Goal: Task Accomplishment & Management: Use online tool/utility

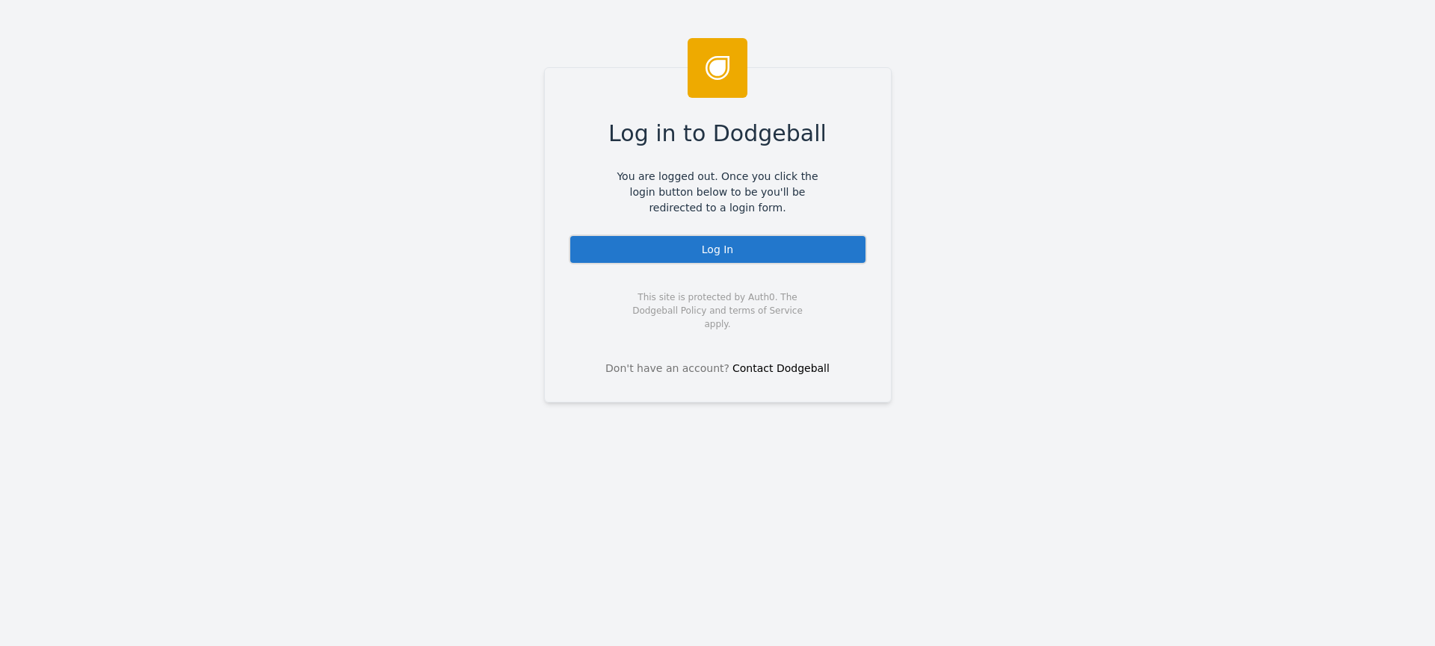
click at [708, 235] on div "Log In" at bounding box center [718, 250] width 298 height 30
drag, startPoint x: 712, startPoint y: 244, endPoint x: 703, endPoint y: 240, distance: 10.0
click at [712, 245] on div "Log In" at bounding box center [718, 250] width 298 height 30
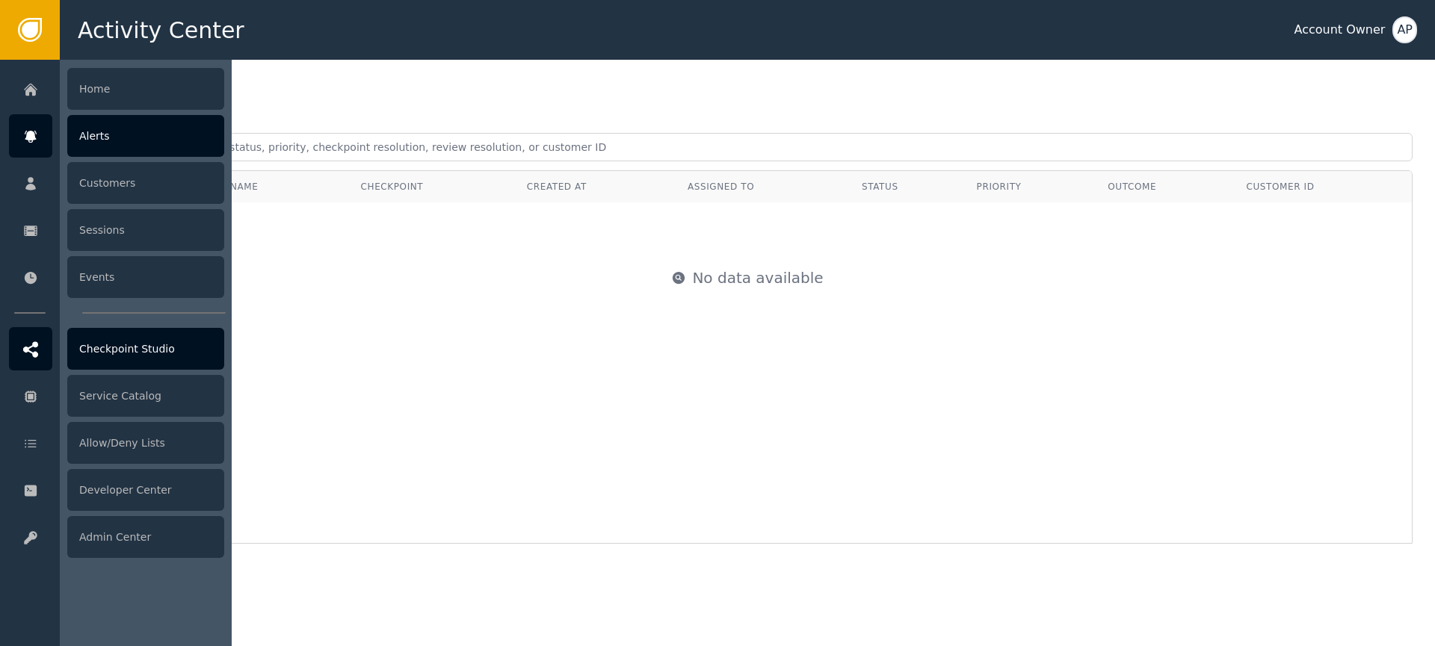
click at [125, 349] on div "Checkpoint Studio" at bounding box center [145, 349] width 157 height 42
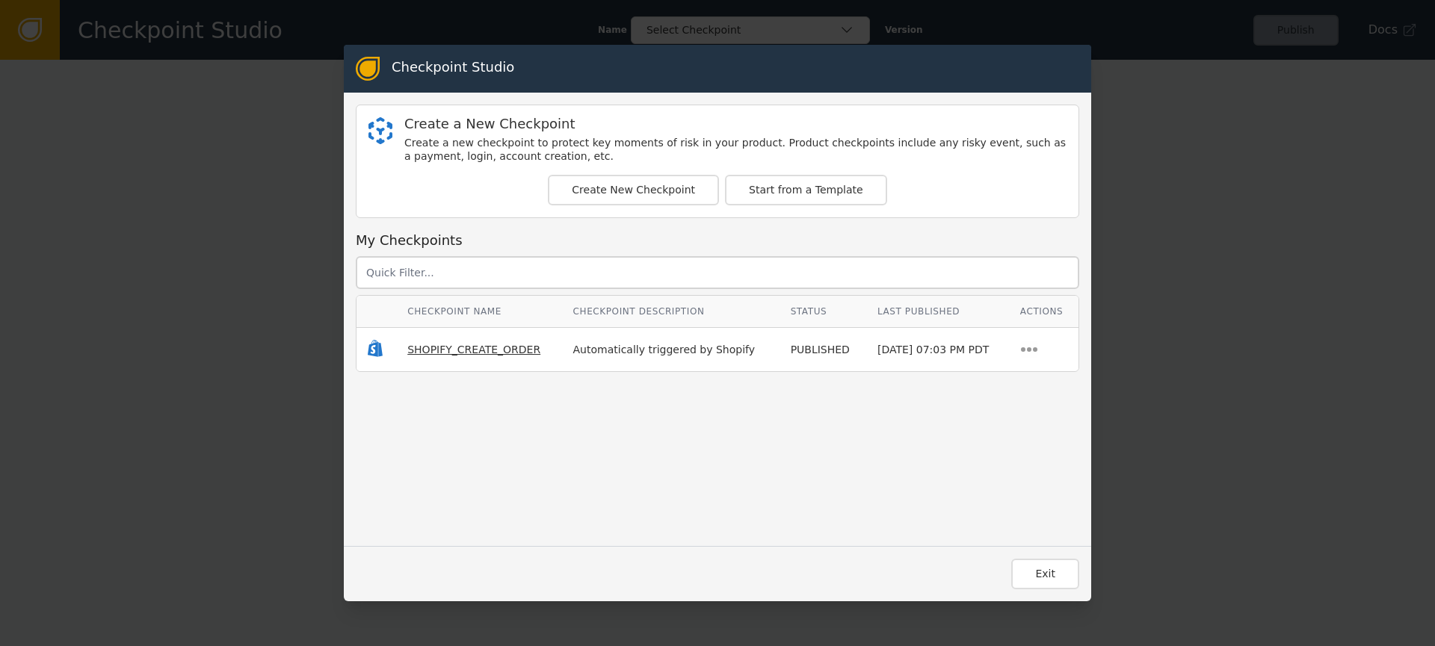
click at [447, 345] on span "SHOPIFY_CREATE_ORDER" at bounding box center [473, 350] width 133 height 12
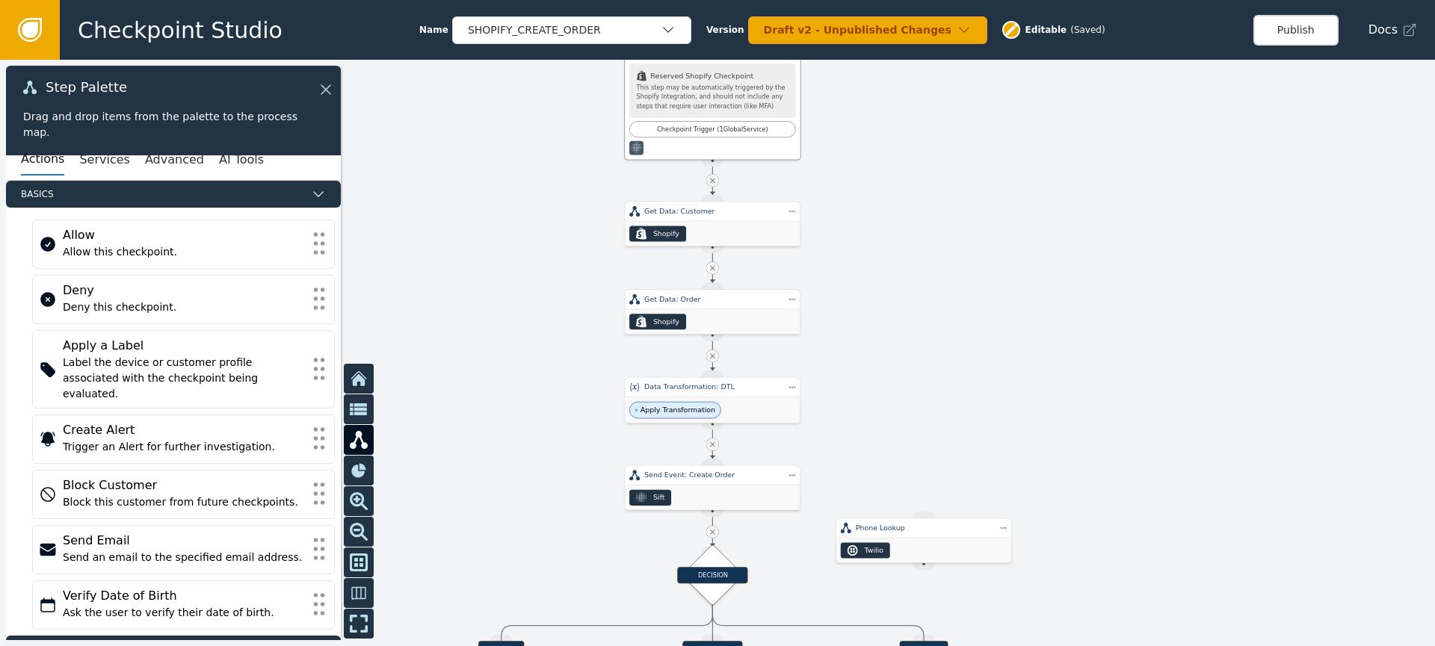
drag, startPoint x: 924, startPoint y: 324, endPoint x: 909, endPoint y: 225, distance: 100.5
click at [909, 225] on div at bounding box center [717, 353] width 1435 height 587
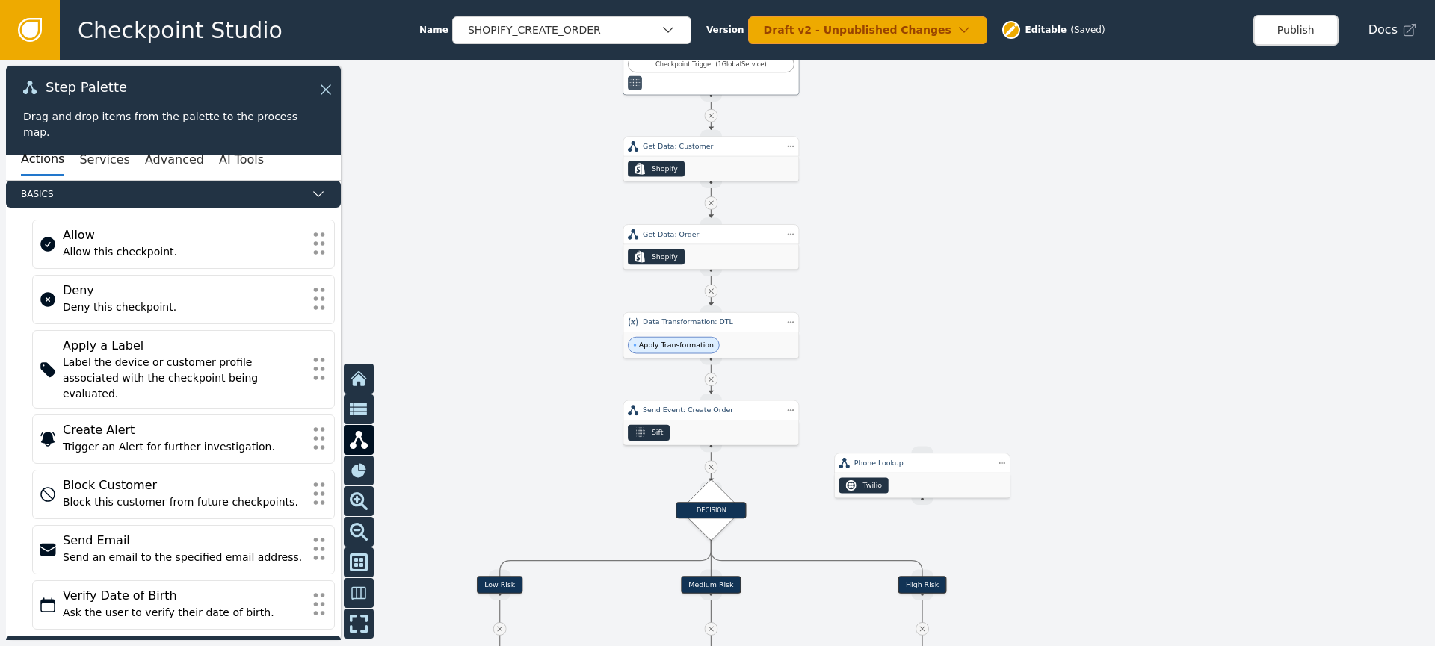
drag, startPoint x: 904, startPoint y: 248, endPoint x: 898, endPoint y: 173, distance: 75.7
click at [900, 168] on div at bounding box center [717, 353] width 1435 height 587
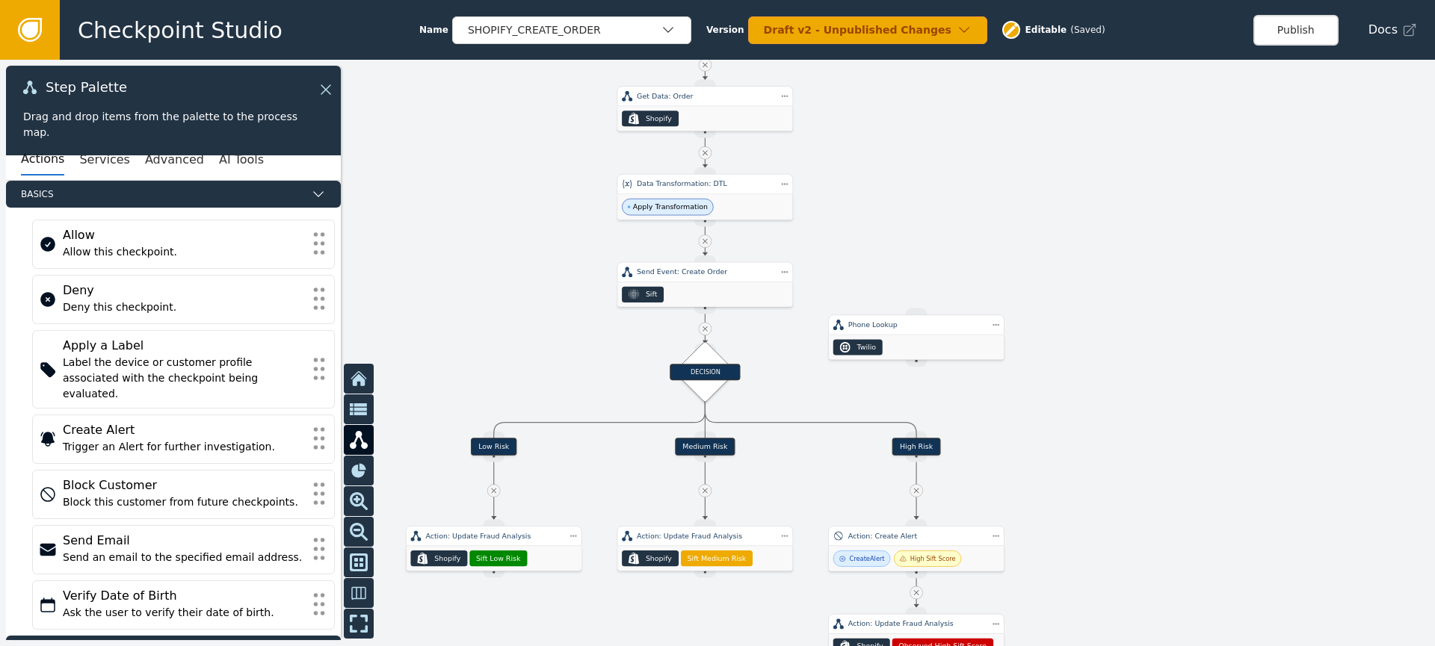
drag, startPoint x: 866, startPoint y: 285, endPoint x: 862, endPoint y: 184, distance: 100.9
click at [862, 171] on div at bounding box center [717, 353] width 1435 height 587
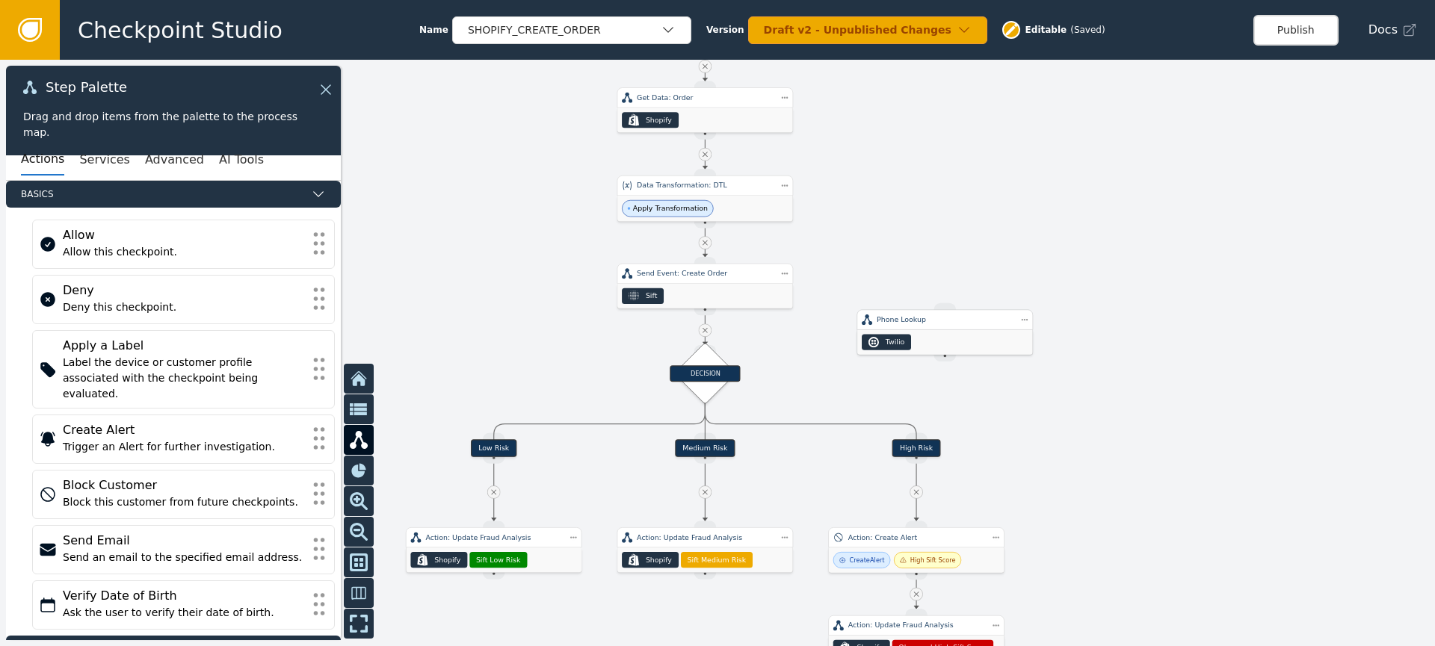
drag, startPoint x: 934, startPoint y: 347, endPoint x: 977, endPoint y: 341, distance: 43.7
click at [971, 338] on div "Twilio" at bounding box center [944, 342] width 175 height 25
click at [1045, 319] on div "Step Actions Menu Duplicate Delete" at bounding box center [1087, 342] width 105 height 61
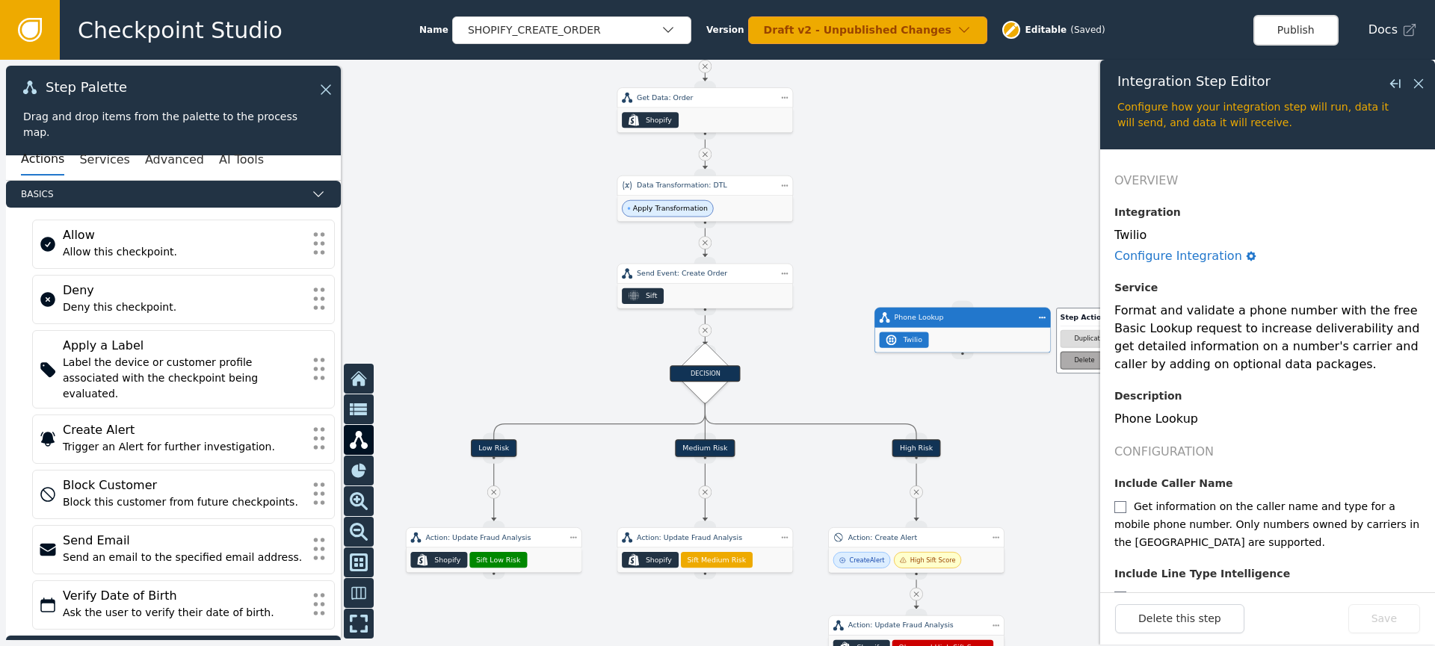
click at [1075, 359] on div "Delete" at bounding box center [1084, 360] width 20 height 9
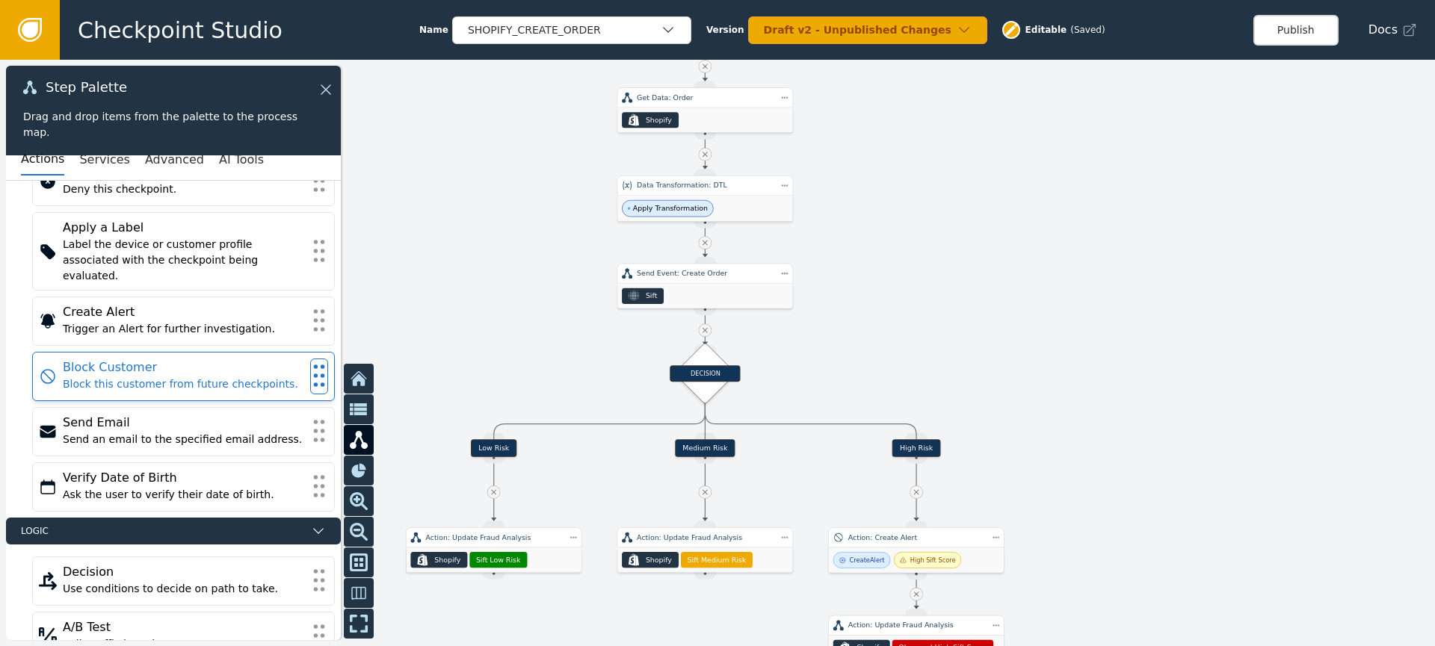
scroll to position [123, 0]
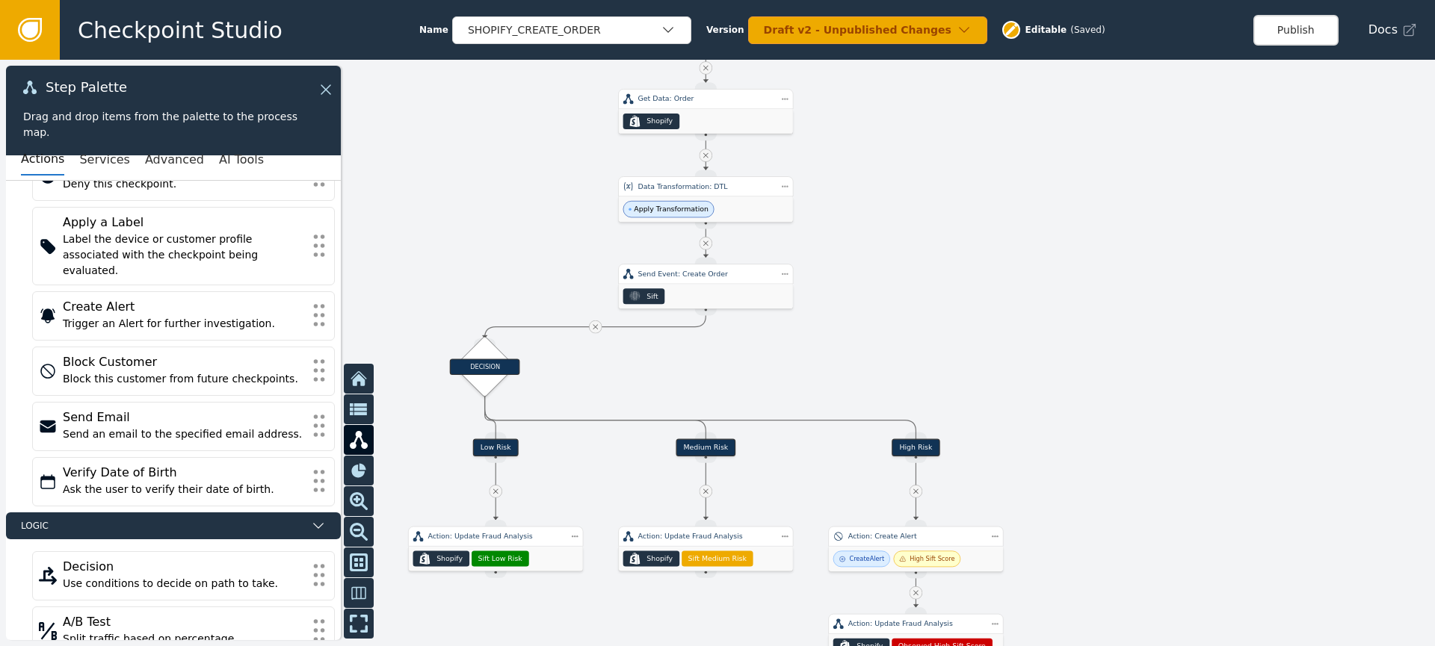
drag, startPoint x: 722, startPoint y: 374, endPoint x: 548, endPoint y: 357, distance: 174.1
click at [503, 368] on div "DECISION" at bounding box center [485, 367] width 70 height 16
click at [591, 330] on div at bounding box center [596, 327] width 13 height 13
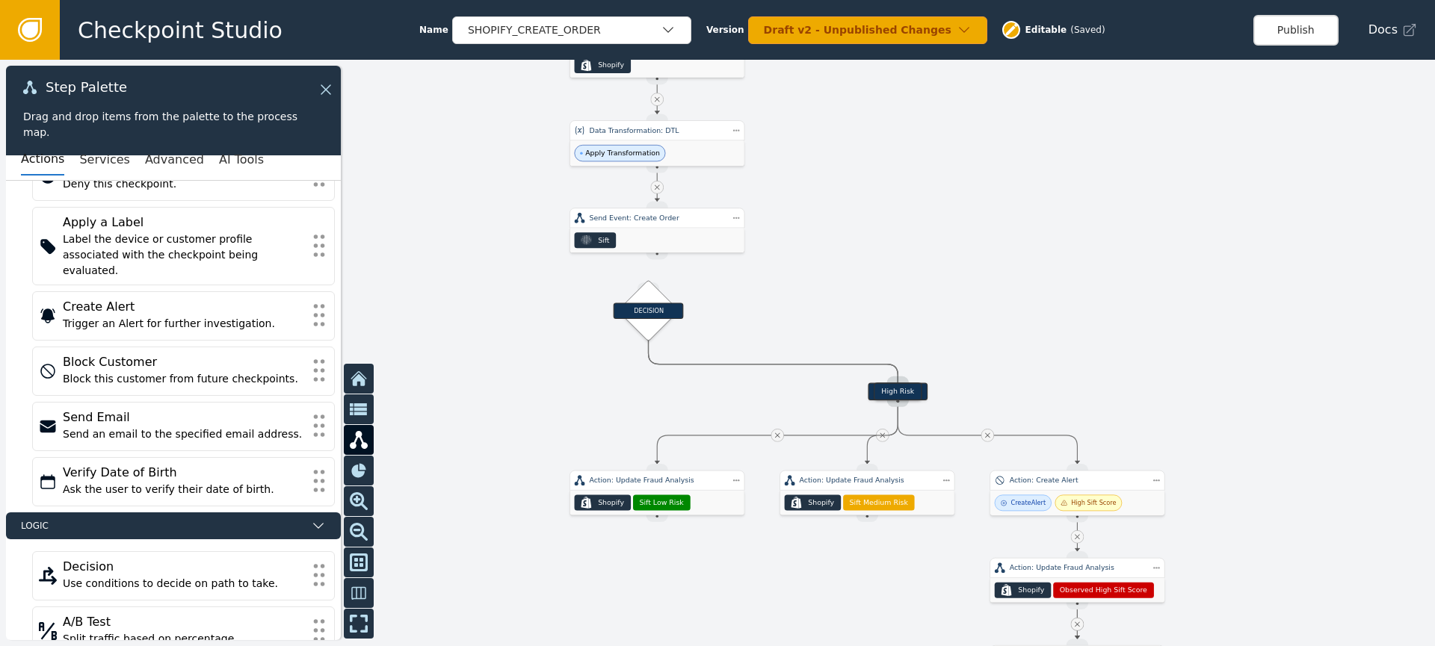
drag, startPoint x: 707, startPoint y: 353, endPoint x: 832, endPoint y: 307, distance: 133.8
click at [858, 299] on div at bounding box center [717, 353] width 1435 height 587
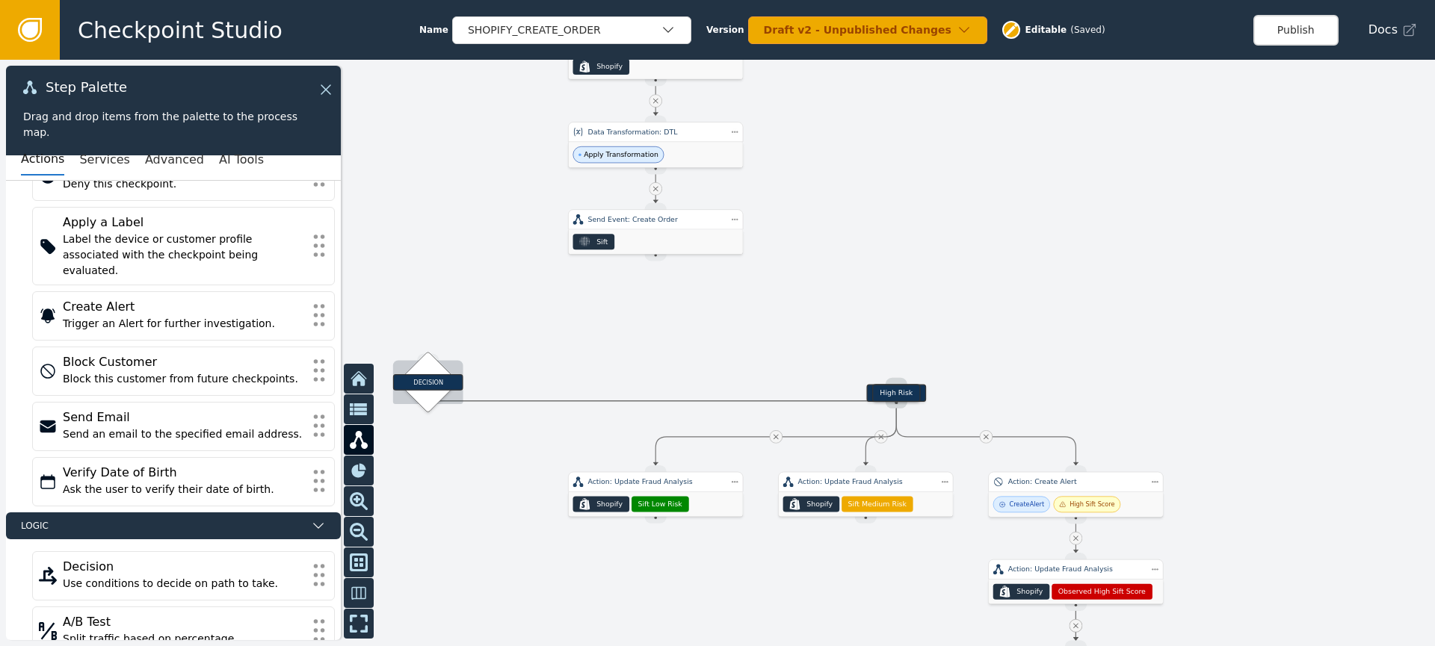
drag, startPoint x: 654, startPoint y: 313, endPoint x: 468, endPoint y: 379, distance: 196.6
click at [444, 382] on div "DECISION" at bounding box center [428, 382] width 70 height 16
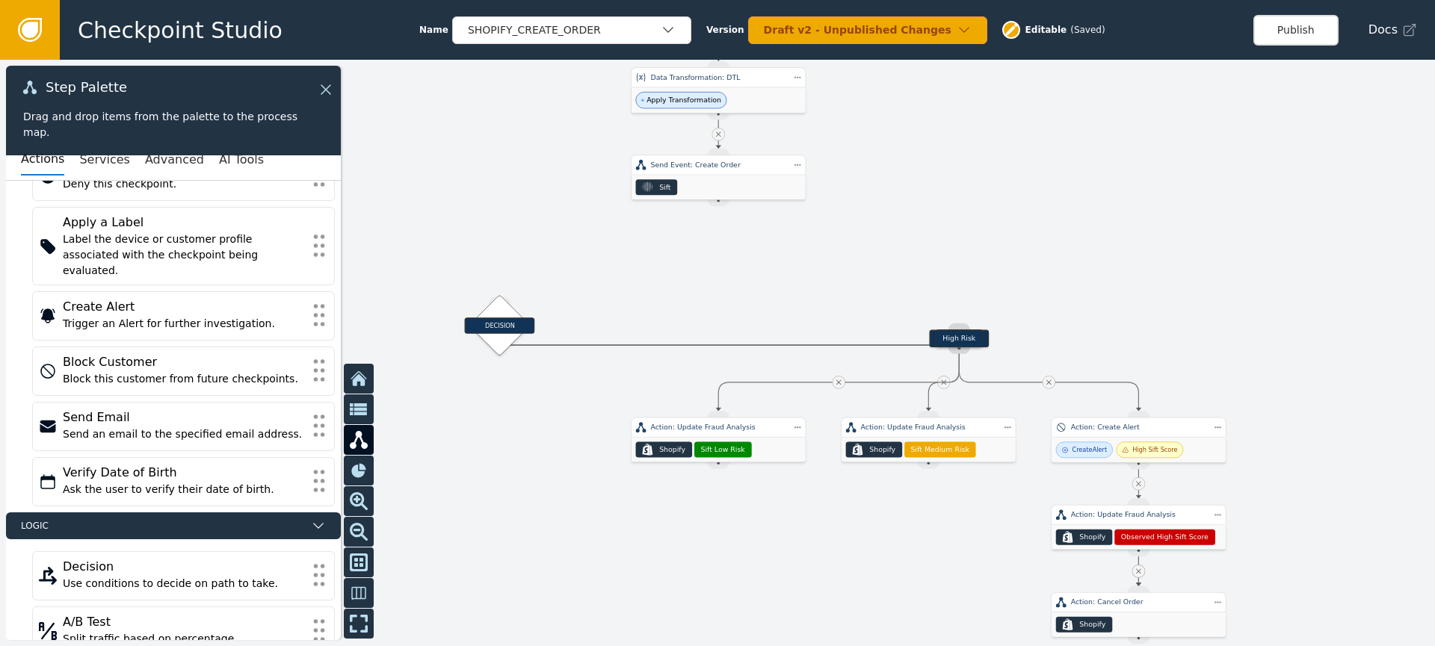
drag, startPoint x: 690, startPoint y: 338, endPoint x: 770, endPoint y: 289, distance: 92.9
click at [752, 288] on div at bounding box center [717, 353] width 1435 height 587
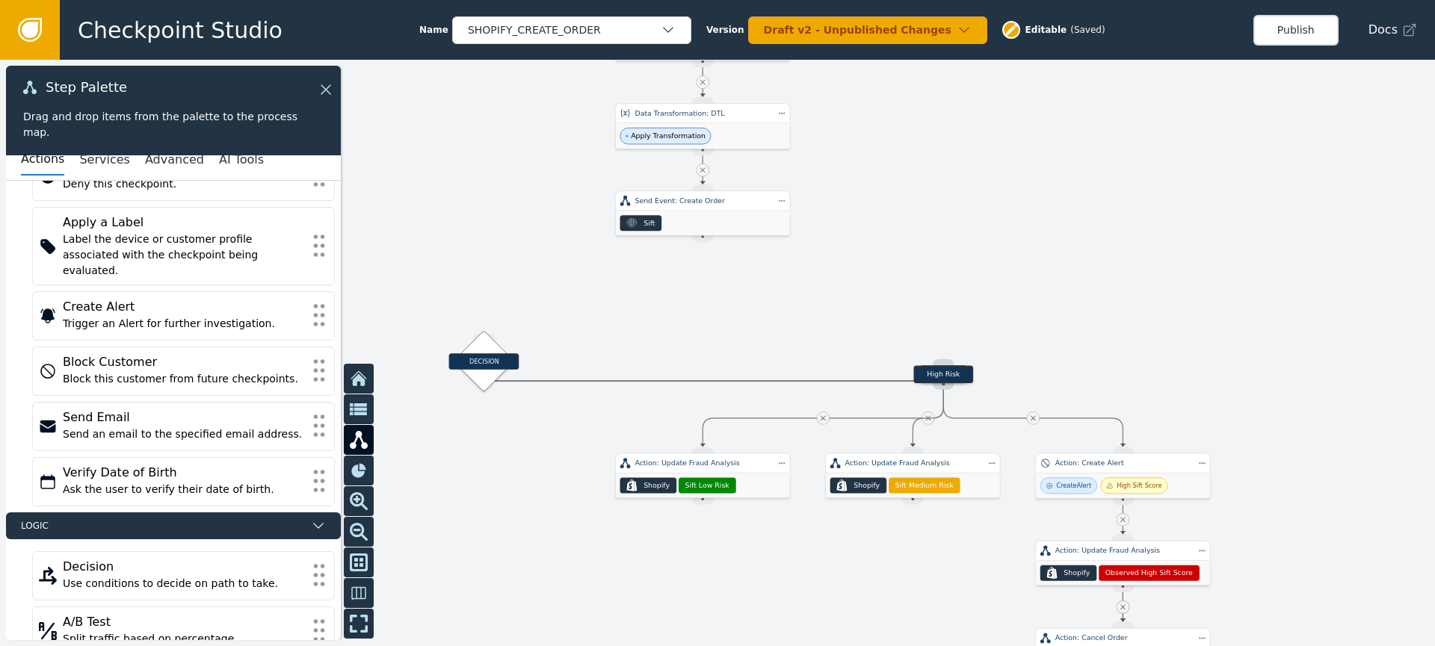
drag, startPoint x: 785, startPoint y: 291, endPoint x: 783, endPoint y: 330, distance: 38.9
click at [781, 330] on div at bounding box center [717, 353] width 1435 height 587
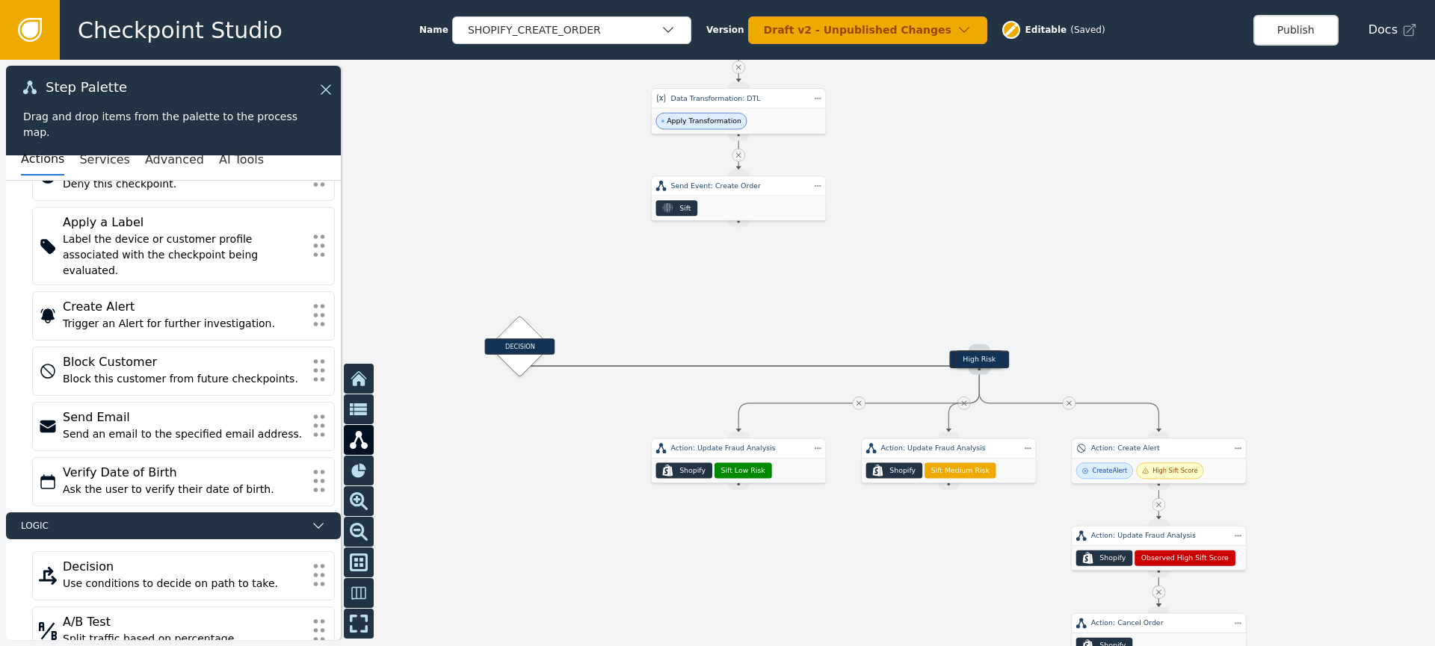
drag, startPoint x: 706, startPoint y: 333, endPoint x: 749, endPoint y: 303, distance: 52.2
click at [760, 288] on div at bounding box center [717, 353] width 1435 height 587
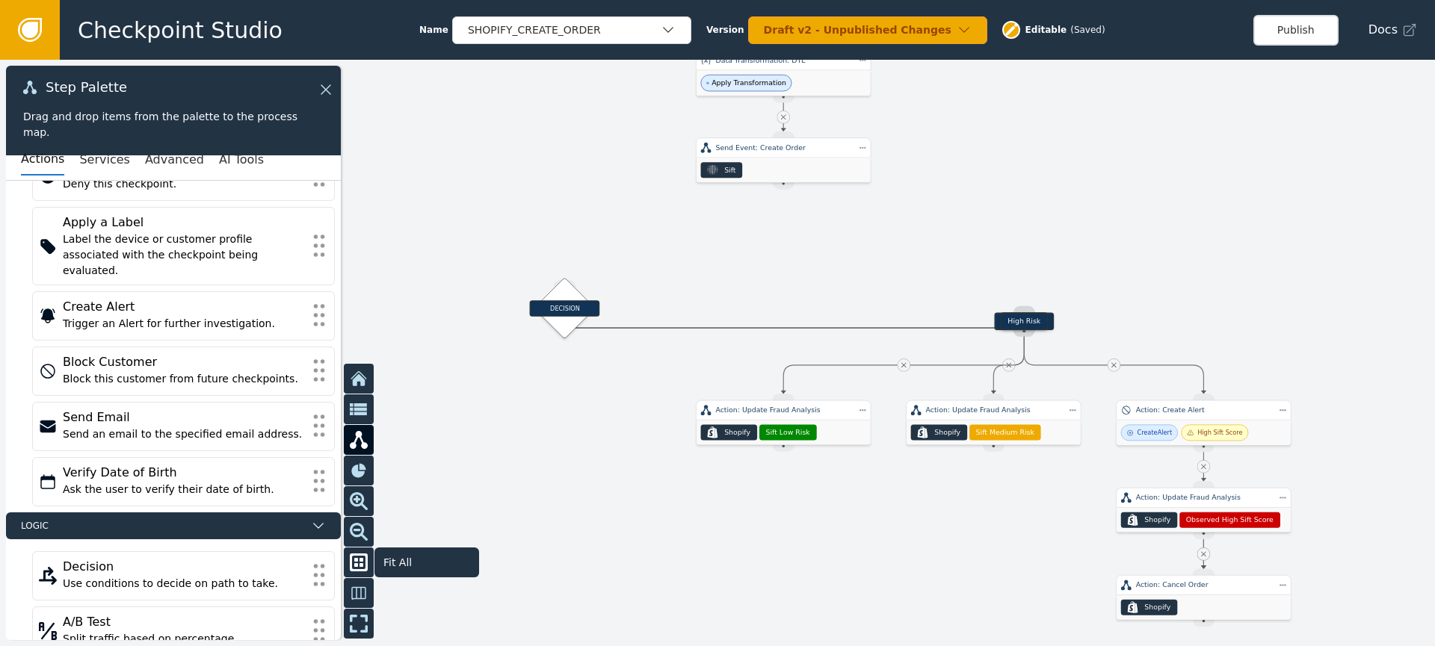
click at [364, 564] on icon at bounding box center [359, 563] width 18 height 18
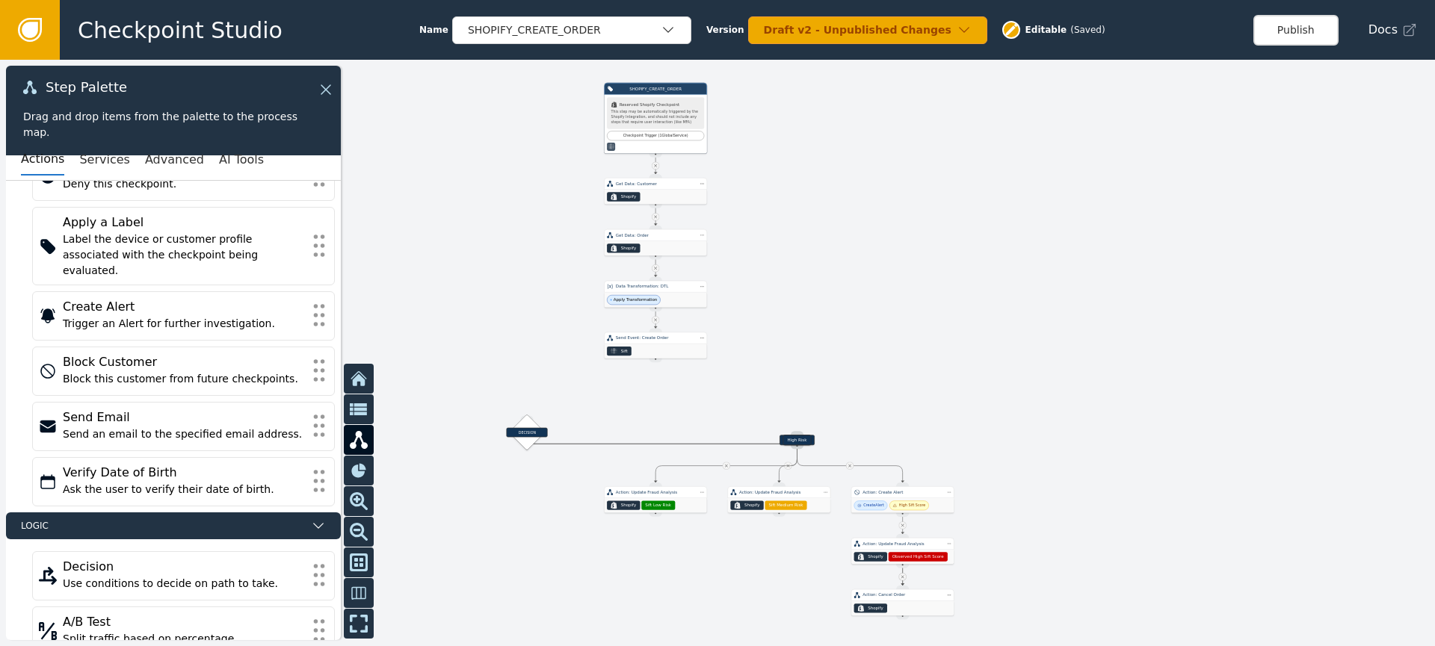
drag, startPoint x: 631, startPoint y: 400, endPoint x: 660, endPoint y: 383, distance: 33.2
click at [660, 383] on div at bounding box center [717, 353] width 1435 height 587
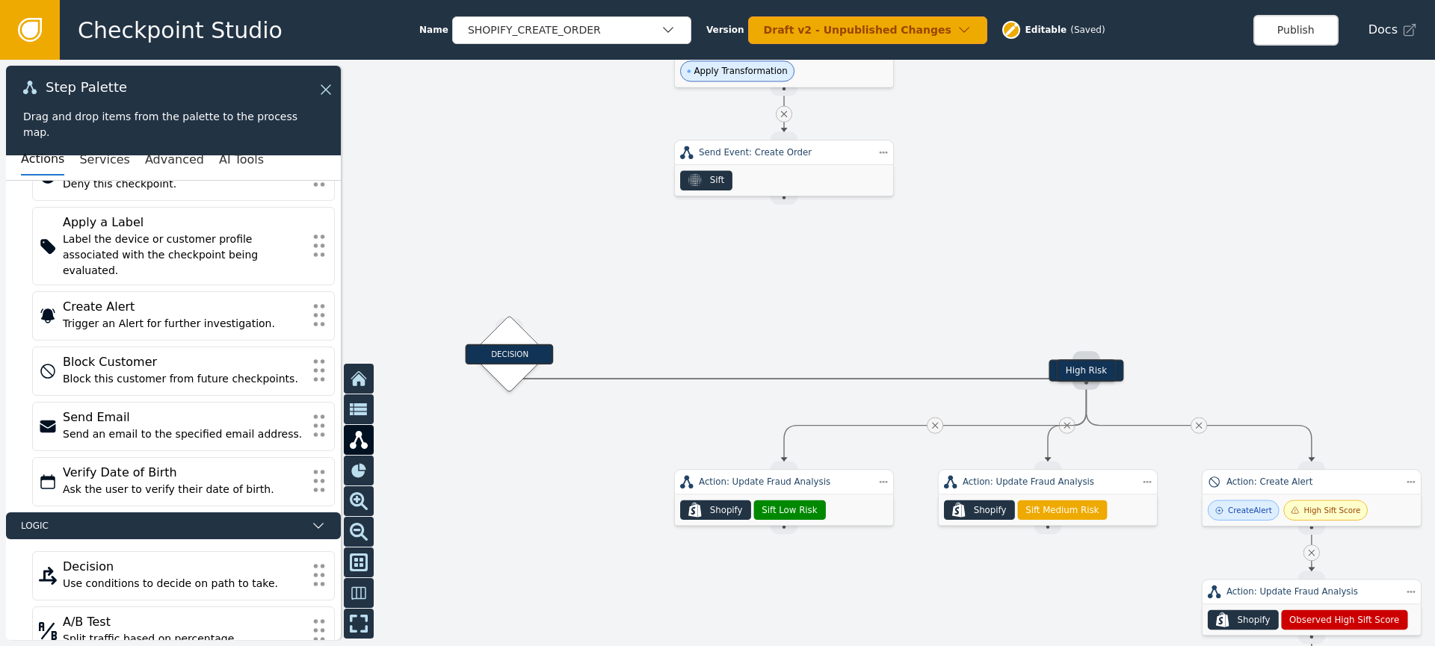
drag, startPoint x: 594, startPoint y: 356, endPoint x: 655, endPoint y: 255, distance: 118.3
click at [655, 255] on div at bounding box center [717, 353] width 1435 height 587
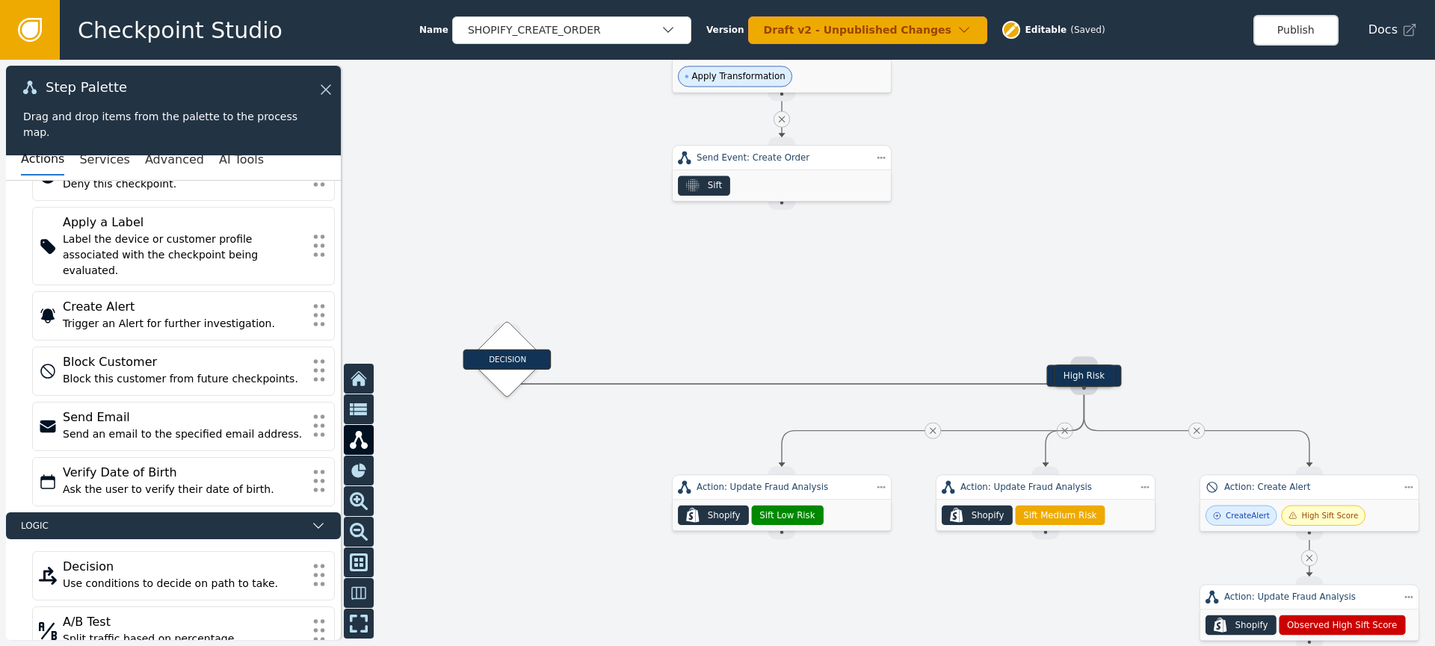
drag, startPoint x: 583, startPoint y: 257, endPoint x: 581, endPoint y: 272, distance: 15.1
click at [581, 272] on div at bounding box center [717, 353] width 1435 height 587
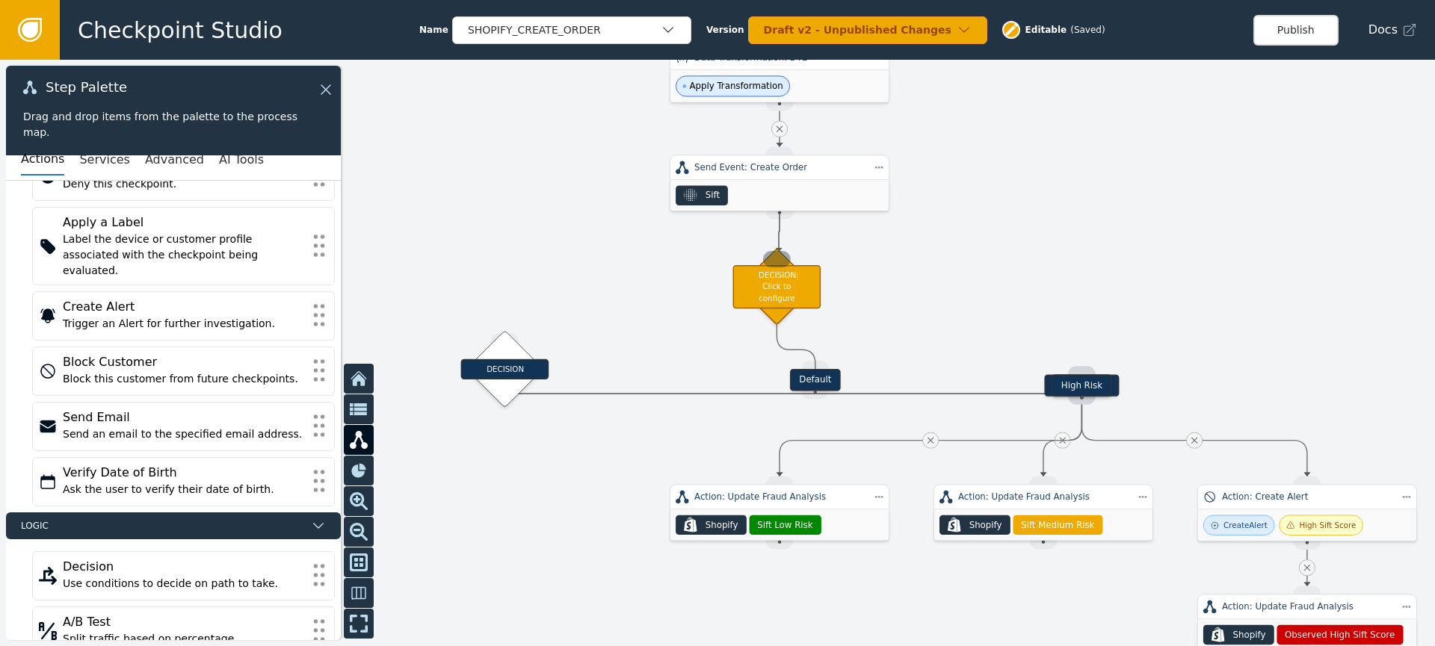
drag, startPoint x: 787, startPoint y: 217, endPoint x: 779, endPoint y: 252, distance: 36.1
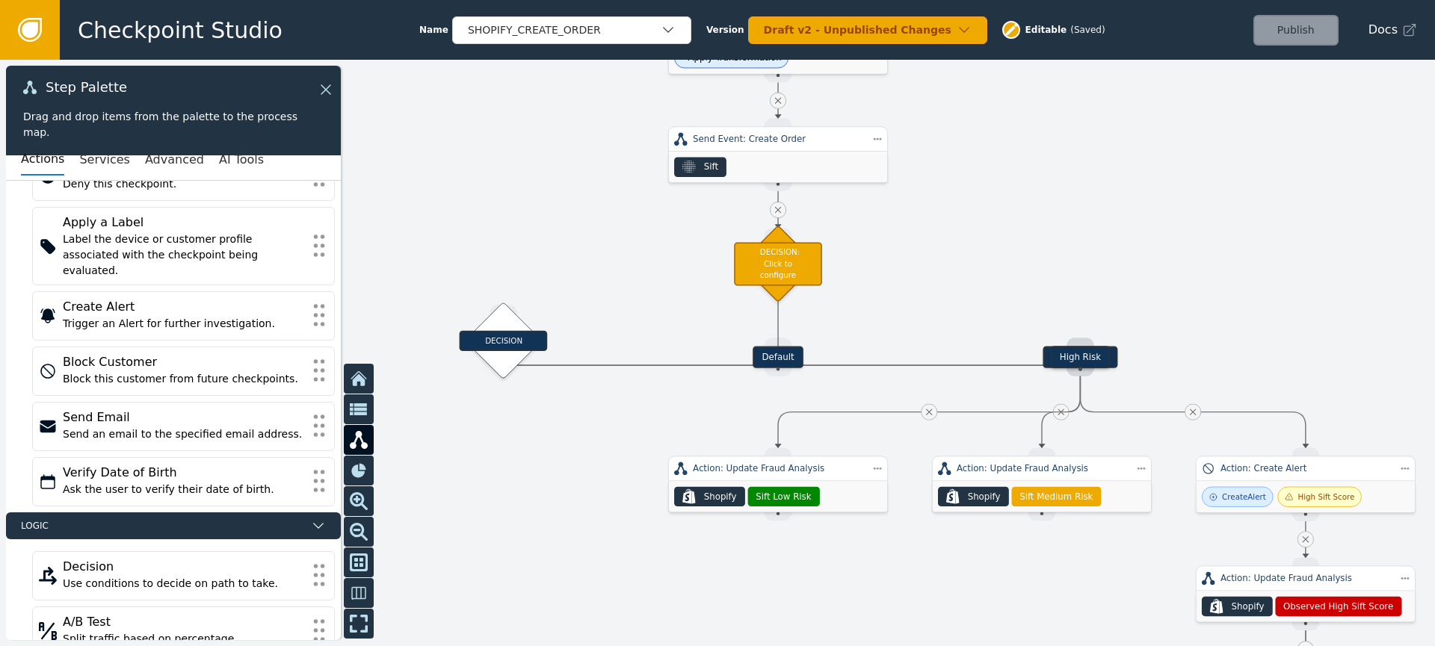
drag, startPoint x: 944, startPoint y: 262, endPoint x: 944, endPoint y: 222, distance: 40.3
click at [945, 222] on div at bounding box center [717, 353] width 1435 height 587
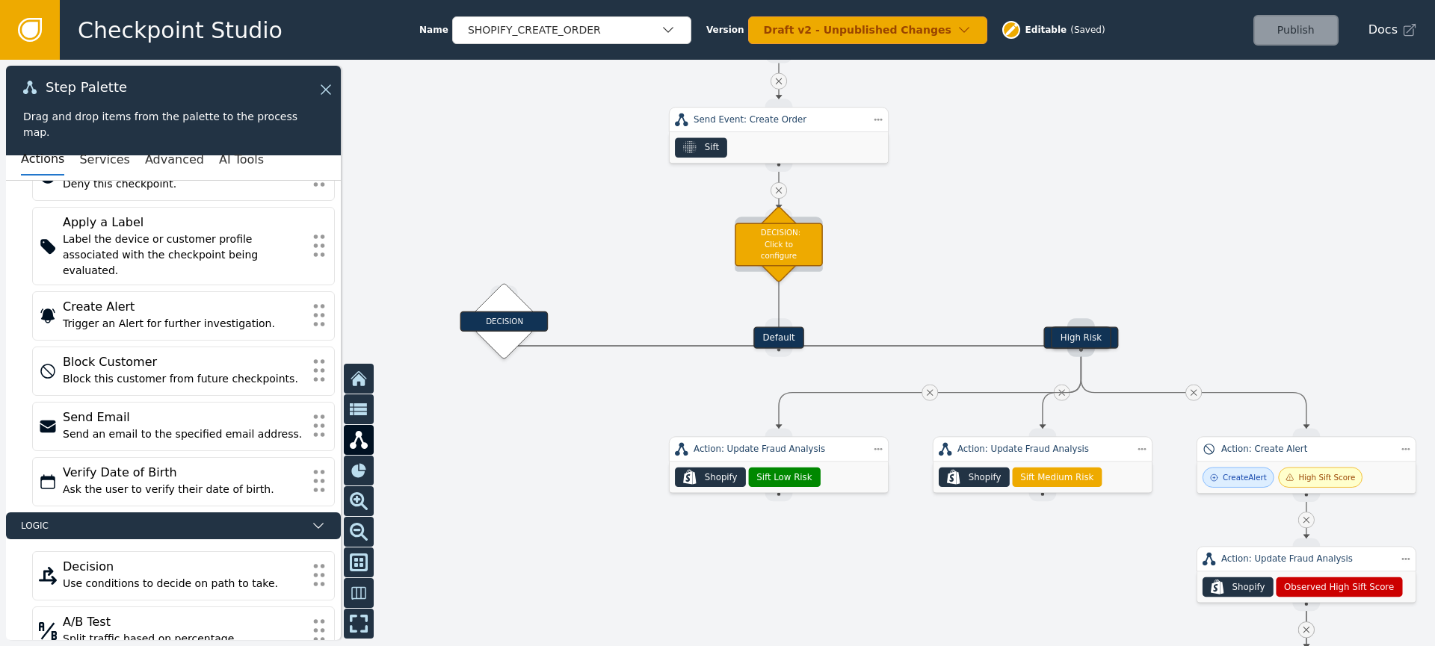
click at [785, 250] on div "DECISION: Click to configure" at bounding box center [778, 244] width 88 height 43
click at [784, 252] on div "DECISION: Click to configure" at bounding box center [781, 244] width 88 height 43
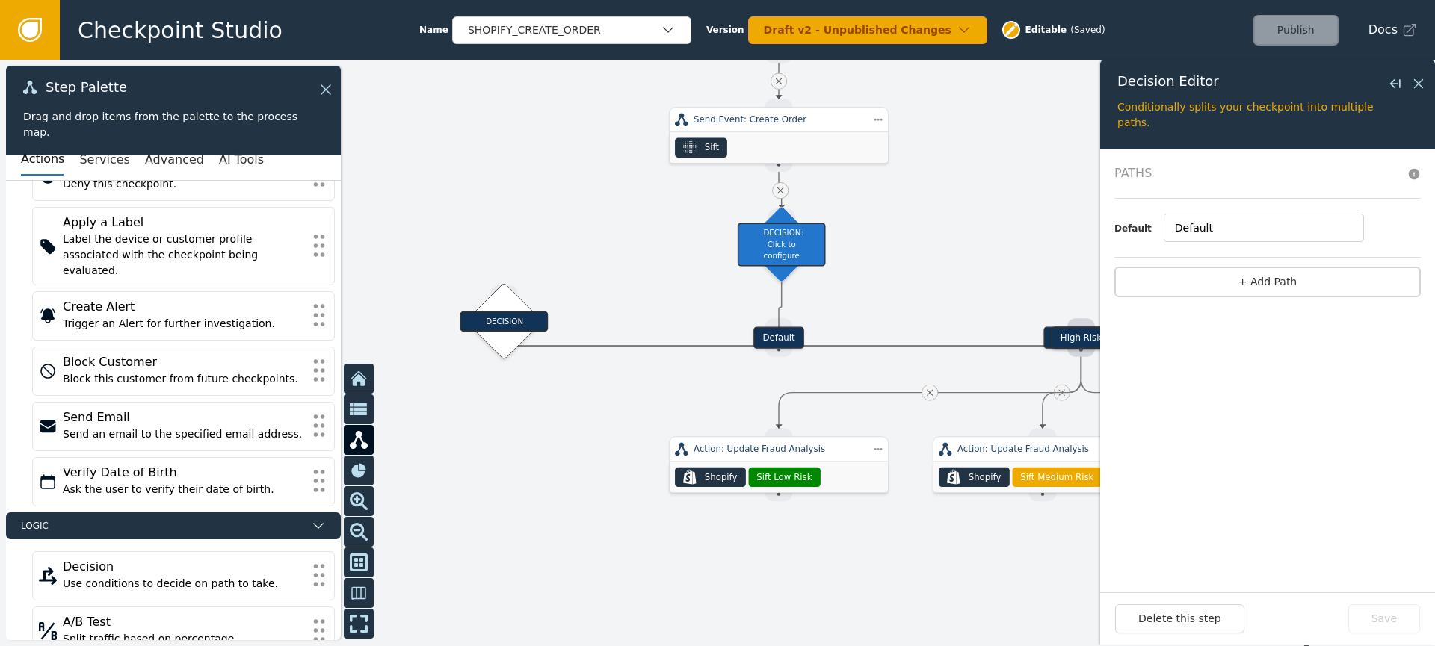
click at [1237, 293] on button "+ Add Path" at bounding box center [1267, 282] width 306 height 31
drag, startPoint x: 1164, startPoint y: 223, endPoint x: 1111, endPoint y: 219, distance: 53.2
click at [1111, 220] on form "Paths Path 1 1 Conditions (0) + add Default Default + Add Path" at bounding box center [1267, 370] width 335 height 443
drag, startPoint x: 1278, startPoint y: 238, endPoint x: 1392, endPoint y: 210, distance: 117.6
click at [1320, 239] on input "MAdd Shipping" at bounding box center [1256, 228] width 197 height 28
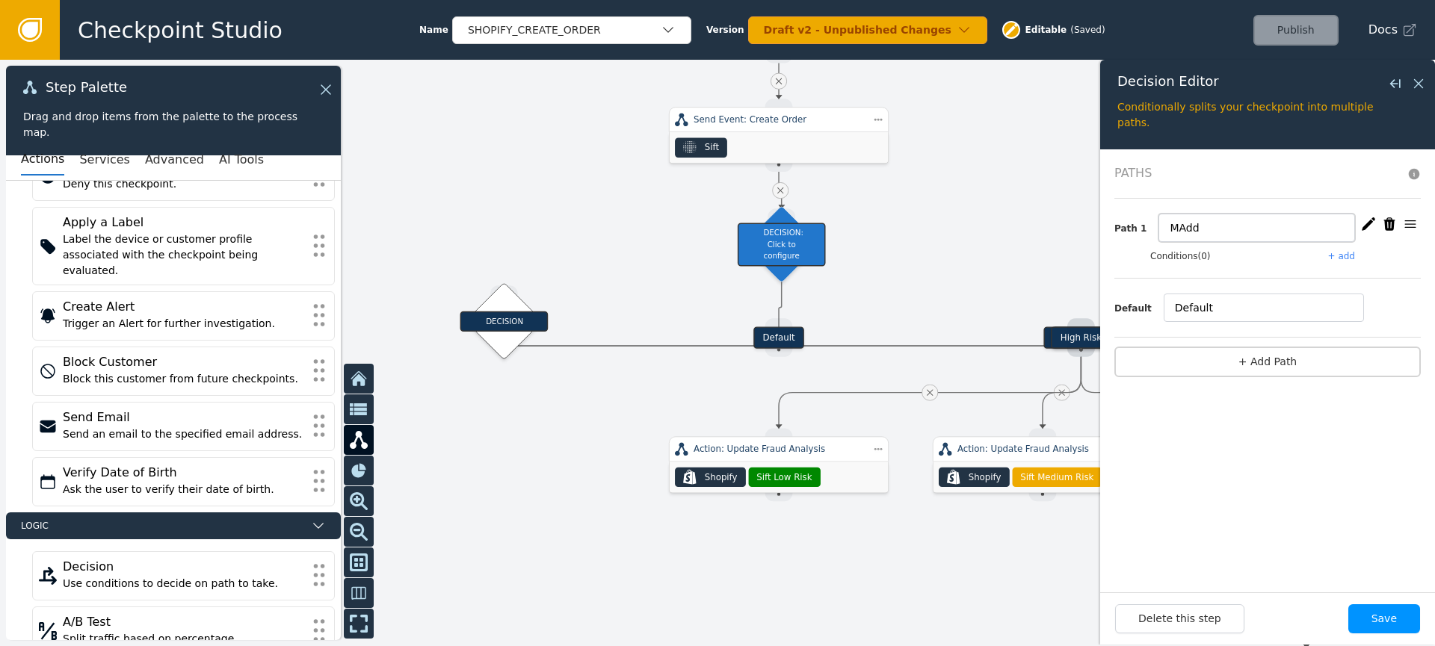
type input "MAdd"
click at [1367, 619] on button "Save" at bounding box center [1384, 618] width 72 height 29
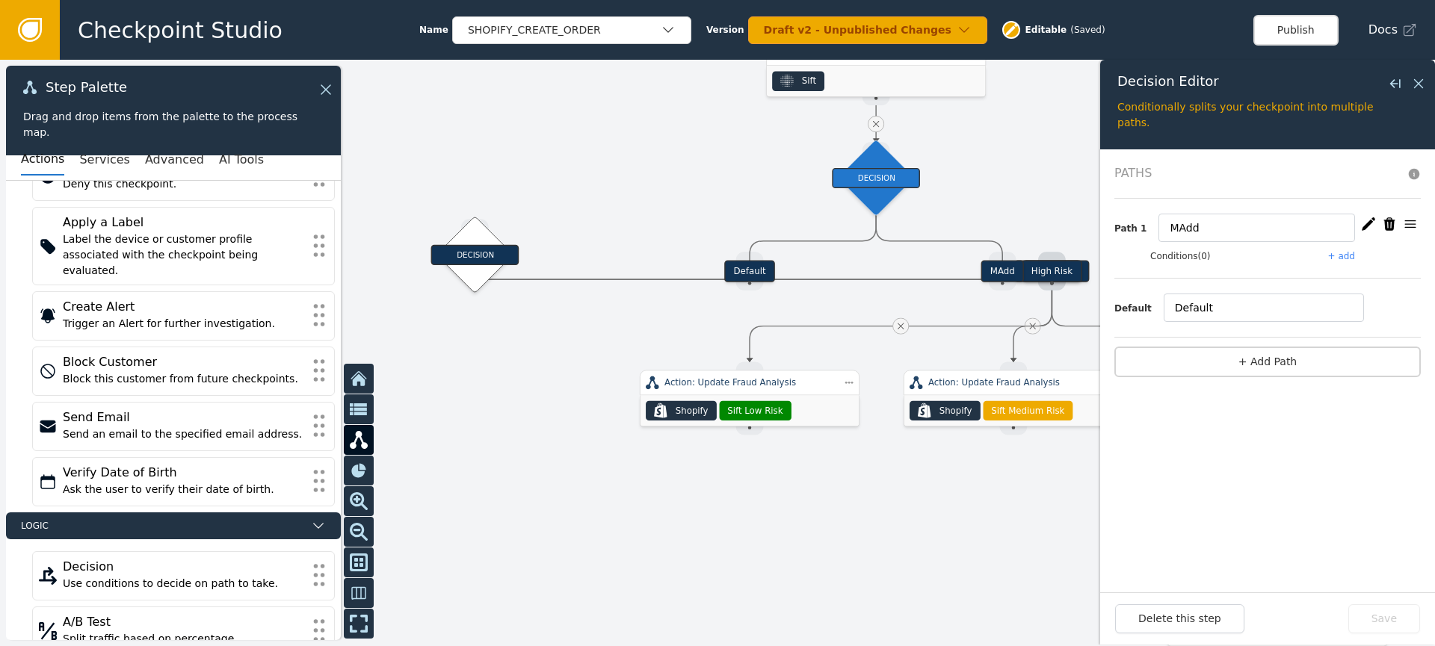
drag, startPoint x: 1006, startPoint y: 244, endPoint x: 933, endPoint y: 149, distance: 119.9
click at [934, 146] on div at bounding box center [717, 353] width 1435 height 587
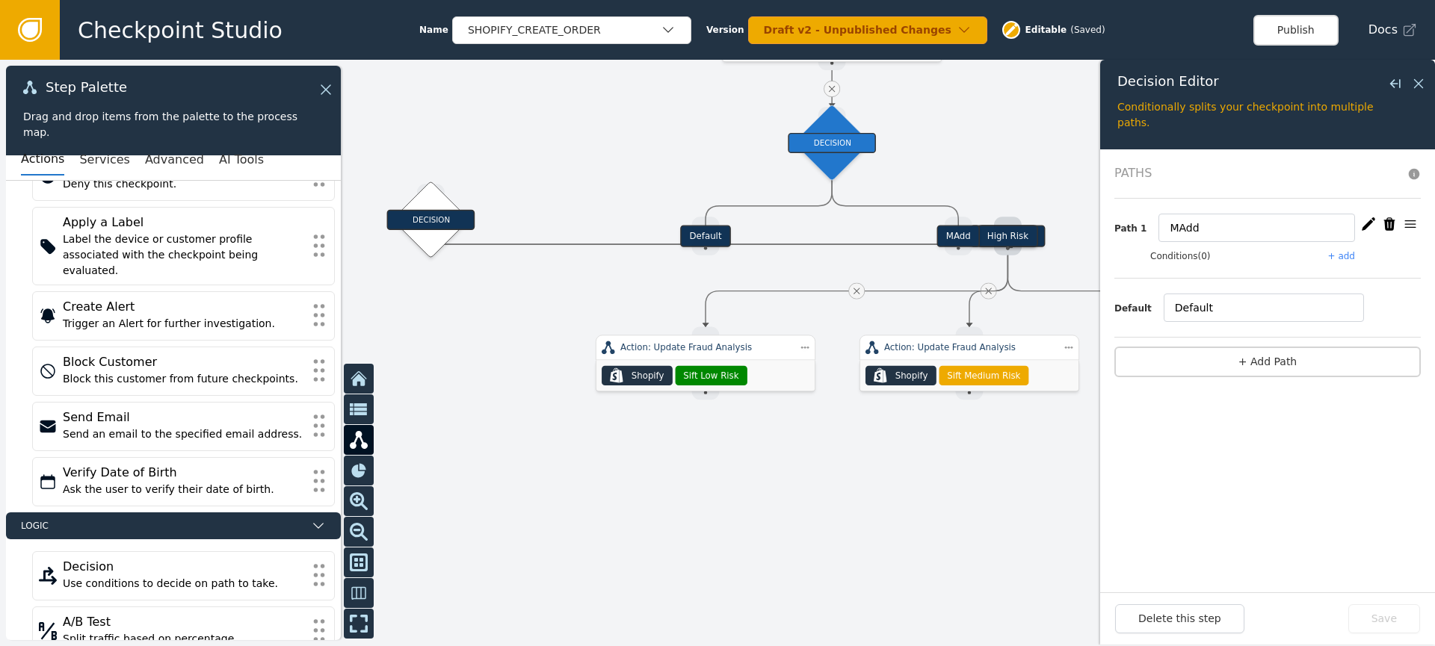
drag, startPoint x: 1003, startPoint y: 253, endPoint x: 1006, endPoint y: 245, distance: 8.4
drag, startPoint x: 1006, startPoint y: 229, endPoint x: 989, endPoint y: 186, distance: 46.6
click at [995, 167] on div "MAdd" at bounding box center [950, 170] width 198 height 22
drag, startPoint x: 1000, startPoint y: 232, endPoint x: 504, endPoint y: 306, distance: 501.6
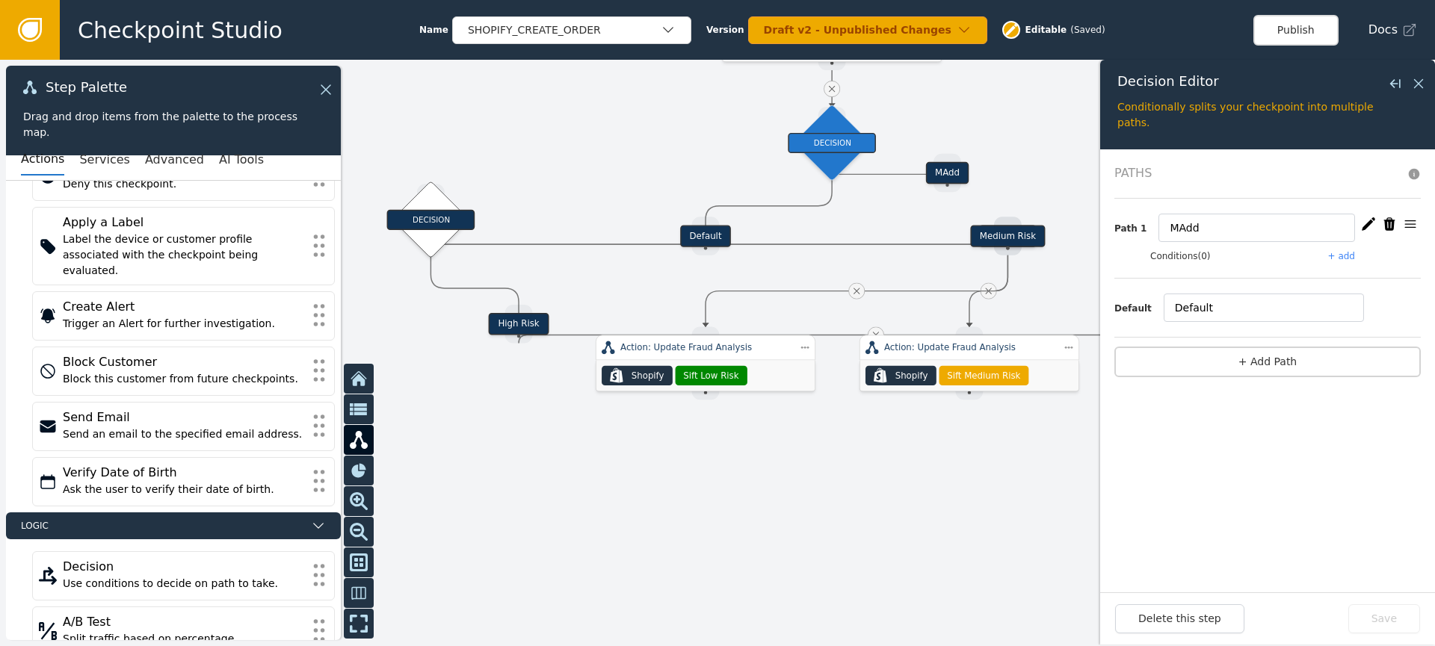
click at [504, 313] on div "High Risk" at bounding box center [519, 324] width 60 height 22
click at [1414, 86] on icon at bounding box center [1418, 83] width 16 height 16
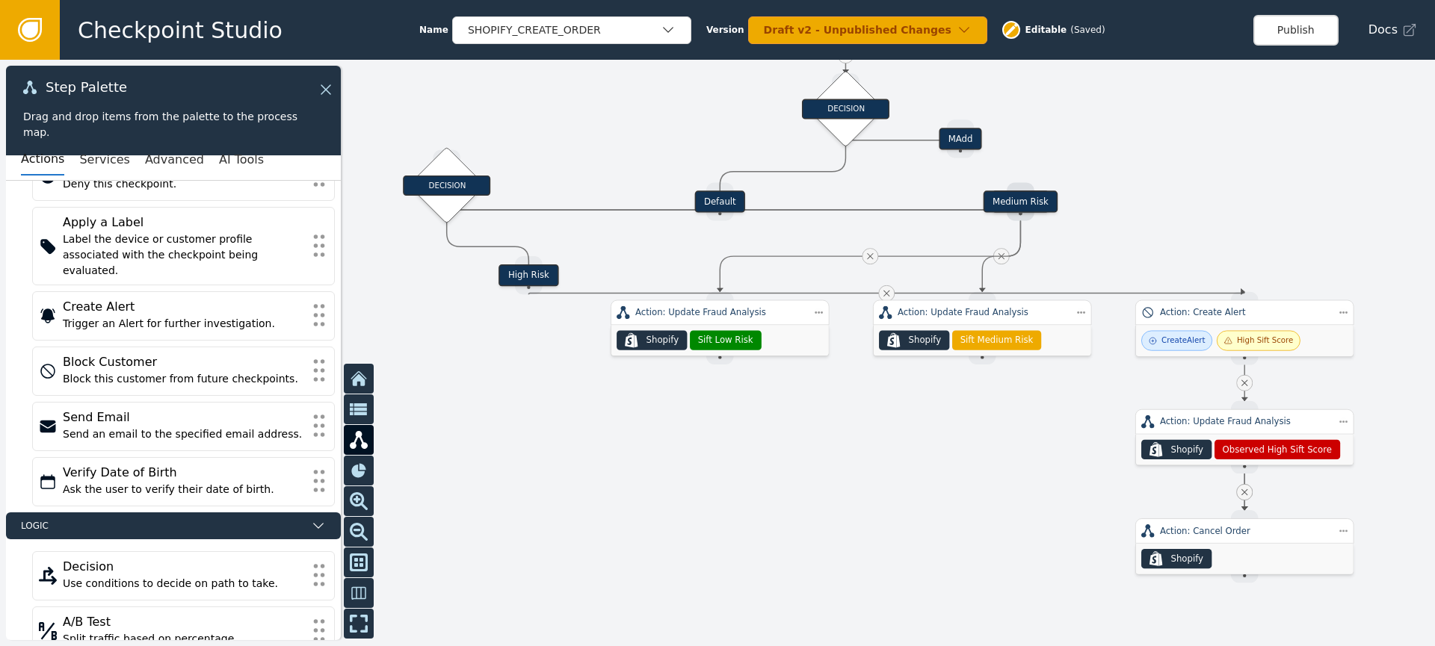
drag, startPoint x: 960, startPoint y: 451, endPoint x: 953, endPoint y: 373, distance: 78.7
click at [980, 373] on div at bounding box center [717, 353] width 1435 height 587
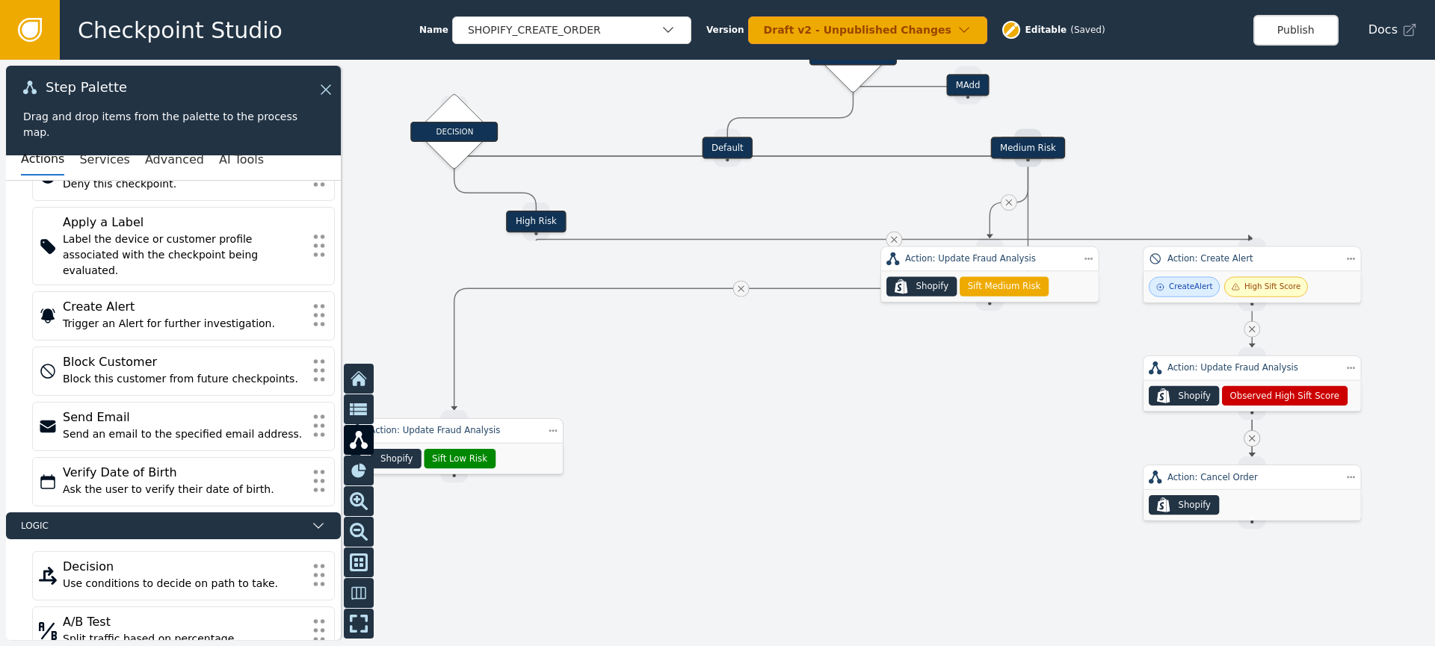
drag, startPoint x: 755, startPoint y: 257, endPoint x: 514, endPoint y: 418, distance: 289.7
click at [486, 425] on div "Action: Update Fraud Analysis" at bounding box center [454, 430] width 170 height 13
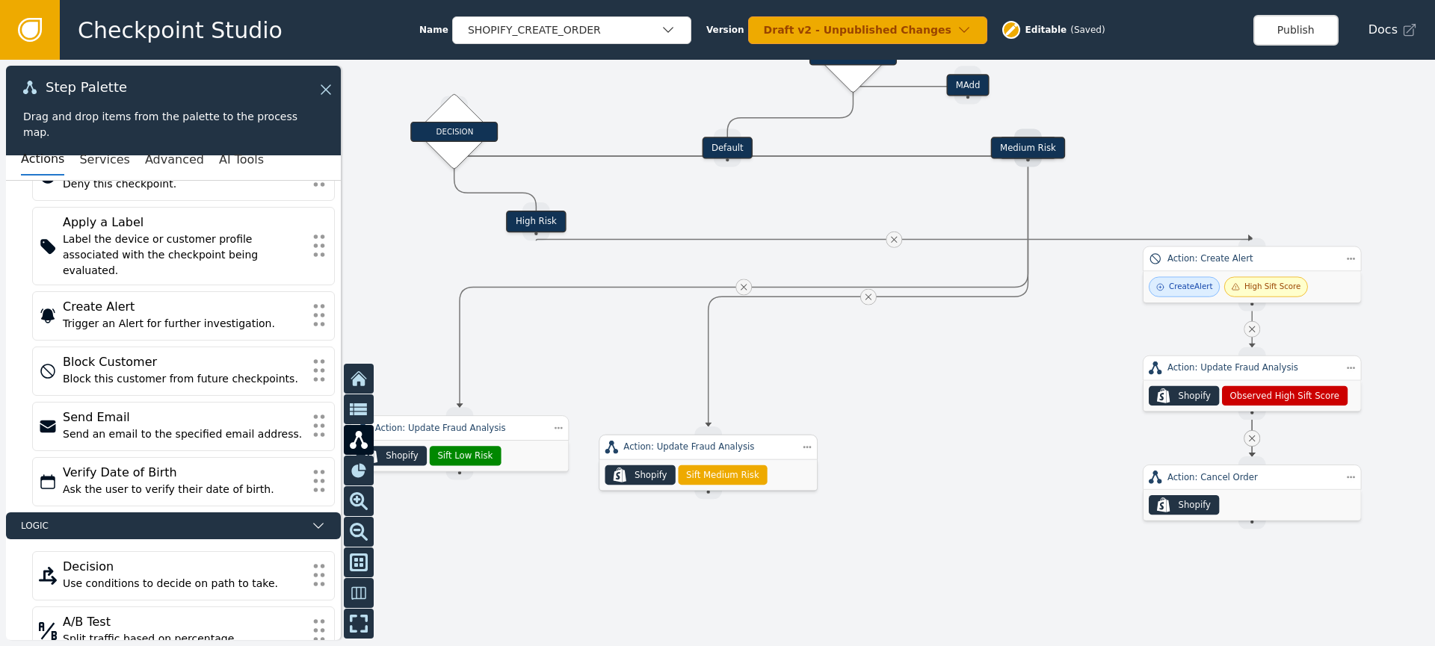
drag, startPoint x: 963, startPoint y: 253, endPoint x: 685, endPoint y: 442, distance: 336.2
click at [681, 442] on div "Action: Update Fraud Analysis" at bounding box center [708, 447] width 170 height 13
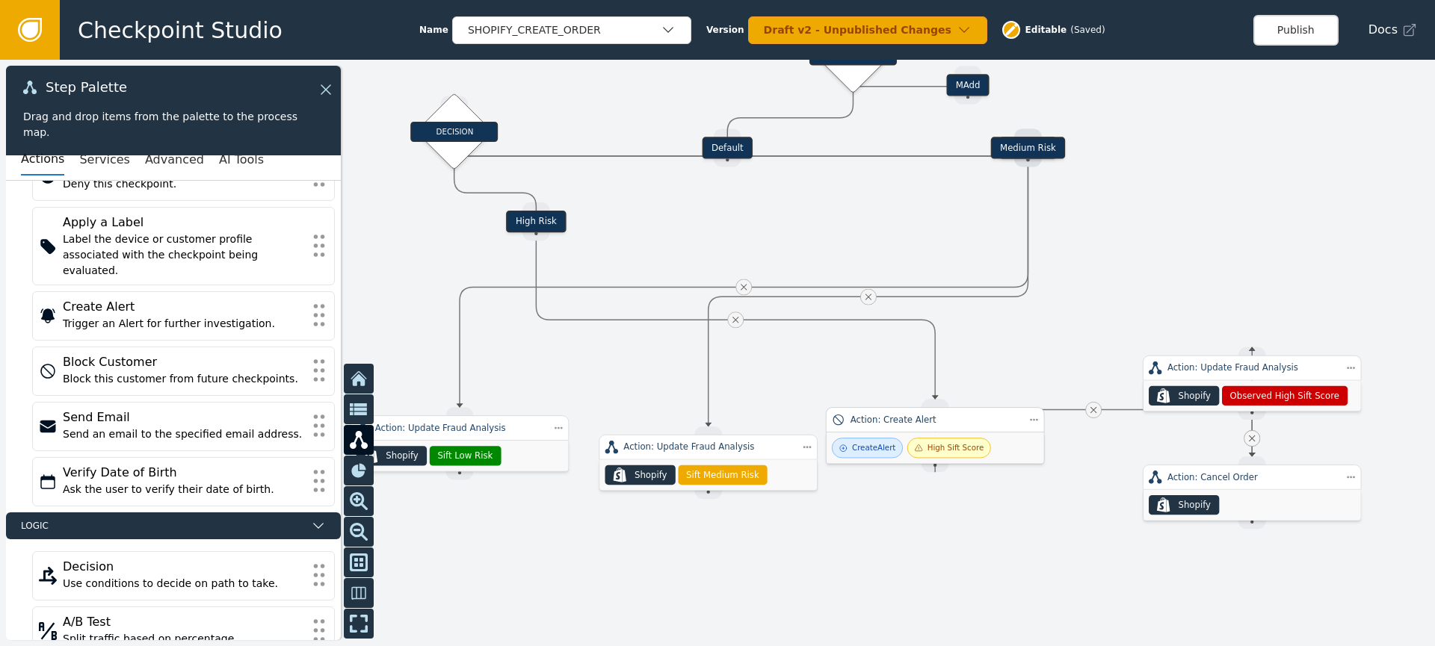
drag, startPoint x: 1179, startPoint y: 255, endPoint x: 869, endPoint y: 398, distance: 341.7
click at [850, 413] on div "Action: Create Alert" at bounding box center [935, 419] width 170 height 13
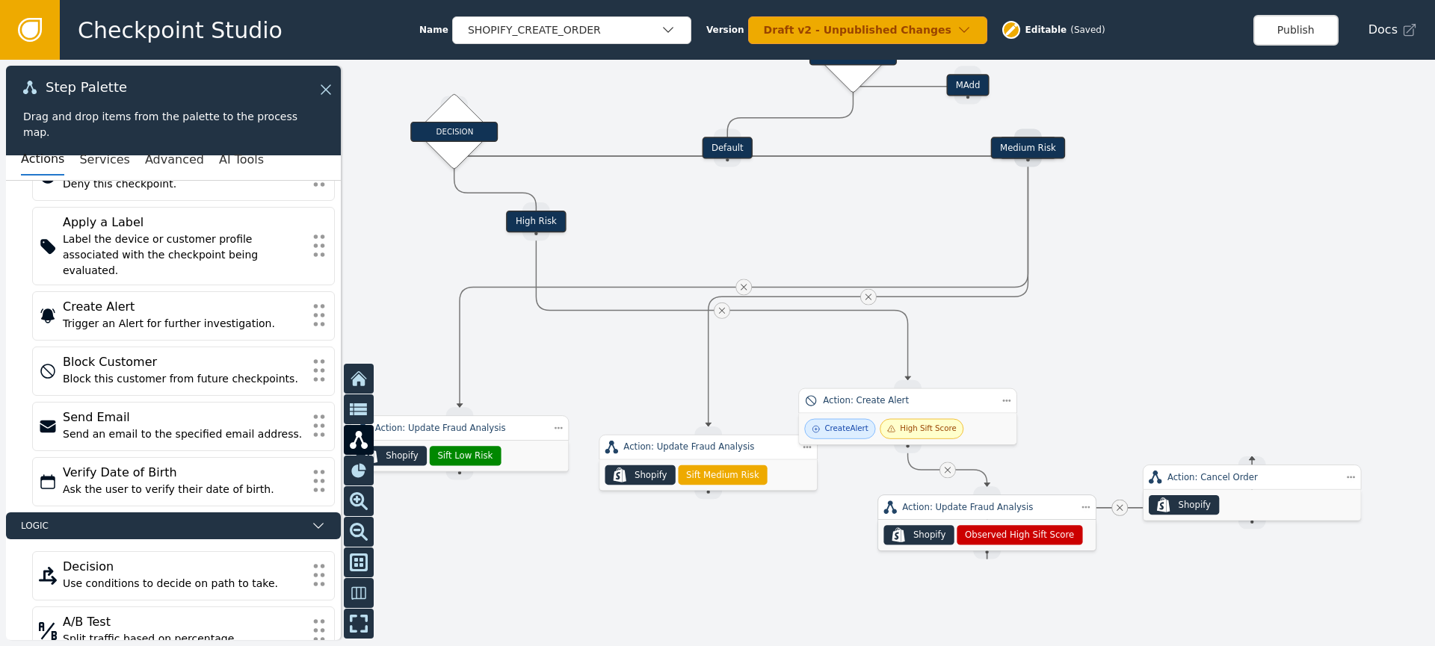
drag, startPoint x: 1193, startPoint y: 366, endPoint x: 1013, endPoint y: 504, distance: 227.0
click at [930, 506] on div "Action: Update Fraud Analysis" at bounding box center [987, 507] width 170 height 13
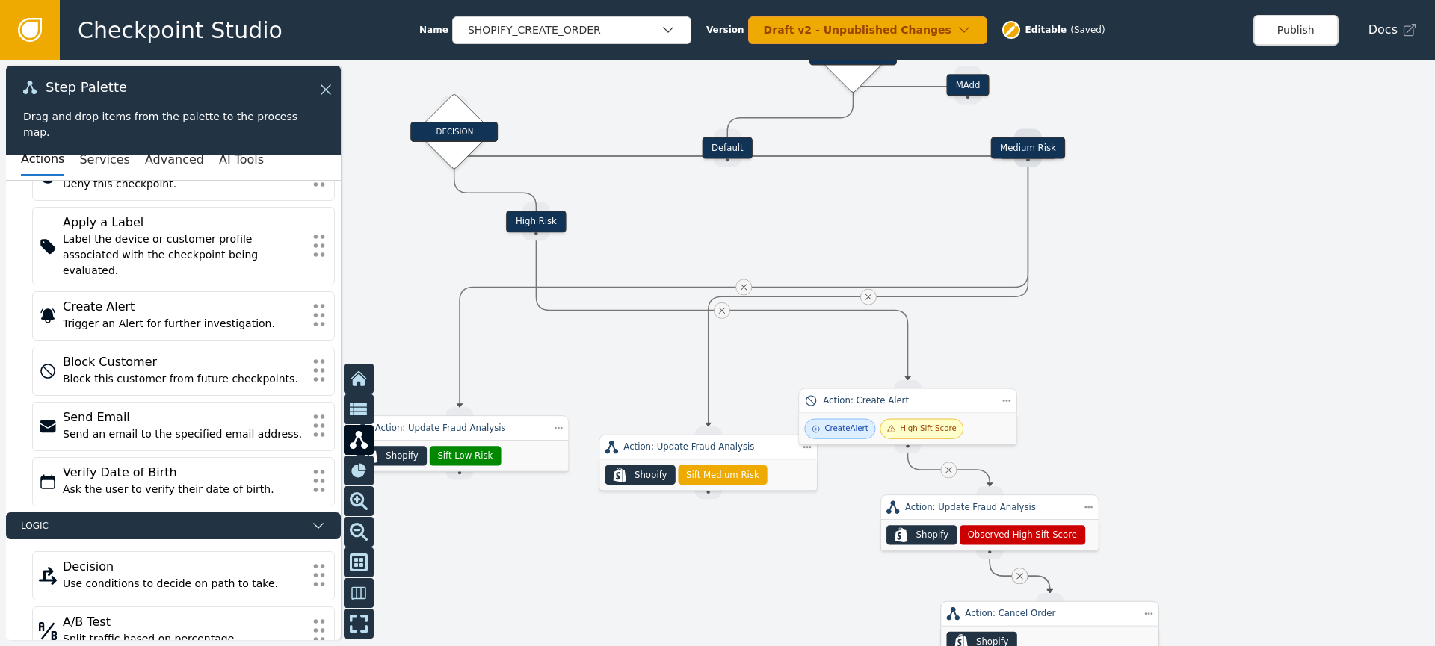
drag, startPoint x: 1187, startPoint y: 483, endPoint x: 940, endPoint y: 602, distance: 274.7
click at [965, 609] on div "Action: Cancel Order" at bounding box center [1050, 613] width 170 height 13
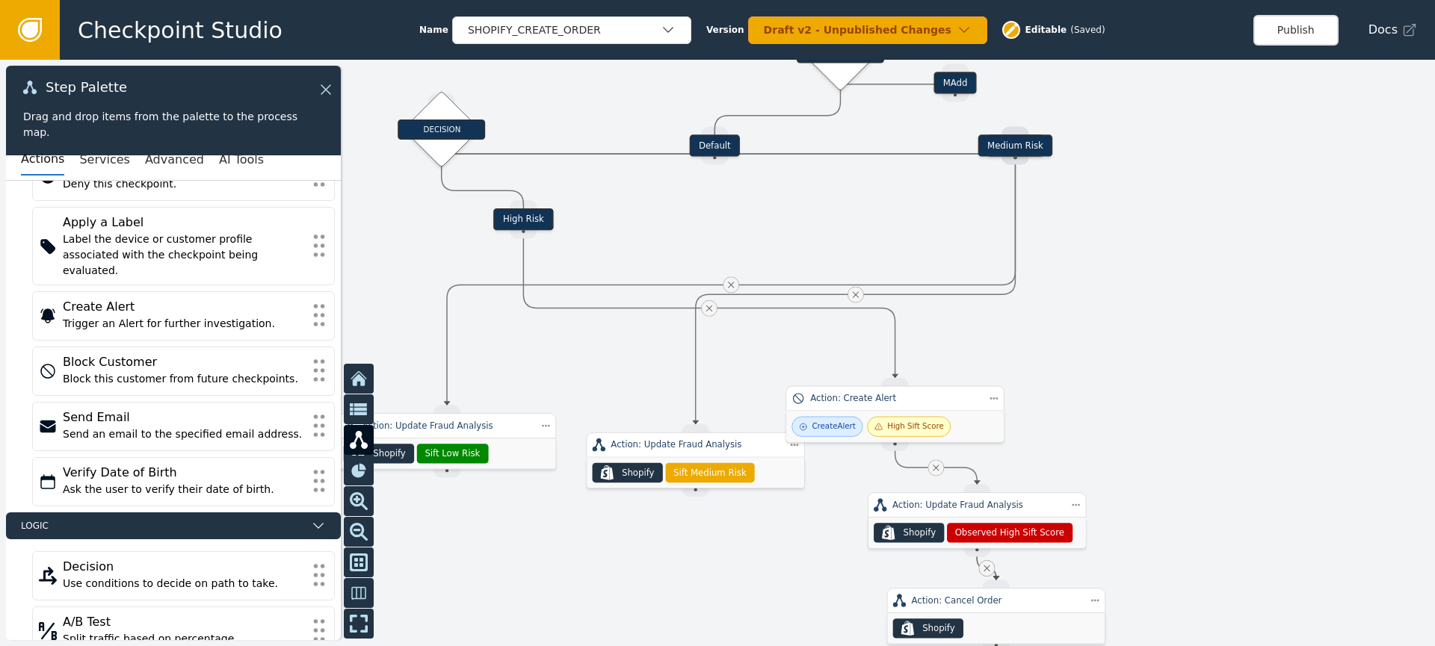
drag, startPoint x: 1127, startPoint y: 306, endPoint x: 1107, endPoint y: 398, distance: 93.4
click at [1148, 417] on div at bounding box center [717, 353] width 1435 height 587
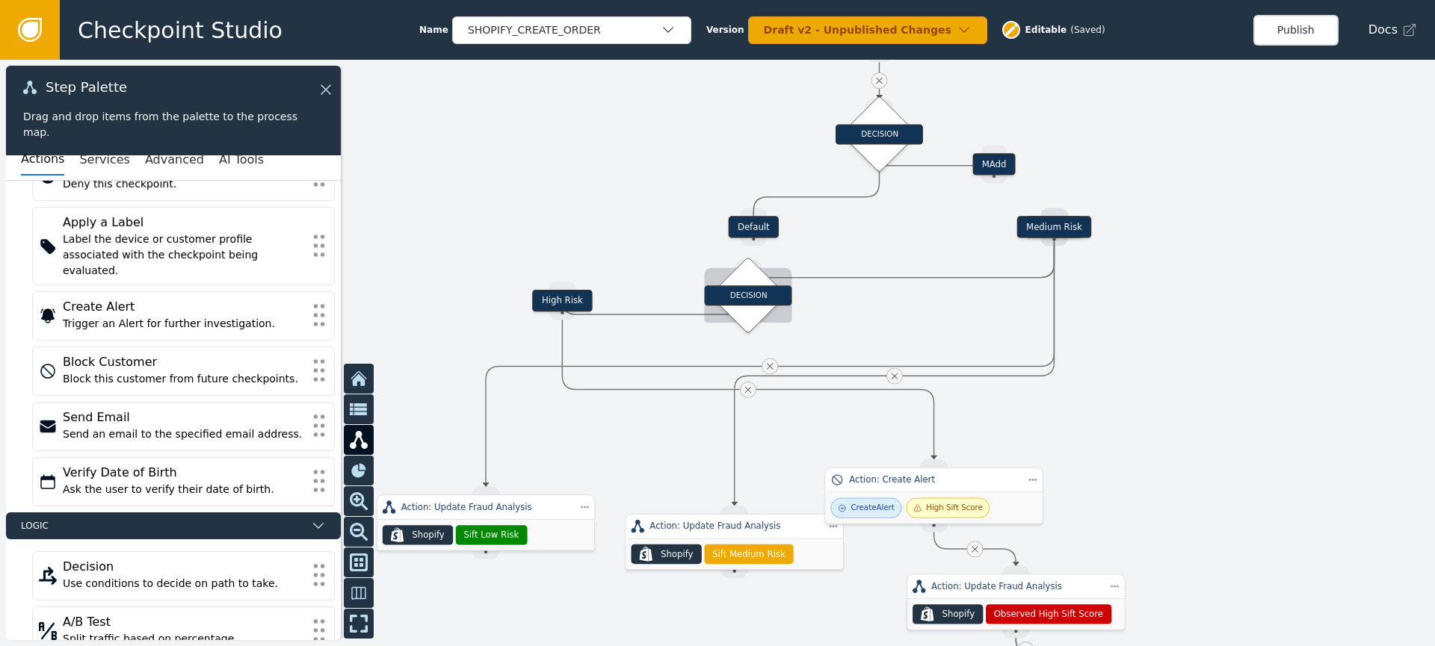
drag, startPoint x: 485, startPoint y: 220, endPoint x: 732, endPoint y: 297, distance: 259.0
click at [732, 297] on div "DECISION" at bounding box center [747, 295] width 87 height 20
drag, startPoint x: 1049, startPoint y: 250, endPoint x: 1045, endPoint y: 232, distance: 18.5
click at [1036, 233] on div "Target Handle for step Medium Risk Source Handle for step" at bounding box center [1054, 227] width 197 height 22
drag, startPoint x: 1054, startPoint y: 235, endPoint x: 1068, endPoint y: 215, distance: 24.1
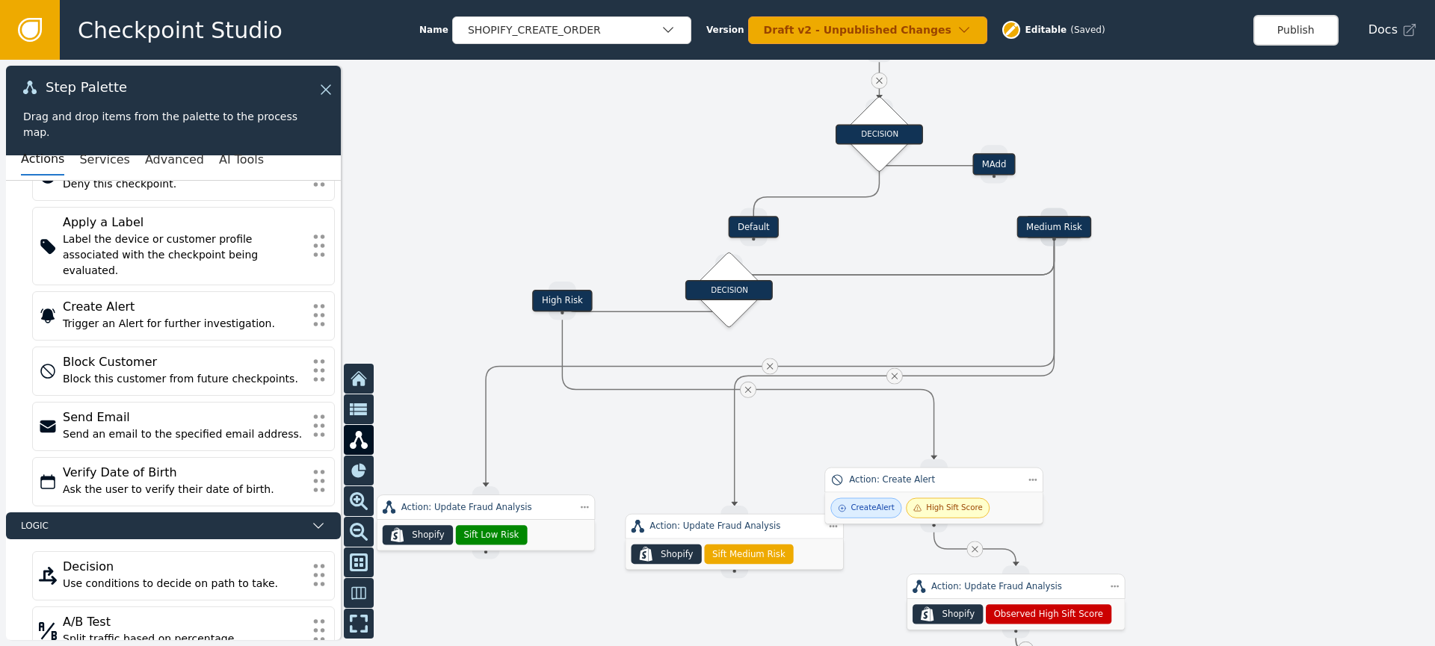
click at [1068, 216] on div "Target Handle for step Medium Risk Source Handle for step" at bounding box center [1054, 227] width 197 height 22
drag, startPoint x: 1063, startPoint y: 220, endPoint x: 658, endPoint y: 341, distance: 422.5
click at [661, 343] on div "Medium Risk" at bounding box center [652, 350] width 75 height 22
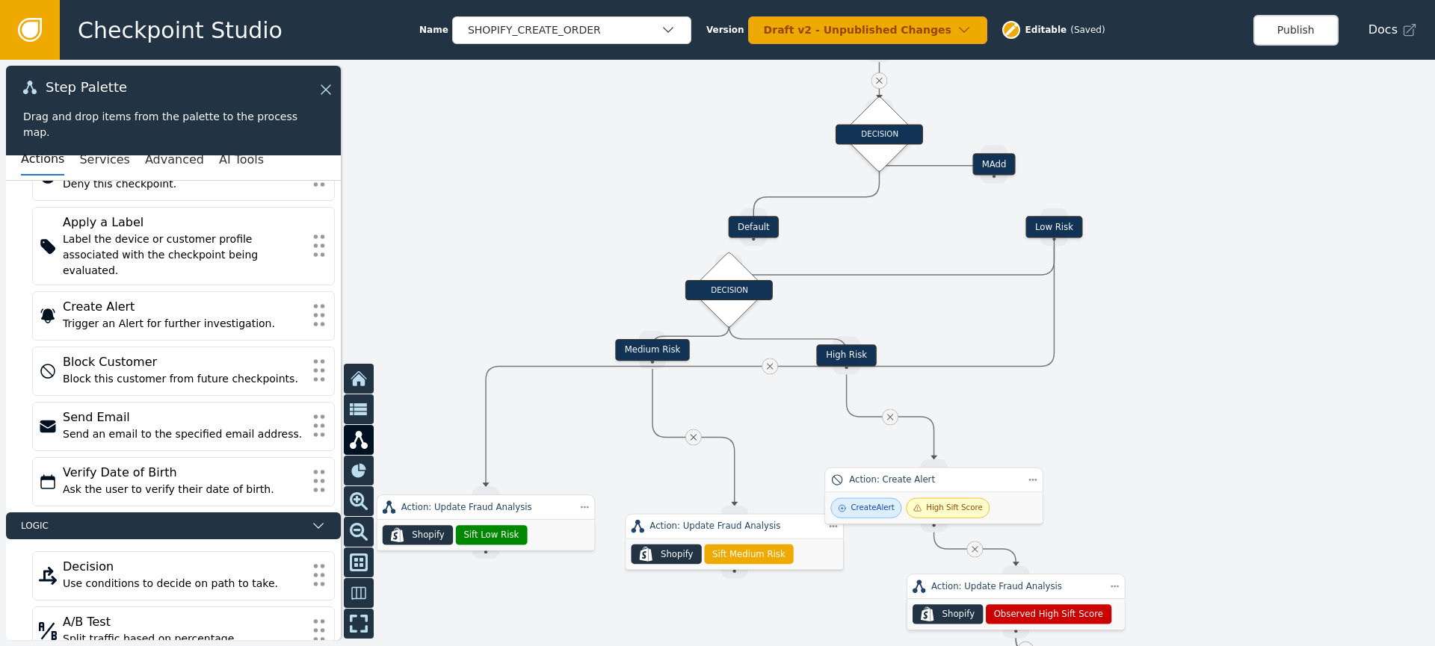
drag, startPoint x: 575, startPoint y: 303, endPoint x: 918, endPoint y: 333, distance: 344.9
click at [870, 355] on div "High Risk" at bounding box center [847, 355] width 60 height 22
drag, startPoint x: 1052, startPoint y: 225, endPoint x: 545, endPoint y: 341, distance: 519.7
click at [522, 349] on div "Low Risk" at bounding box center [523, 350] width 57 height 22
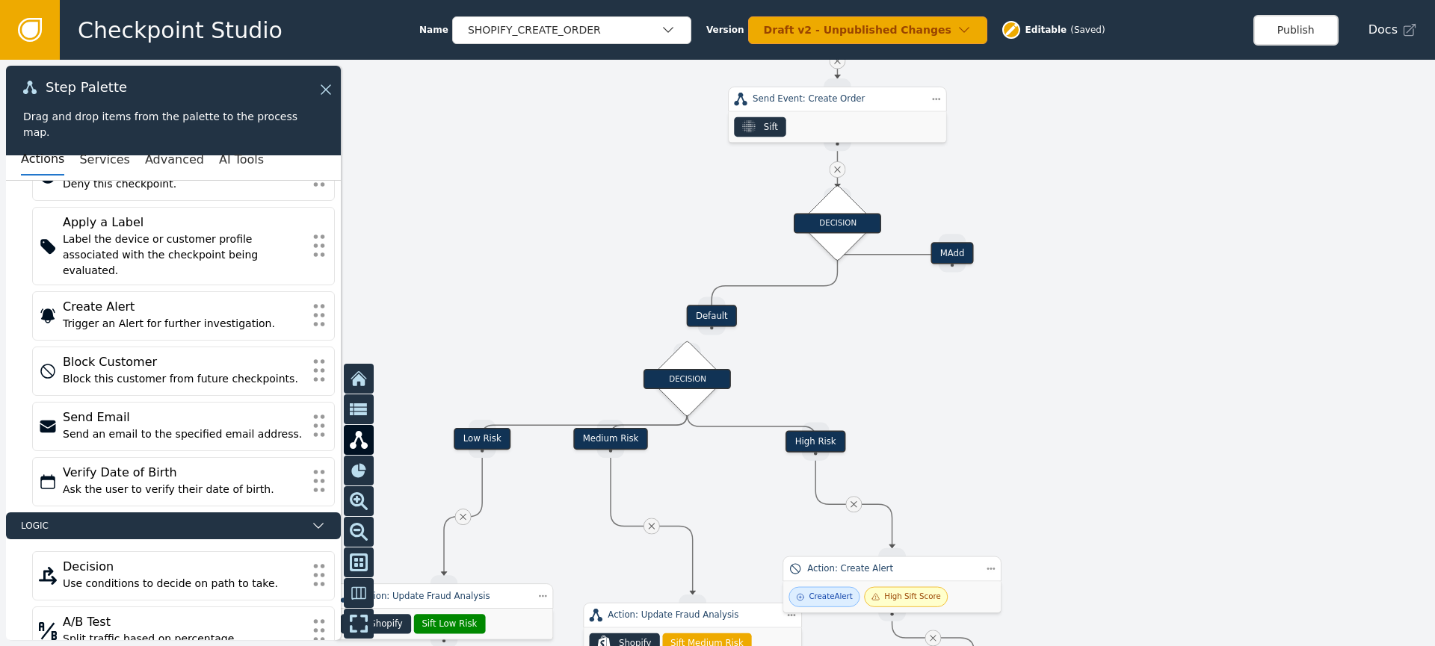
drag, startPoint x: 909, startPoint y: 258, endPoint x: 873, endPoint y: 338, distance: 87.3
click at [865, 347] on div at bounding box center [717, 353] width 1435 height 587
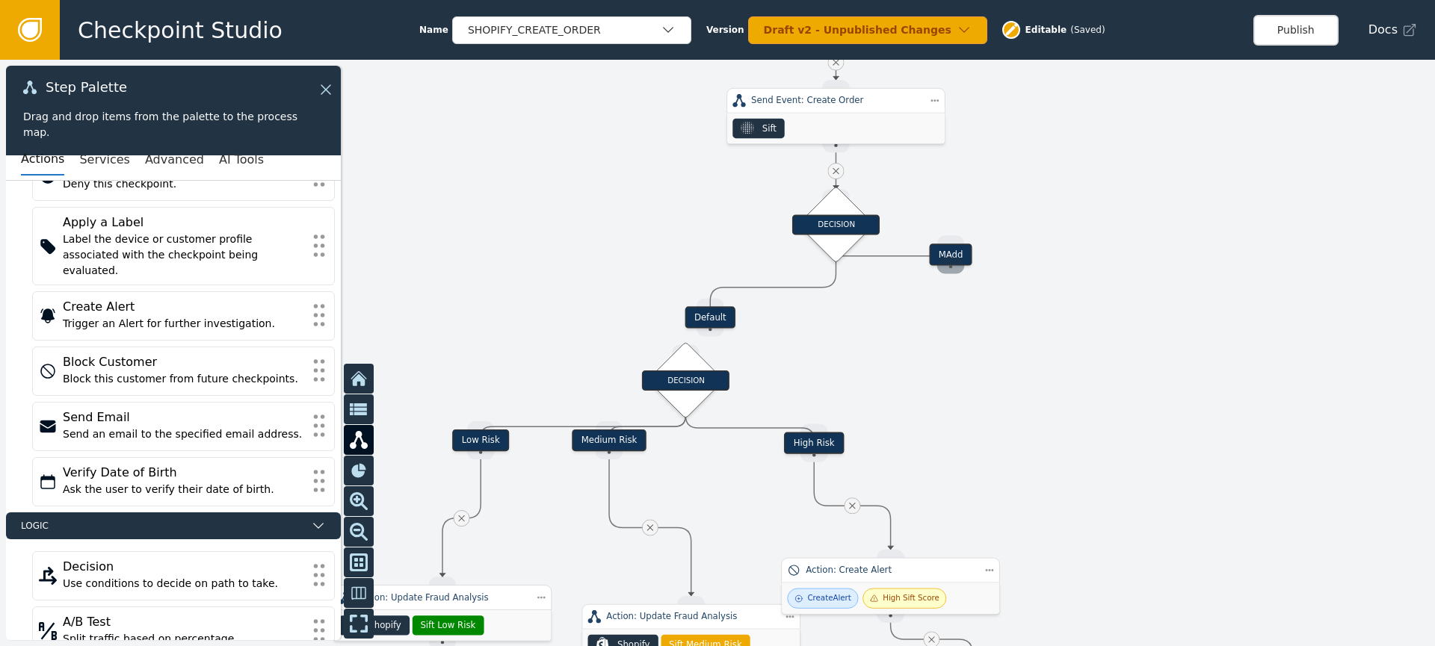
click at [956, 261] on div "Source Handle for step" at bounding box center [951, 266] width 28 height 16
drag, startPoint x: 709, startPoint y: 321, endPoint x: 687, endPoint y: 348, distance: 35.1
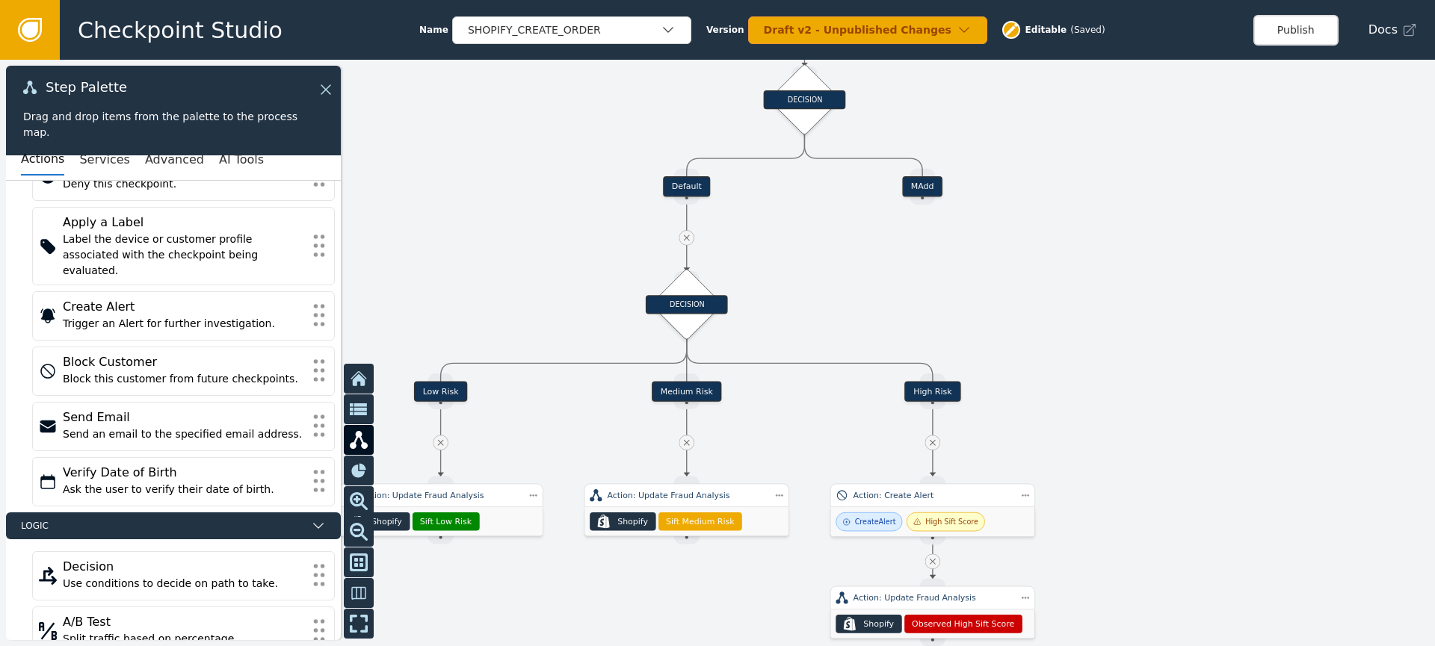
drag, startPoint x: 869, startPoint y: 394, endPoint x: 459, endPoint y: 283, distance: 424.9
click at [456, 281] on div at bounding box center [717, 353] width 1435 height 587
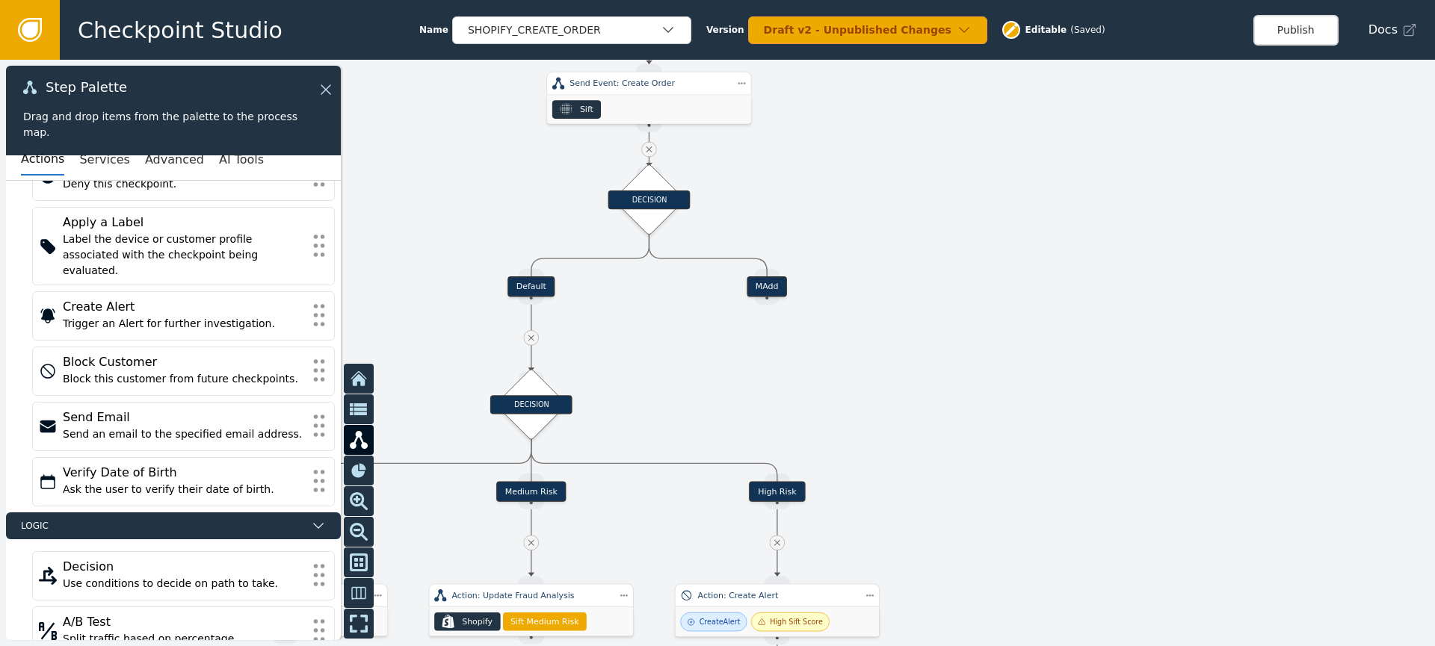
drag, startPoint x: 804, startPoint y: 278, endPoint x: 753, endPoint y: 400, distance: 132.0
click at [753, 401] on div at bounding box center [717, 353] width 1435 height 587
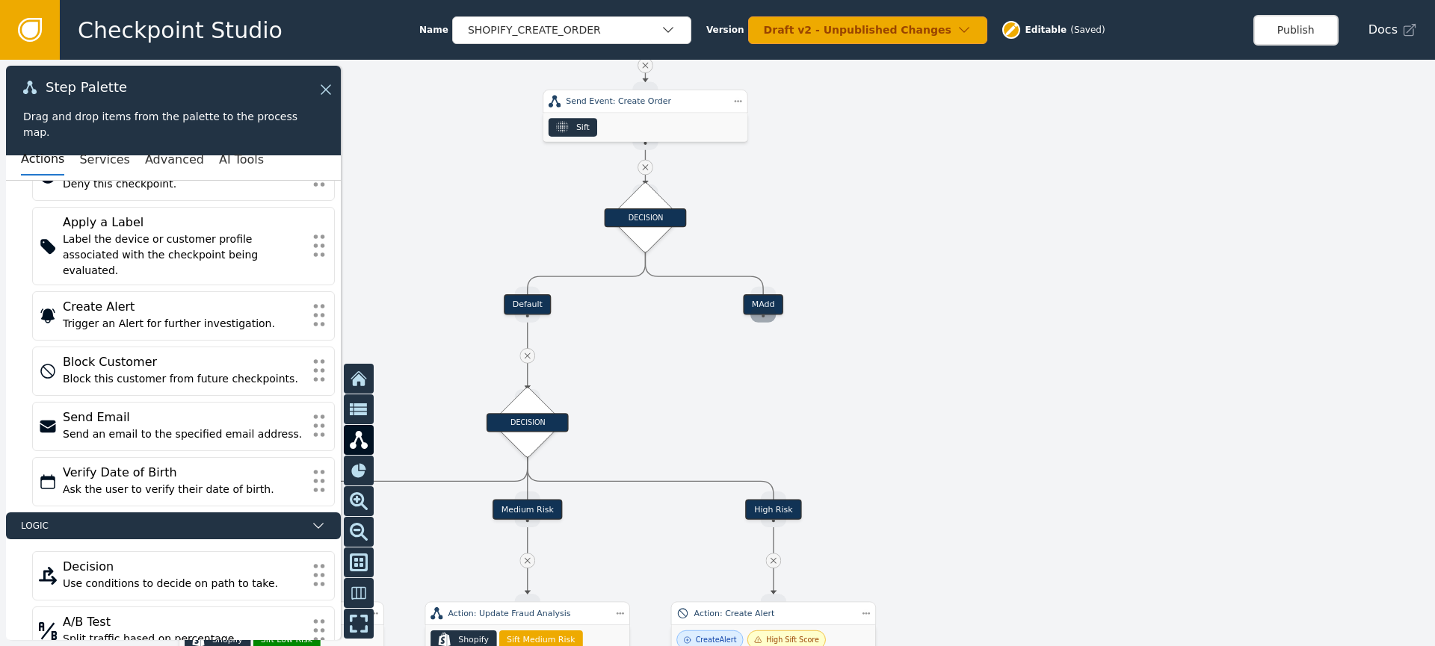
click at [775, 314] on div "Source Handle for step" at bounding box center [762, 315] width 25 height 16
click at [772, 311] on div "Source Handle for step" at bounding box center [762, 315] width 25 height 16
click at [767, 309] on div "Source Handle for step" at bounding box center [762, 315] width 25 height 16
click at [764, 304] on div "MAdd" at bounding box center [763, 304] width 40 height 20
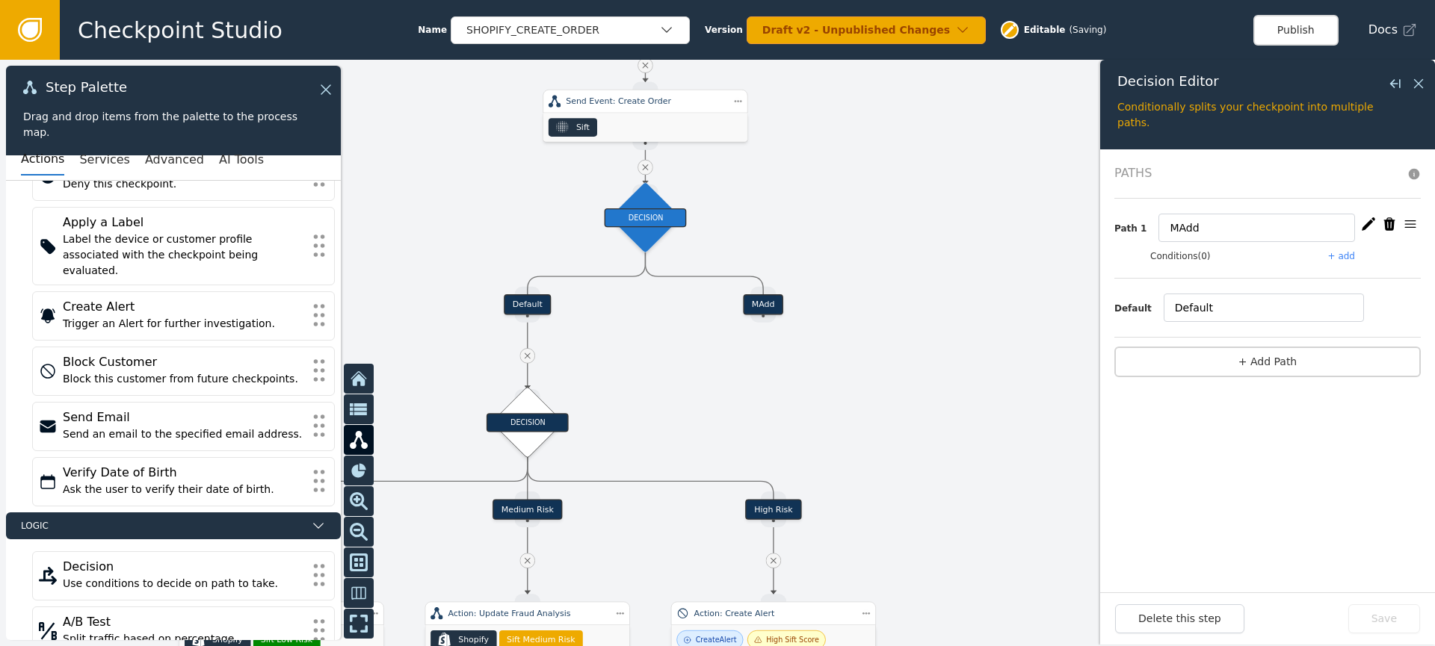
click at [764, 304] on div "MAdd" at bounding box center [763, 304] width 40 height 20
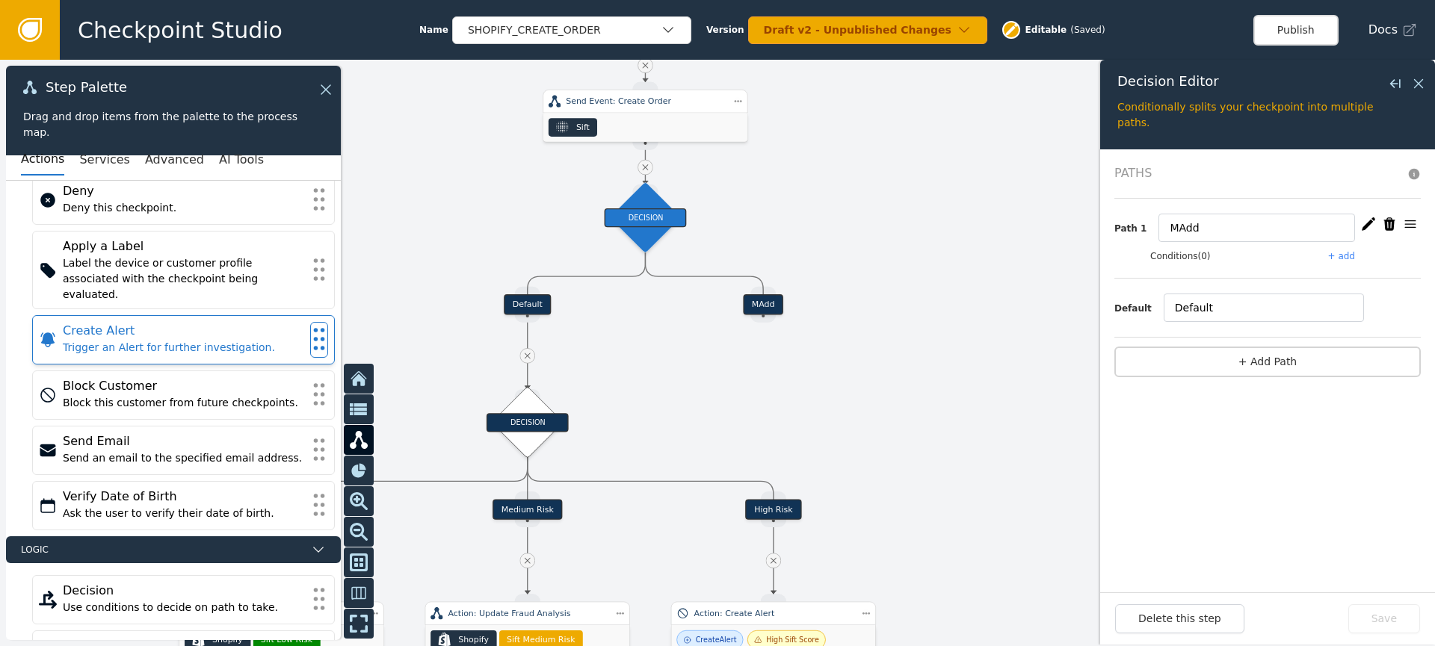
scroll to position [114, 0]
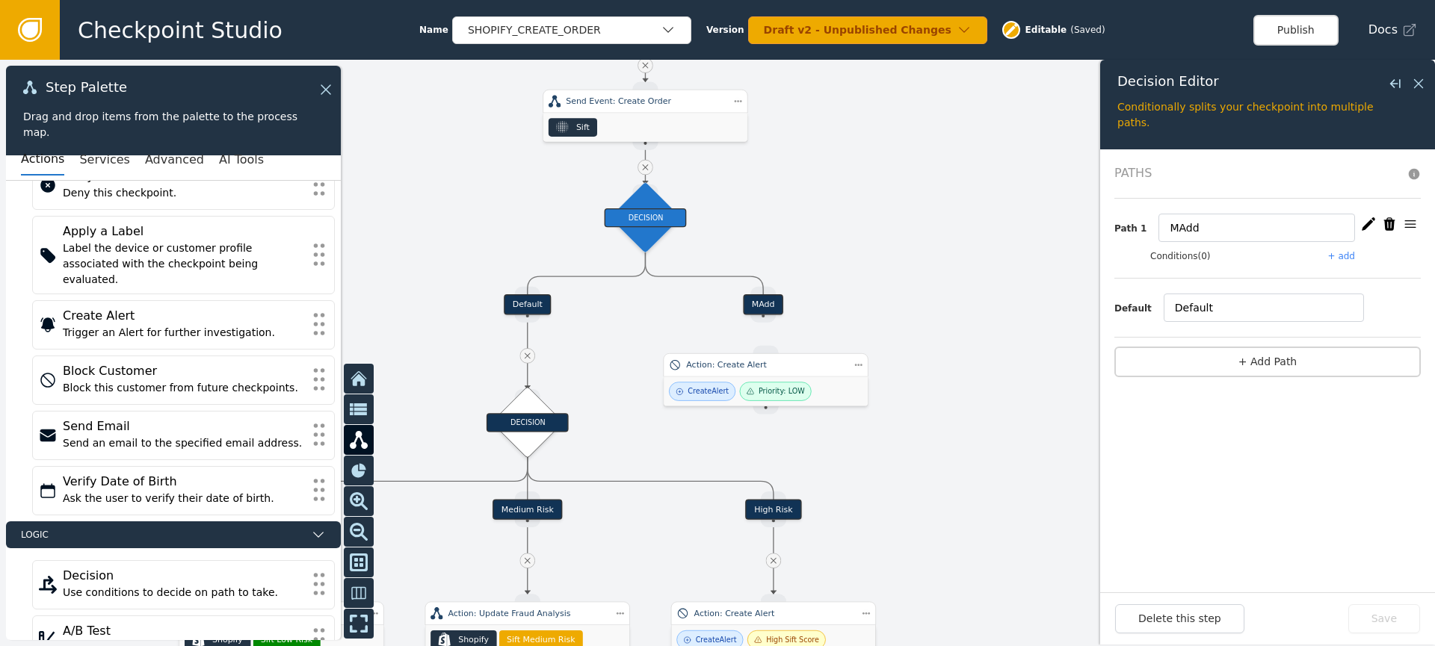
drag, startPoint x: 771, startPoint y: 362, endPoint x: 758, endPoint y: 347, distance: 19.6
click at [759, 359] on div "Action: Create Alert" at bounding box center [765, 365] width 159 height 12
drag, startPoint x: 757, startPoint y: 309, endPoint x: 763, endPoint y: 358, distance: 49.7
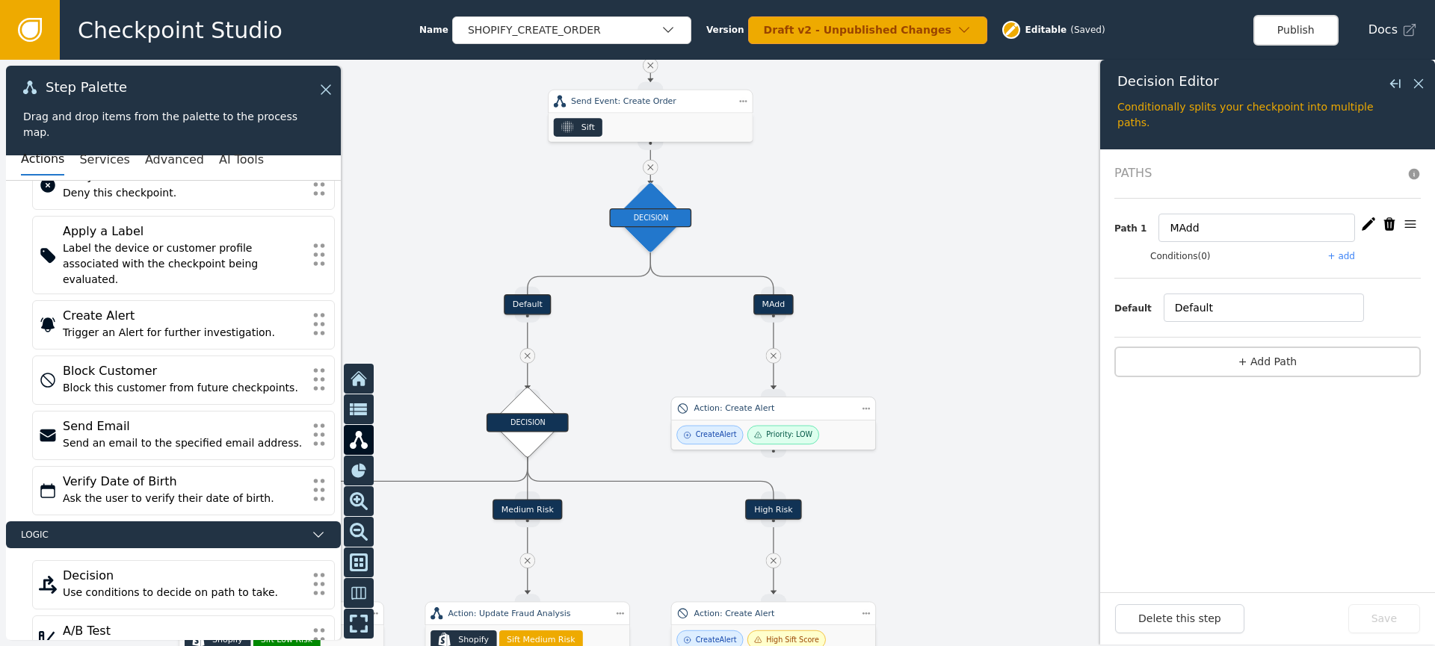
click at [811, 438] on div "Priority: LOW" at bounding box center [783, 435] width 72 height 19
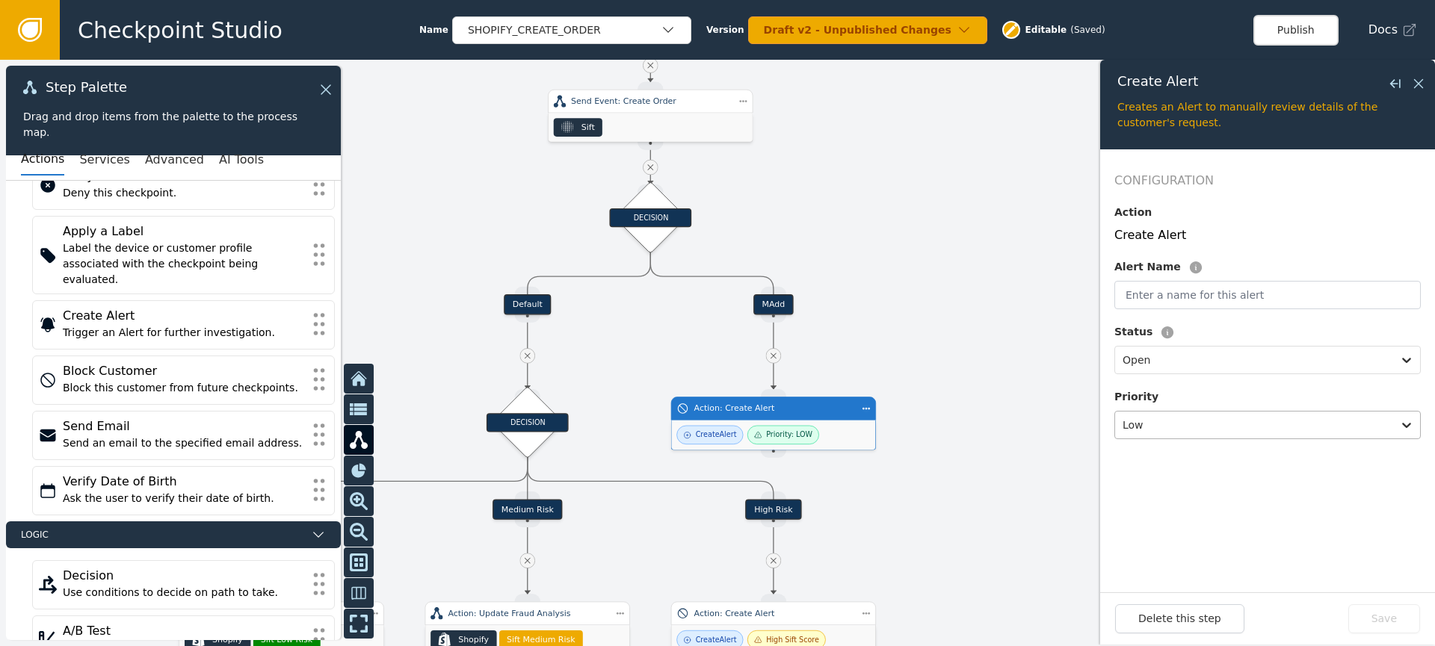
click at [1181, 433] on div at bounding box center [1253, 425] width 262 height 21
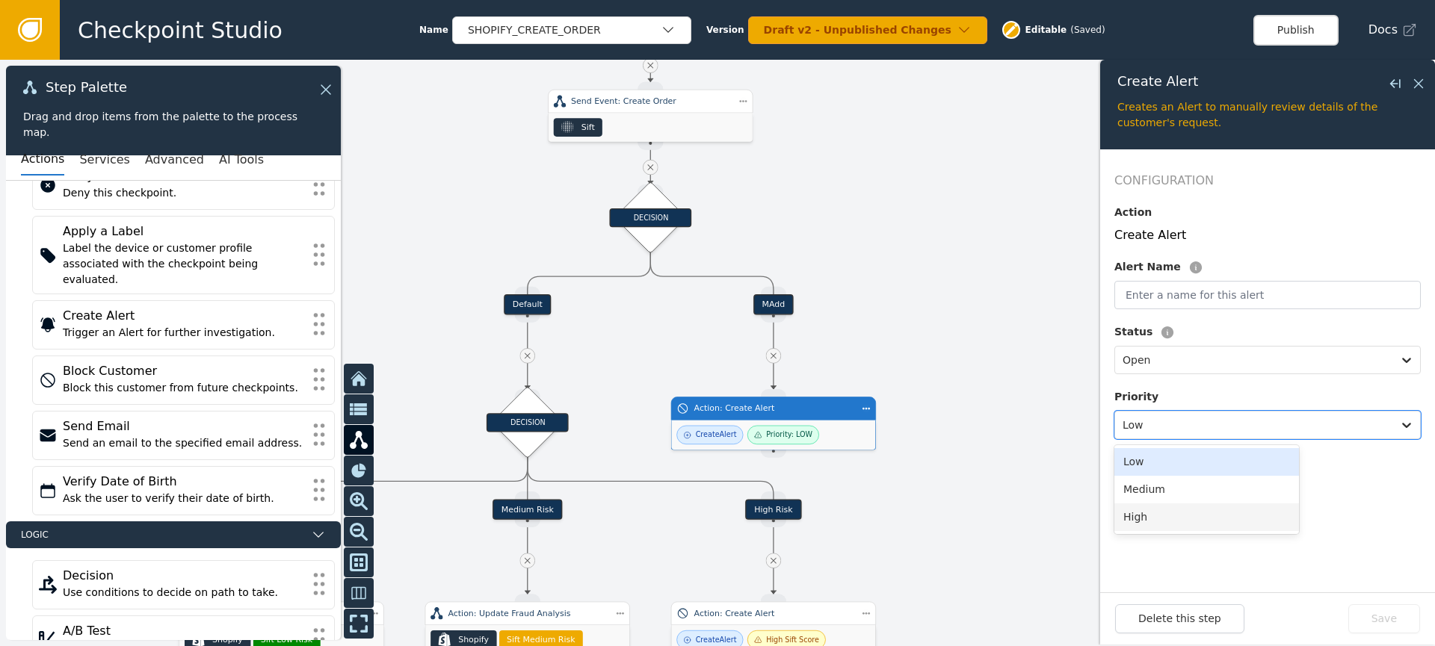
click at [1187, 516] on div "High" at bounding box center [1206, 518] width 185 height 28
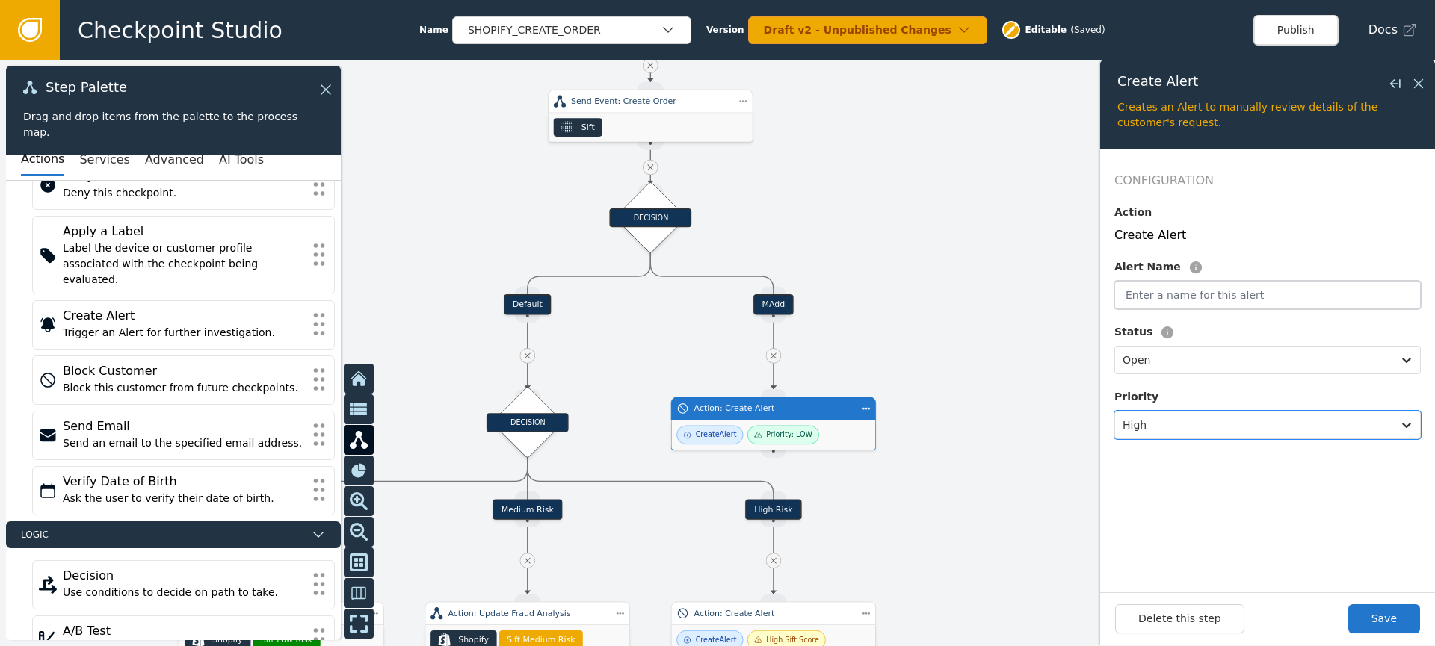
click at [1234, 293] on input "text" at bounding box center [1267, 295] width 306 height 28
type input "N"
type input "MAdd"
click at [1142, 359] on div at bounding box center [1253, 360] width 262 height 21
drag, startPoint x: 1154, startPoint y: 400, endPoint x: 1131, endPoint y: 397, distance: 23.4
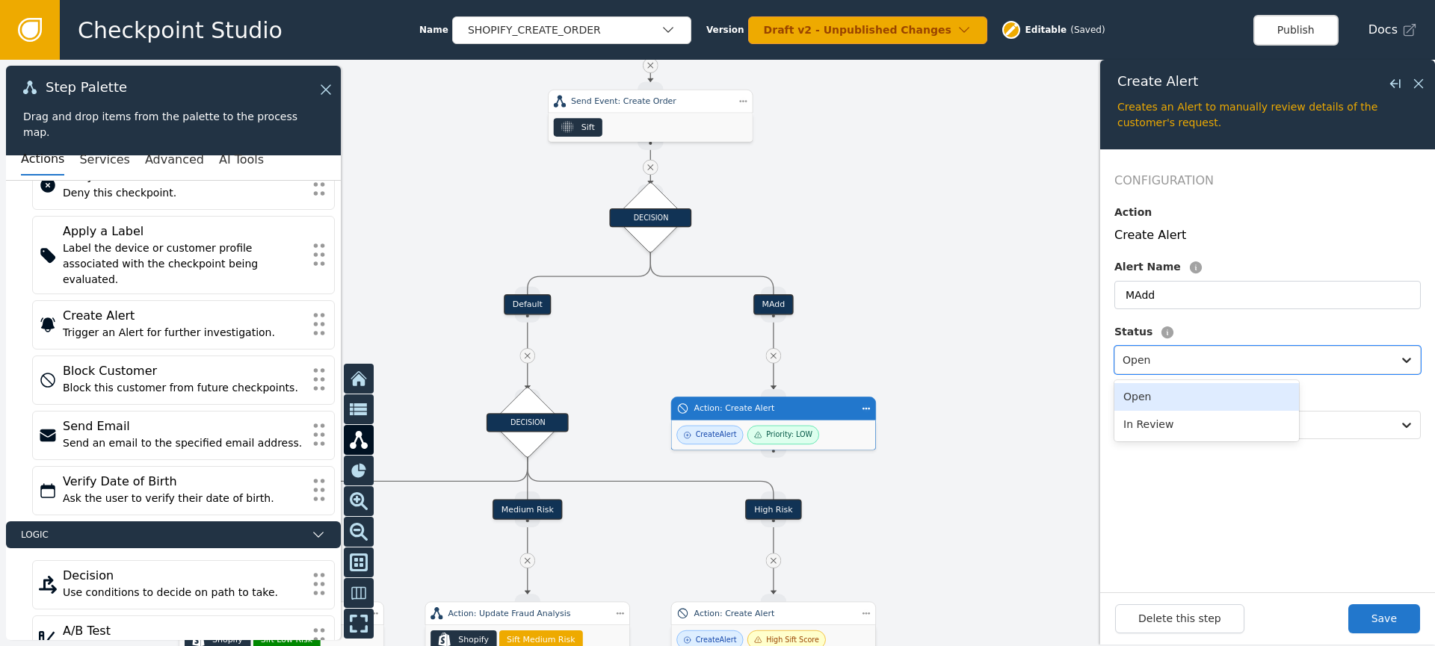
click at [1154, 400] on div "Open" at bounding box center [1206, 397] width 185 height 28
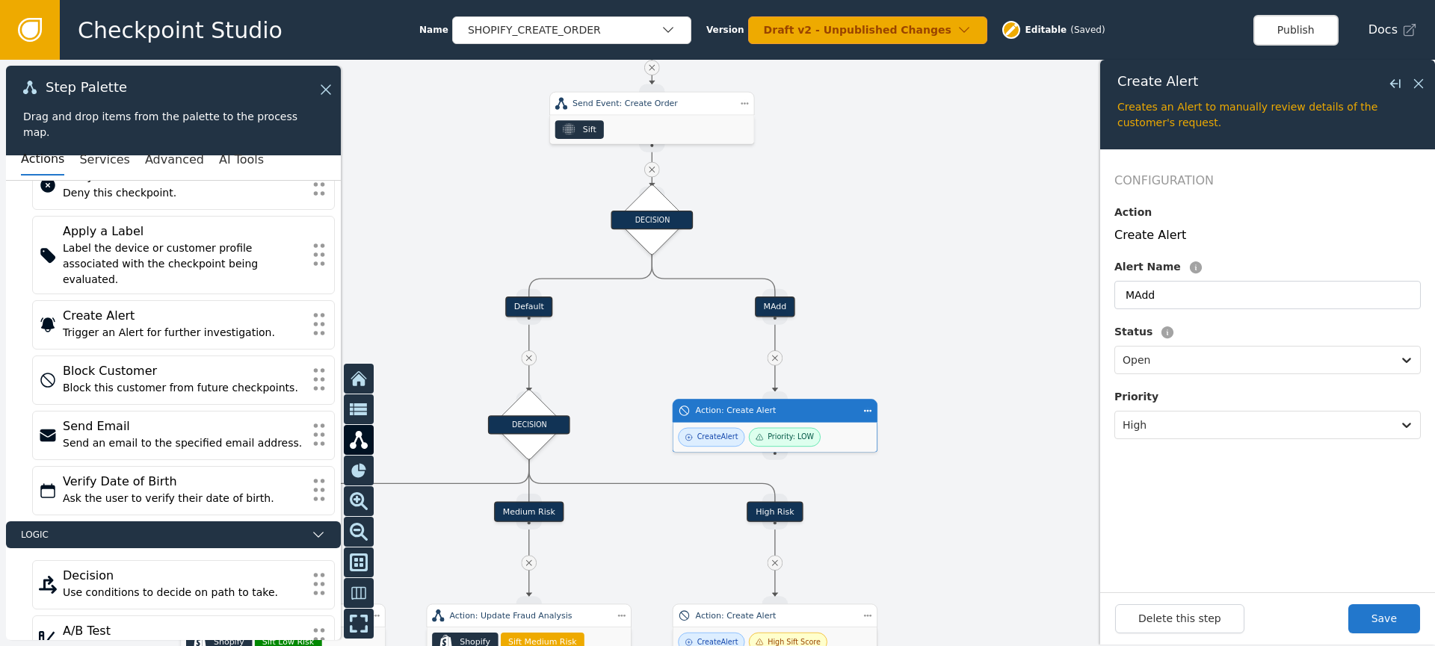
drag, startPoint x: 1051, startPoint y: 365, endPoint x: 1025, endPoint y: 360, distance: 26.7
click at [1049, 367] on div at bounding box center [717, 353] width 1435 height 587
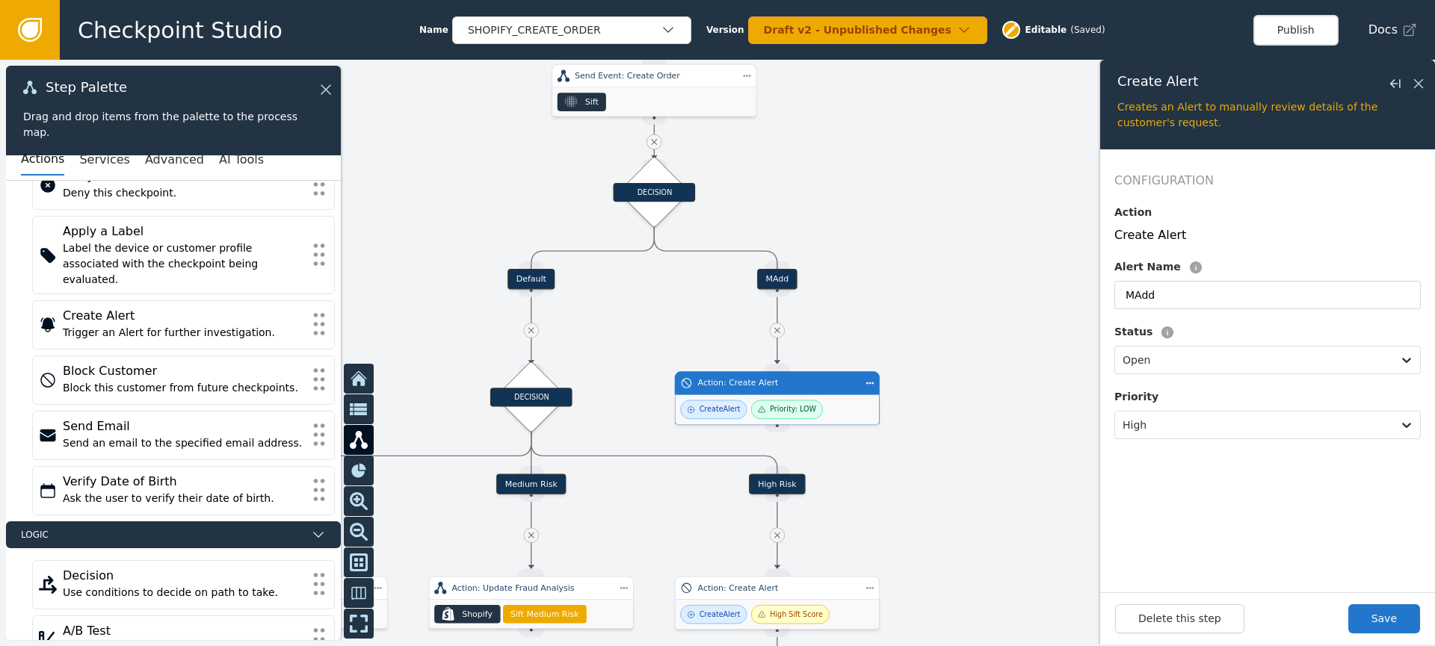
drag, startPoint x: 974, startPoint y: 377, endPoint x: 974, endPoint y: 286, distance: 91.2
click at [974, 283] on div at bounding box center [717, 353] width 1435 height 587
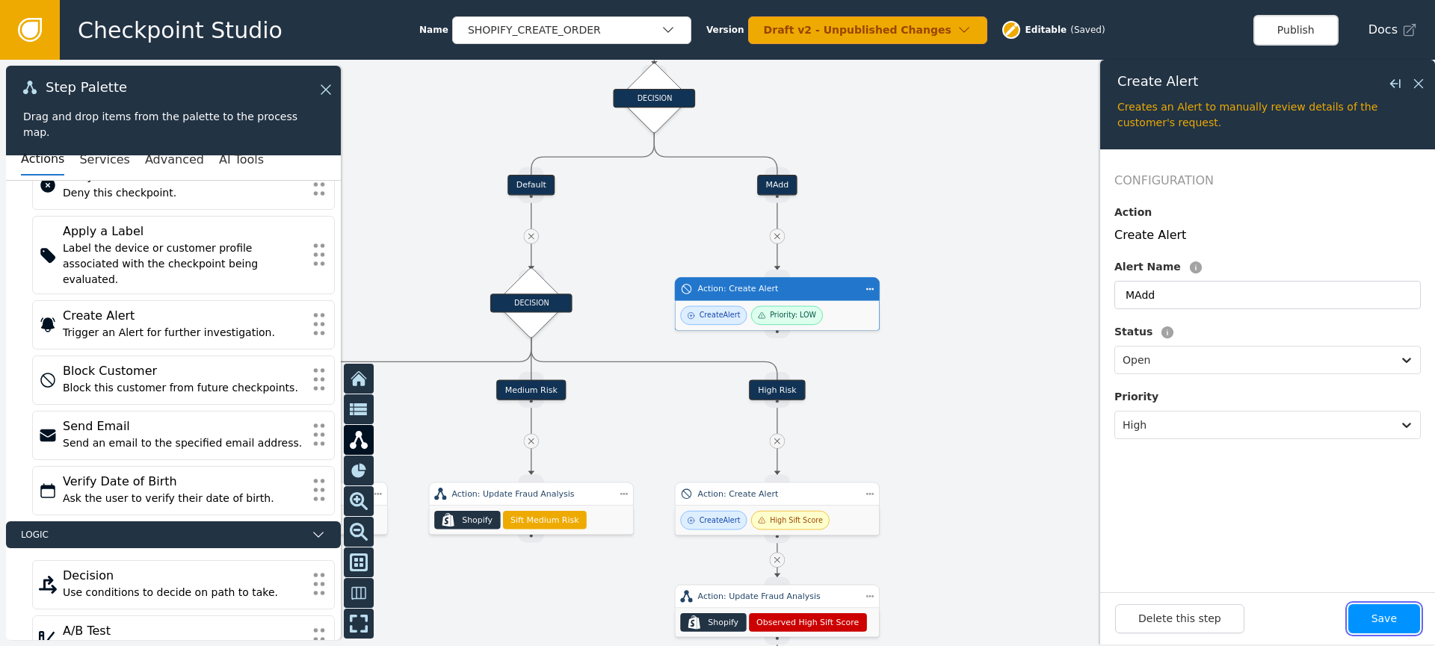
drag, startPoint x: 1376, startPoint y: 620, endPoint x: 1367, endPoint y: 617, distance: 8.7
click at [1376, 621] on button "Save" at bounding box center [1384, 618] width 72 height 29
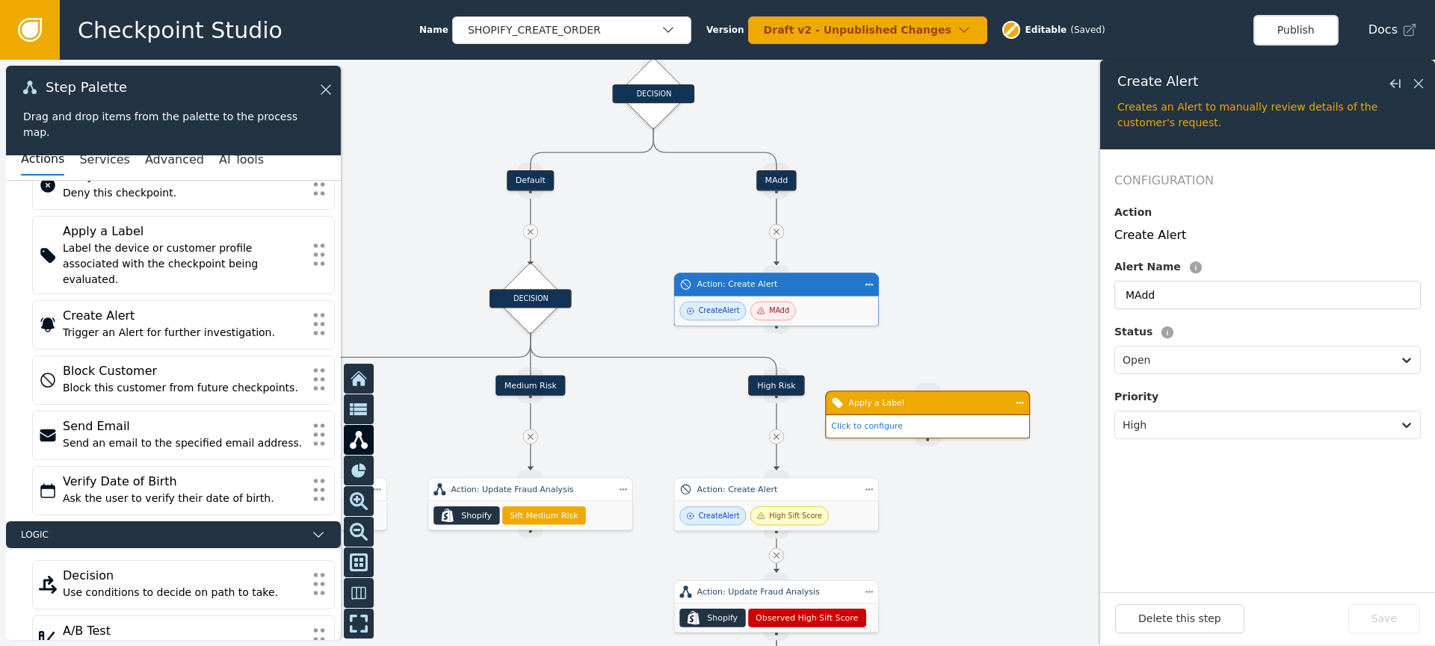
click at [931, 383] on div at bounding box center [717, 353] width 1435 height 587
drag, startPoint x: 782, startPoint y: 333, endPoint x: 934, endPoint y: 387, distance: 161.6
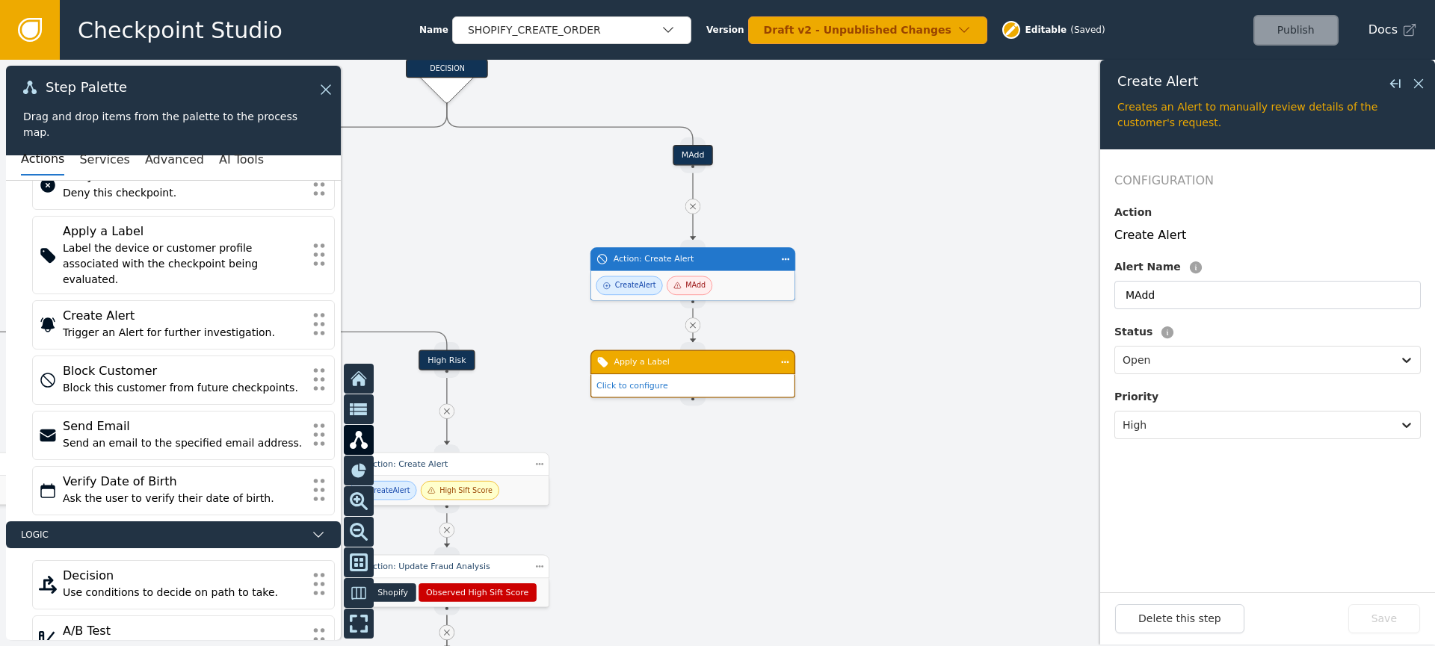
drag, startPoint x: 971, startPoint y: 532, endPoint x: 656, endPoint y: 508, distance: 316.2
click at [655, 513] on div at bounding box center [717, 353] width 1435 height 587
click at [699, 363] on div "Apply a Label" at bounding box center [692, 362] width 158 height 12
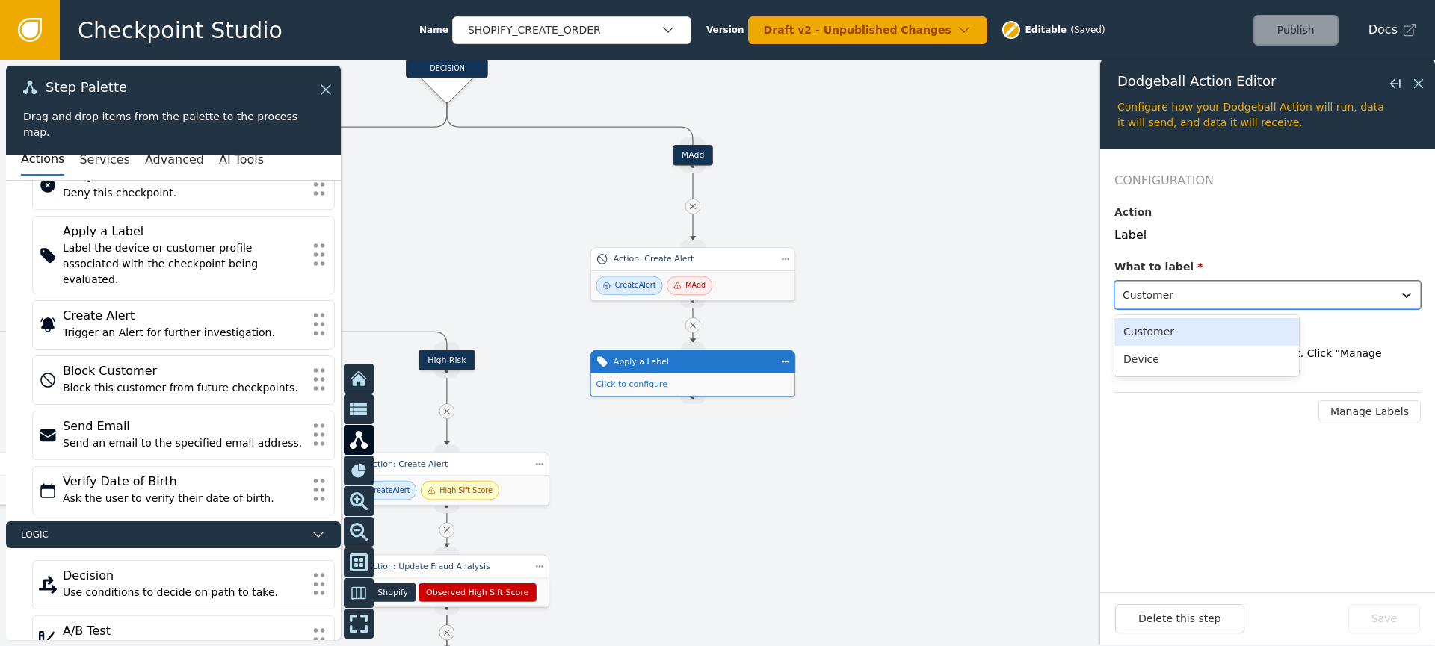
click at [1193, 300] on div at bounding box center [1253, 295] width 262 height 21
click at [1196, 297] on div at bounding box center [1253, 295] width 262 height 21
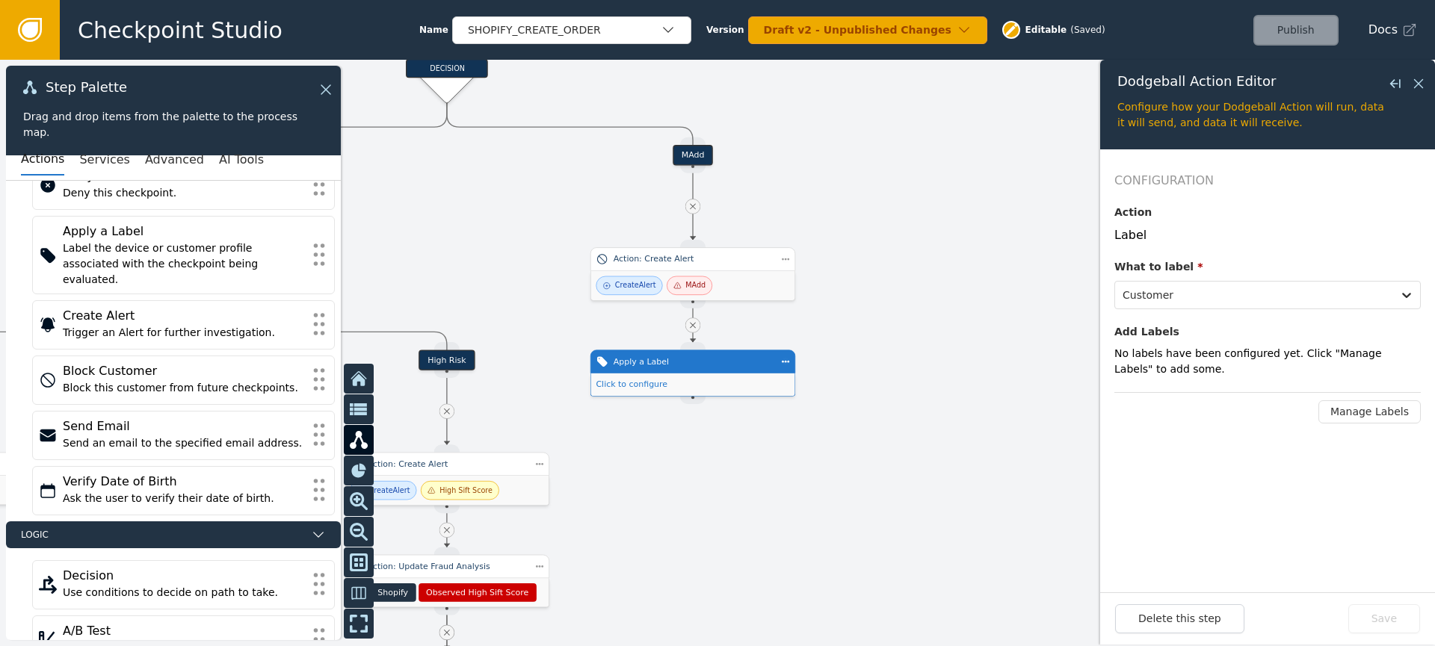
drag, startPoint x: 1354, startPoint y: 412, endPoint x: 1337, endPoint y: 412, distance: 17.2
click at [1354, 412] on button "Manage Labels" at bounding box center [1369, 411] width 102 height 23
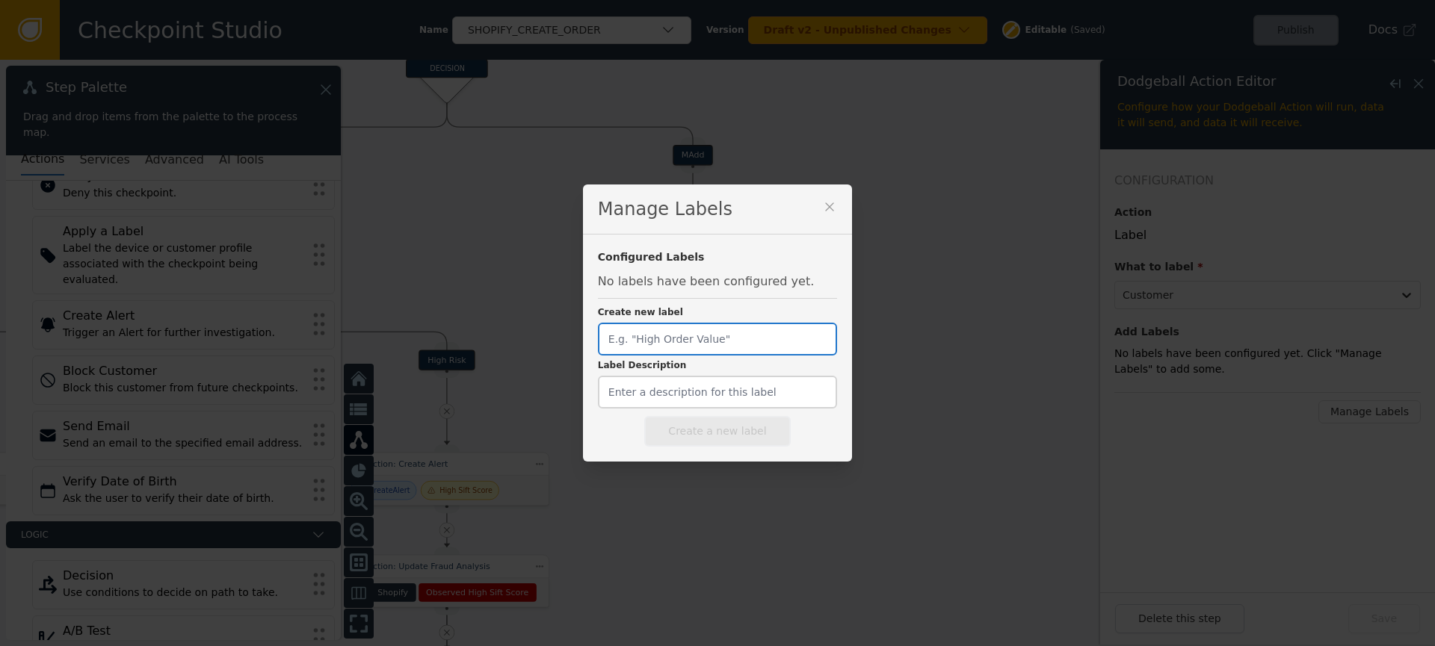
click at [739, 339] on input "Create new label" at bounding box center [717, 339] width 239 height 33
type input "S"
drag, startPoint x: 748, startPoint y: 348, endPoint x: 826, endPoint y: 353, distance: 78.6
click at [811, 351] on input "MAdd Shipping Addres" at bounding box center [717, 339] width 239 height 33
type input "MAdd"
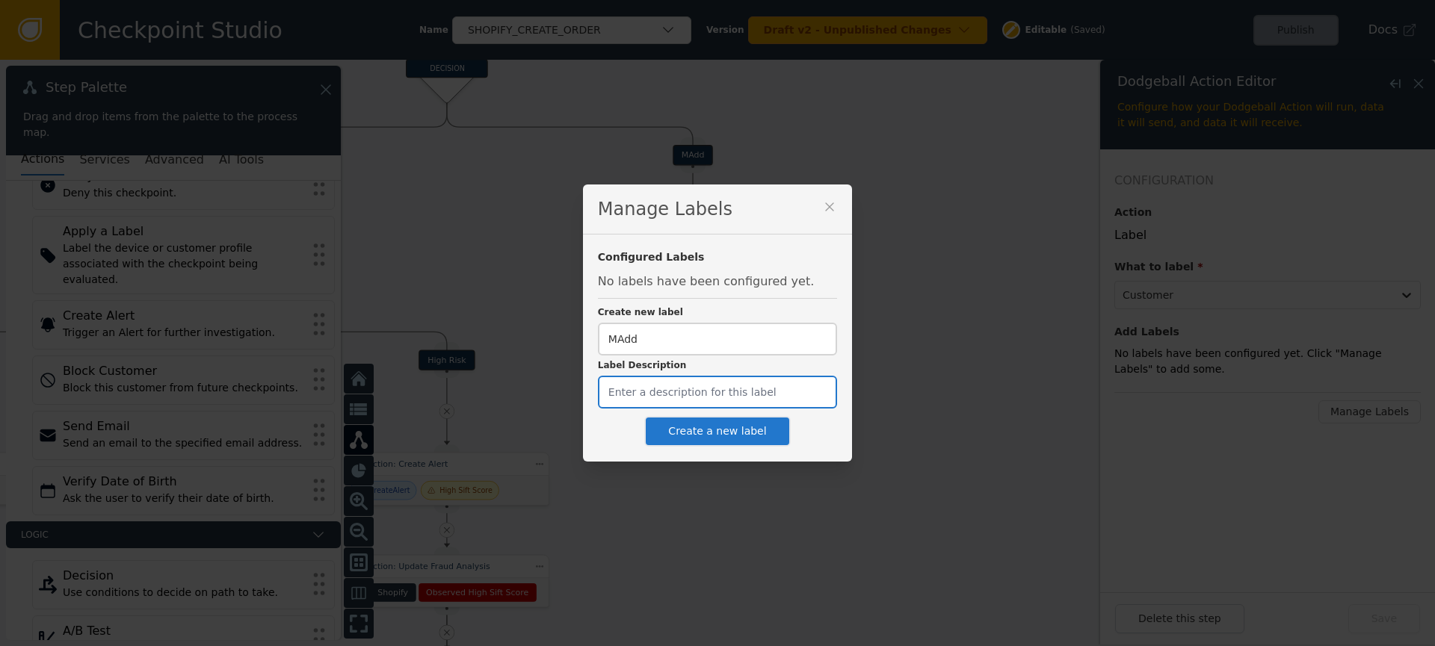
click at [743, 406] on input "Label Description" at bounding box center [717, 392] width 239 height 33
type input "Shipping Address"
click at [754, 428] on button "Create a new label" at bounding box center [717, 431] width 146 height 31
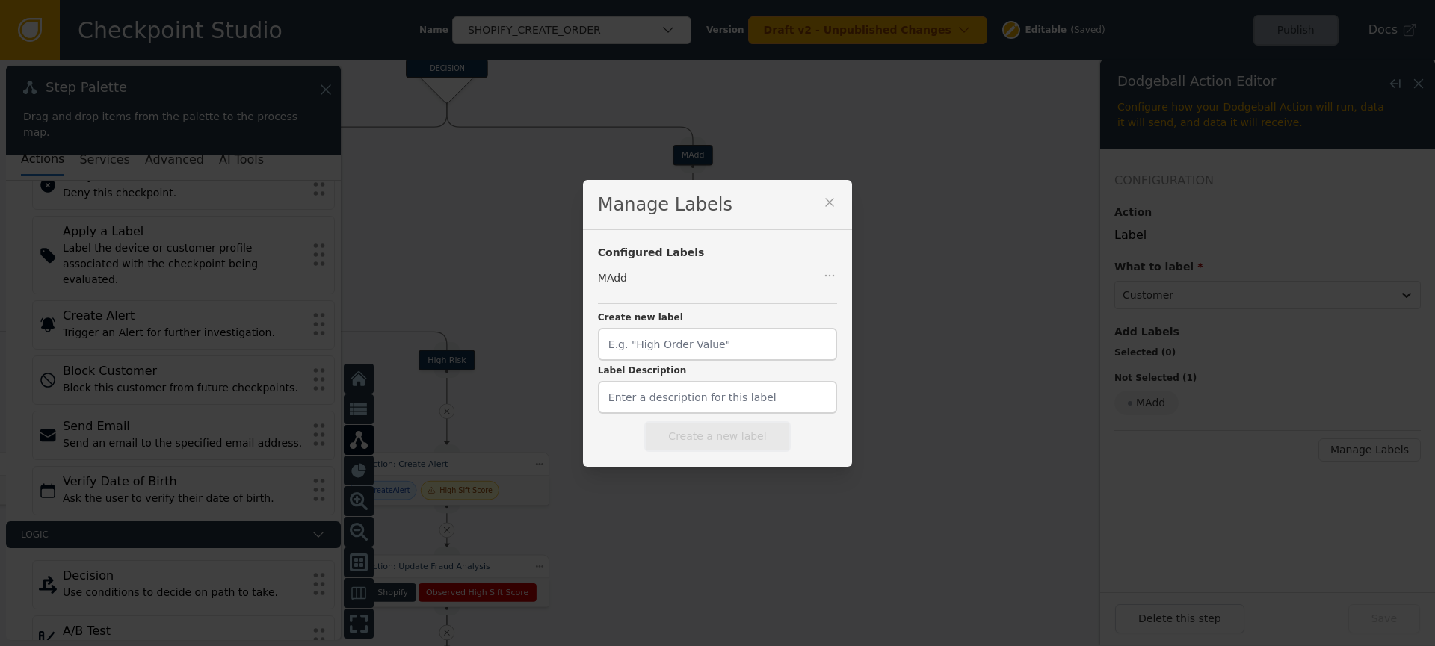
click at [822, 195] on icon at bounding box center [829, 202] width 15 height 15
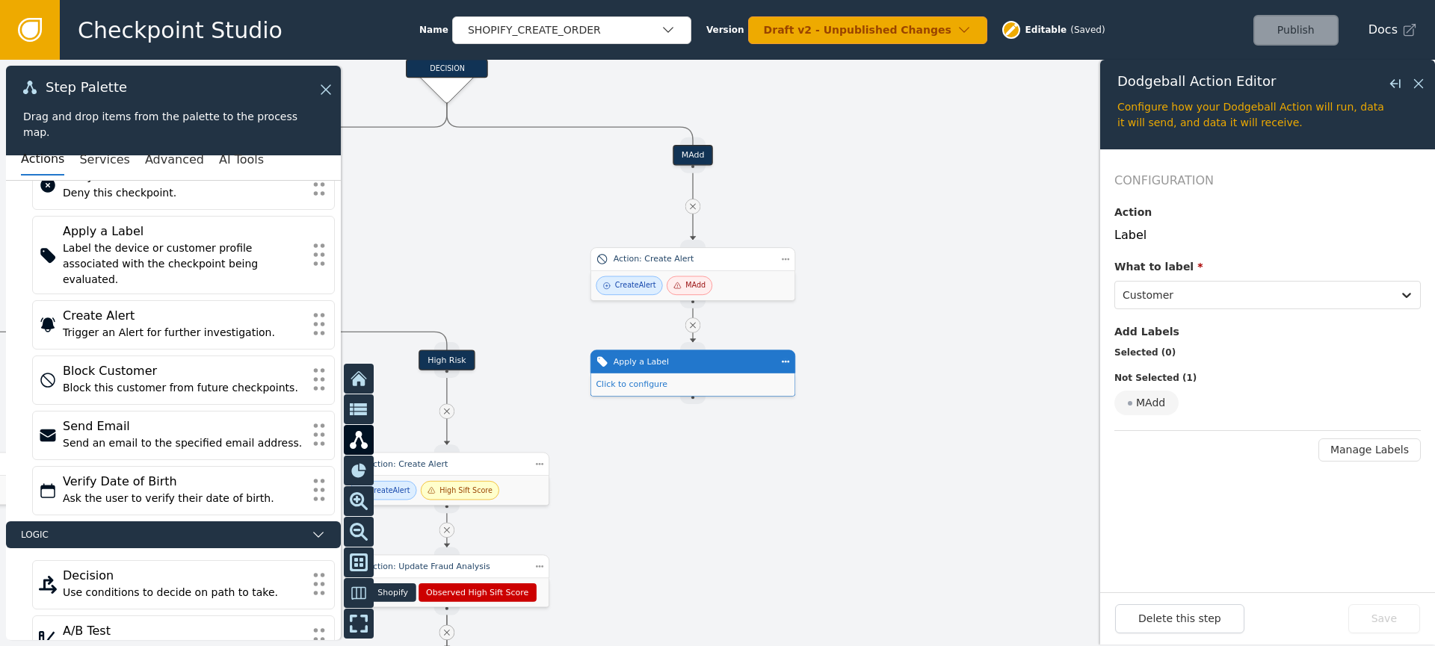
click at [1355, 457] on button "Manage Labels" at bounding box center [1369, 450] width 102 height 23
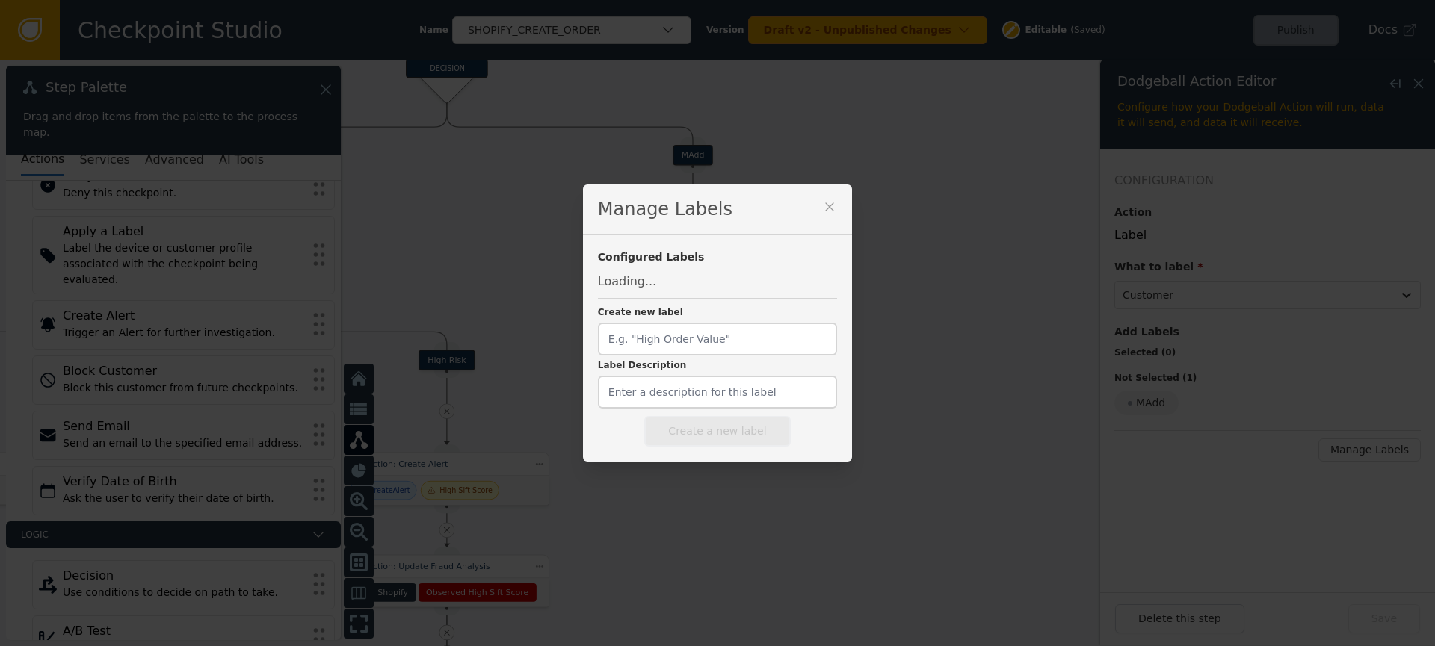
click at [822, 204] on icon at bounding box center [829, 207] width 15 height 15
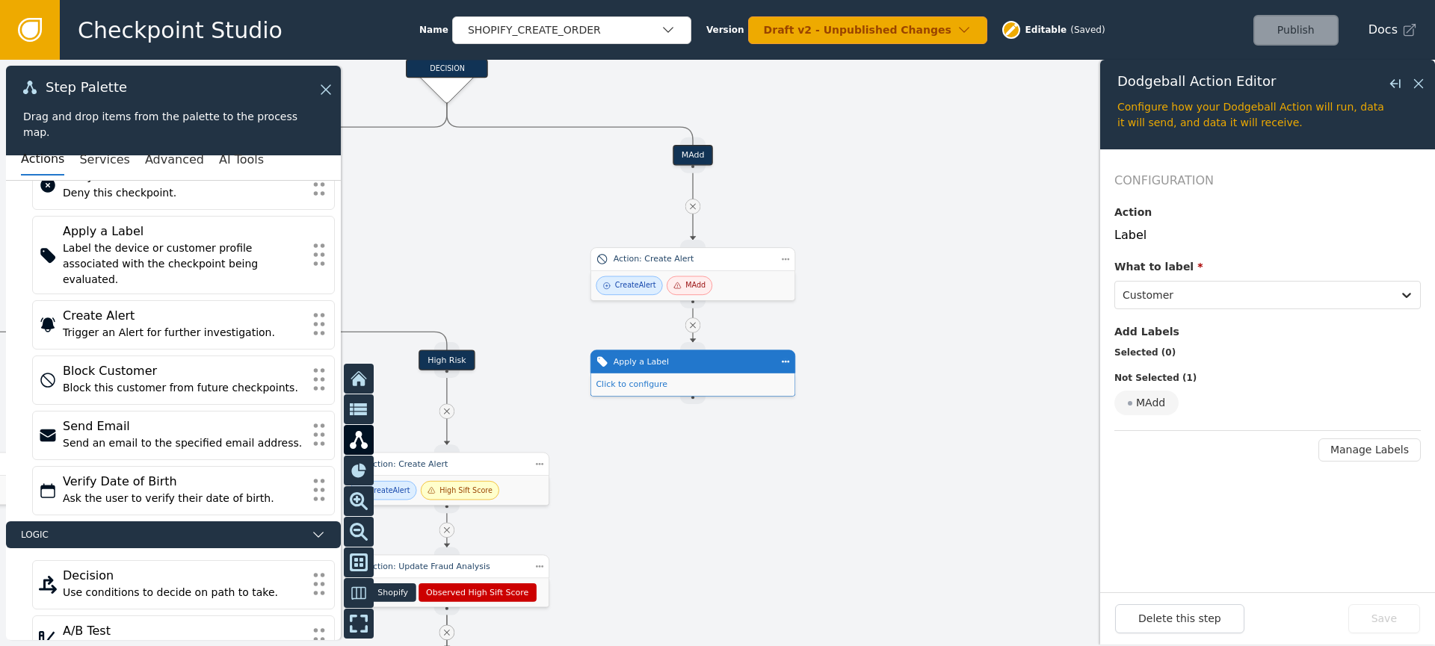
click at [22, 28] on icon at bounding box center [30, 30] width 16 height 16
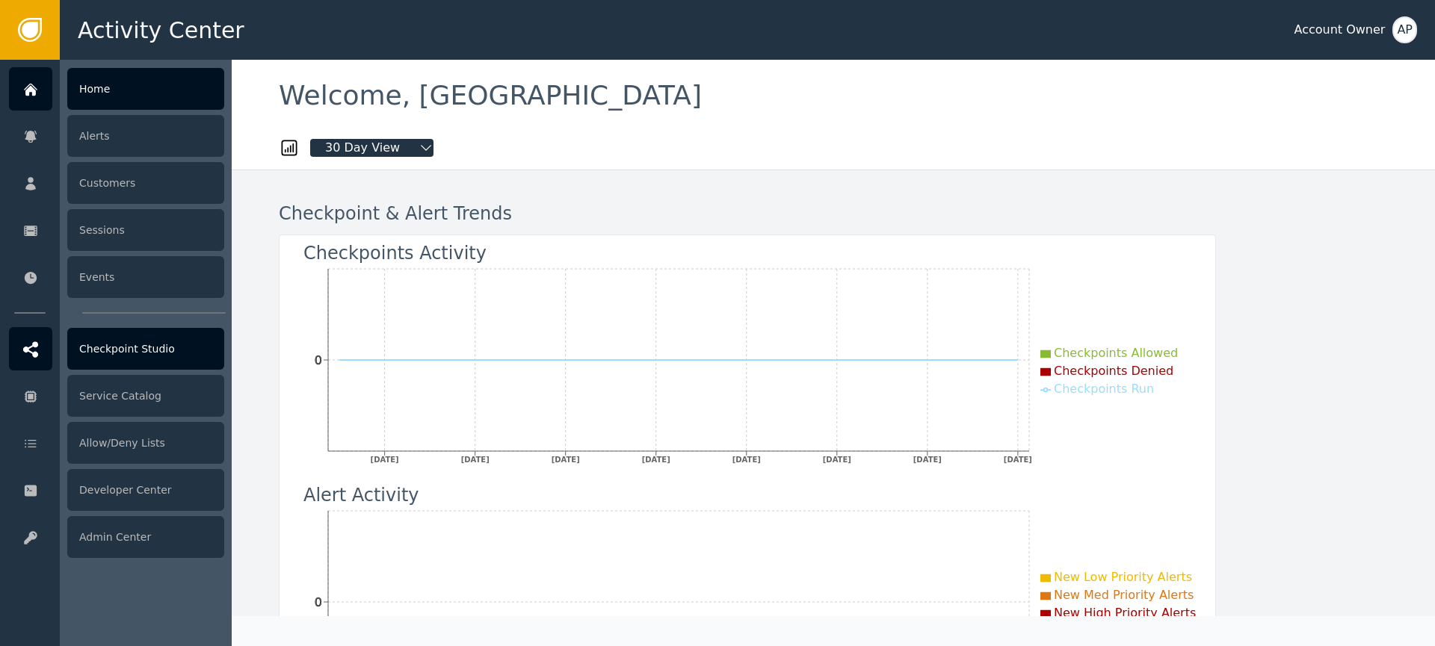
click at [153, 348] on div "Checkpoint Studio" at bounding box center [145, 349] width 157 height 42
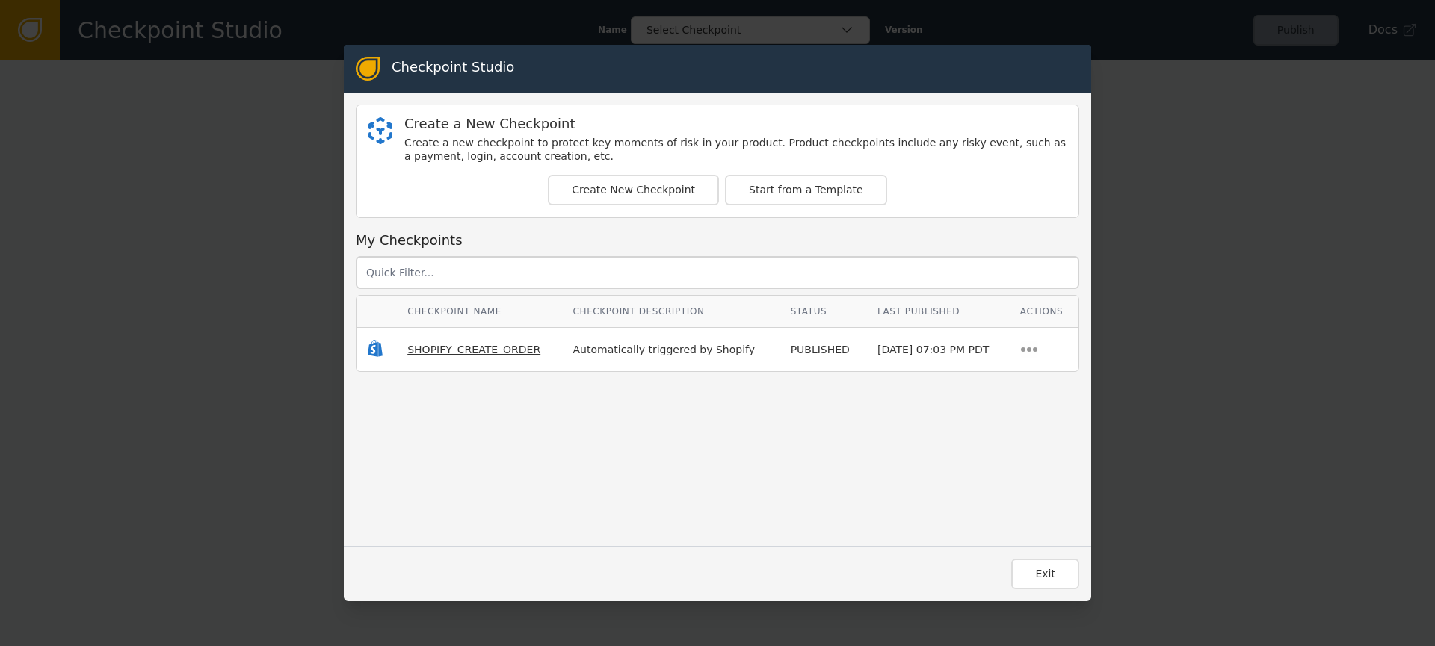
click at [458, 348] on span "SHOPIFY_CREATE_ORDER" at bounding box center [473, 350] width 133 height 12
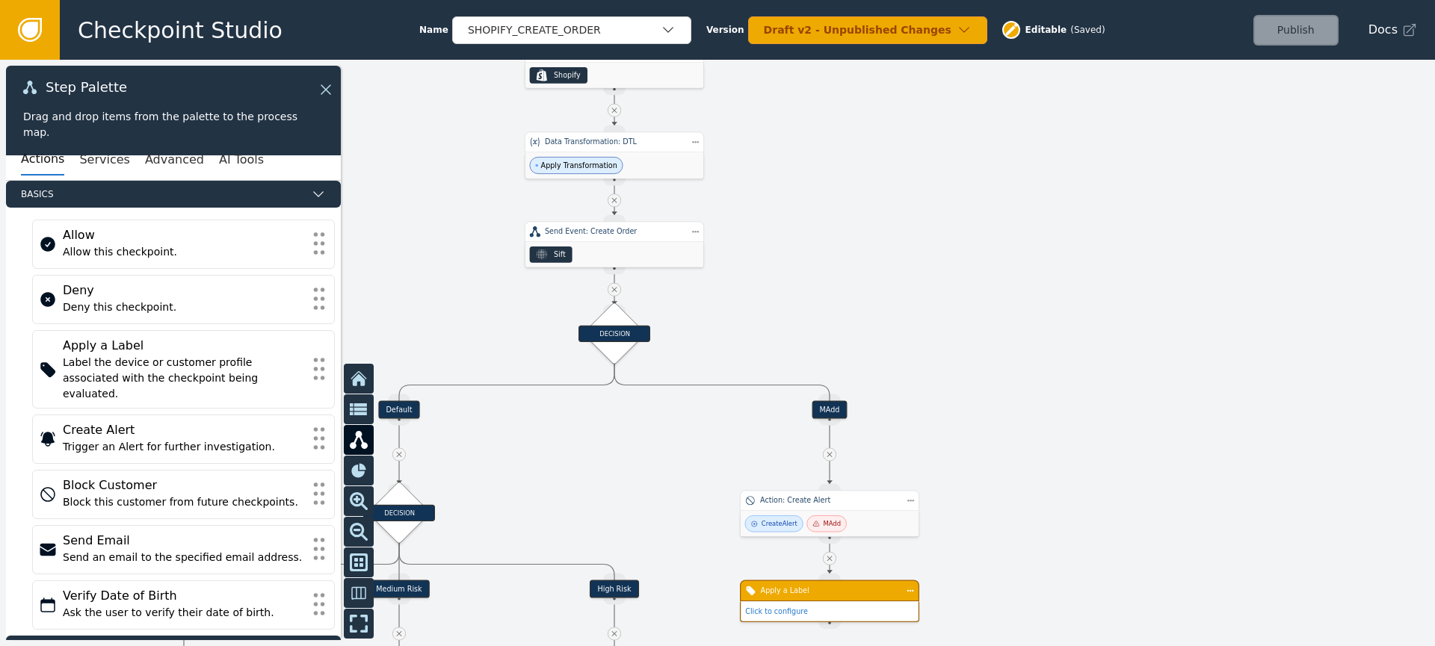
drag, startPoint x: 818, startPoint y: 377, endPoint x: 849, endPoint y: 21, distance: 357.0
click at [847, 1] on div "Checkpoint Studio Name SHOPIFY_CREATE_ORDER Version Draft v2 - Unpublished Chan…" at bounding box center [717, 0] width 1435 height 1
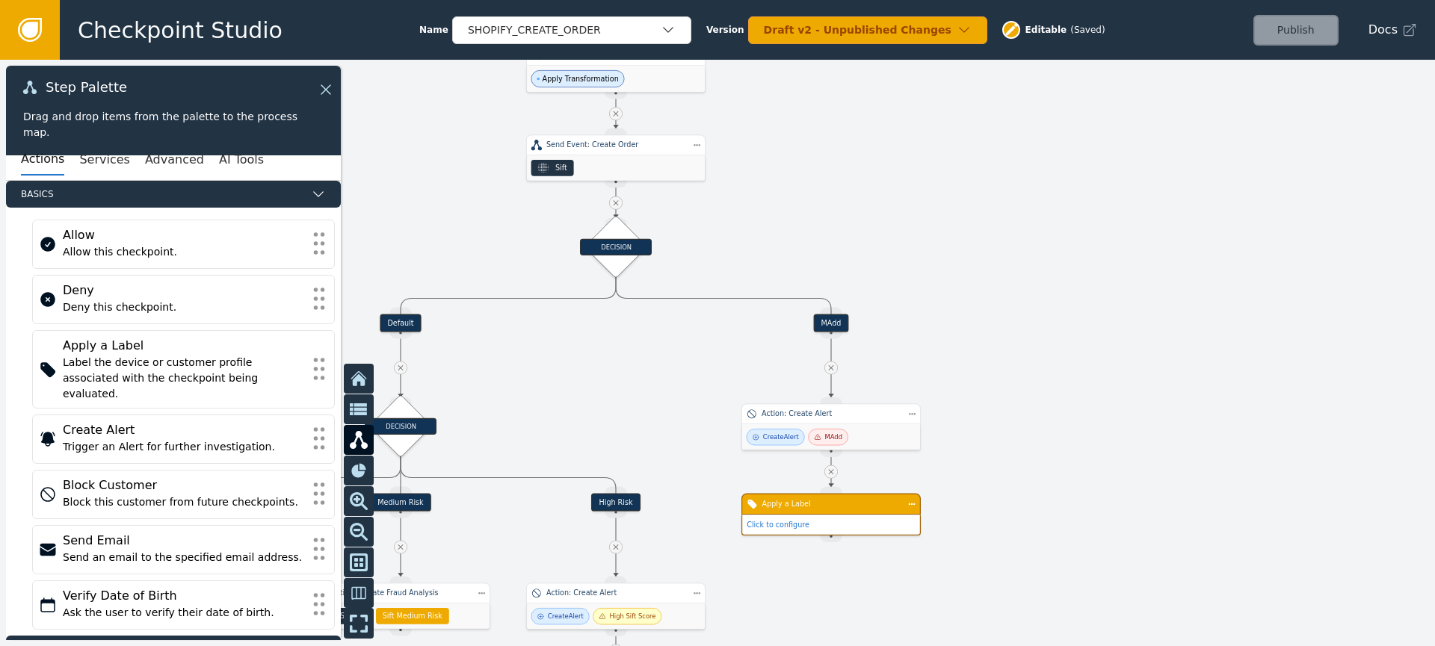
drag, startPoint x: 1015, startPoint y: 261, endPoint x: 972, endPoint y: 137, distance: 130.7
click at [977, 106] on div at bounding box center [717, 353] width 1435 height 587
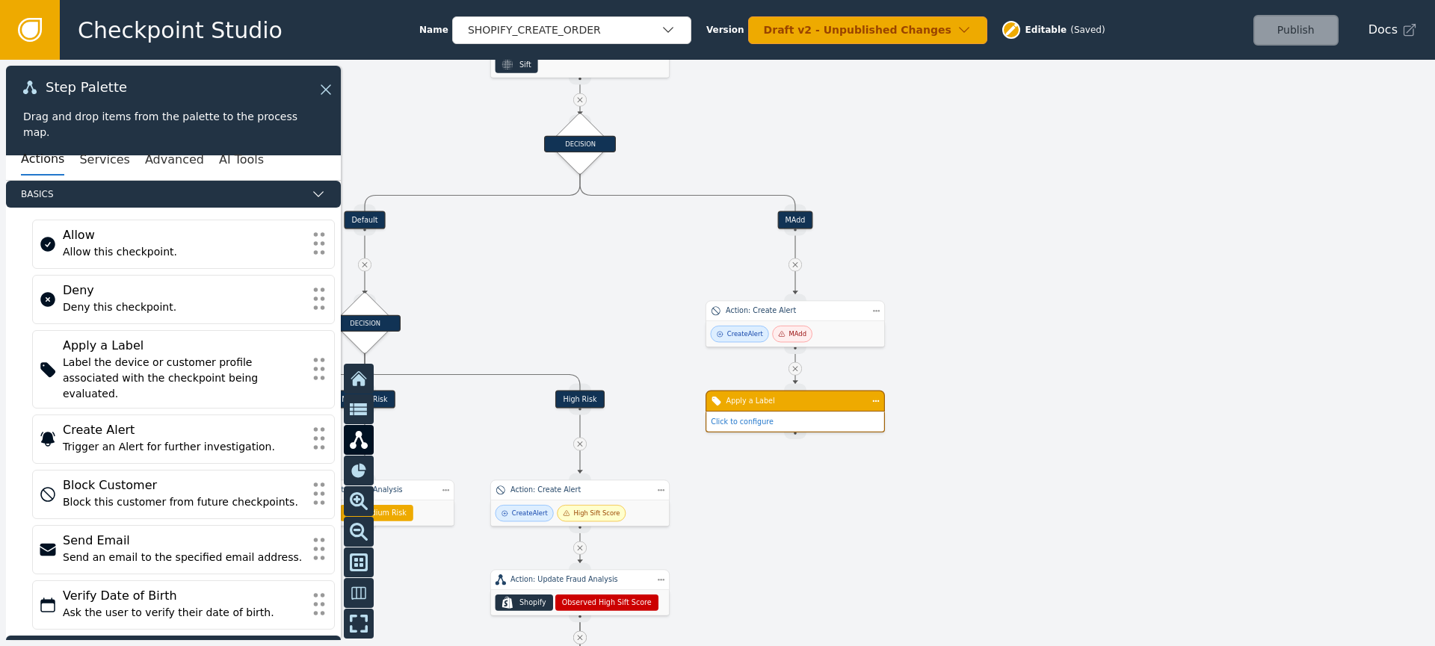
drag, startPoint x: 995, startPoint y: 362, endPoint x: 945, endPoint y: 297, distance: 81.6
click at [971, 269] on div at bounding box center [717, 353] width 1435 height 587
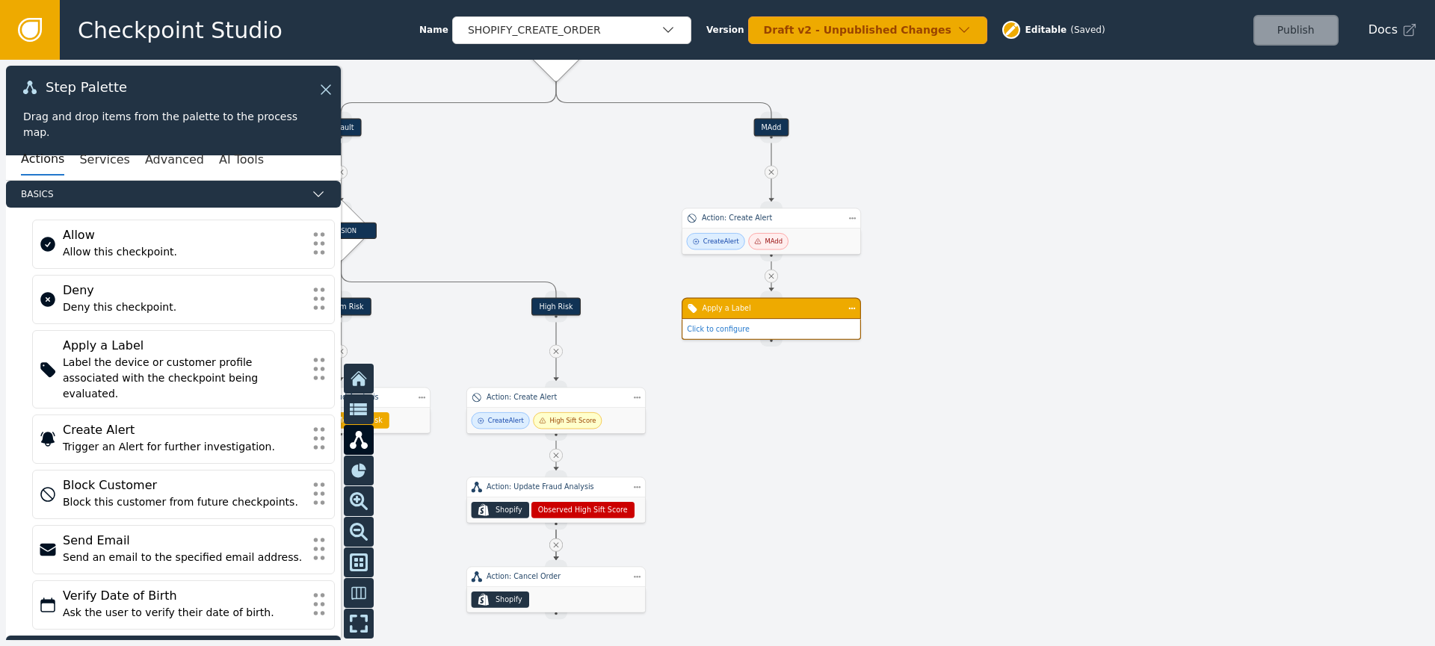
click at [726, 335] on div "Click to configure" at bounding box center [771, 328] width 178 height 19
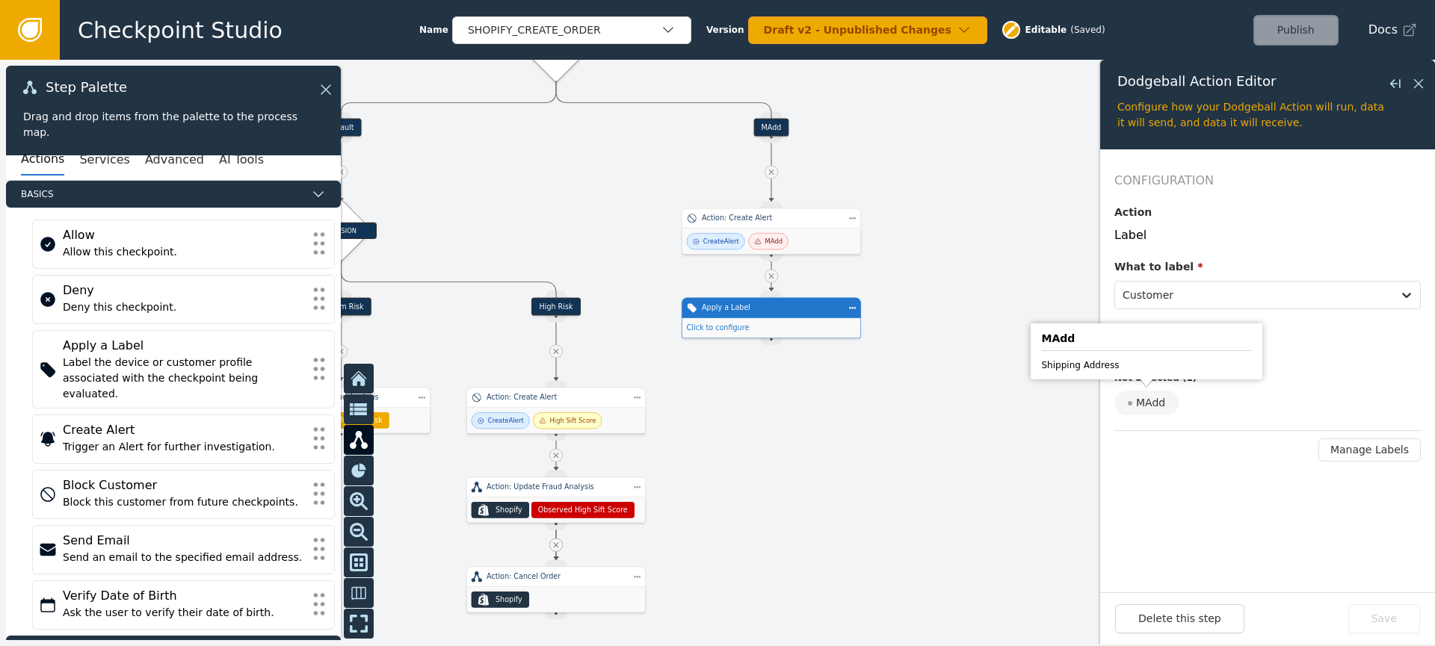
click at [1143, 400] on div "MAdd" at bounding box center [1146, 403] width 64 height 25
click at [0, 0] on input "MAdd" at bounding box center [0, 0] width 0 height 0
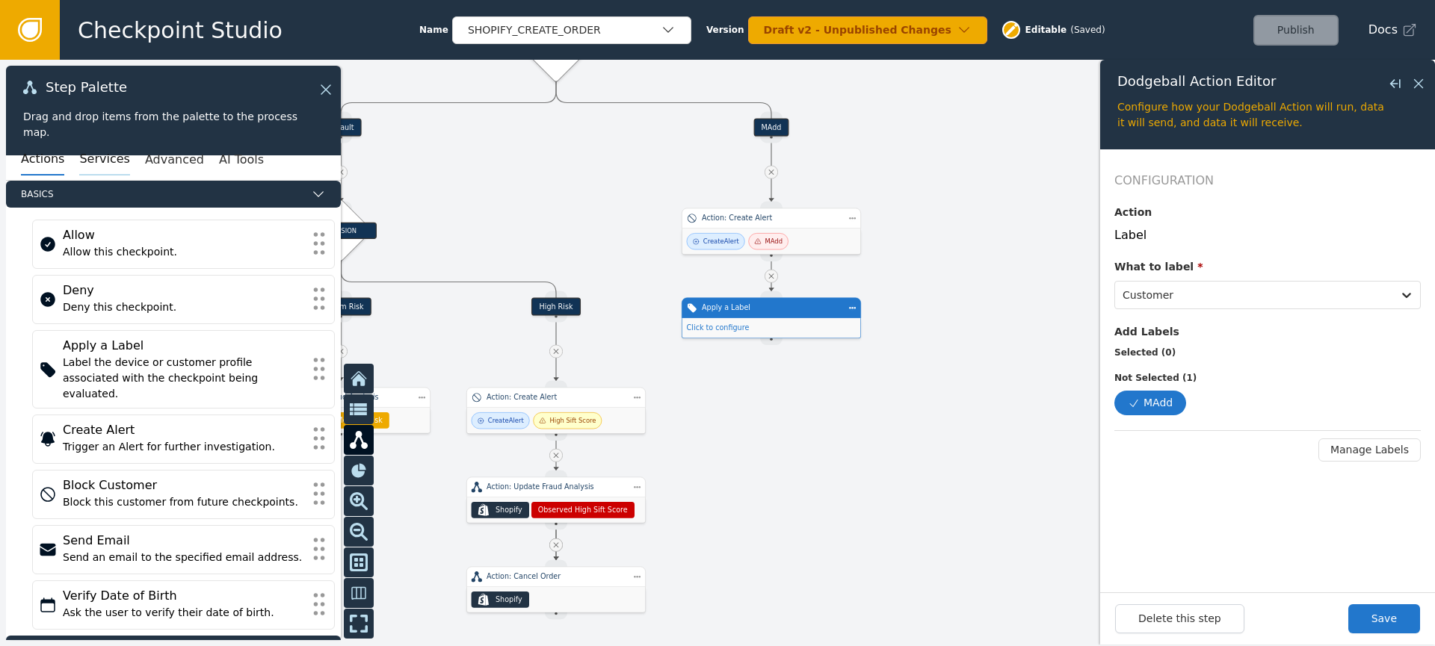
click at [79, 155] on button "Services" at bounding box center [104, 159] width 50 height 31
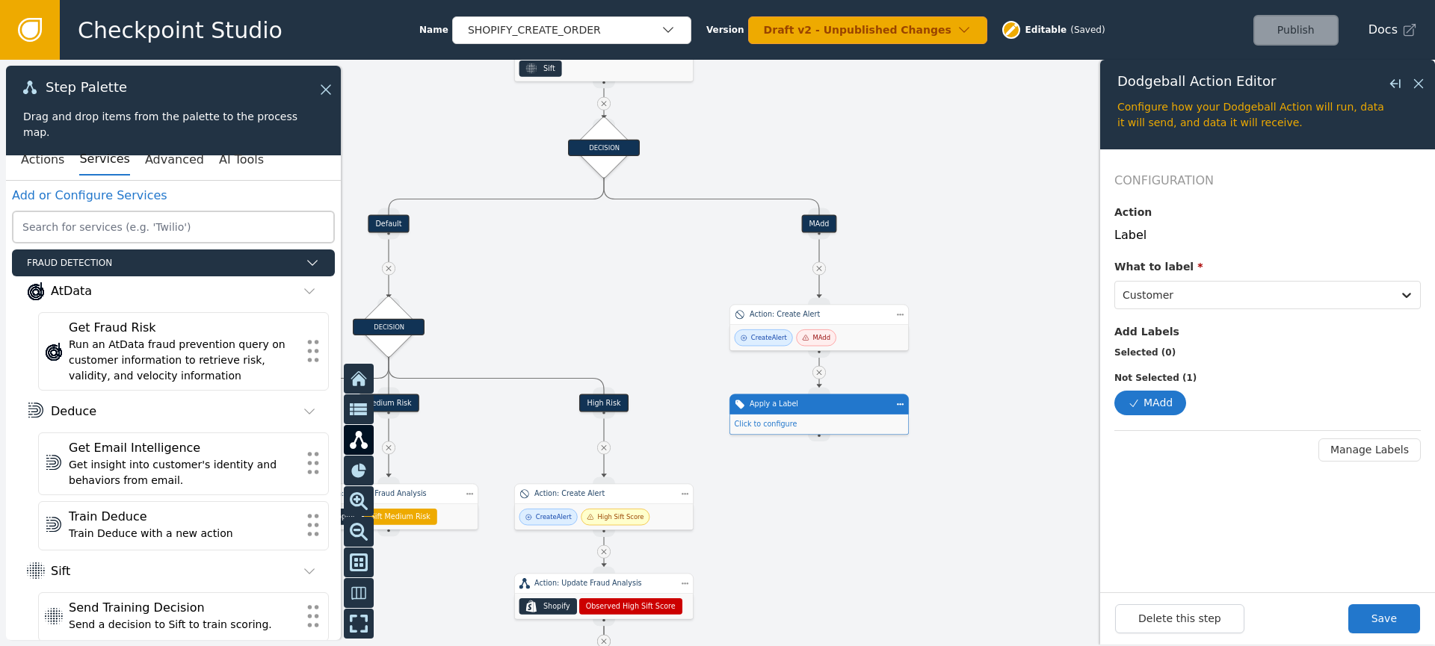
drag, startPoint x: 974, startPoint y: 282, endPoint x: 1013, endPoint y: 368, distance: 94.3
click at [1020, 399] on div at bounding box center [717, 353] width 1435 height 587
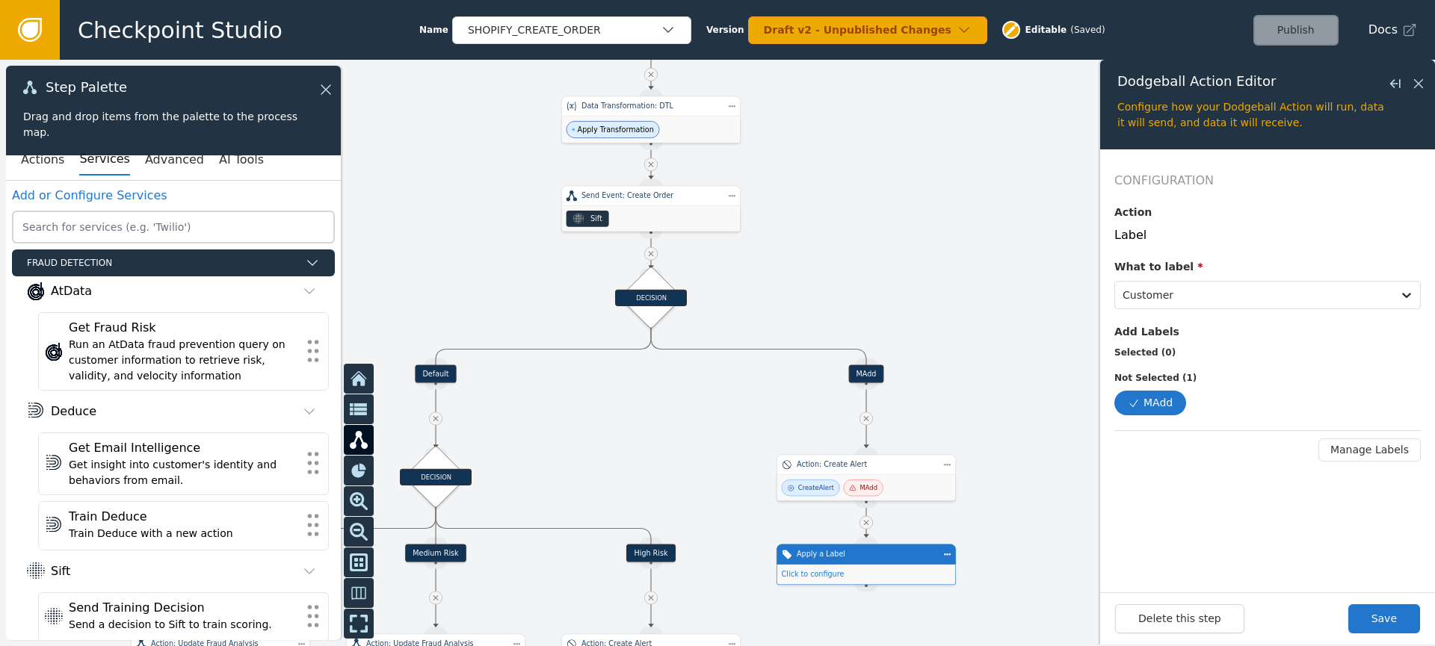
drag, startPoint x: 992, startPoint y: 291, endPoint x: 1019, endPoint y: 406, distance: 118.2
click at [1020, 400] on div at bounding box center [717, 353] width 1435 height 587
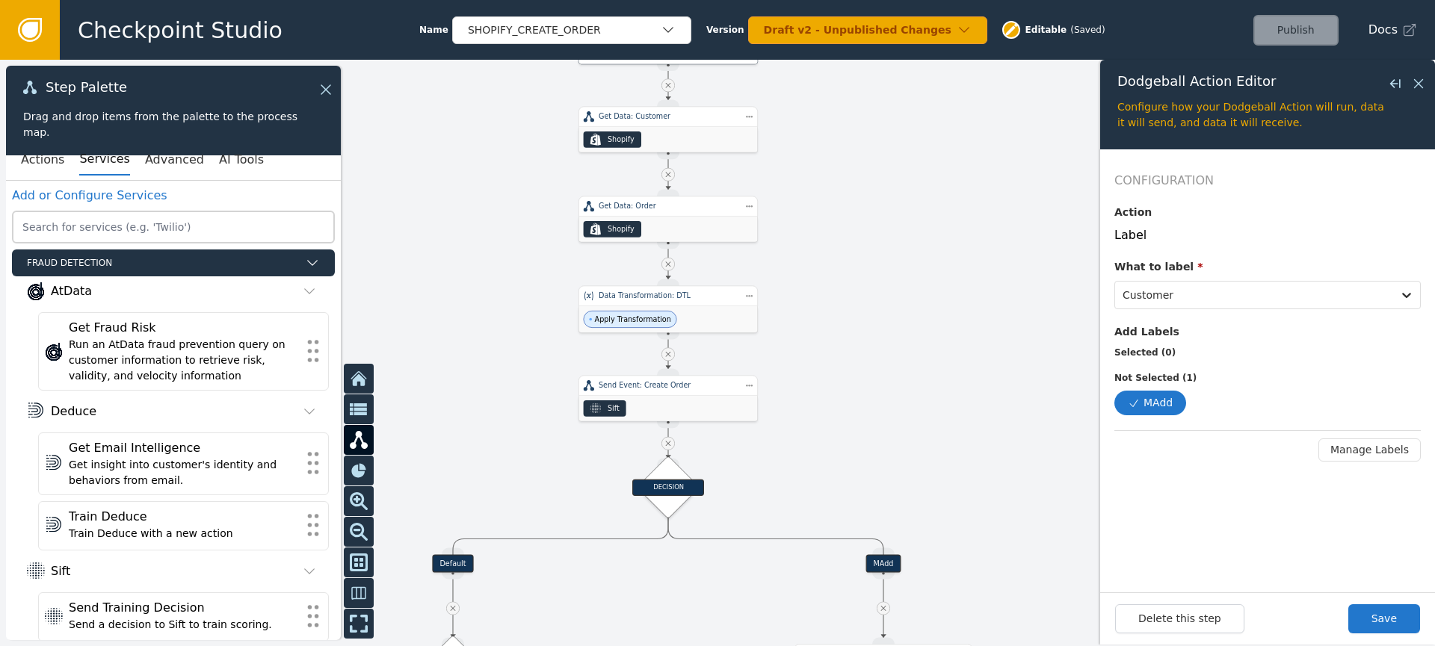
drag, startPoint x: 1001, startPoint y: 310, endPoint x: 988, endPoint y: 418, distance: 108.4
click at [992, 418] on div at bounding box center [717, 353] width 1435 height 587
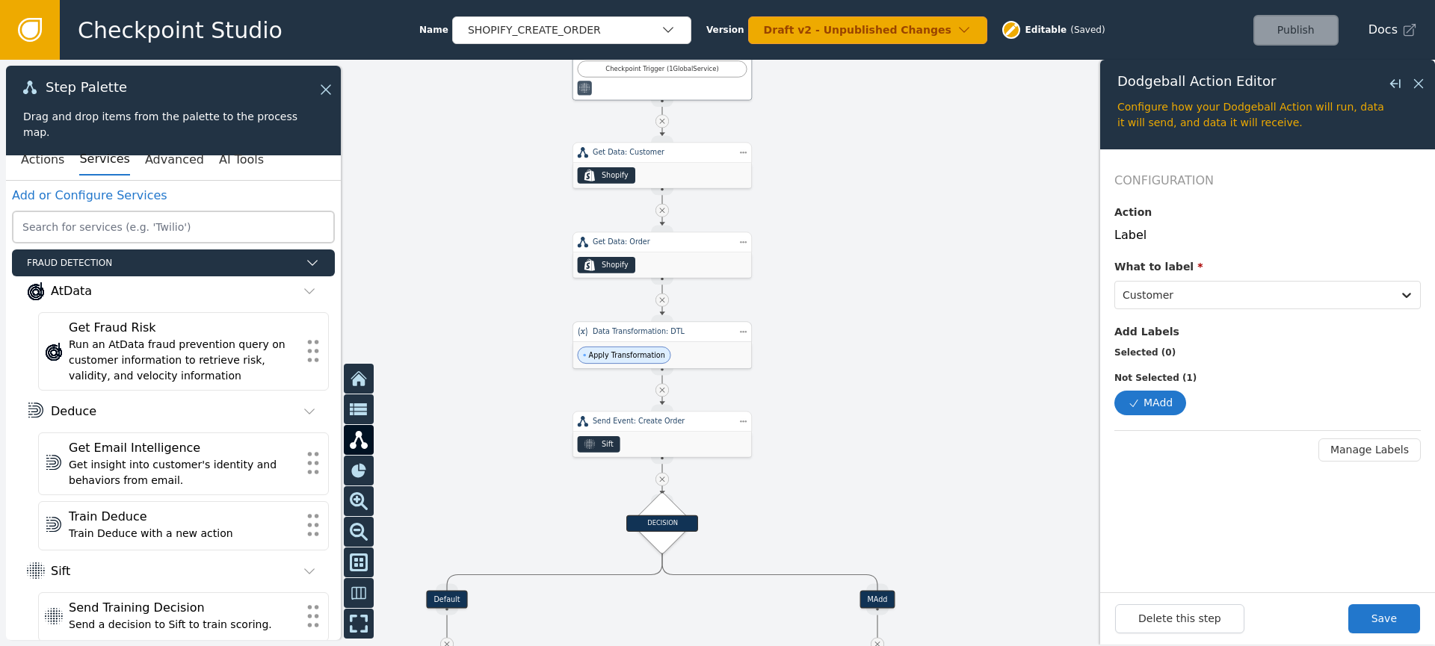
click at [715, 347] on div "Apply Transformation" at bounding box center [662, 355] width 179 height 26
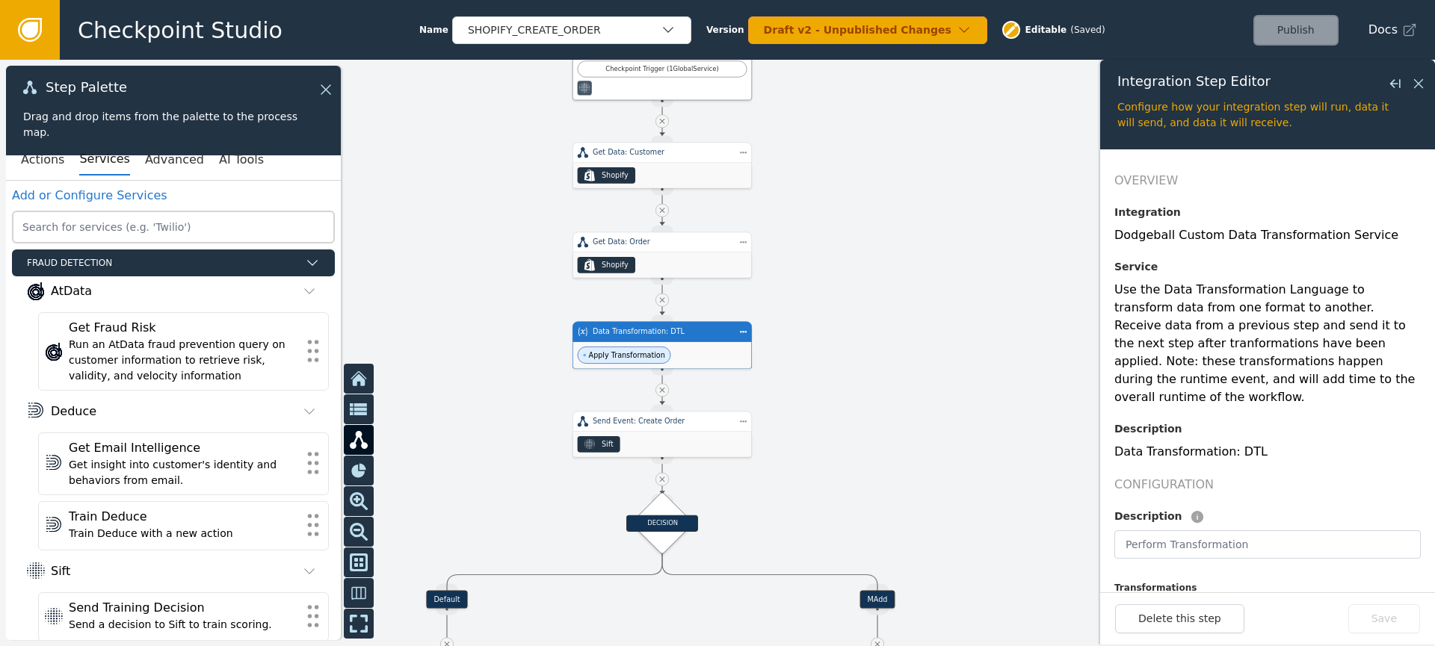
click at [643, 359] on span "Apply Transformation" at bounding box center [627, 355] width 76 height 10
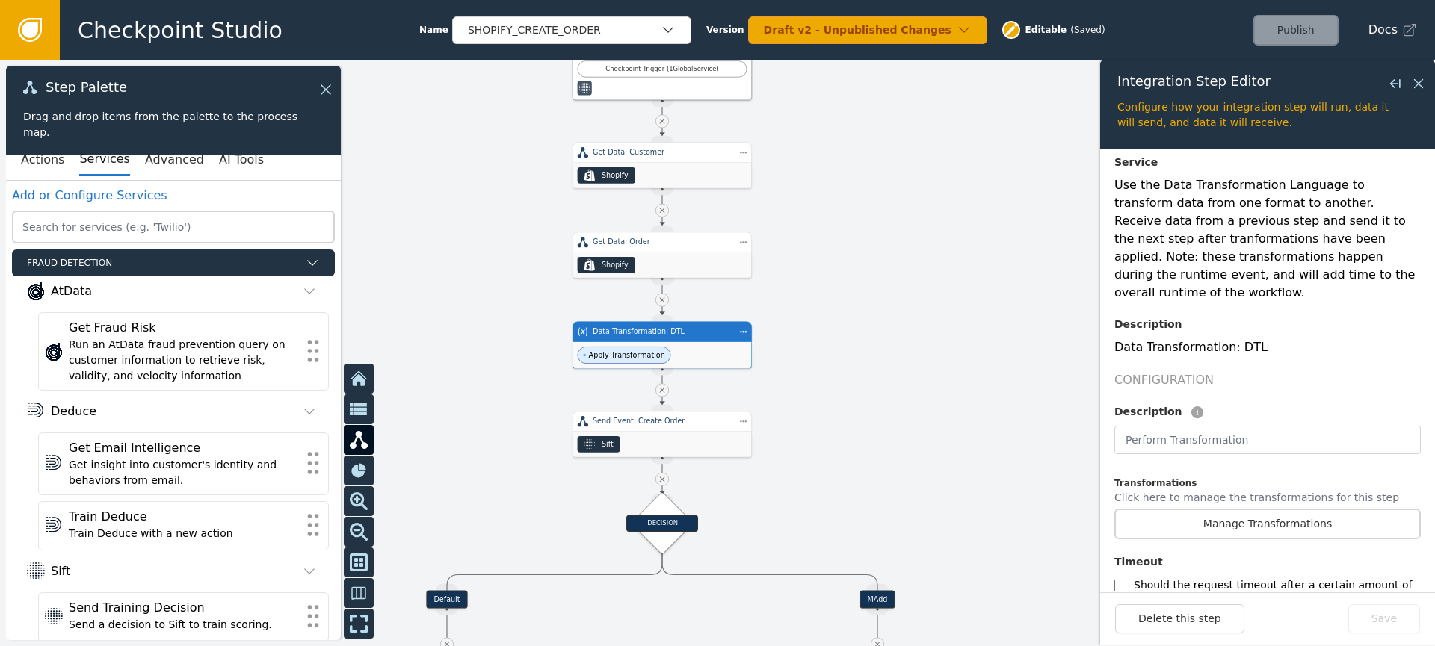
scroll to position [160, 0]
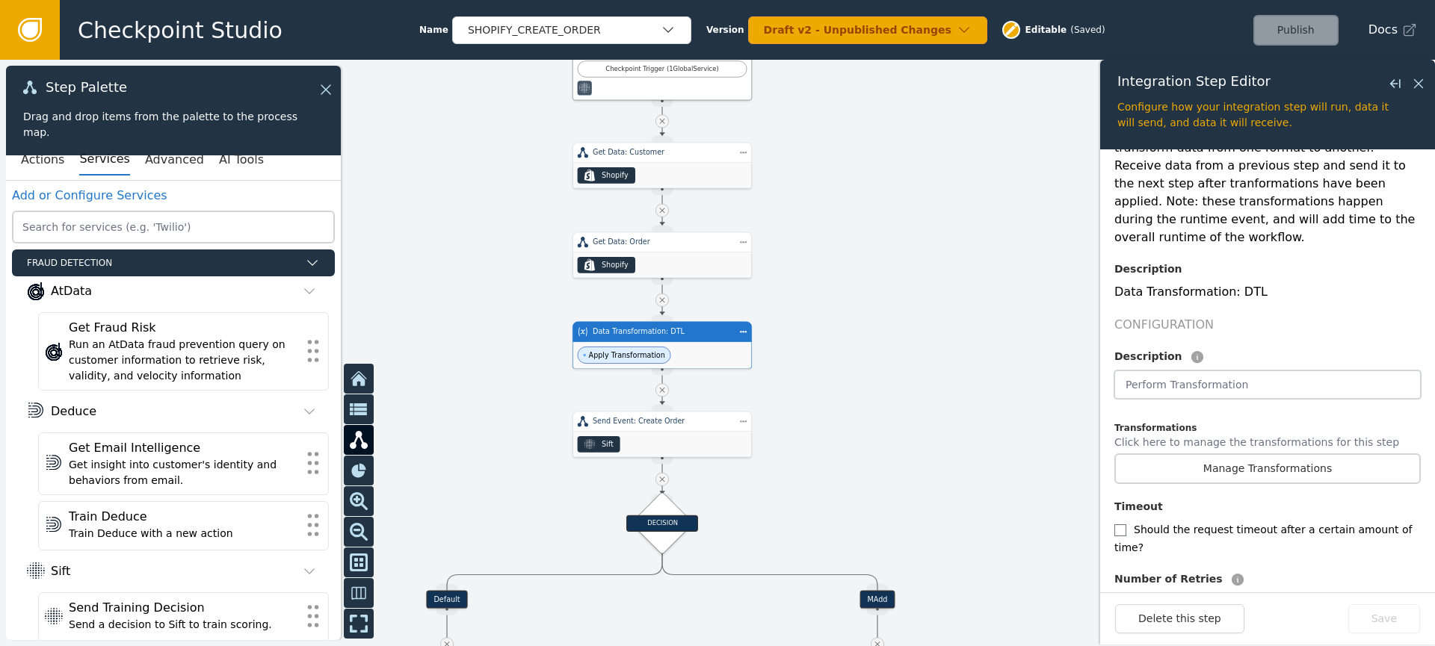
click at [1247, 371] on input "text" at bounding box center [1267, 385] width 306 height 28
paste input "Get Customer Primary Email Domain"
type input "Get Customer Primary Email Domain"
click at [1222, 454] on button "Manage Transformations" at bounding box center [1267, 469] width 306 height 31
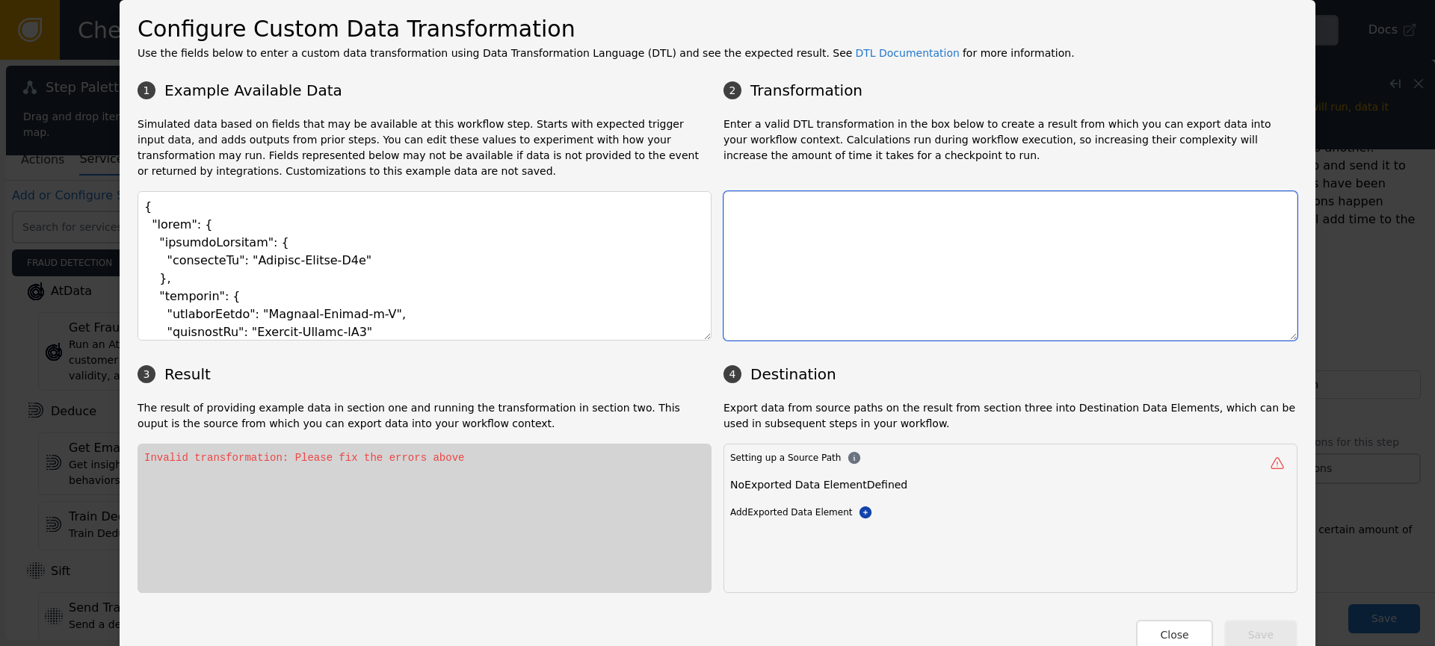
click at [820, 254] on textarea at bounding box center [1010, 265] width 574 height 149
paste textarea "{"domain": "(: (split($.event.customer.primaryEmail '@'))[1] :)"}"
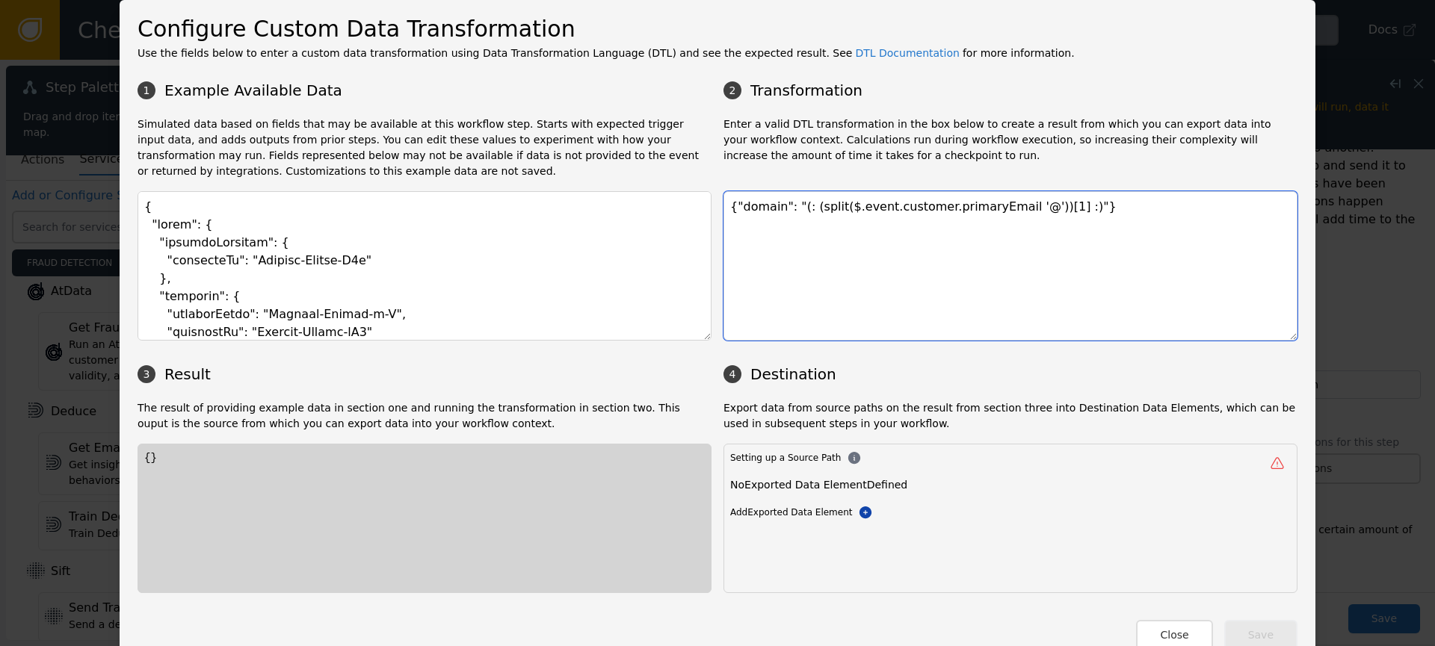
type textarea "{"domain": "(: (split($.event.customer.primaryEmail '@'))[1] :)"}"
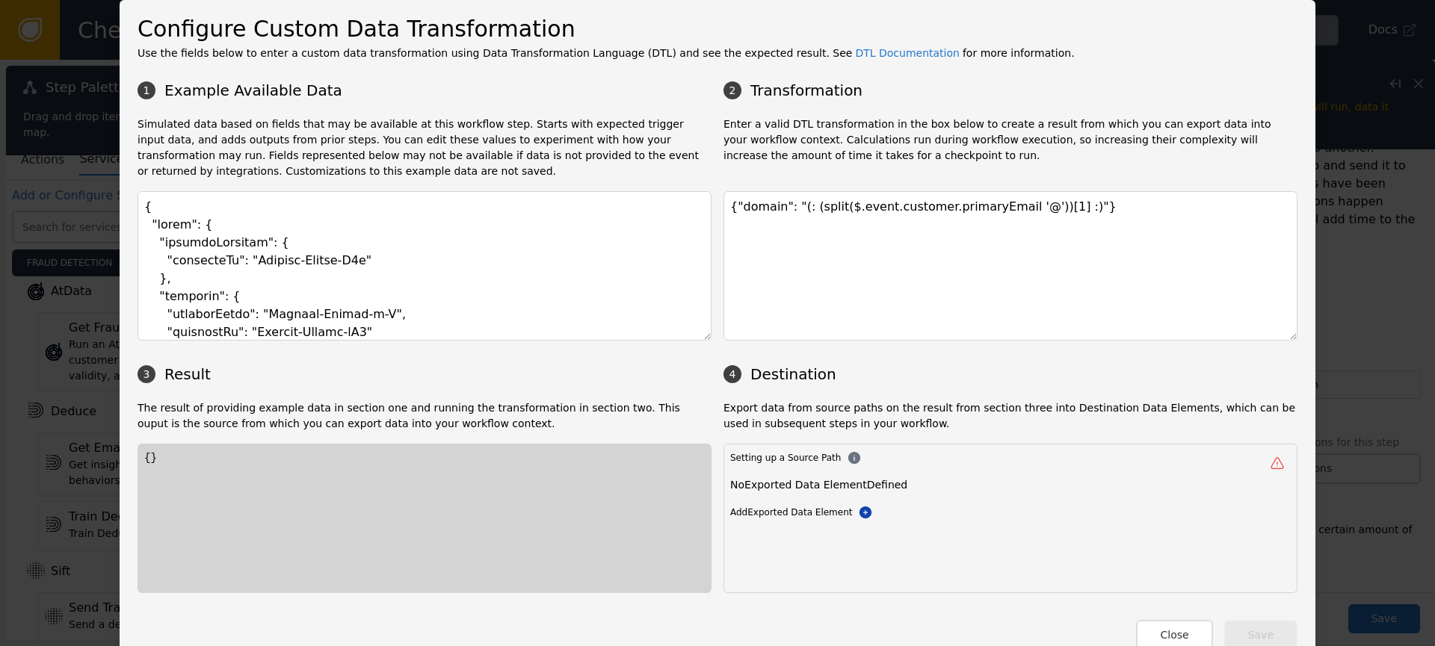
click at [1013, 619] on div "Close Save" at bounding box center [717, 628] width 1160 height 46
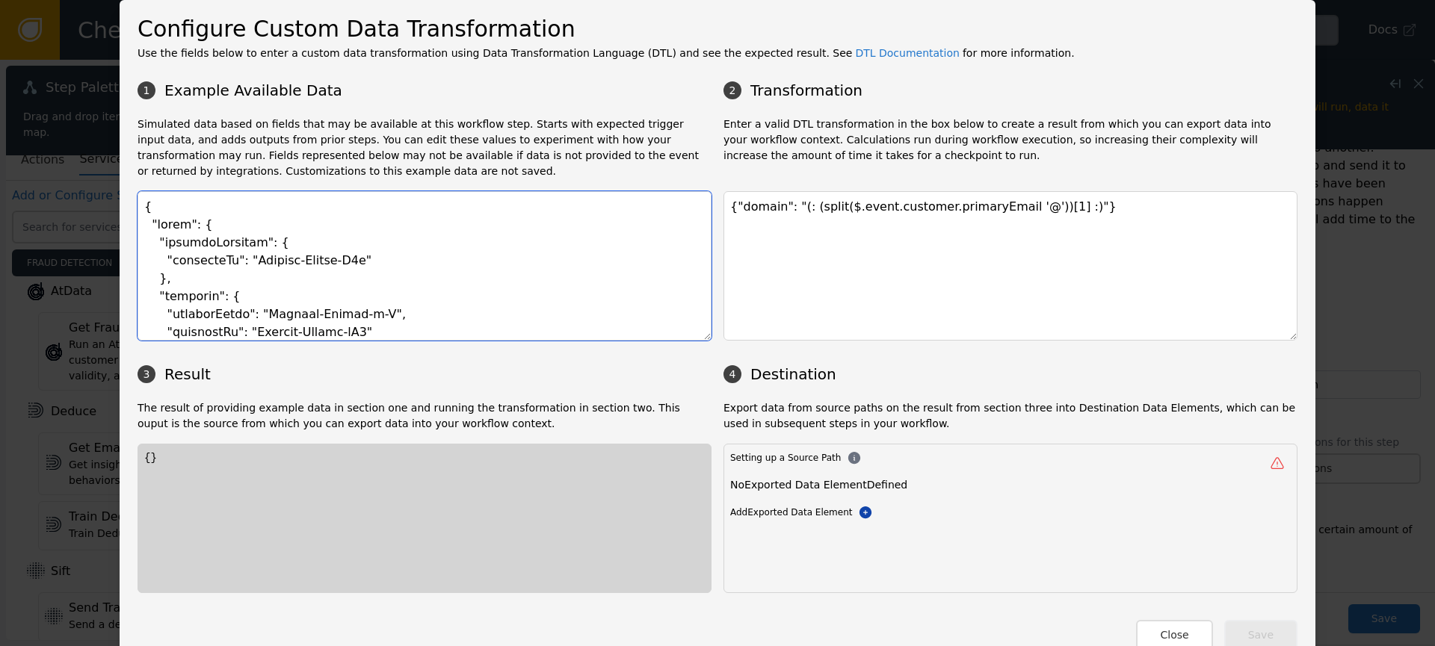
paste textarea "Z9A" }, "customer": { "primaryEmail": "Example-String-p6W", "externalId": "Exam…"
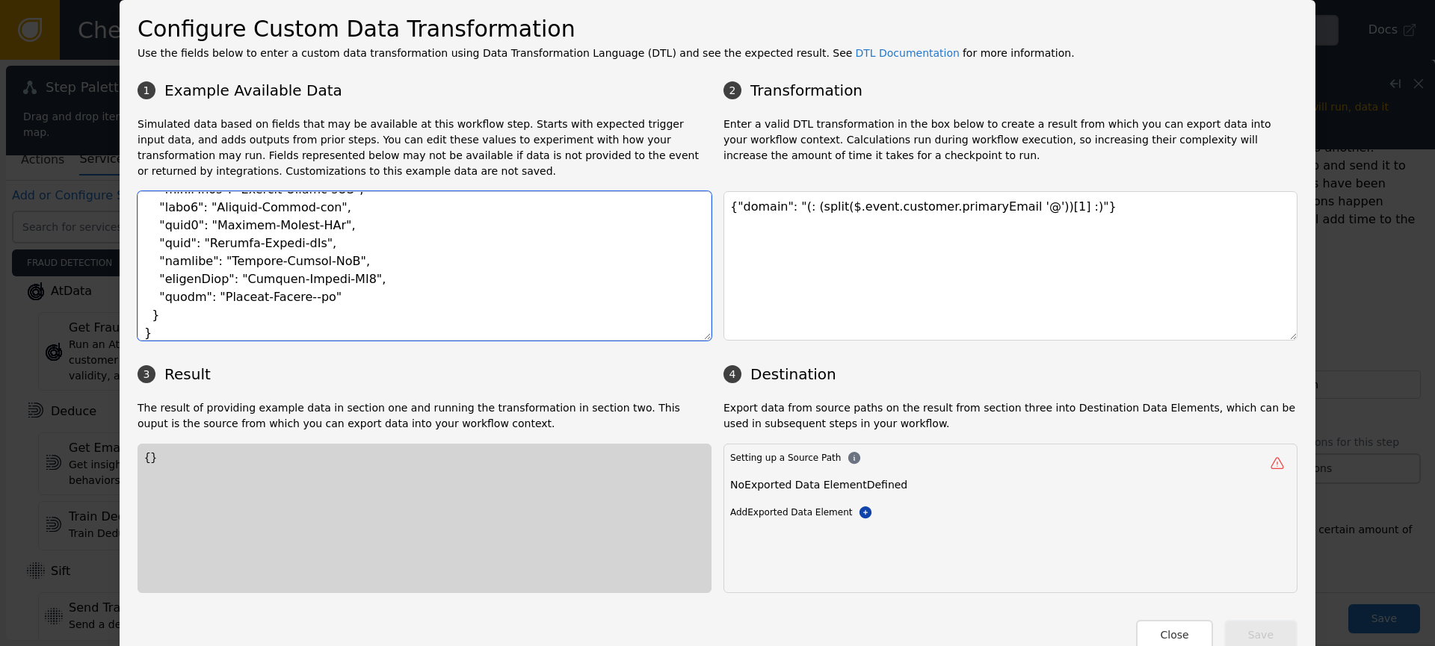
type textarea "{ "event": { "shopifyCustomer": { "externalId": "Example-String-Z9A" }, "custom…"
drag, startPoint x: 640, startPoint y: 388, endPoint x: 629, endPoint y: 380, distance: 13.3
click at [642, 389] on div "1 Example Available Data 2 Transformation Simulated data based on fields that m…" at bounding box center [717, 333] width 1160 height 520
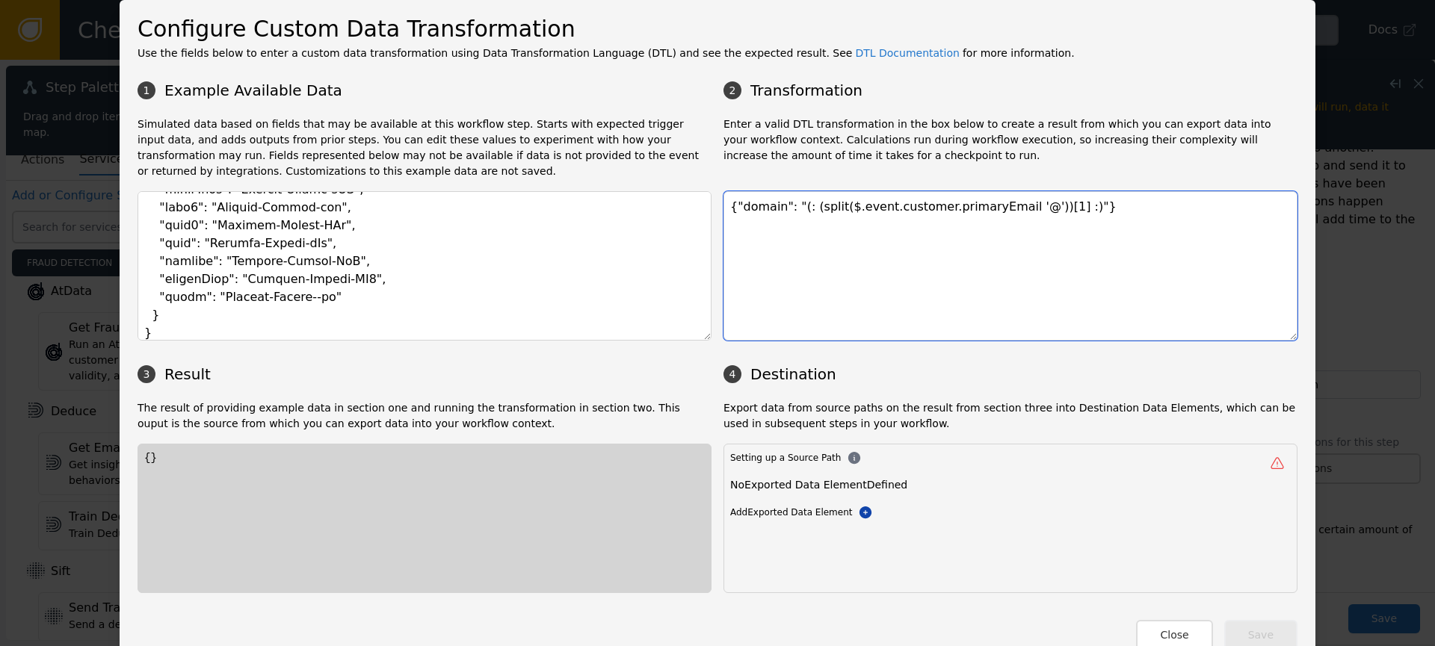
click at [870, 288] on textarea "{"domain": "(: (split($.event.customer.primaryEmail '@'))[1] :)"}" at bounding box center [1010, 265] width 574 height 149
click at [1113, 474] on div "No Exported Data Element Defined" at bounding box center [1010, 482] width 560 height 16
drag, startPoint x: 878, startPoint y: 483, endPoint x: 866, endPoint y: 485, distance: 12.2
click at [870, 483] on div "No Exported Data Element Defined" at bounding box center [1010, 482] width 560 height 16
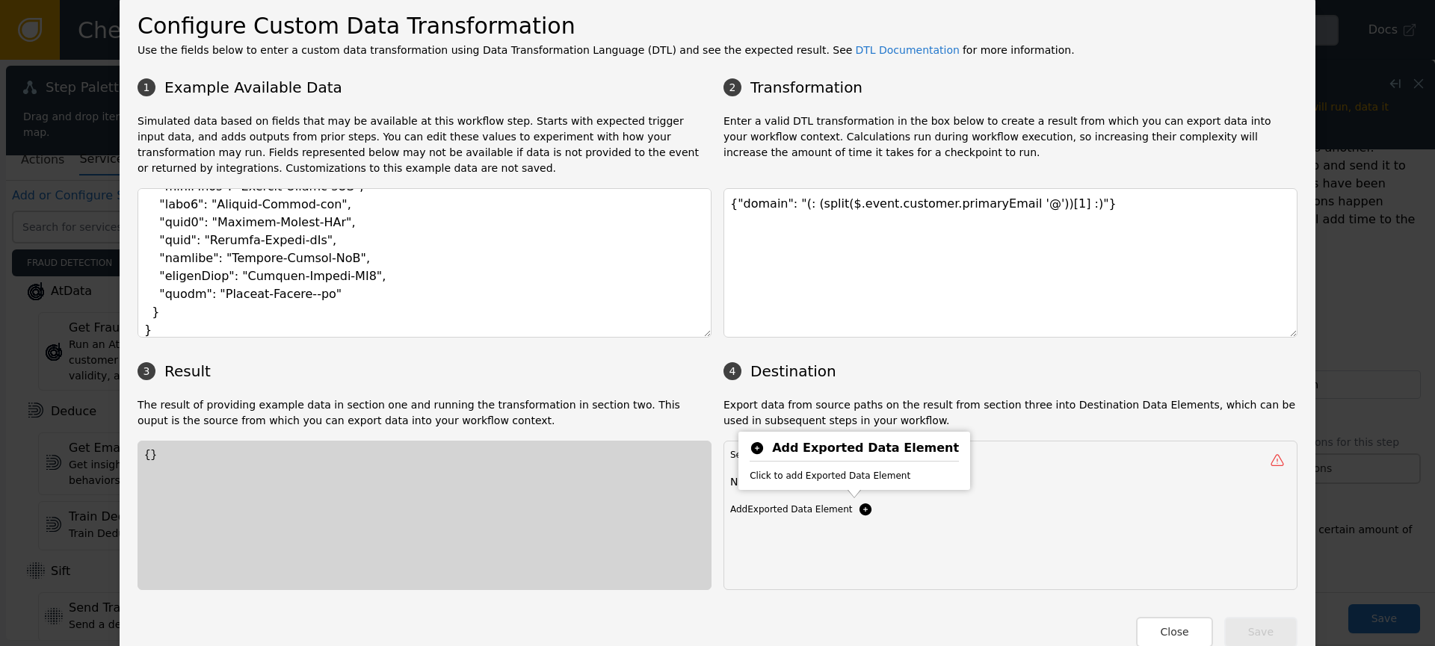
click at [859, 513] on icon at bounding box center [865, 510] width 12 height 12
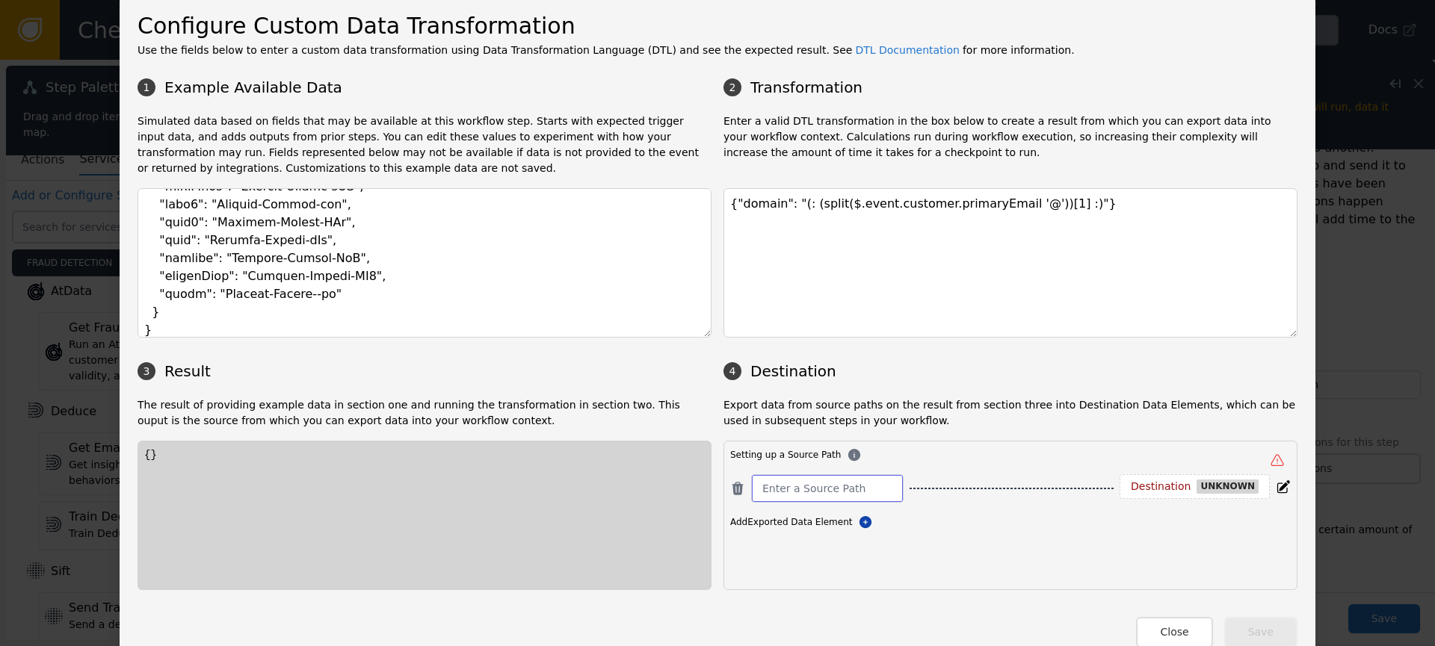
click at [849, 482] on input at bounding box center [827, 489] width 130 height 18
type input "domain"
click at [1167, 491] on div "Destination" at bounding box center [1140, 486] width 60 height 13
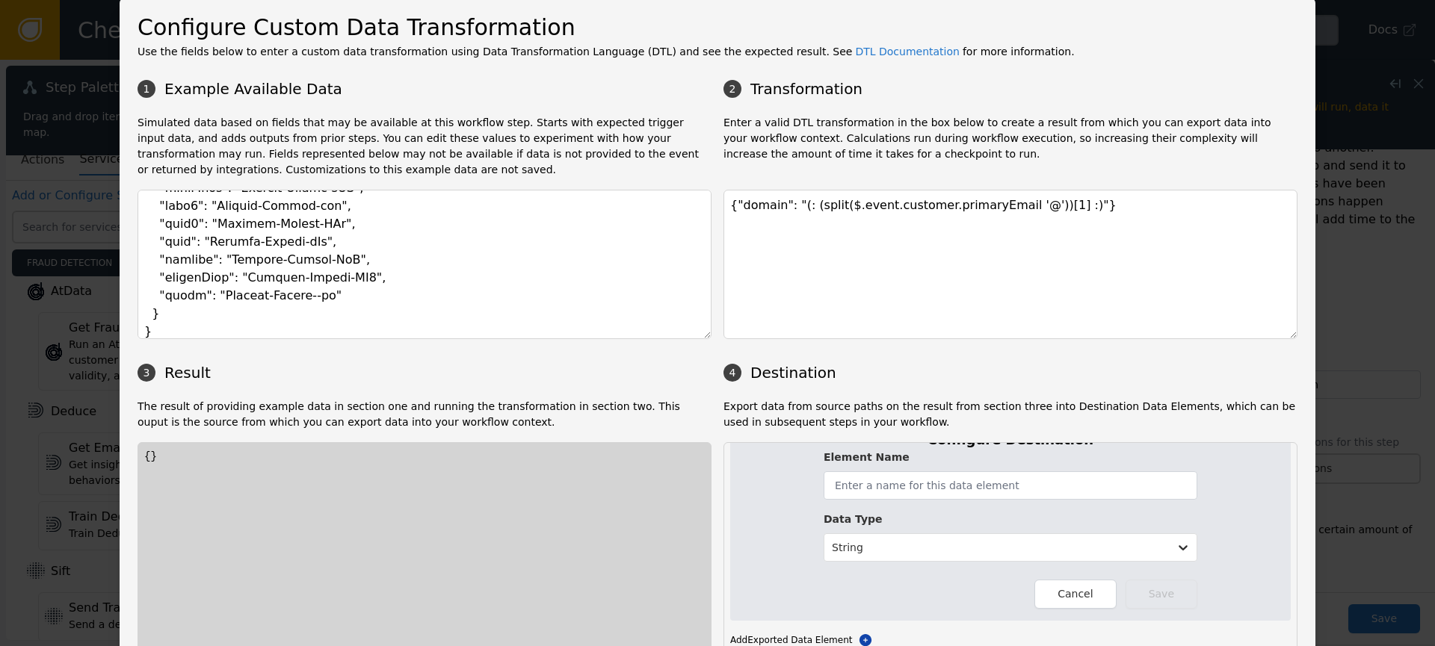
scroll to position [0, 0]
click at [1078, 477] on input "text" at bounding box center [1010, 487] width 374 height 28
type input "s"
type input "customerprimaryemaildomain"
click at [1155, 596] on button "Save" at bounding box center [1161, 595] width 72 height 29
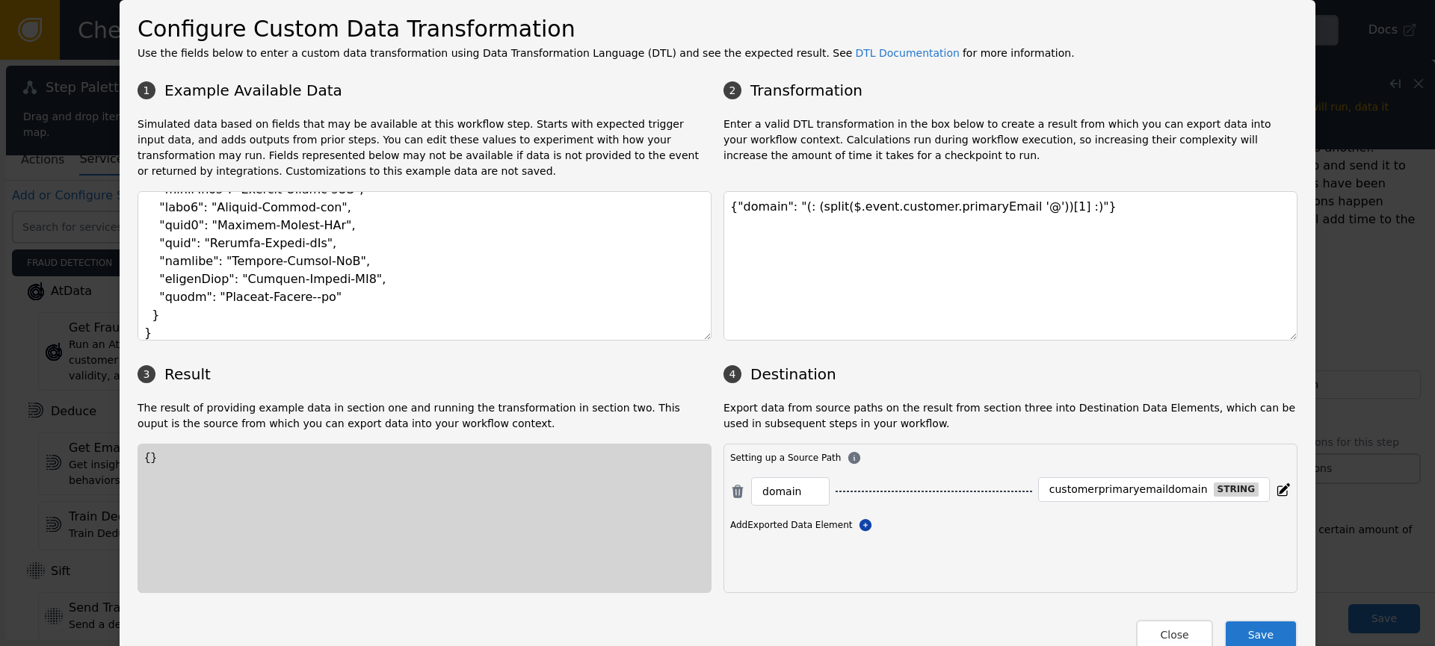
click at [1185, 495] on div "customerprimaryemaildomain" at bounding box center [1128, 489] width 158 height 13
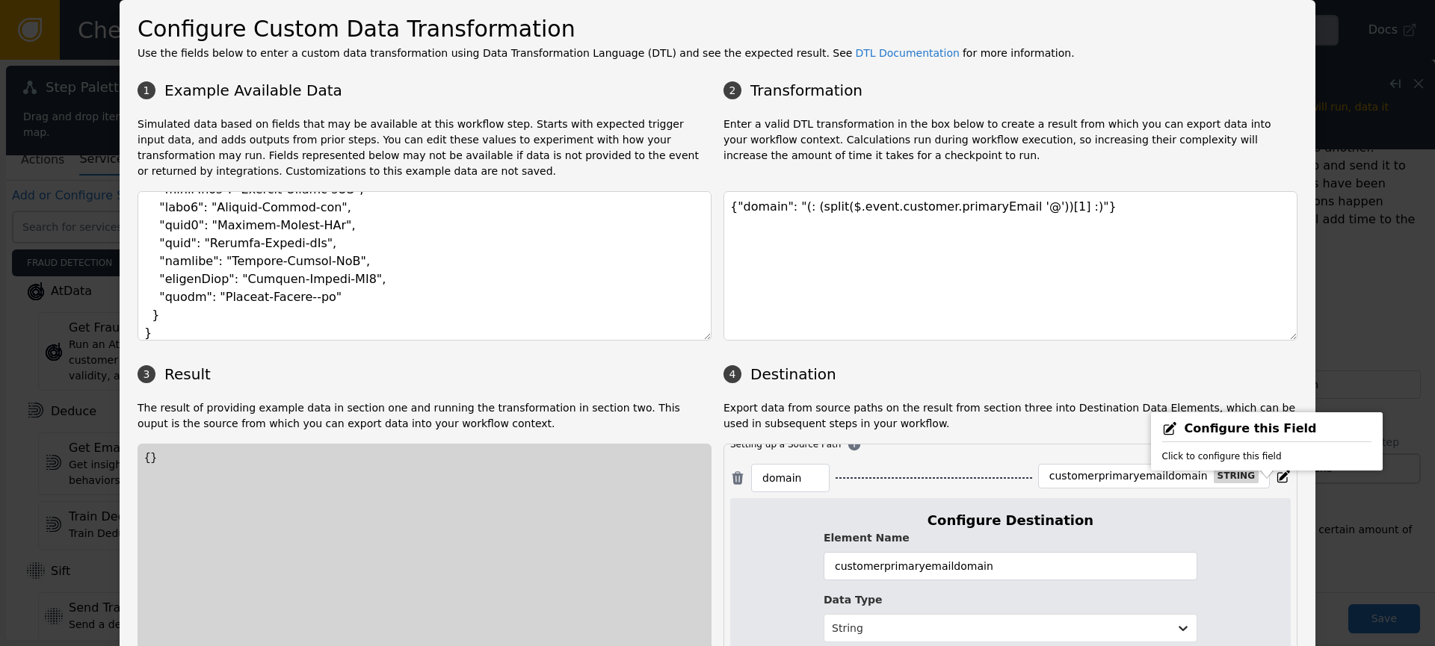
scroll to position [21, 0]
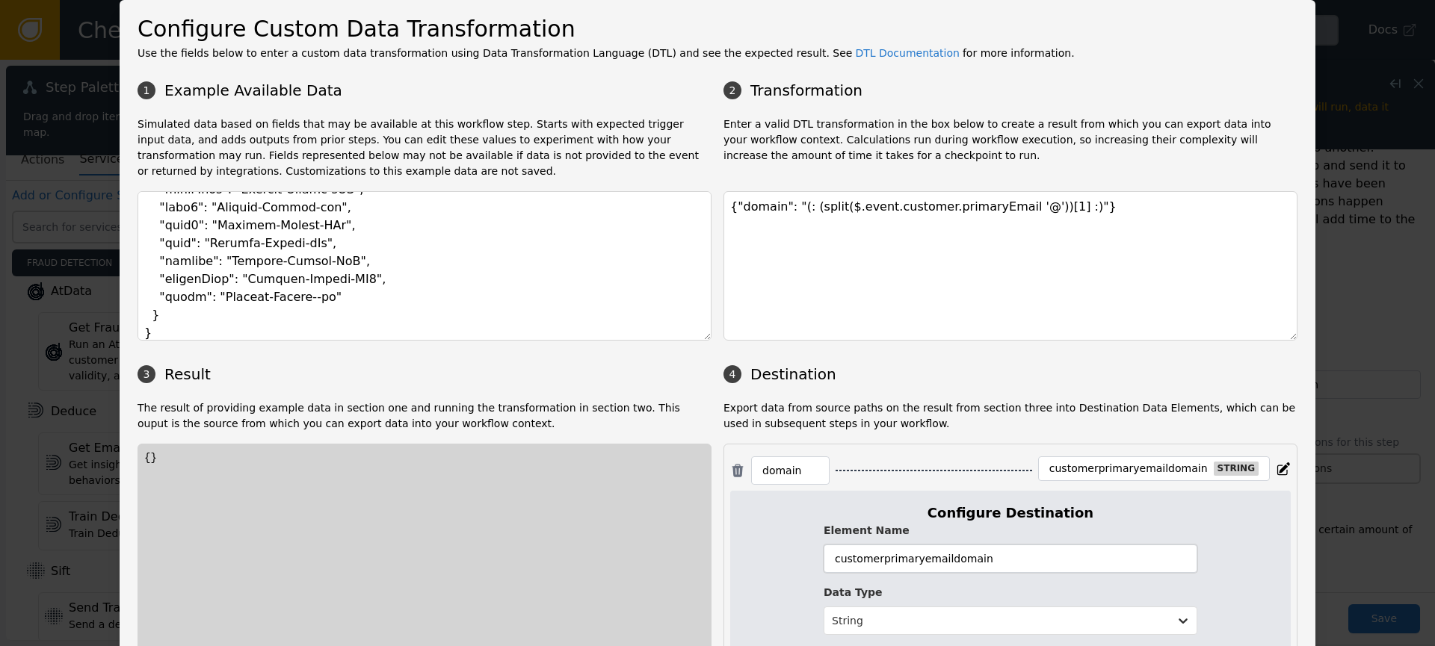
drag, startPoint x: 874, startPoint y: 560, endPoint x: 885, endPoint y: 547, distance: 17.5
click at [875, 560] on input "customerprimaryemaildomain" at bounding box center [1010, 559] width 374 height 28
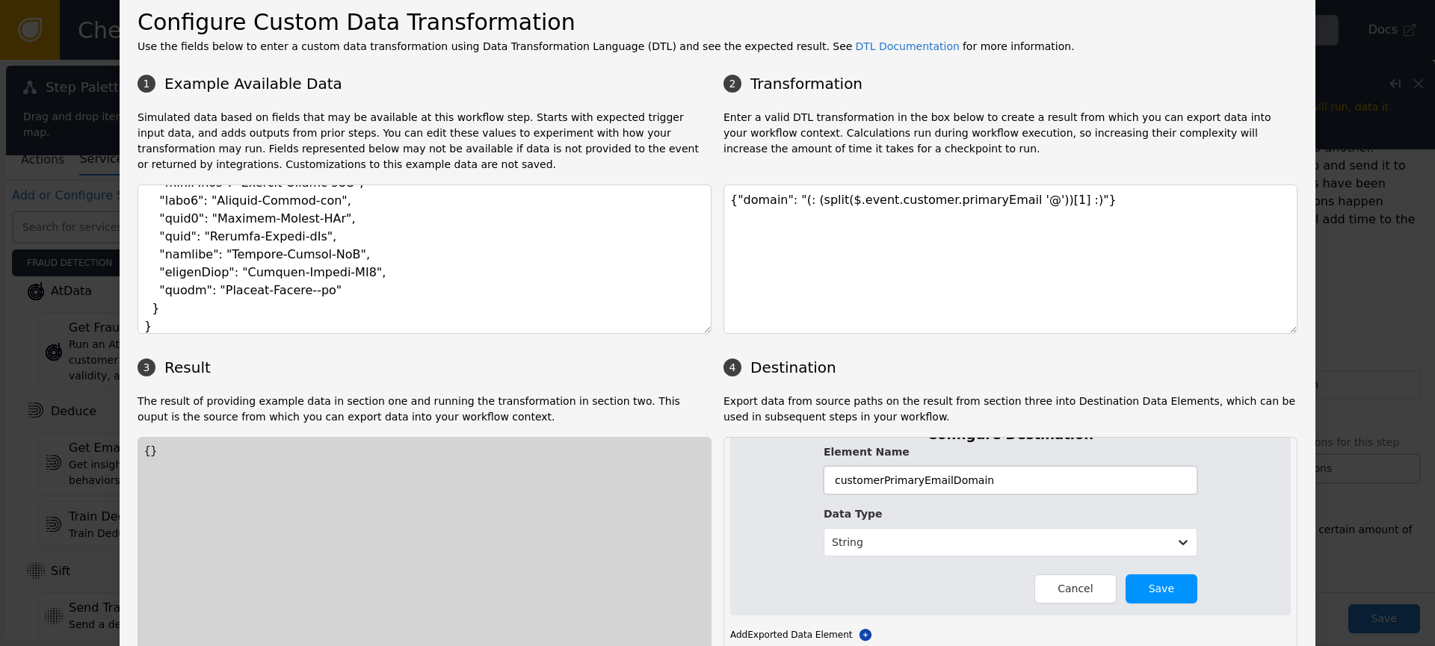
scroll to position [8, 0]
type input "customerPrimaryEmailDomain"
click at [1157, 590] on button "Save" at bounding box center [1161, 587] width 72 height 29
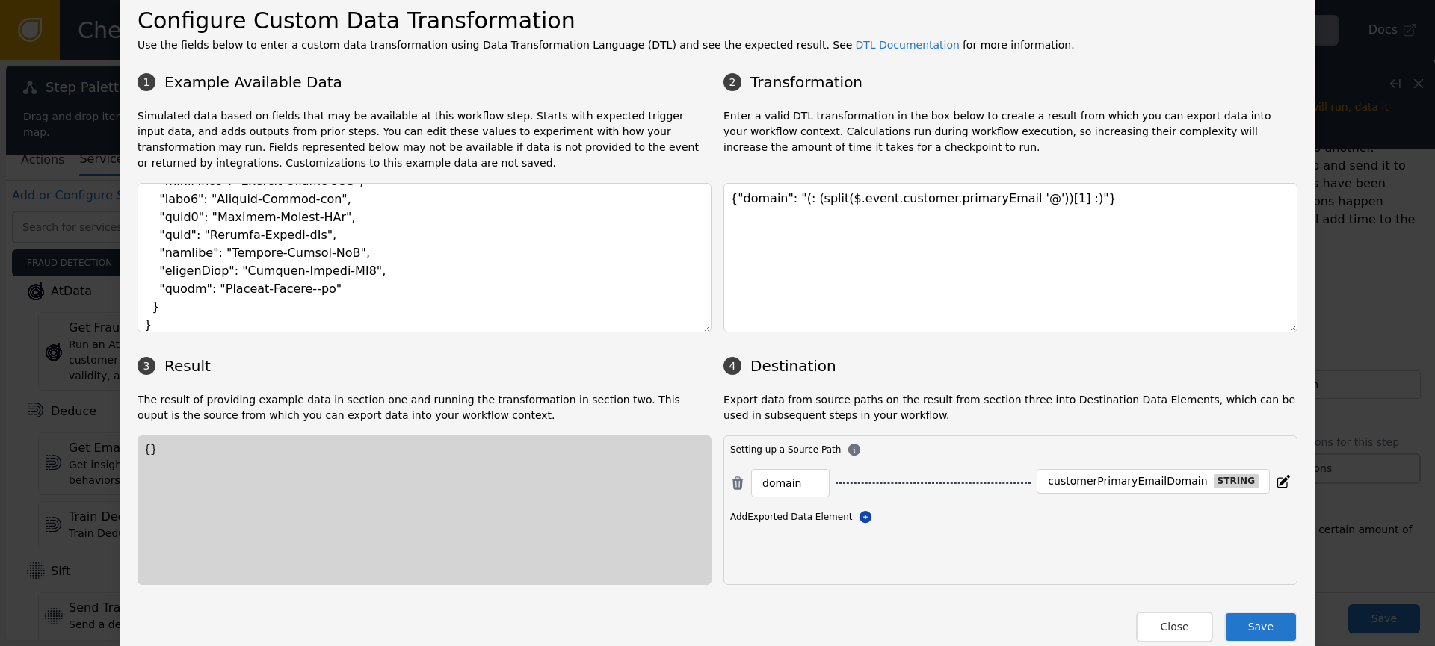
click at [1269, 637] on button "Save" at bounding box center [1260, 627] width 73 height 31
click at [1196, 622] on button "Close" at bounding box center [1174, 627] width 76 height 31
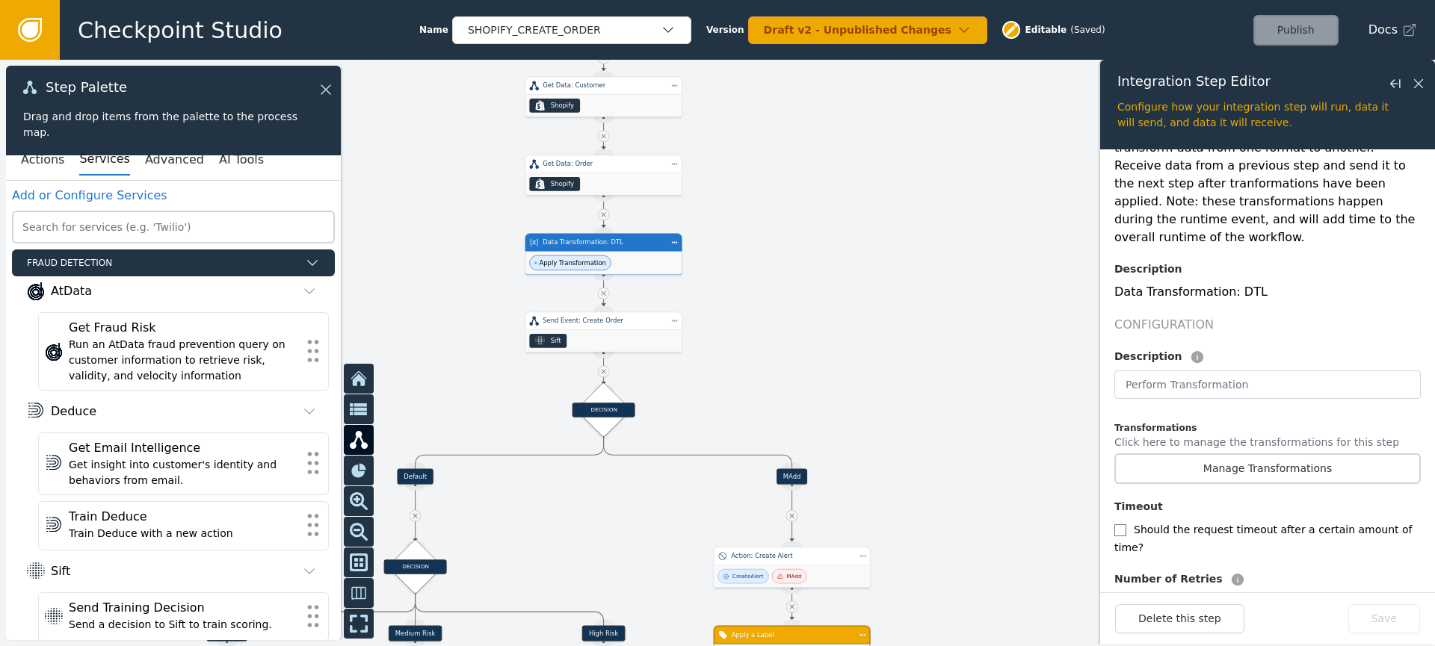
drag, startPoint x: 985, startPoint y: 460, endPoint x: 915, endPoint y: 409, distance: 86.5
click at [915, 389] on div at bounding box center [717, 353] width 1435 height 587
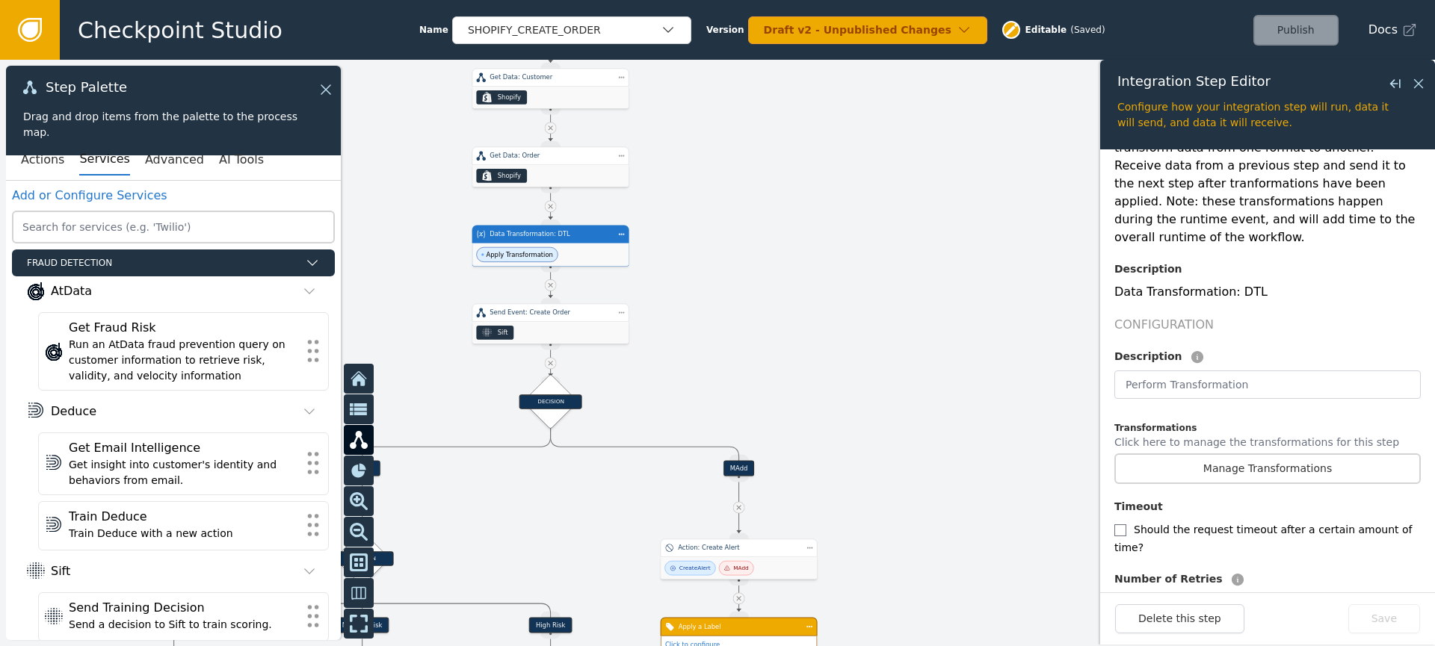
drag, startPoint x: 966, startPoint y: 433, endPoint x: 1000, endPoint y: 457, distance: 41.4
click at [997, 457] on div at bounding box center [717, 353] width 1435 height 587
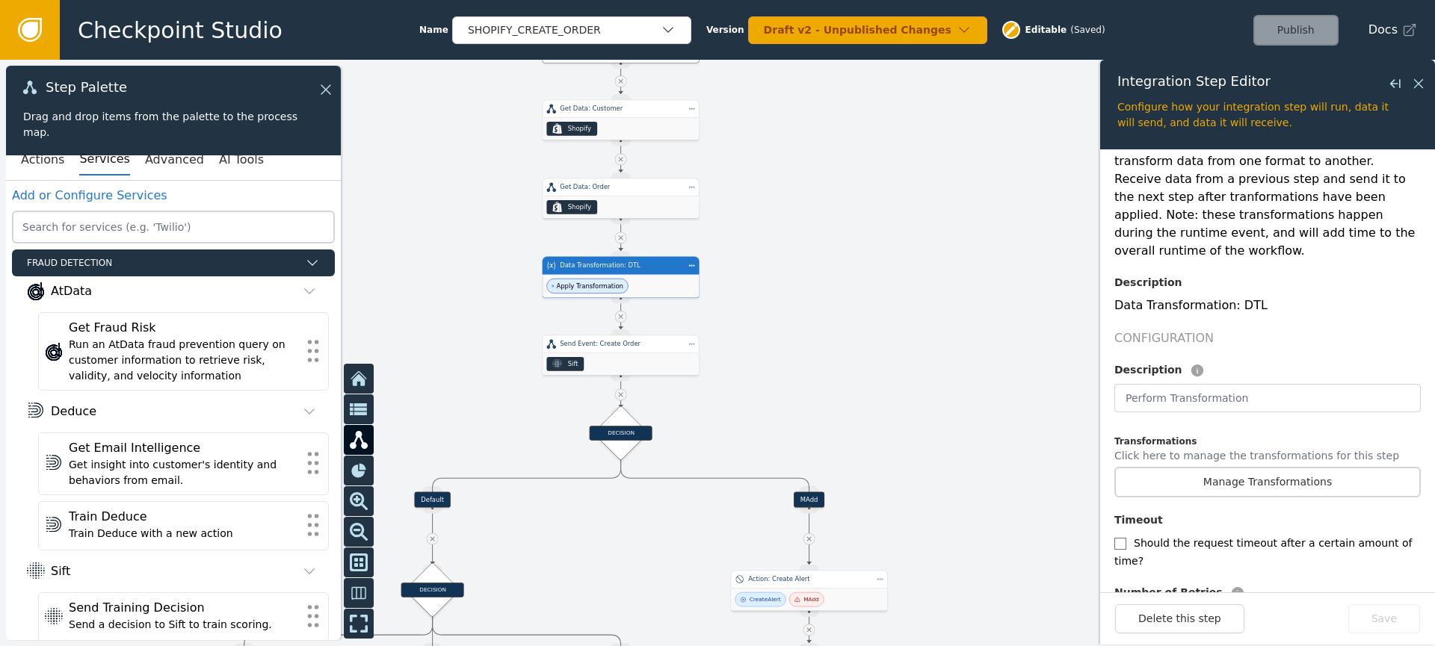
scroll to position [263, 0]
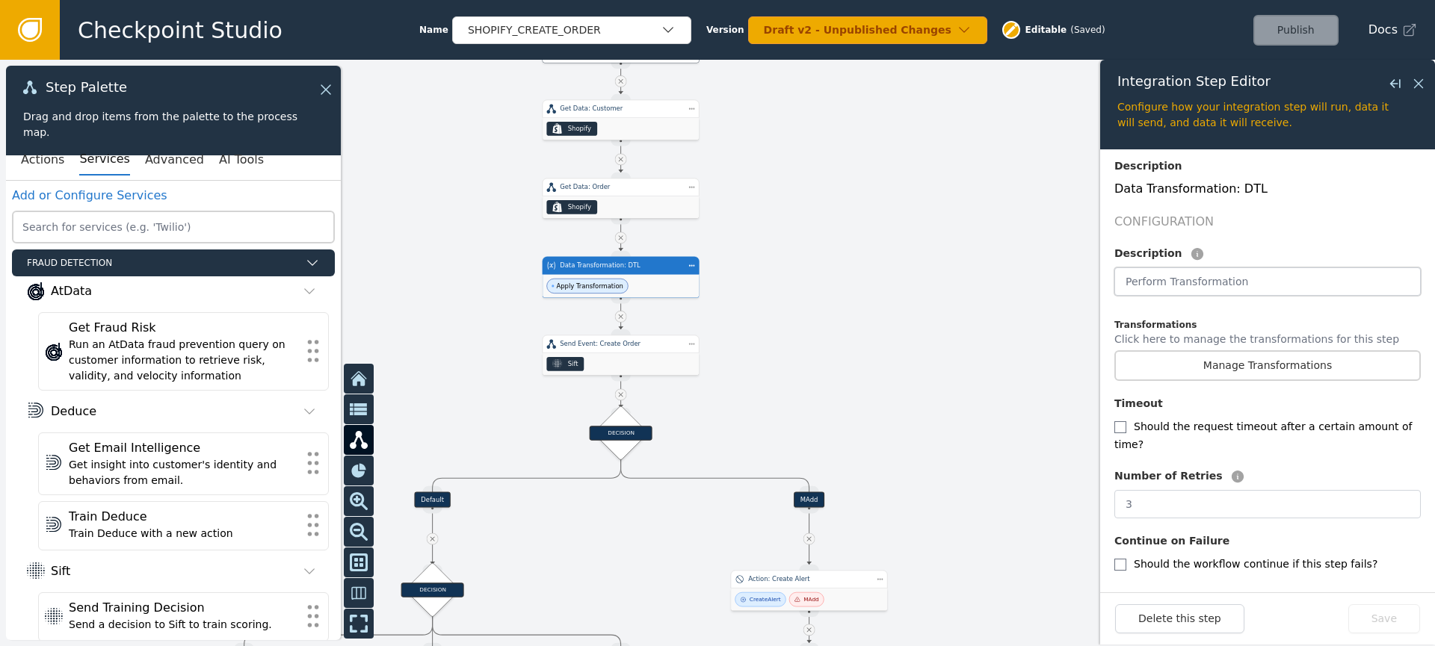
click at [1216, 267] on input "text" at bounding box center [1267, 281] width 306 height 28
paste input "Get Customer Primary Email Domain"
type input "Get Customer Primary Email Domain"
click at [1397, 613] on button "Save" at bounding box center [1384, 618] width 72 height 29
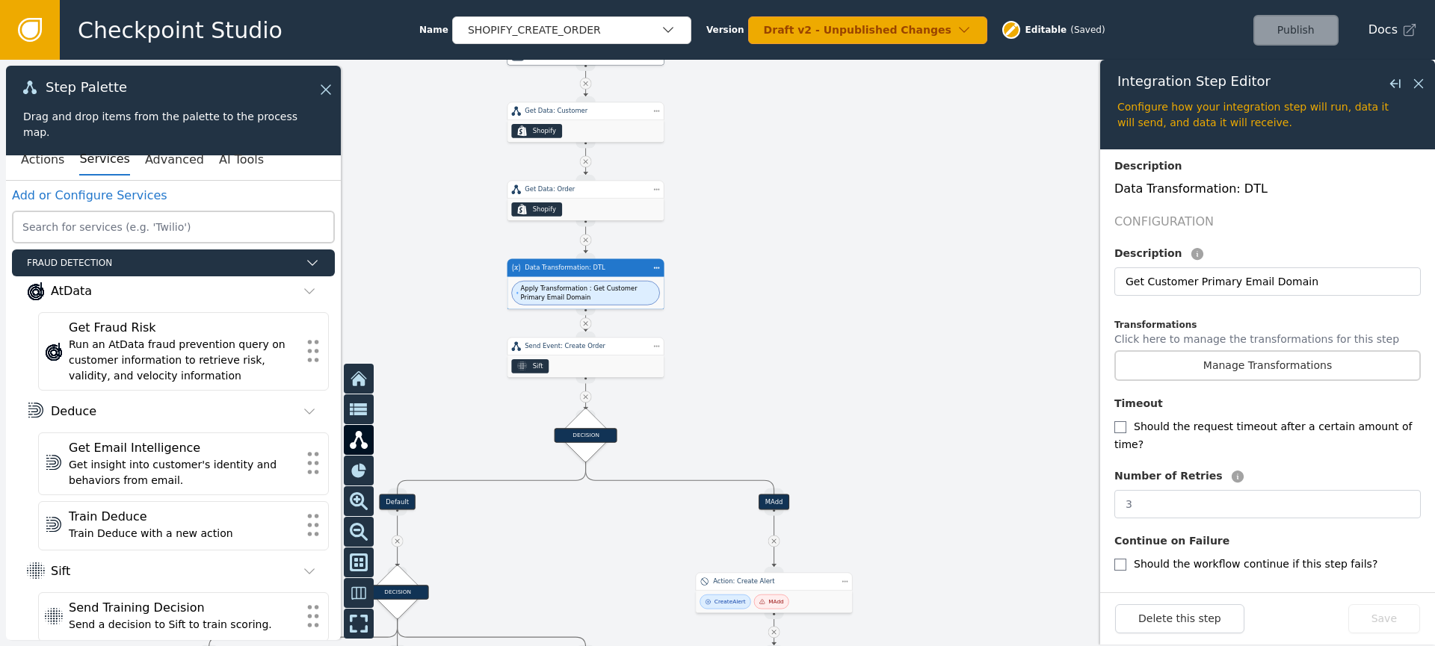
drag, startPoint x: 940, startPoint y: 449, endPoint x: 908, endPoint y: 455, distance: 32.7
click at [908, 455] on div at bounding box center [717, 353] width 1435 height 587
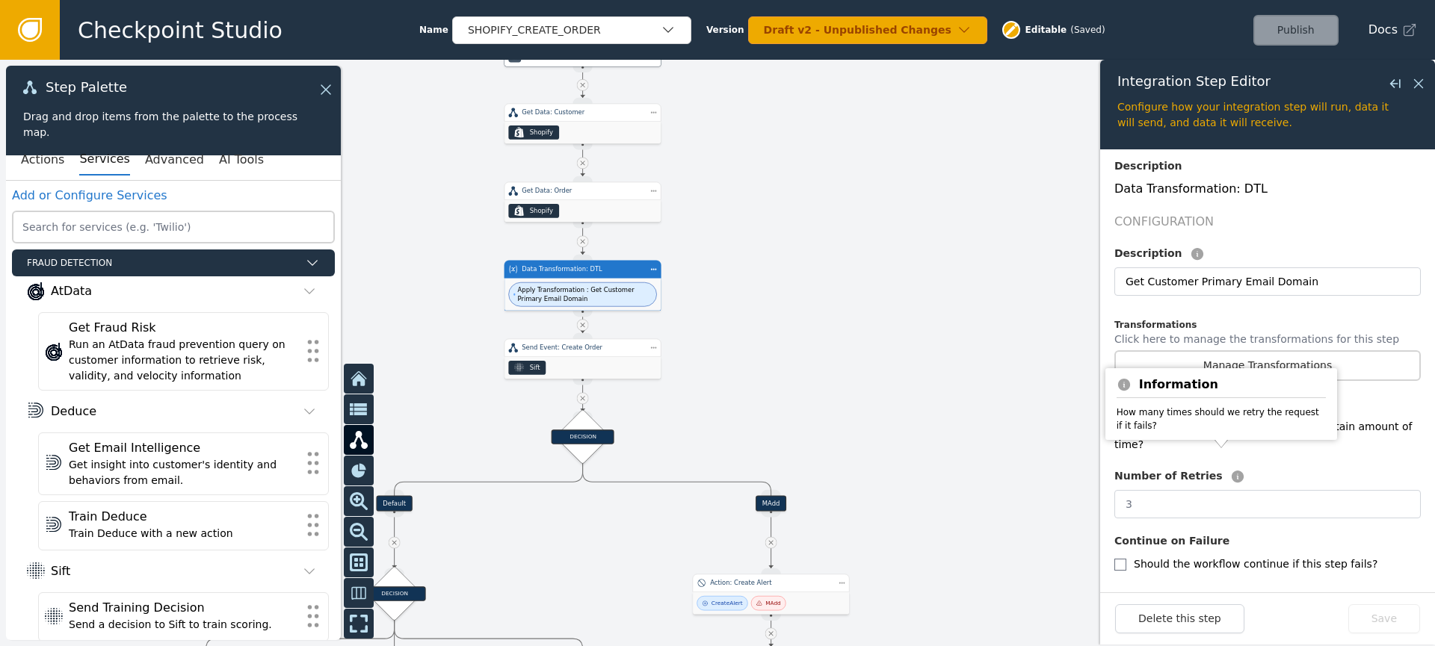
click at [1201, 558] on label "Should the workflow continue if this step fails?" at bounding box center [1255, 564] width 244 height 12
click at [1113, 548] on form "Overview Integration Dodgeball Custom Data Transformation Service Service Use t…" at bounding box center [1267, 370] width 335 height 443
click at [1131, 555] on div "Should the workflow continue if this step fails?" at bounding box center [1267, 564] width 306 height 18
click at [1128, 555] on div "Should the workflow continue if this step fails?" at bounding box center [1267, 564] width 306 height 18
click at [1122, 559] on input "checkbox" at bounding box center [1120, 565] width 12 height 12
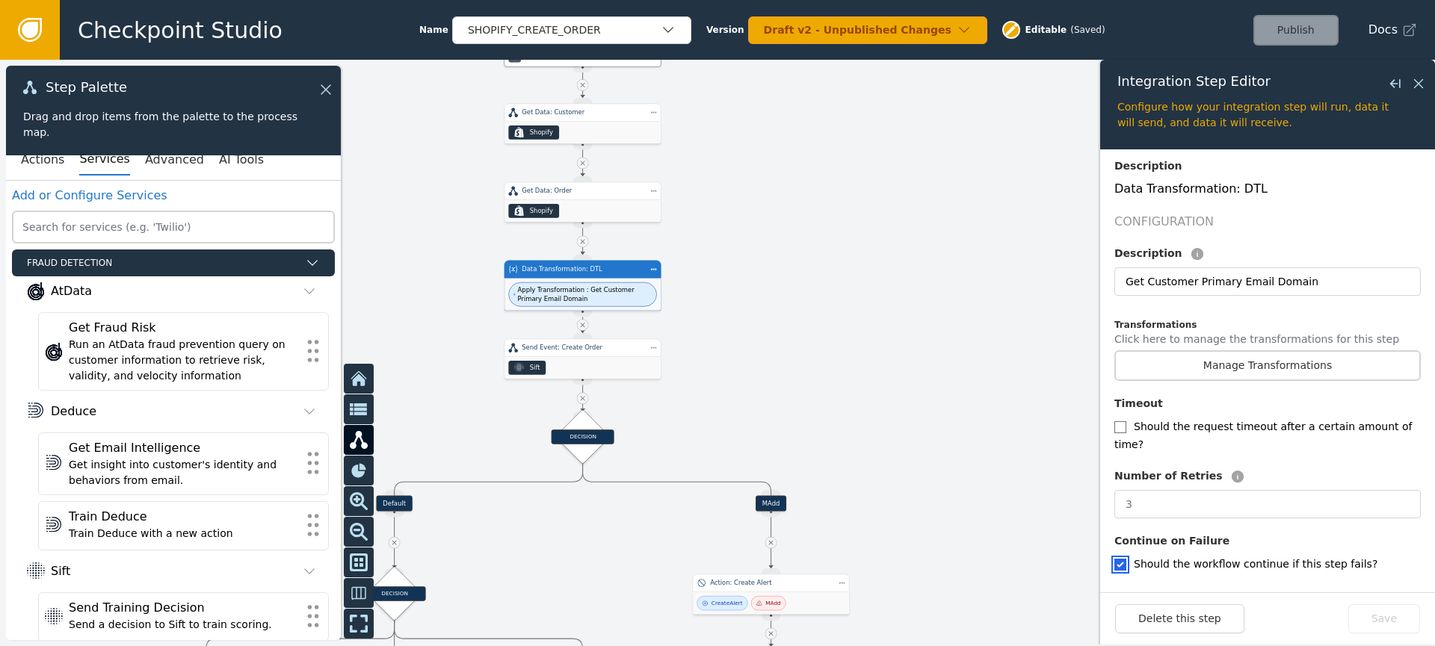
checkbox input "true"
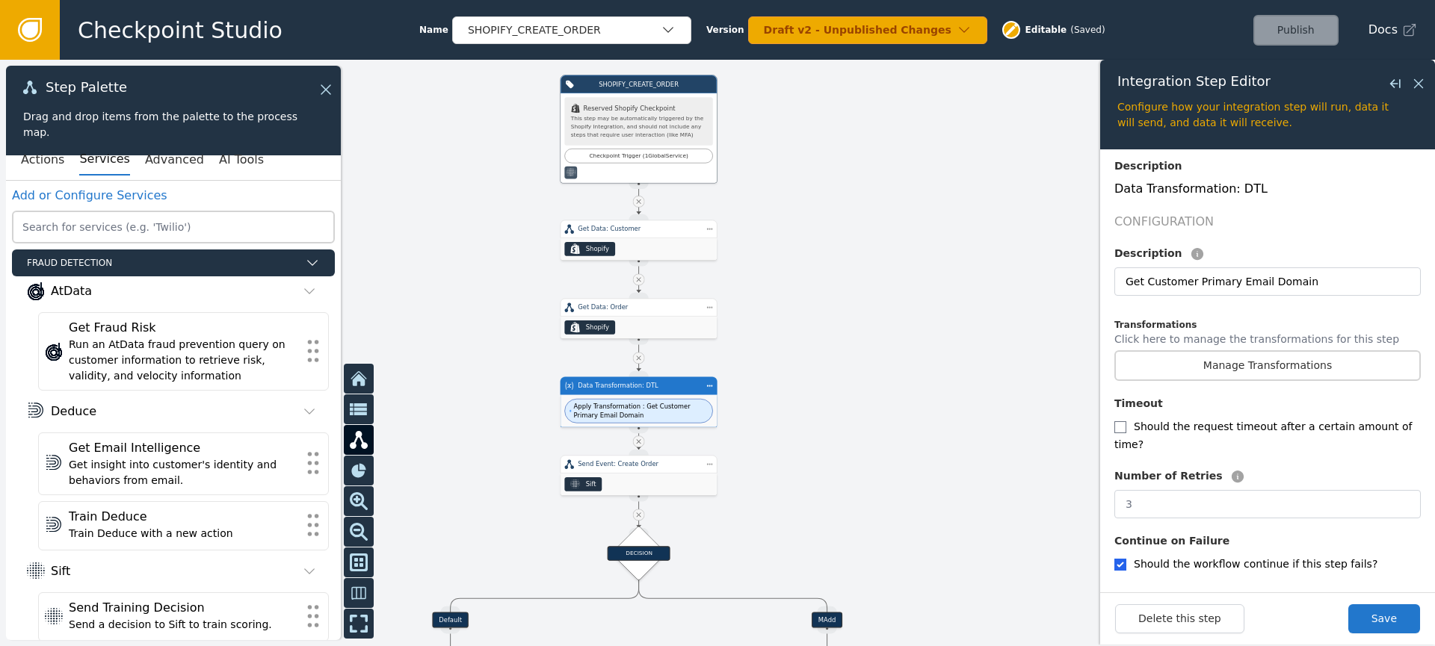
drag, startPoint x: 952, startPoint y: 423, endPoint x: 1007, endPoint y: 538, distance: 127.7
click at [1009, 540] on div at bounding box center [717, 353] width 1435 height 587
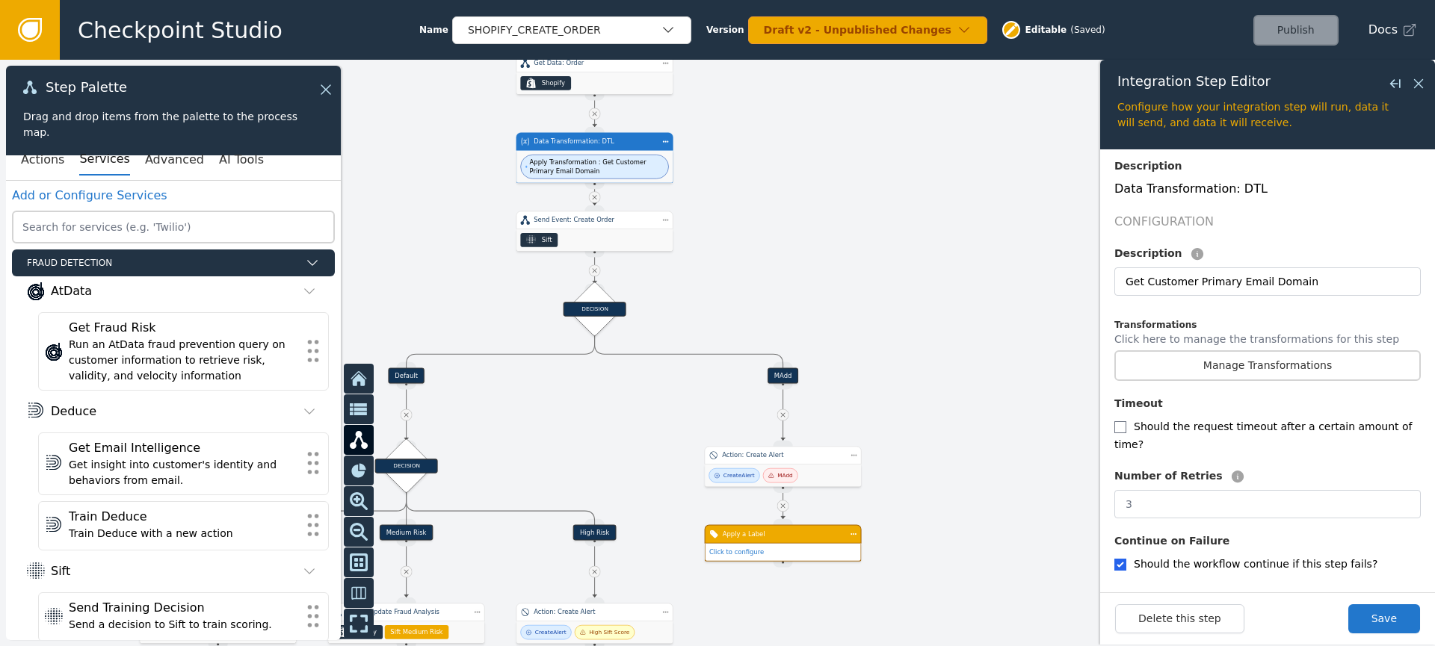
drag, startPoint x: 859, startPoint y: 417, endPoint x: 807, endPoint y: 170, distance: 252.8
click at [808, 167] on div at bounding box center [717, 353] width 1435 height 587
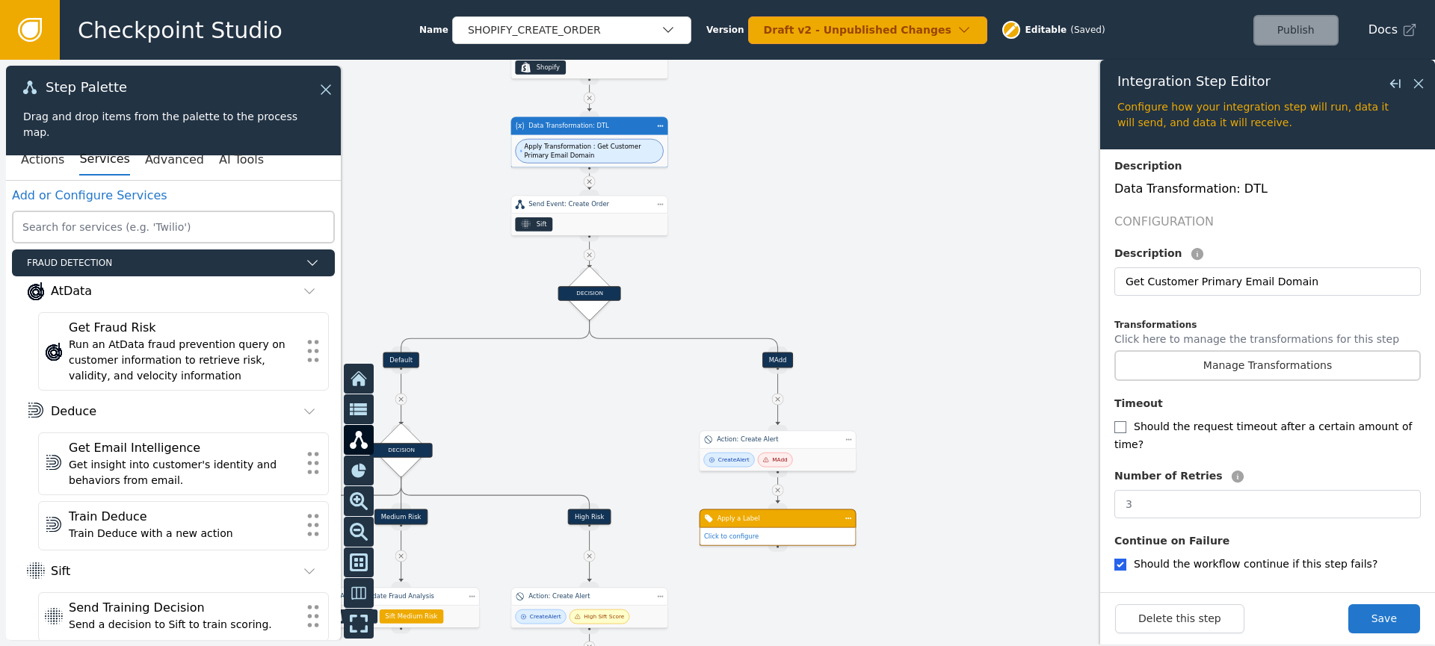
drag, startPoint x: 959, startPoint y: 355, endPoint x: 961, endPoint y: 299, distance: 56.1
click at [961, 299] on div at bounding box center [717, 353] width 1435 height 587
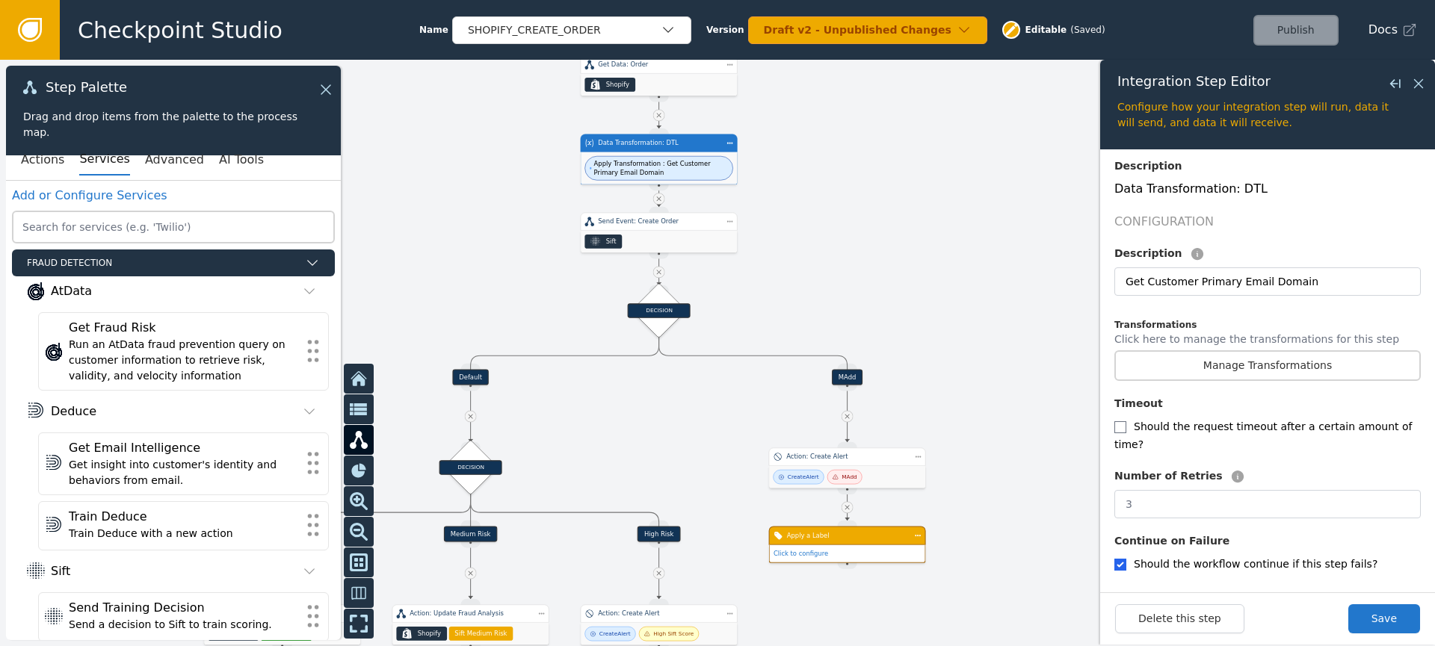
drag, startPoint x: 1014, startPoint y: 318, endPoint x: 1088, endPoint y: 395, distance: 106.7
click at [1089, 394] on div at bounding box center [717, 353] width 1435 height 587
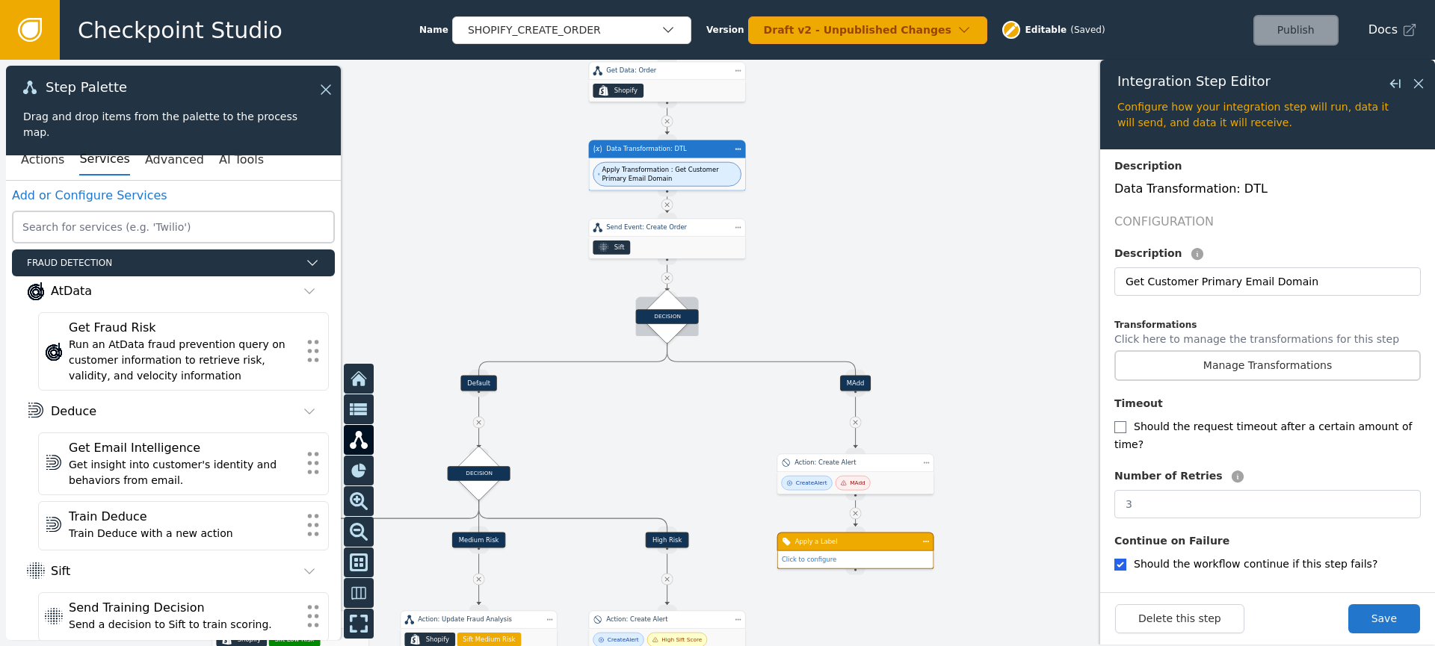
click at [671, 327] on div "DECISION" at bounding box center [667, 316] width 38 height 38
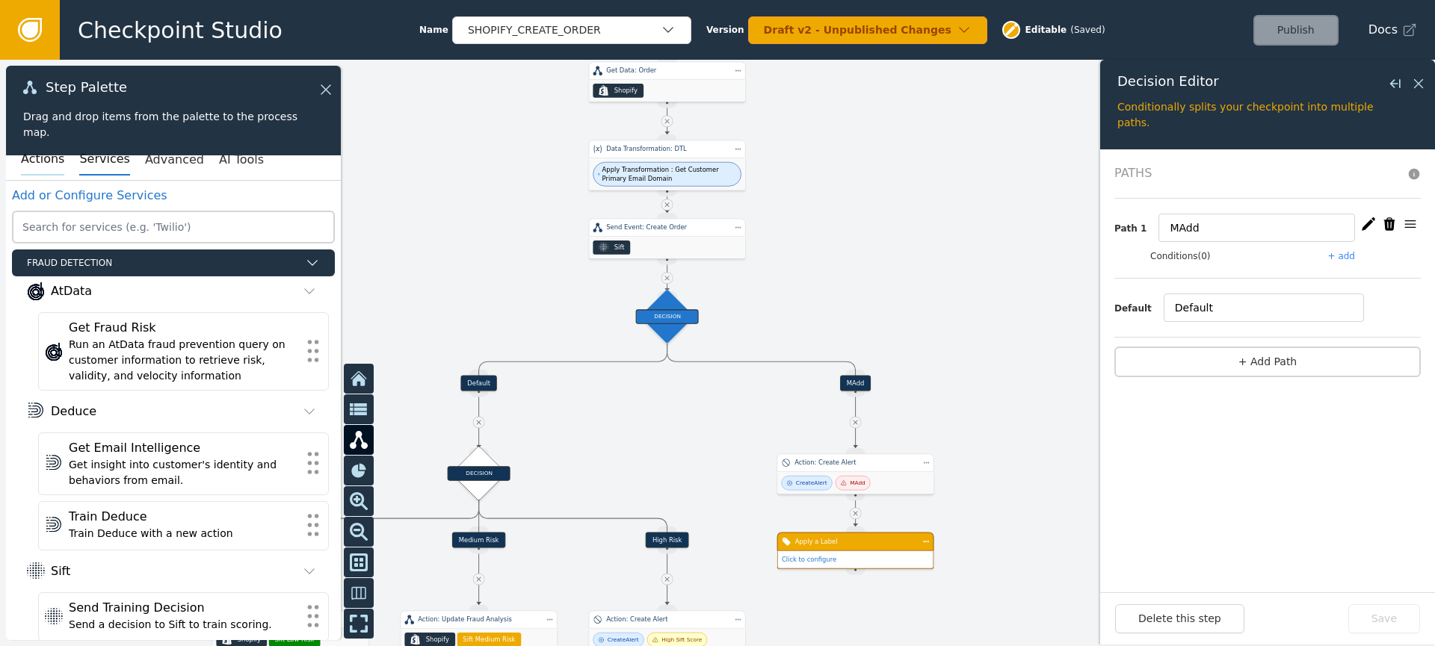
click at [25, 156] on button "Actions" at bounding box center [42, 159] width 43 height 31
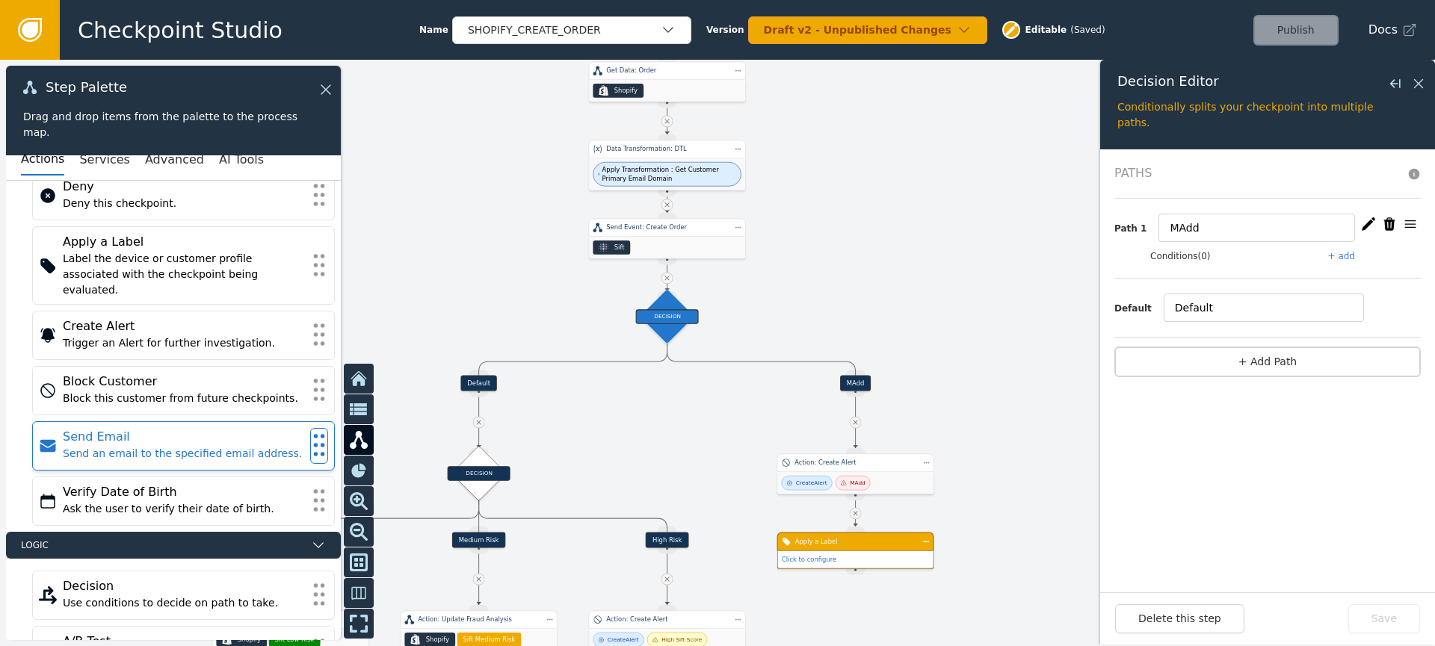
scroll to position [123, 0]
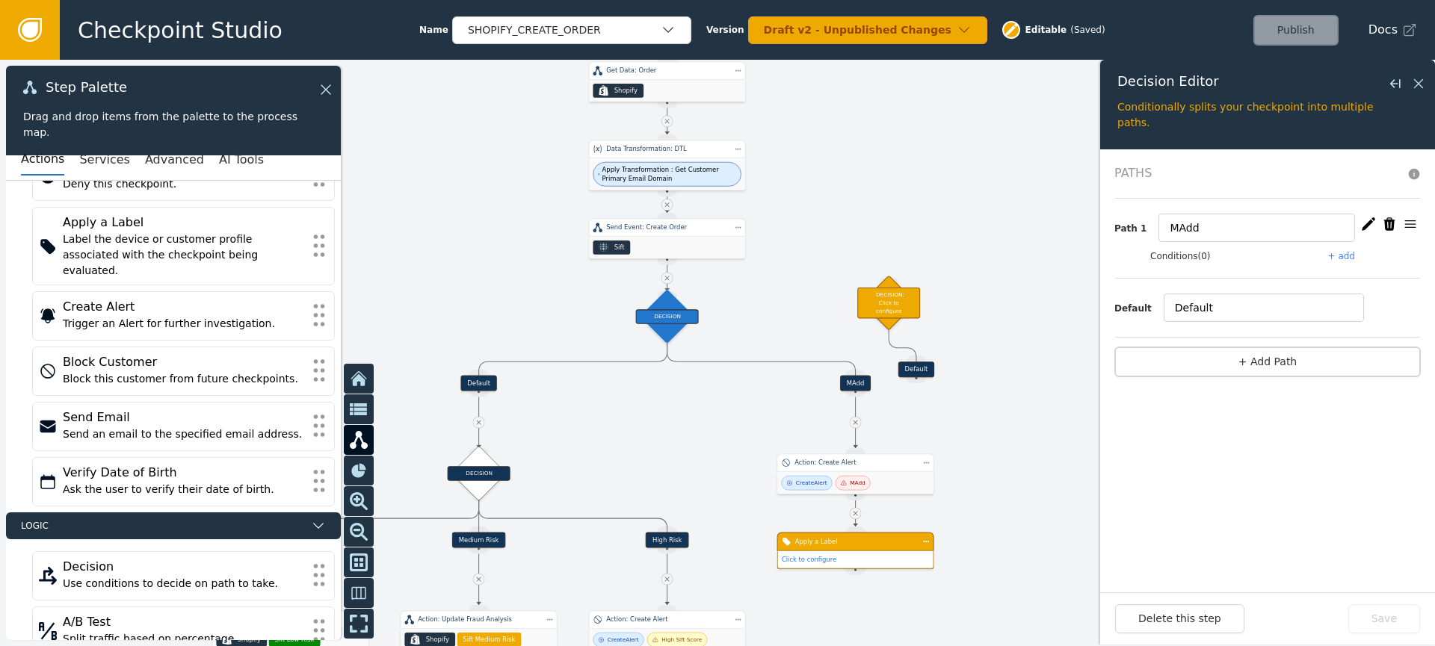
drag, startPoint x: 668, startPoint y: 279, endPoint x: 731, endPoint y: 282, distance: 62.8
click at [735, 282] on div "Target Handle for step Default Source Handle for step Target Handle for step MA…" at bounding box center [717, 353] width 1435 height 587
click at [667, 278] on icon at bounding box center [666, 277] width 7 height 7
drag, startPoint x: 666, startPoint y: 281, endPoint x: 665, endPoint y: 288, distance: 7.5
click at [666, 280] on icon at bounding box center [666, 277] width 7 height 7
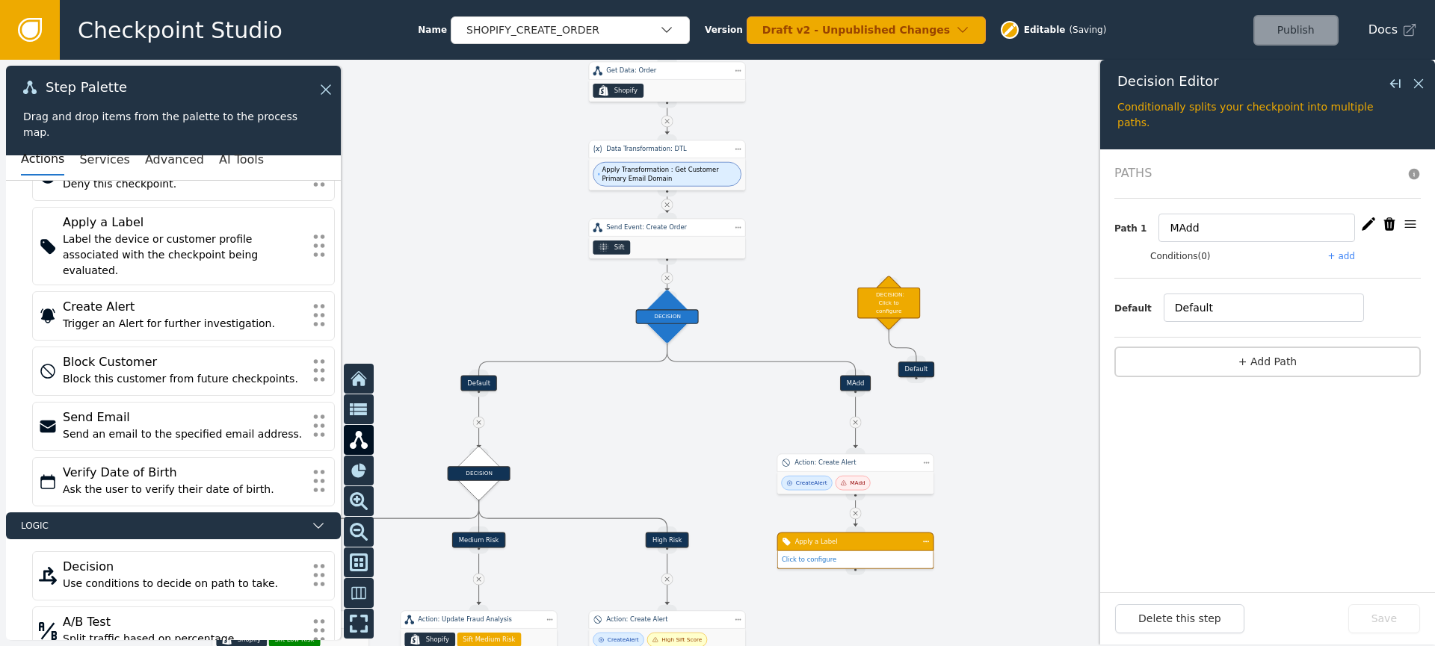
click at [669, 278] on icon at bounding box center [666, 277] width 7 height 7
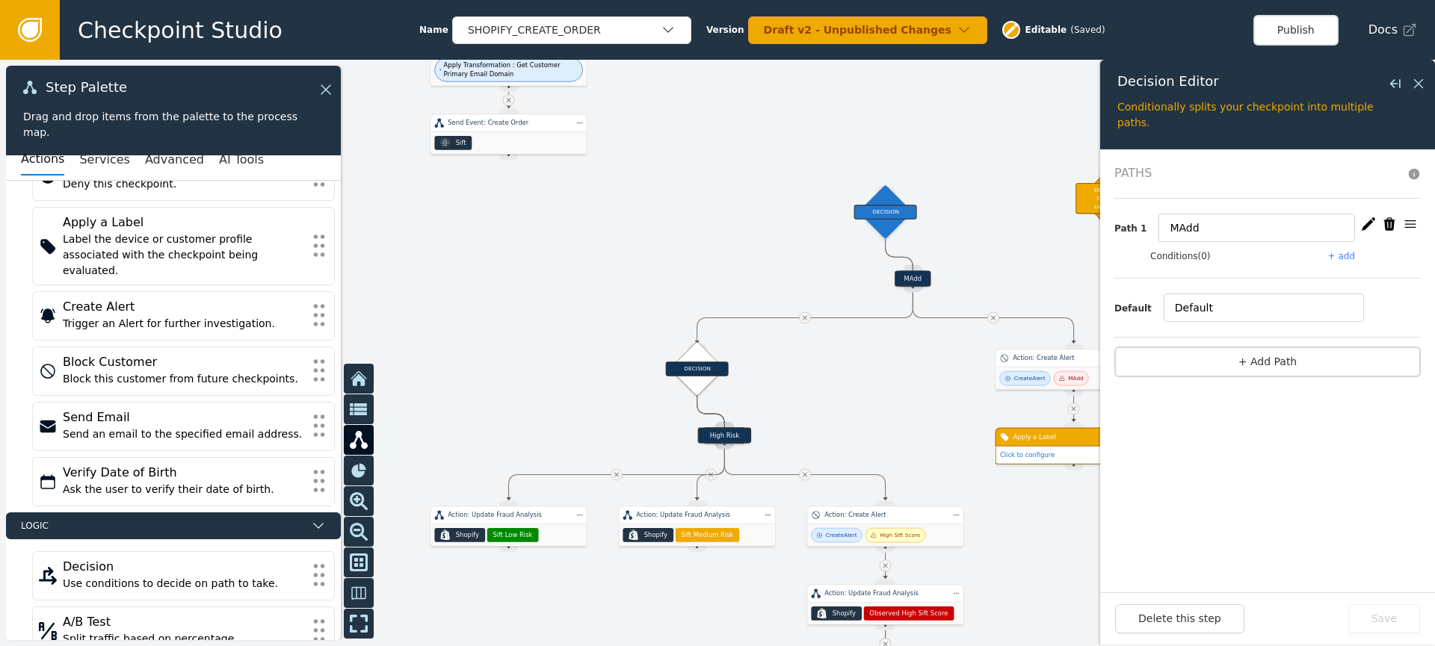
drag, startPoint x: 617, startPoint y: 245, endPoint x: 769, endPoint y: 156, distance: 175.8
click at [835, 143] on div at bounding box center [717, 353] width 1435 height 587
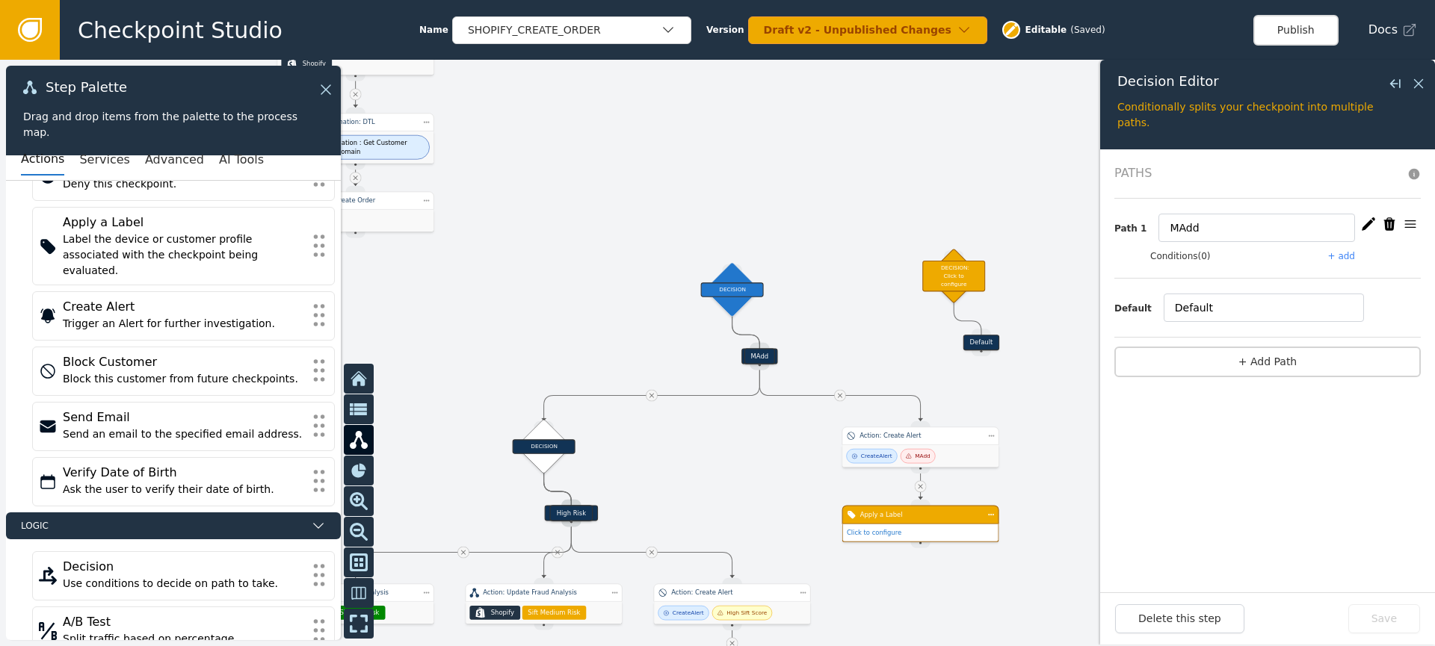
drag, startPoint x: 674, startPoint y: 177, endPoint x: 466, endPoint y: 253, distance: 221.3
click at [510, 251] on div at bounding box center [717, 353] width 1435 height 587
drag, startPoint x: 373, startPoint y: 237, endPoint x: 959, endPoint y: 259, distance: 587.0
drag, startPoint x: 353, startPoint y: 237, endPoint x: 950, endPoint y: 256, distance: 598.1
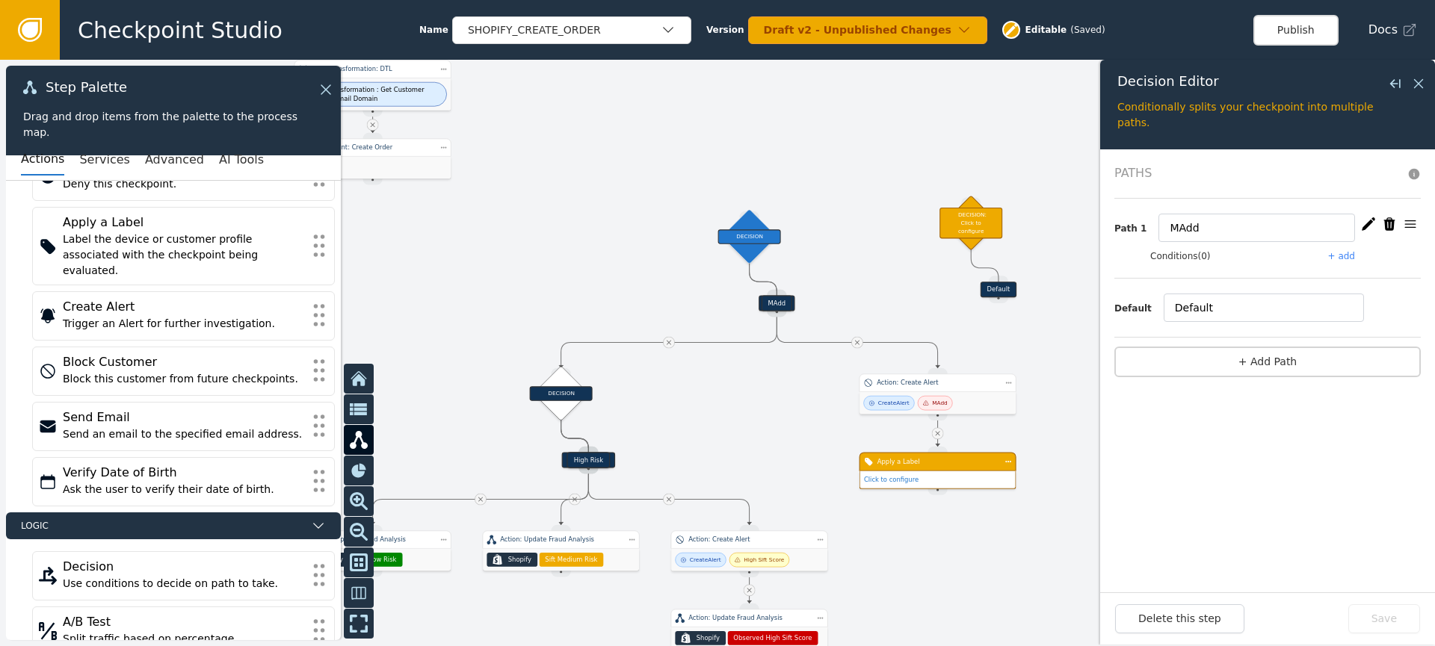
drag, startPoint x: 855, startPoint y: 327, endPoint x: 933, endPoint y: 255, distance: 106.3
click at [880, 267] on div at bounding box center [717, 353] width 1435 height 587
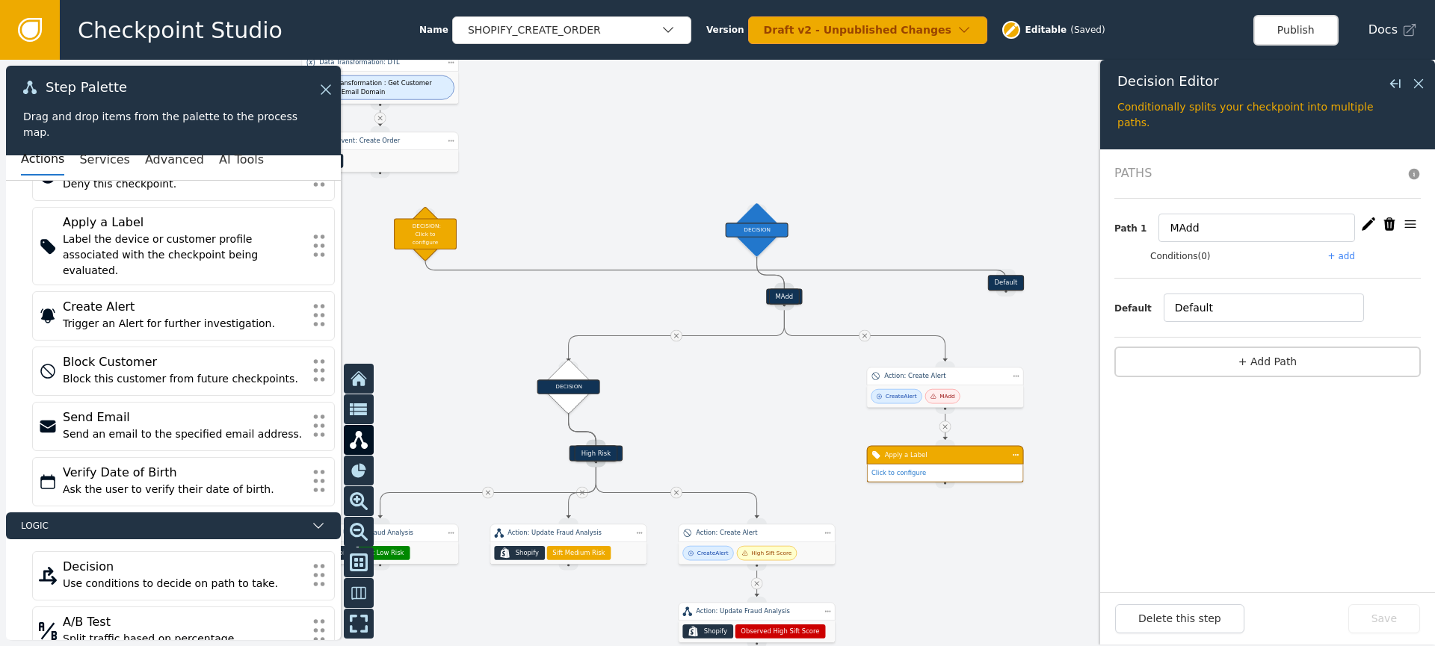
drag, startPoint x: 985, startPoint y: 217, endPoint x: 523, endPoint y: 243, distance: 462.5
click at [436, 232] on div "DECISION: Click to configure" at bounding box center [425, 233] width 63 height 31
drag, startPoint x: 383, startPoint y: 177, endPoint x: 427, endPoint y: 217, distance: 60.3
drag, startPoint x: 382, startPoint y: 177, endPoint x: 430, endPoint y: 207, distance: 57.0
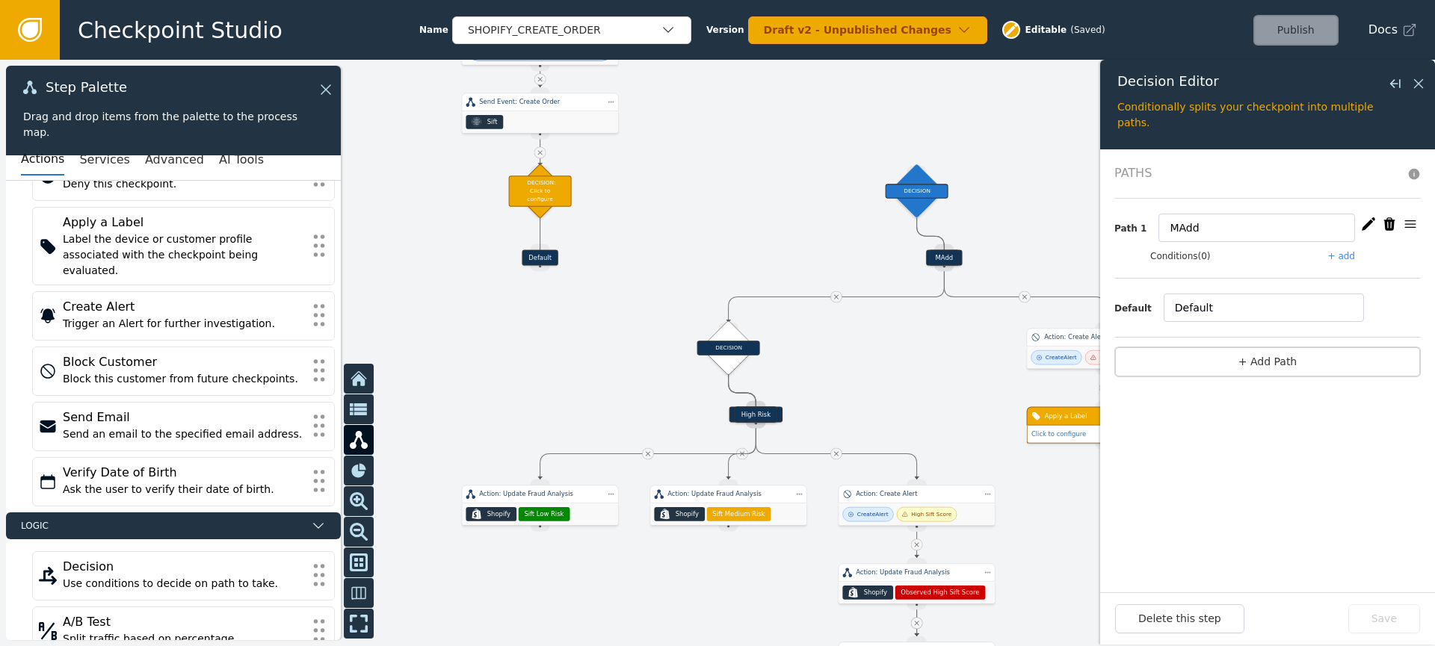
drag, startPoint x: 589, startPoint y: 233, endPoint x: 712, endPoint y: 199, distance: 128.0
click at [714, 197] on div at bounding box center [717, 353] width 1435 height 587
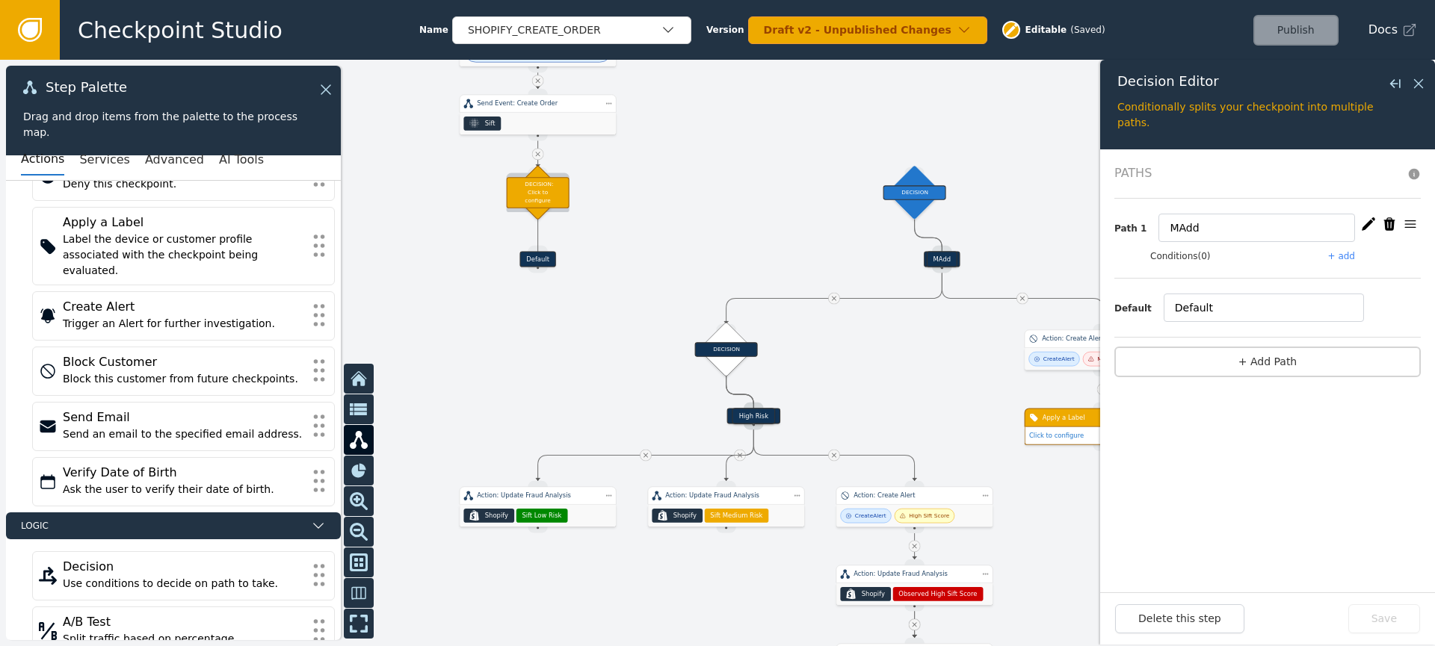
click at [545, 199] on div "DECISION: Click to configure" at bounding box center [538, 192] width 63 height 31
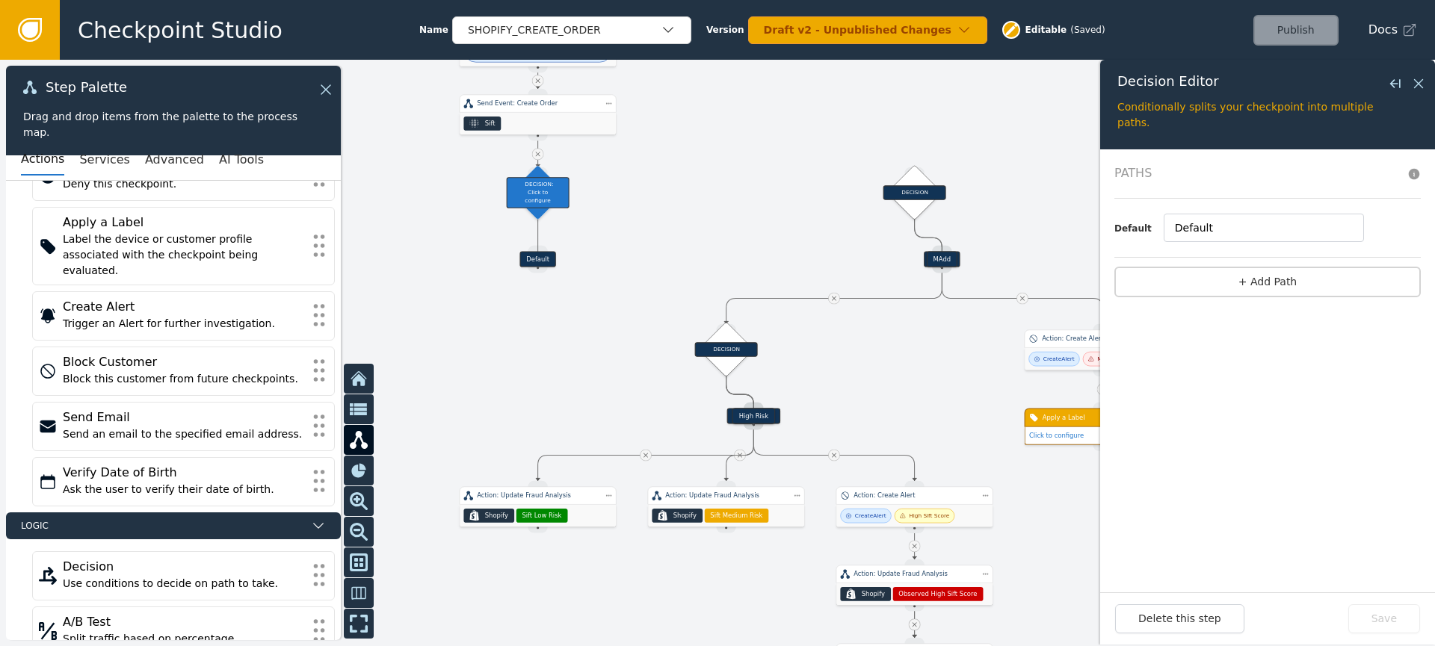
drag, startPoint x: 1255, startPoint y: 279, endPoint x: 1213, endPoint y: 282, distance: 41.9
click at [1255, 279] on button "+ Add Path" at bounding box center [1267, 282] width 306 height 31
drag, startPoint x: 1228, startPoint y: 231, endPoint x: 1101, endPoint y: 223, distance: 126.5
click at [1097, 221] on div "Target Handle for step Default Source Handle for step Target Handle for step MA…" at bounding box center [717, 353] width 1435 height 587
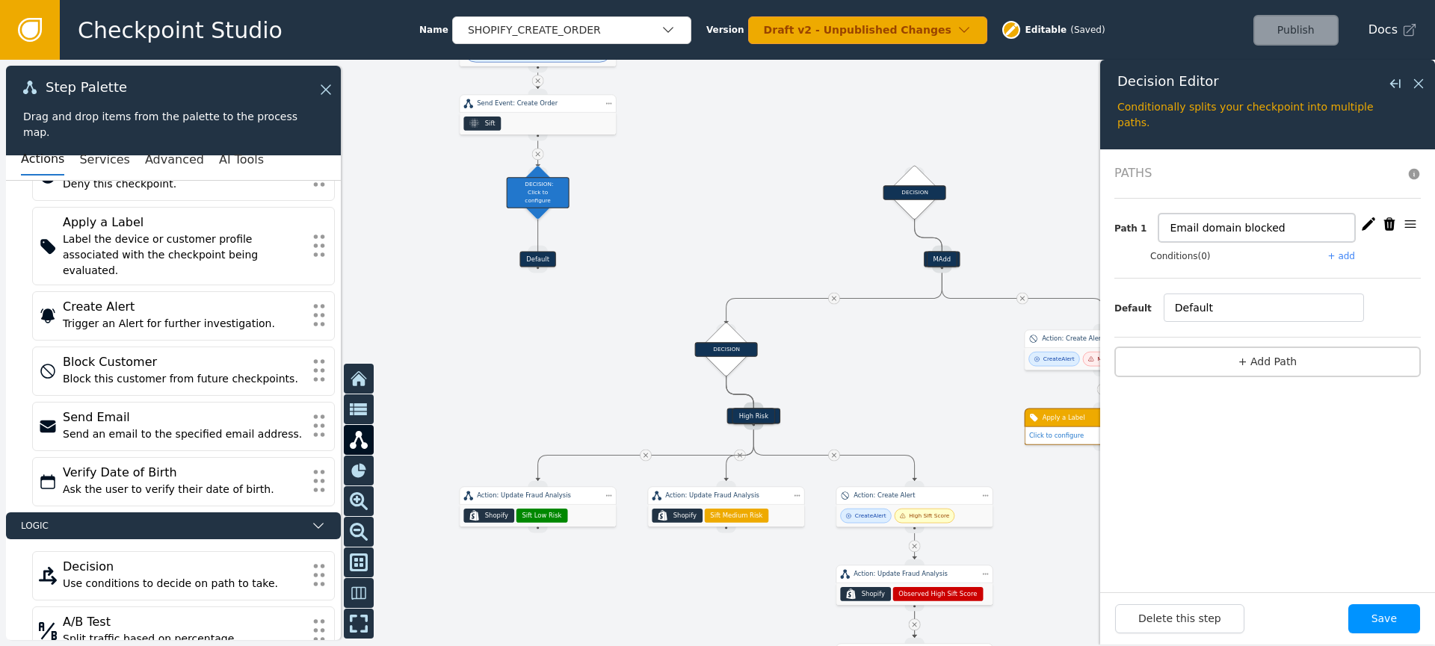
type input "Email domain blocked"
drag, startPoint x: 1402, startPoint y: 613, endPoint x: 1392, endPoint y: 608, distance: 10.7
click at [1401, 613] on button "Save" at bounding box center [1384, 618] width 72 height 29
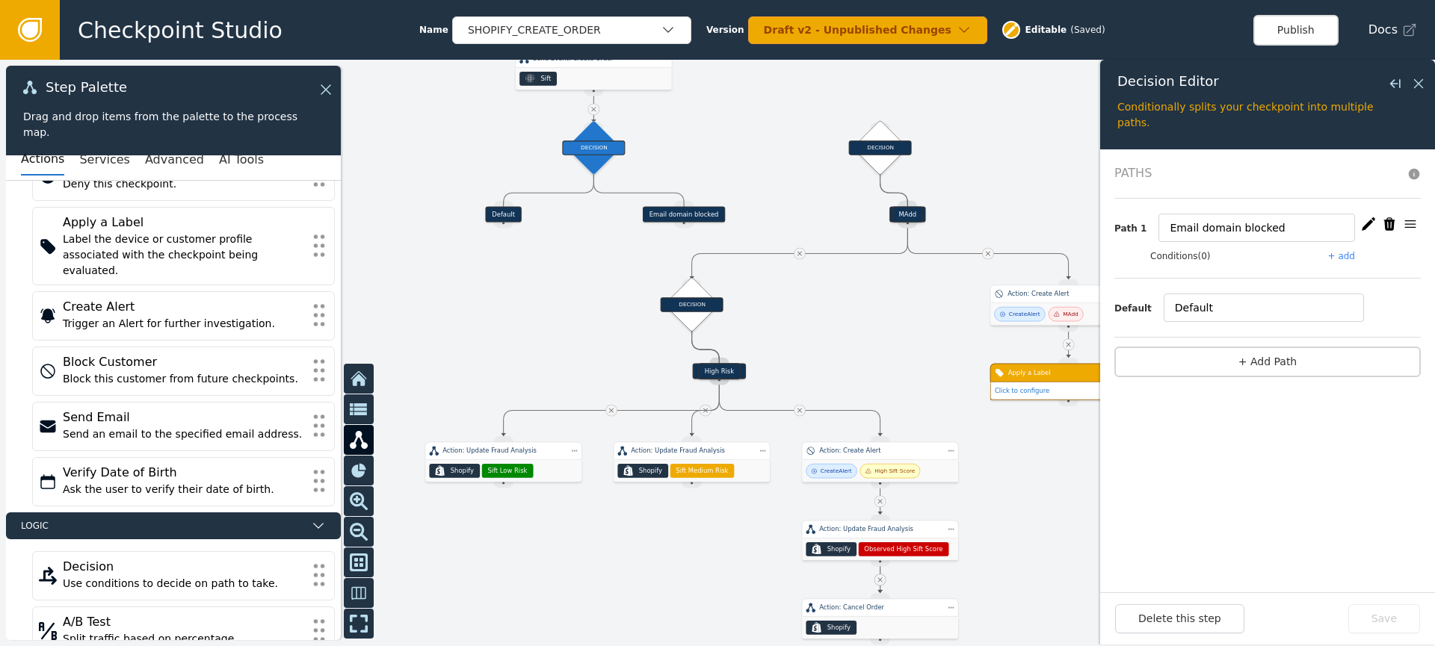
drag, startPoint x: 800, startPoint y: 242, endPoint x: 804, endPoint y: 173, distance: 69.6
click at [765, 196] on div at bounding box center [717, 353] width 1435 height 587
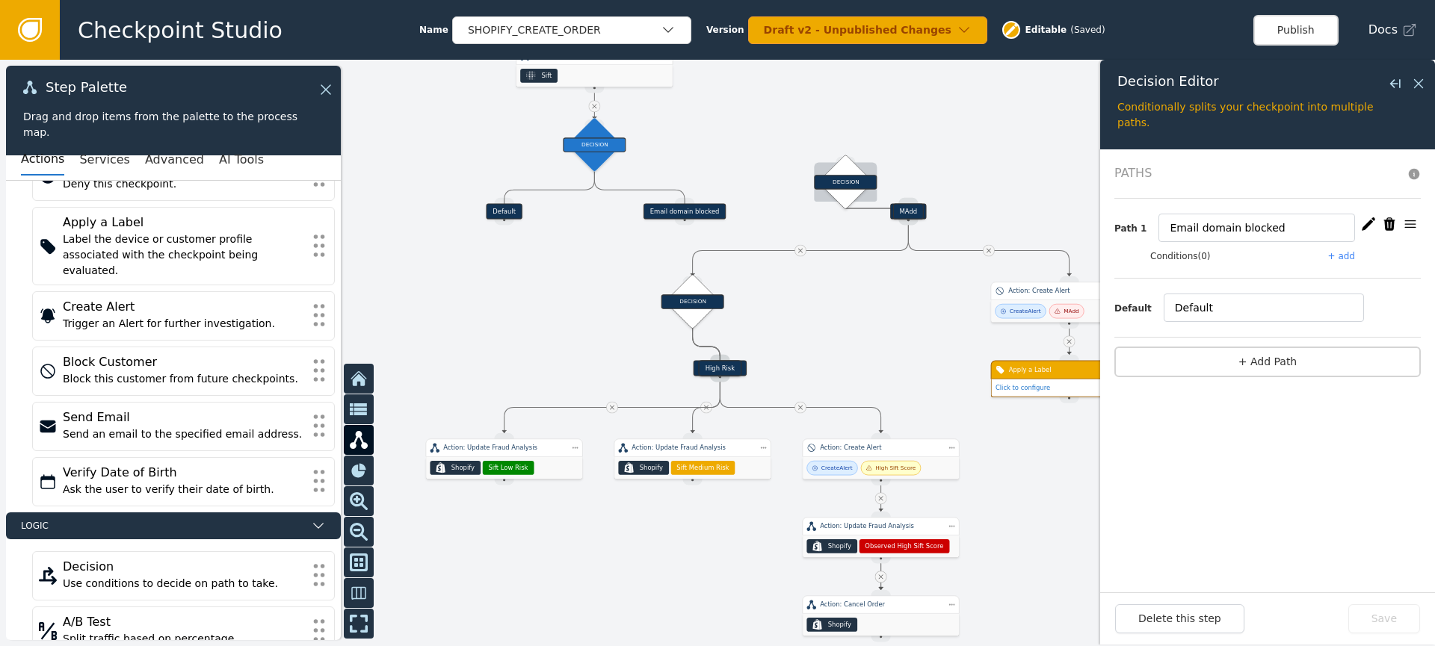
drag, startPoint x: 876, startPoint y: 140, endPoint x: 839, endPoint y: 170, distance: 47.8
click at [841, 178] on div "DECISION" at bounding box center [845, 182] width 63 height 14
drag, startPoint x: 504, startPoint y: 224, endPoint x: 510, endPoint y: 208, distance: 16.8
click at [510, 208] on div "Target Handle for step Default Source Handle for step" at bounding box center [503, 212] width 141 height 16
drag, startPoint x: 595, startPoint y: 167, endPoint x: 606, endPoint y: 164, distance: 11.4
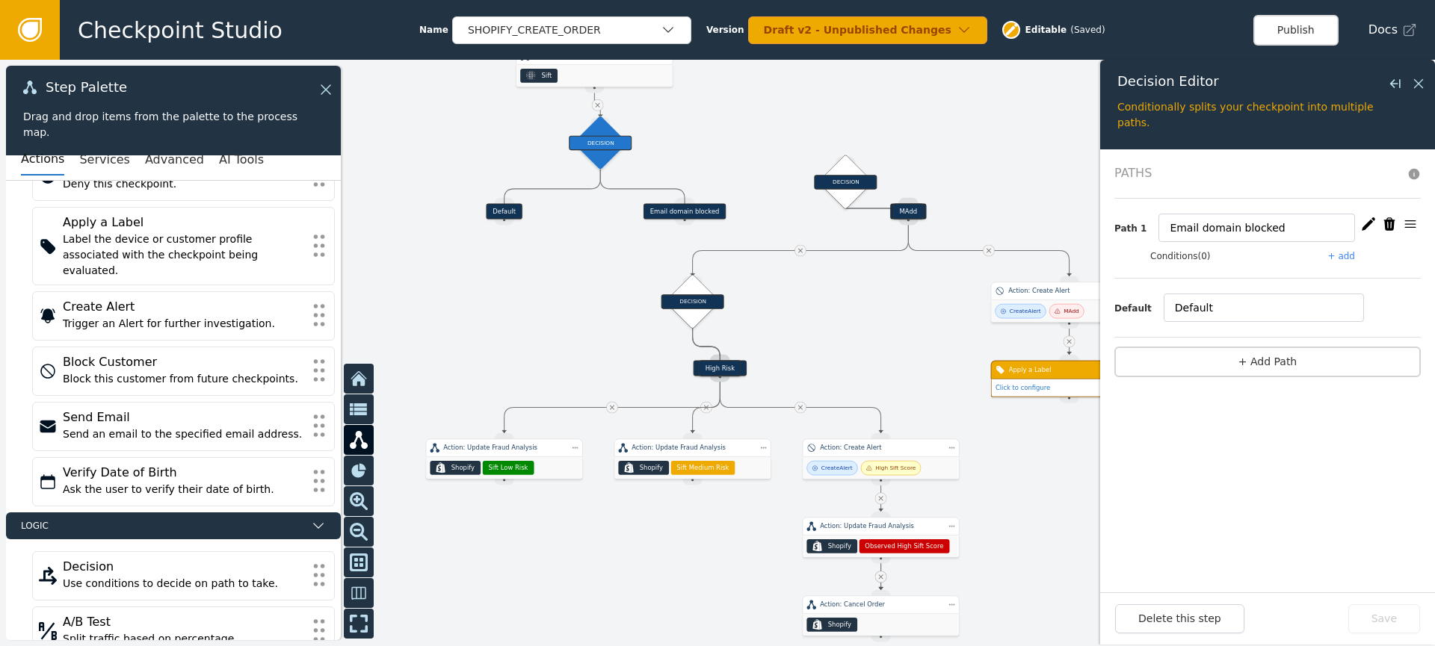
click at [600, 164] on div "DECISION" at bounding box center [599, 142] width 55 height 55
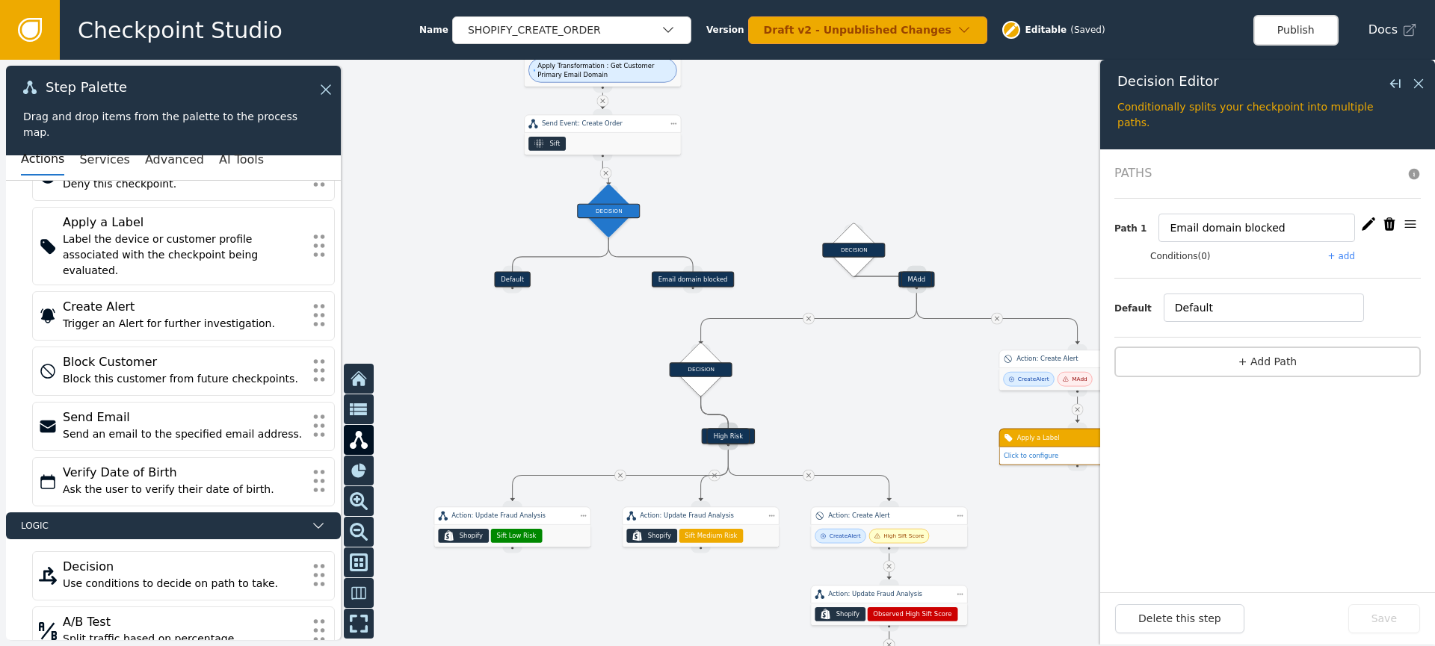
drag, startPoint x: 876, startPoint y: 362, endPoint x: 858, endPoint y: 347, distance: 23.9
click at [880, 417] on div at bounding box center [717, 353] width 1435 height 587
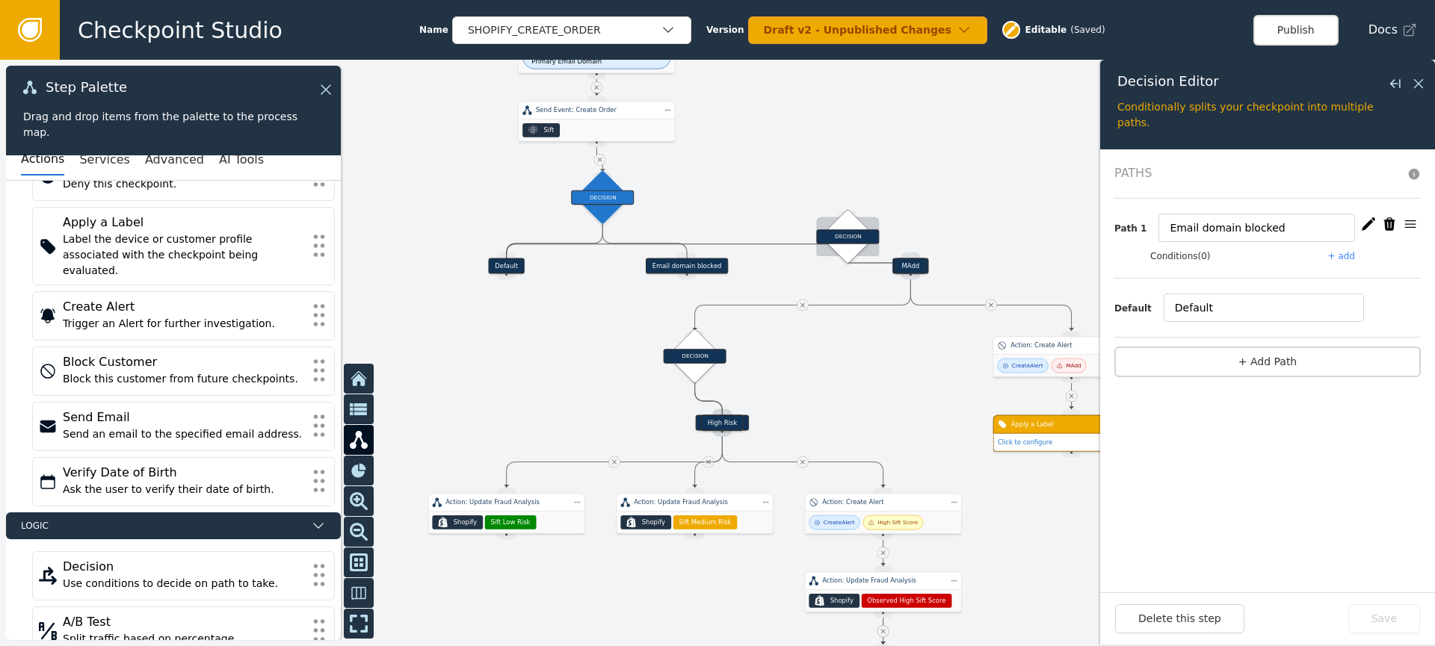
drag, startPoint x: 507, startPoint y: 276, endPoint x: 851, endPoint y: 214, distance: 349.3
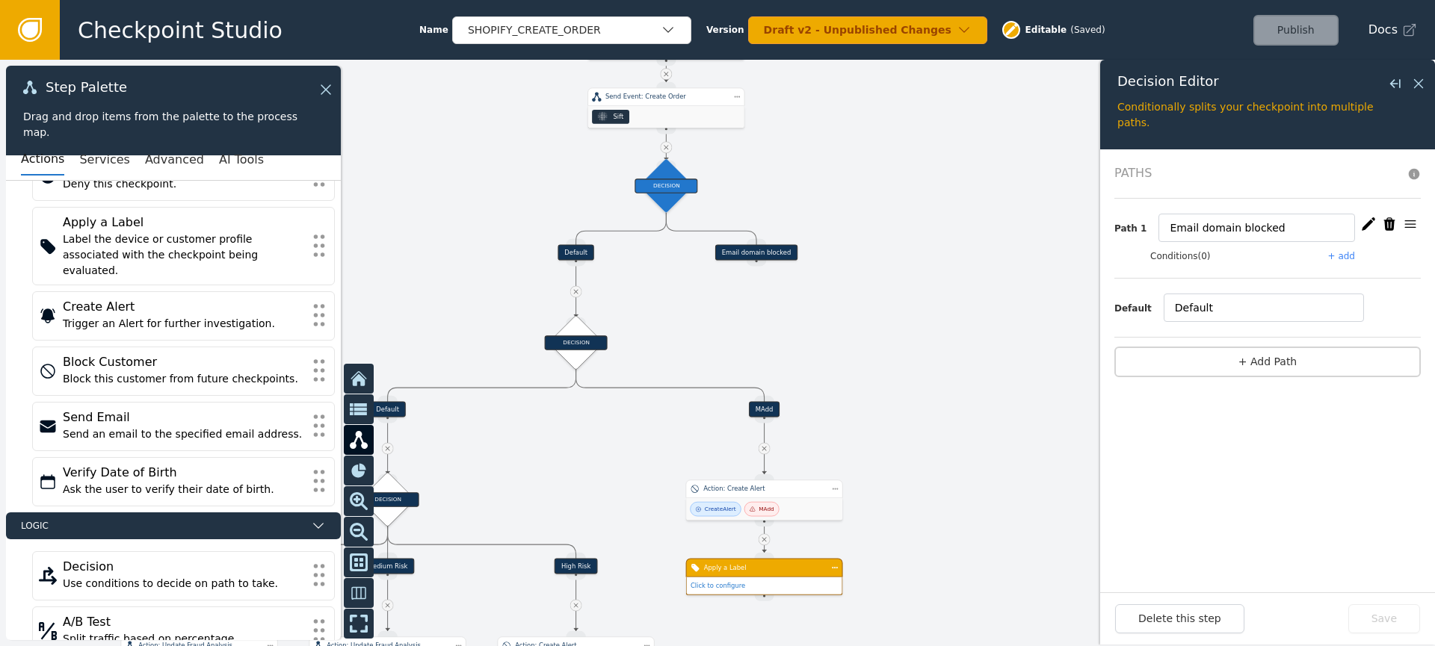
drag, startPoint x: 783, startPoint y: 252, endPoint x: 520, endPoint y: 259, distance: 263.1
click at [479, 240] on div at bounding box center [717, 353] width 1435 height 587
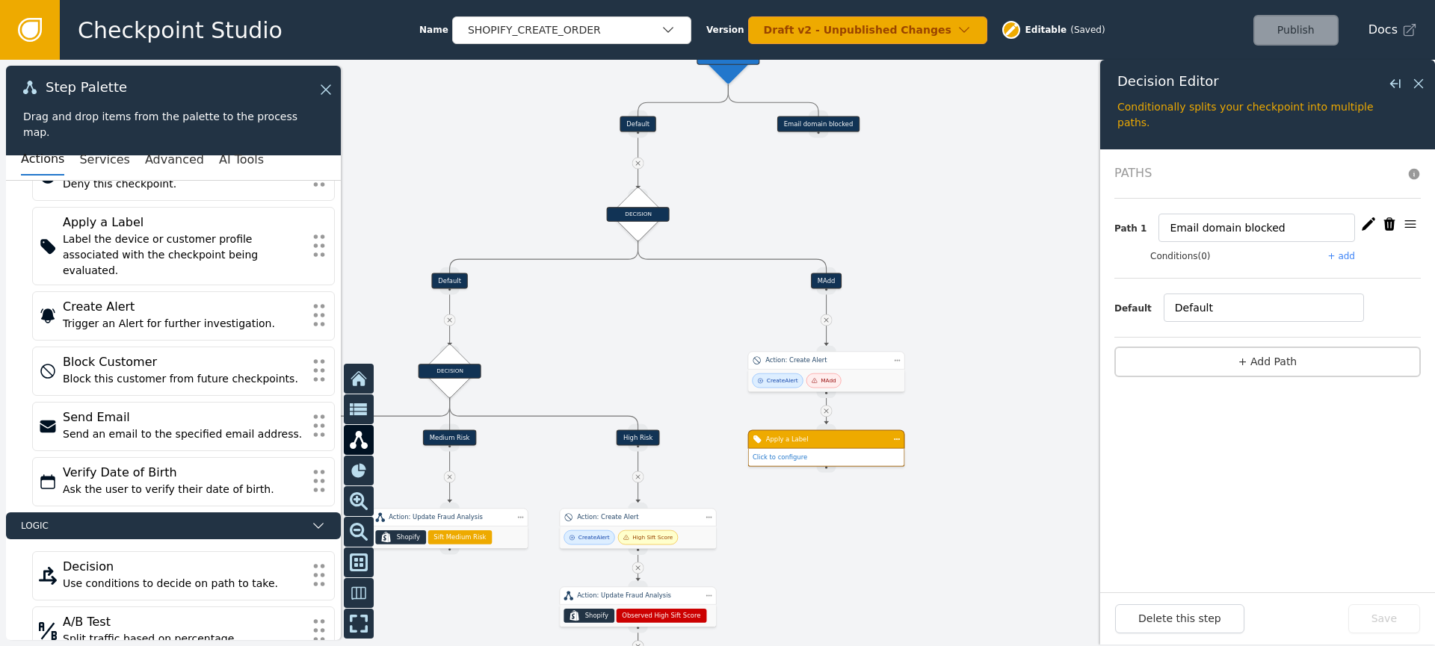
drag, startPoint x: 865, startPoint y: 362, endPoint x: 927, endPoint y: 238, distance: 137.7
click at [926, 232] on div at bounding box center [717, 353] width 1435 height 587
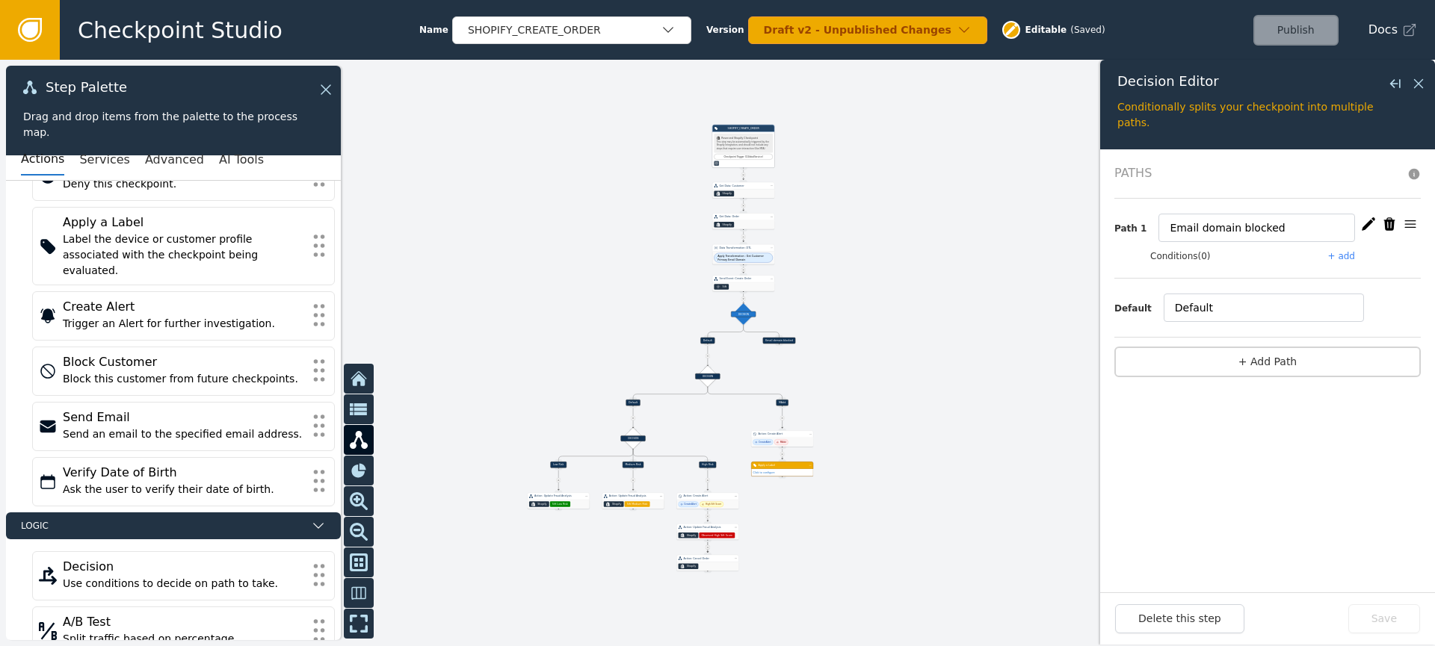
drag, startPoint x: 993, startPoint y: 340, endPoint x: 879, endPoint y: 430, distance: 145.2
click at [880, 432] on div at bounding box center [717, 353] width 1435 height 587
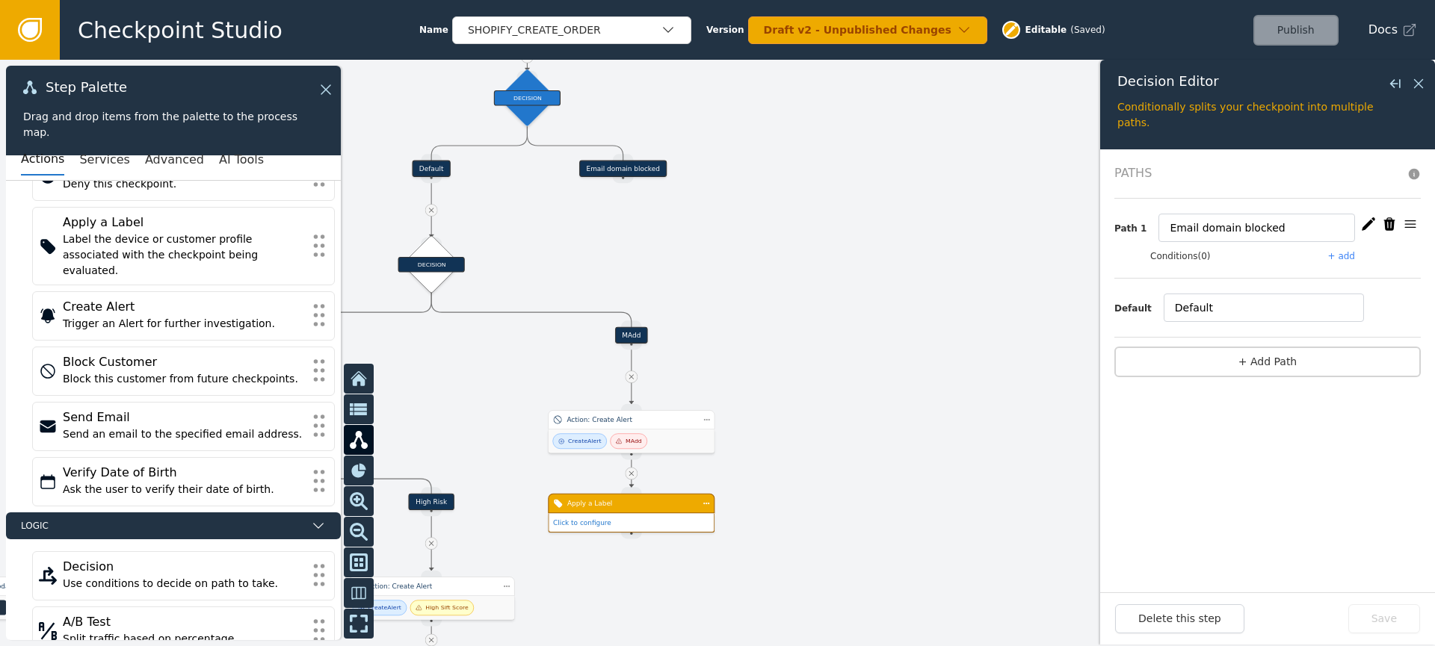
drag, startPoint x: 818, startPoint y: 450, endPoint x: 859, endPoint y: 427, distance: 46.2
click at [861, 421] on div at bounding box center [717, 353] width 1435 height 587
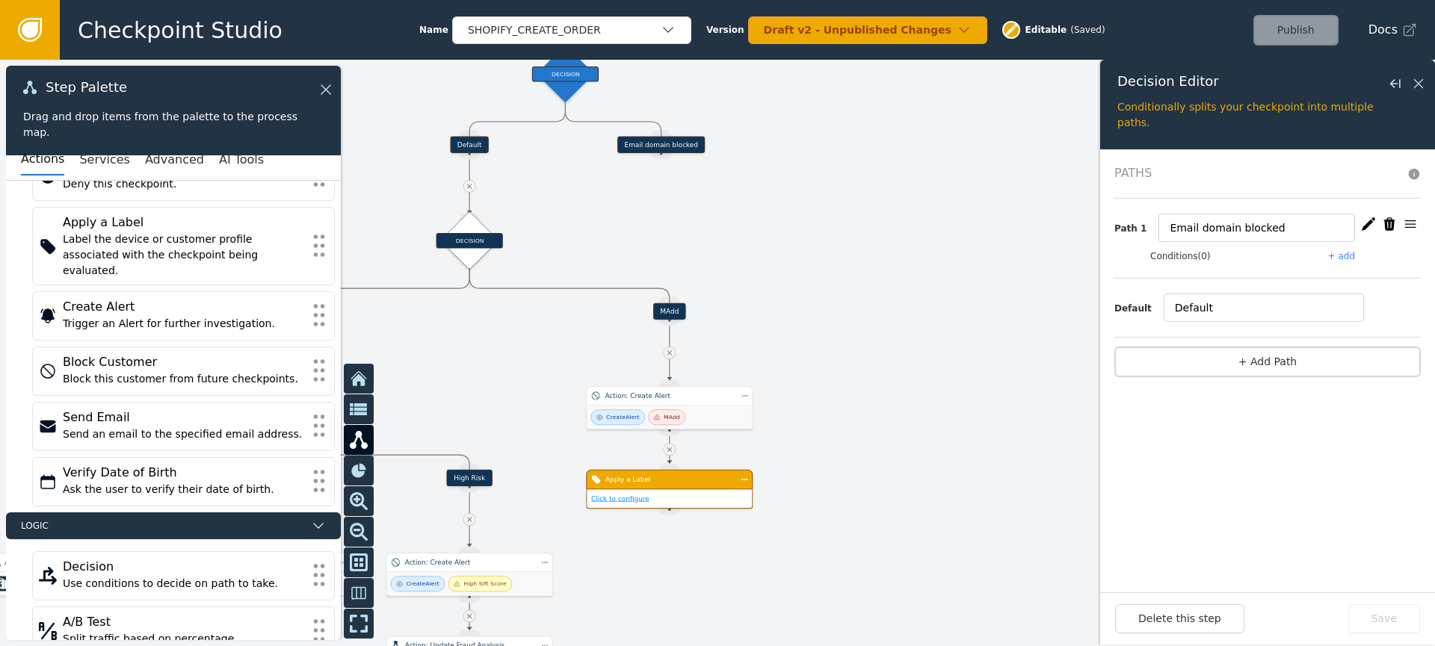
click at [621, 498] on link "Click to configure" at bounding box center [620, 499] width 58 height 8
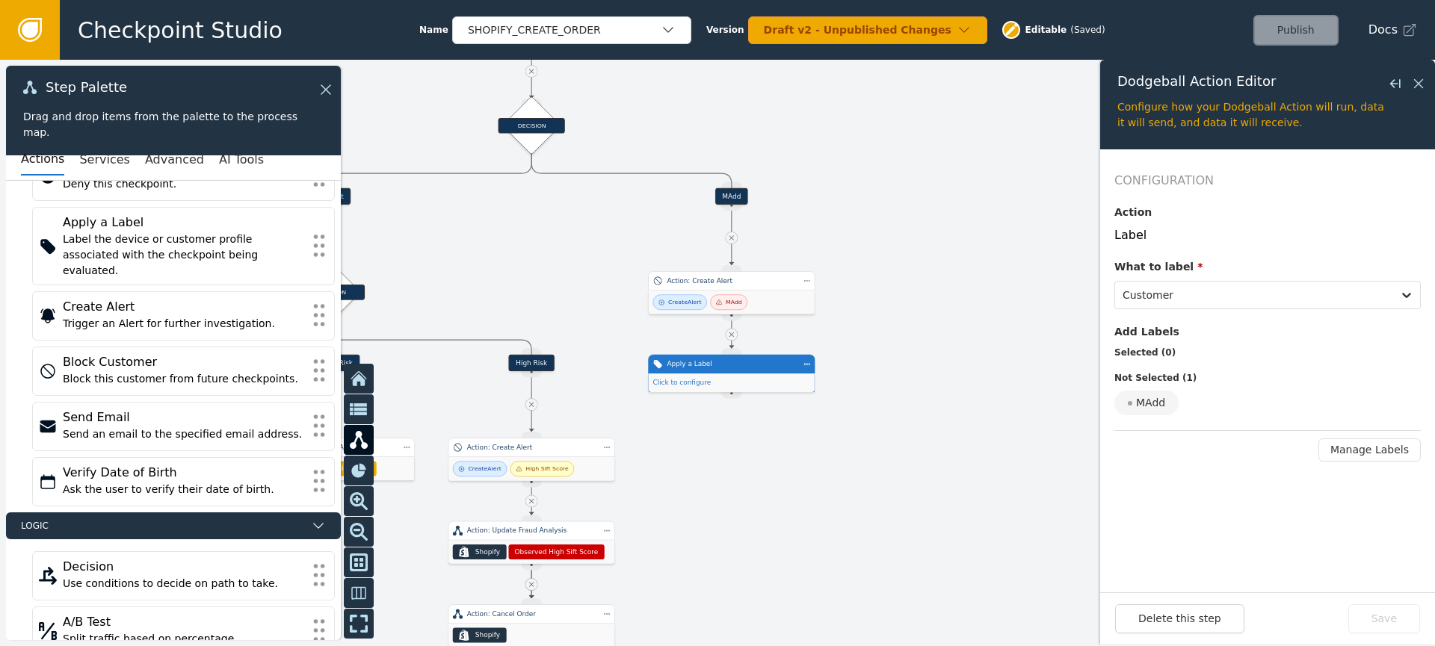
drag, startPoint x: 406, startPoint y: 319, endPoint x: 465, endPoint y: 209, distance: 124.3
click at [463, 206] on div at bounding box center [717, 353] width 1435 height 587
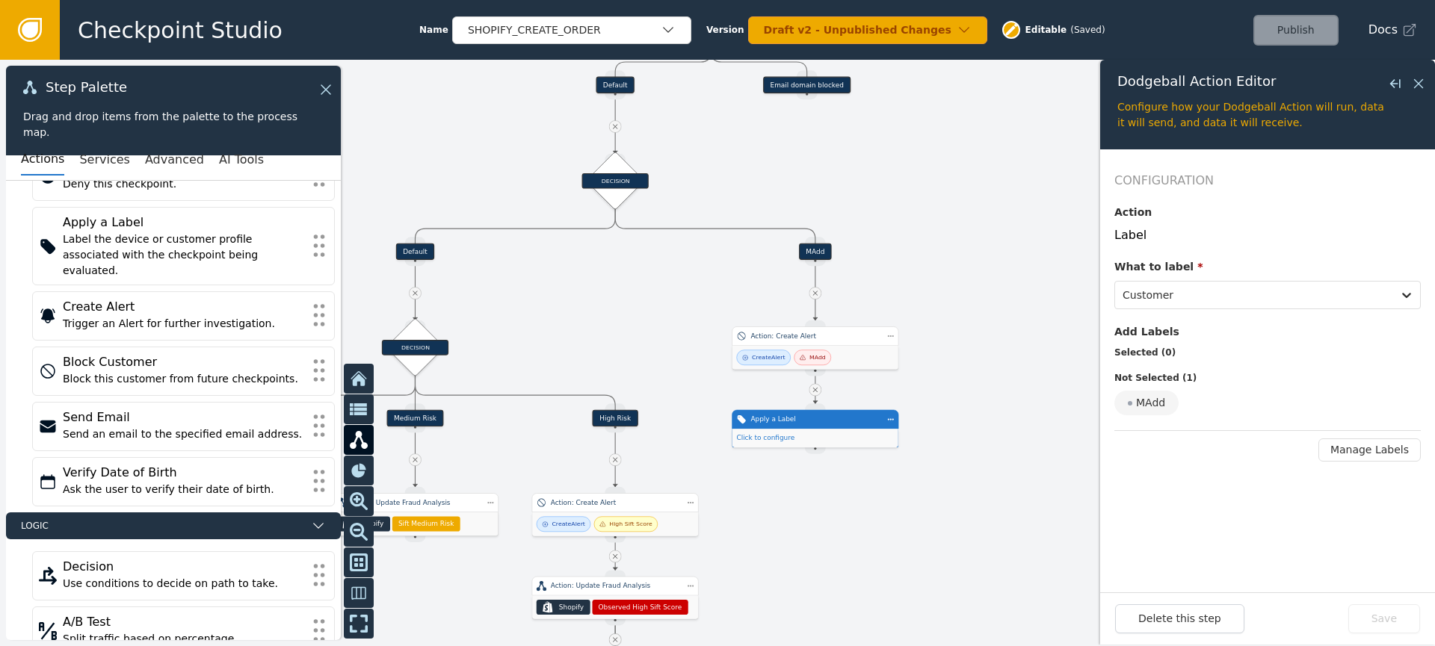
drag, startPoint x: 844, startPoint y: 208, endPoint x: 921, endPoint y: 271, distance: 100.4
click at [924, 267] on div at bounding box center [717, 353] width 1435 height 587
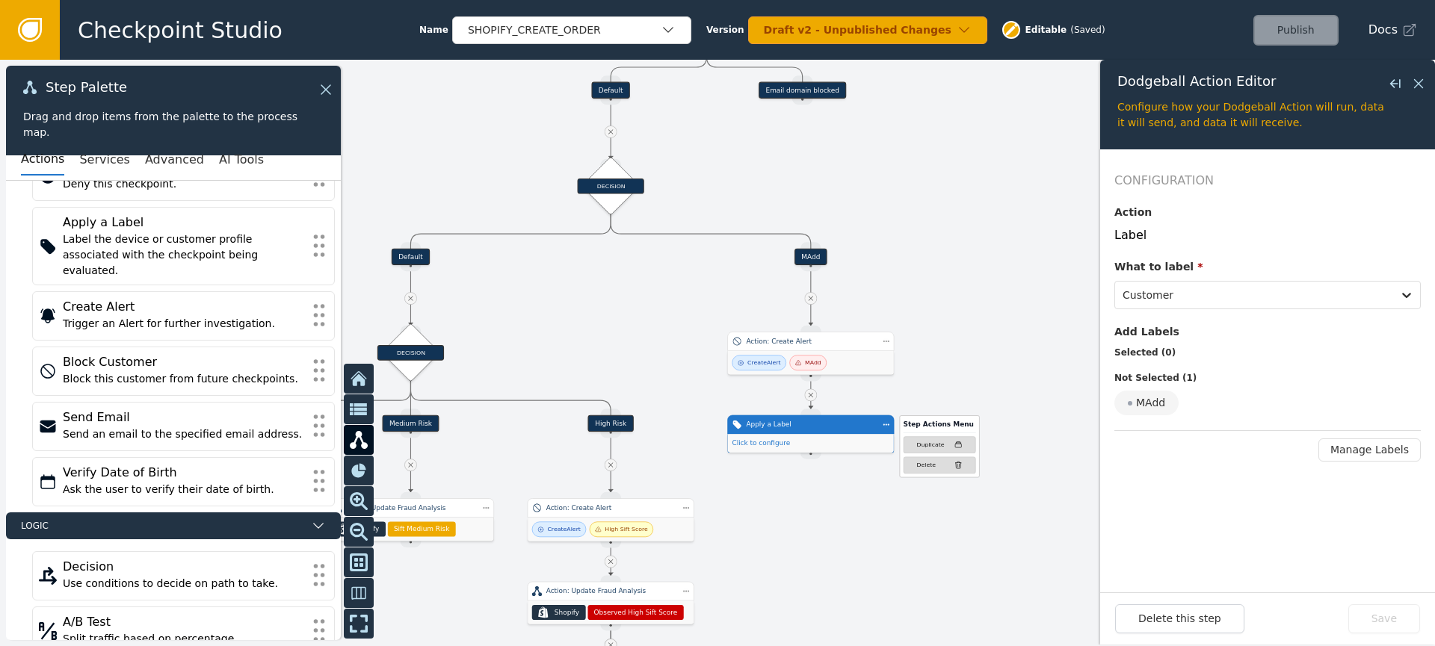
click at [830, 429] on div "Apply a Label" at bounding box center [810, 425] width 129 height 10
click at [1154, 398] on div "MAdd" at bounding box center [1146, 403] width 64 height 25
click at [0, 0] on input "MAdd" at bounding box center [0, 0] width 0 height 0
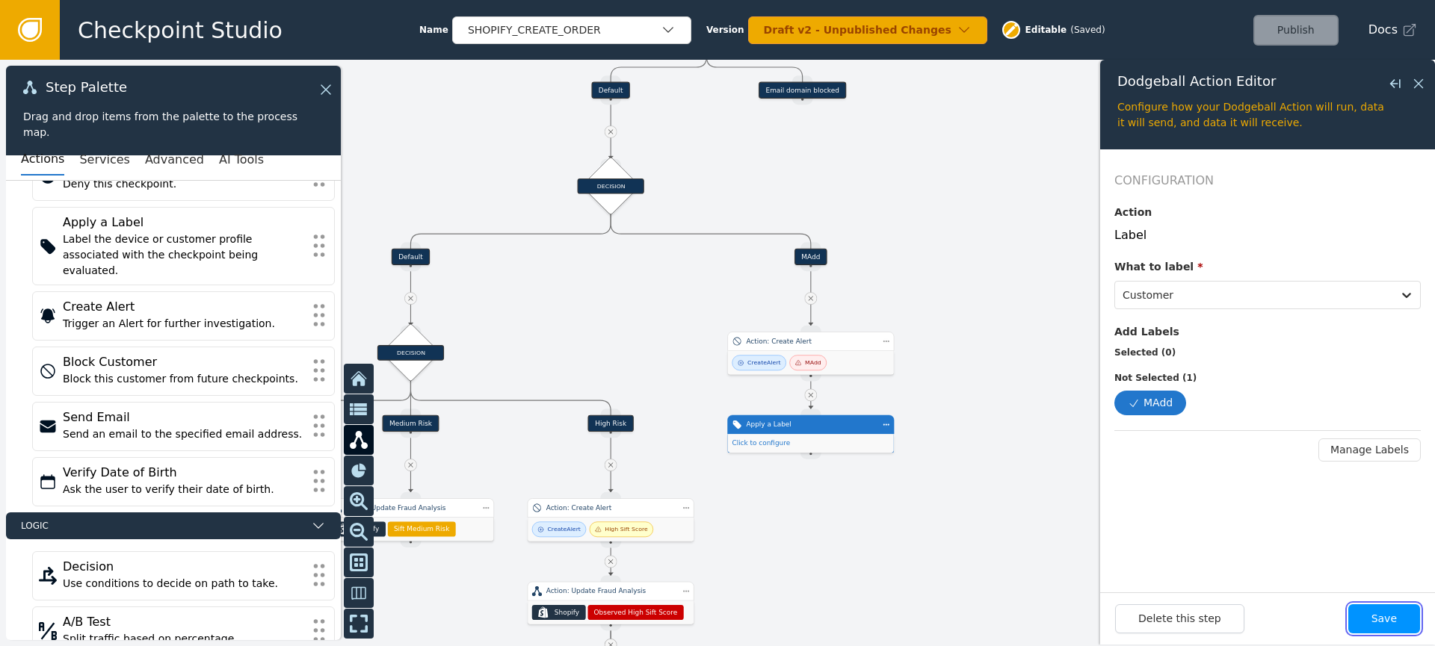
click at [1399, 615] on button "Save" at bounding box center [1384, 618] width 72 height 29
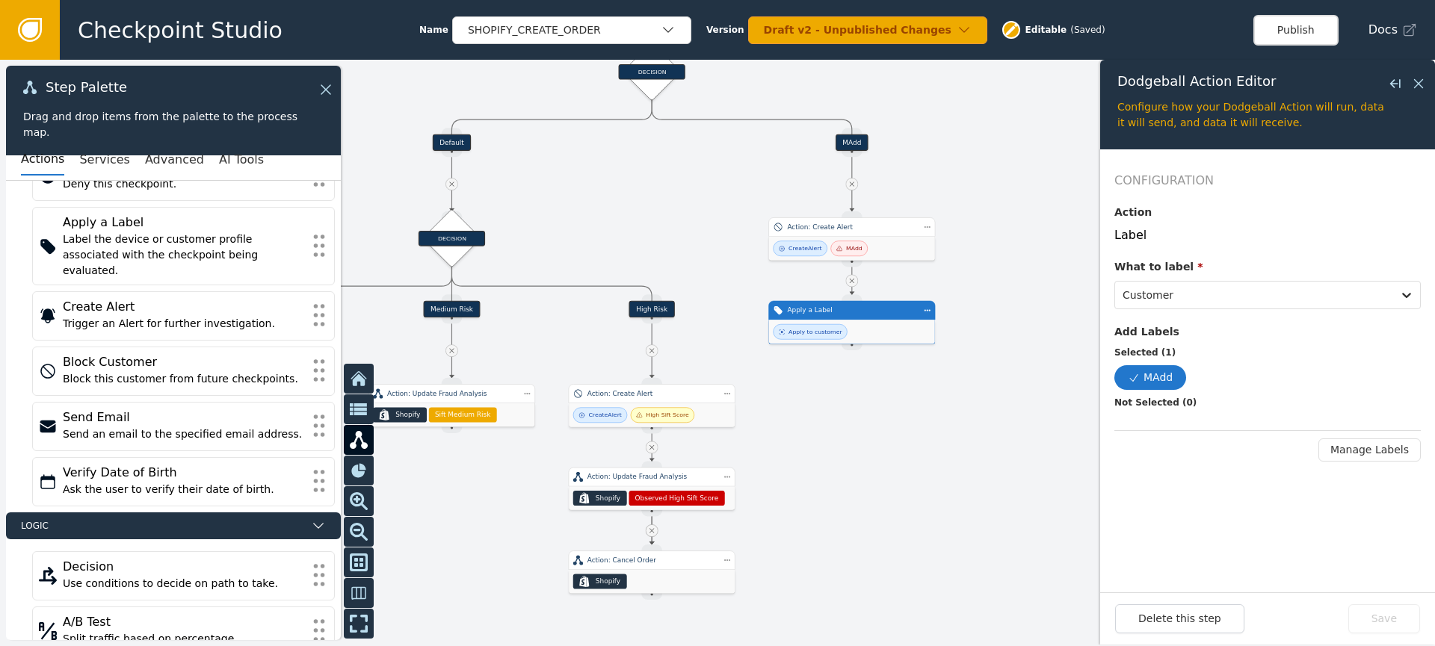
drag, startPoint x: 998, startPoint y: 500, endPoint x: 998, endPoint y: 344, distance: 156.2
click at [997, 344] on div at bounding box center [717, 353] width 1435 height 587
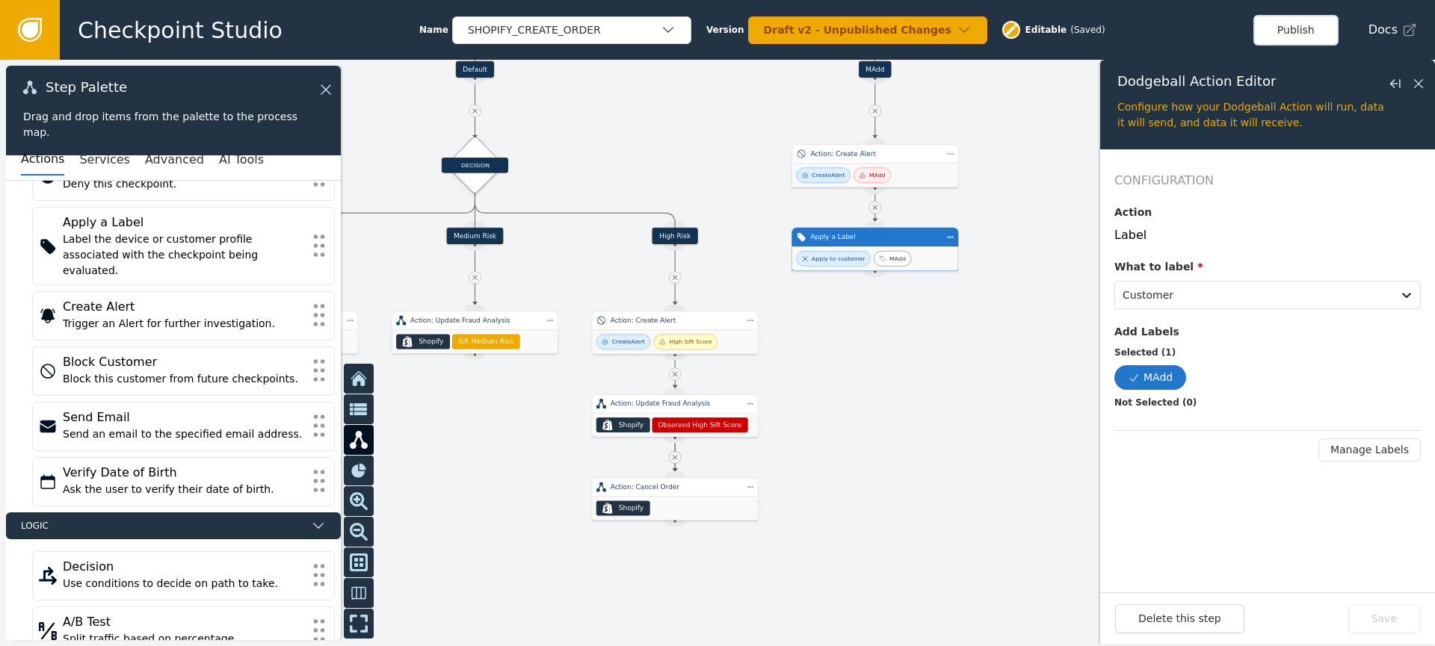
drag, startPoint x: 989, startPoint y: 344, endPoint x: 1027, endPoint y: 322, distance: 43.8
click at [1028, 323] on div at bounding box center [717, 353] width 1435 height 587
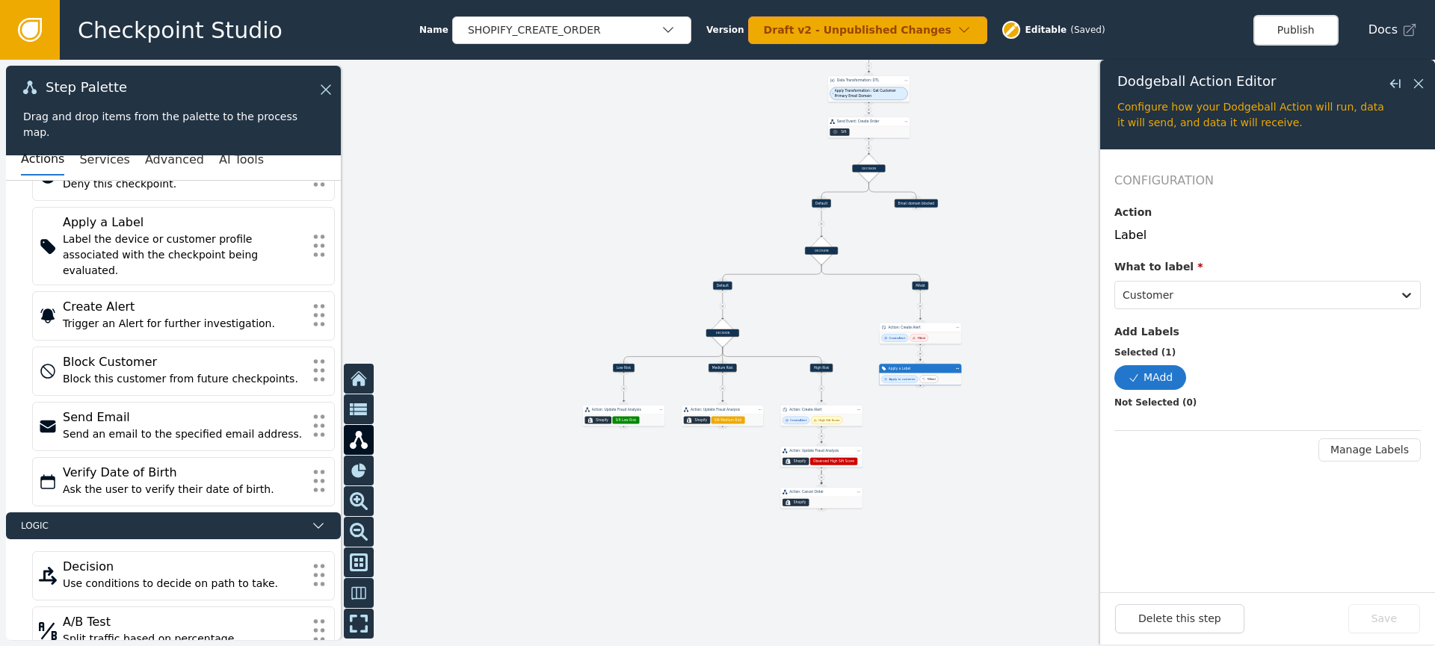
drag, startPoint x: 1035, startPoint y: 328, endPoint x: 950, endPoint y: 415, distance: 122.1
click at [975, 451] on div at bounding box center [717, 353] width 1435 height 587
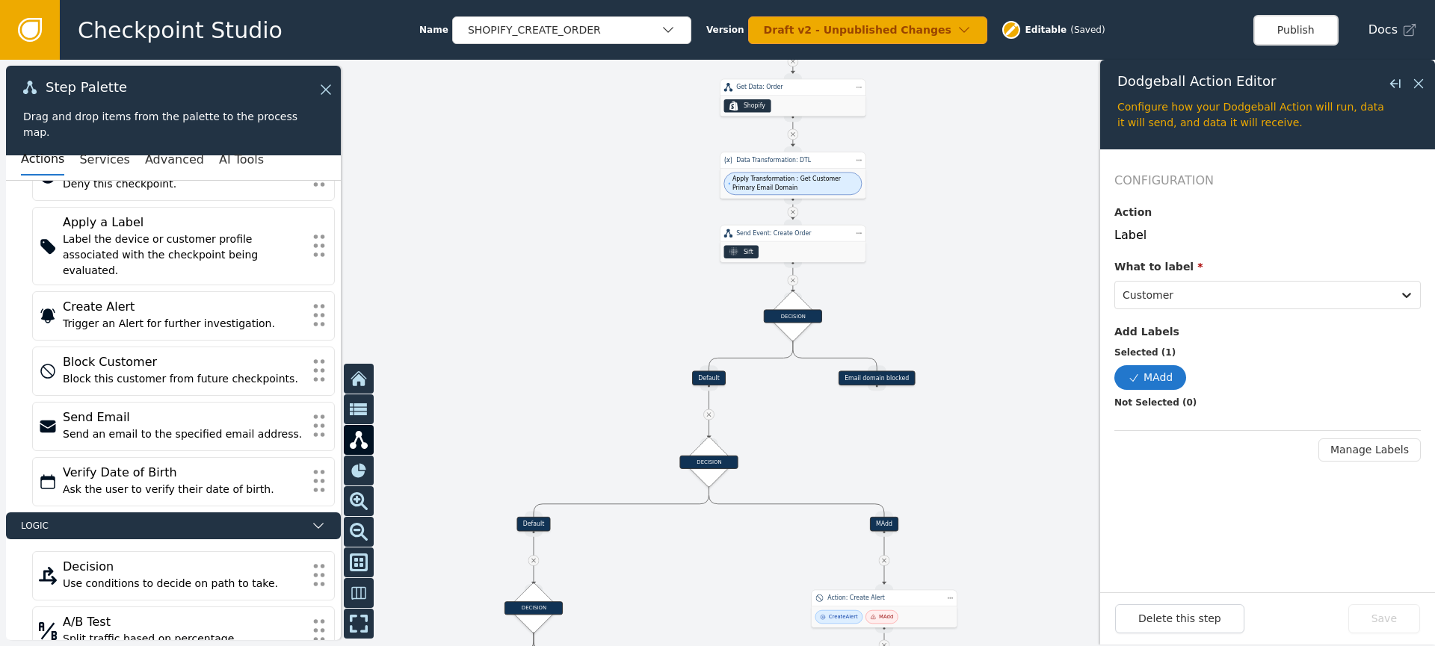
drag, startPoint x: 944, startPoint y: 250, endPoint x: 973, endPoint y: 467, distance: 218.5
click at [973, 467] on div at bounding box center [717, 353] width 1435 height 587
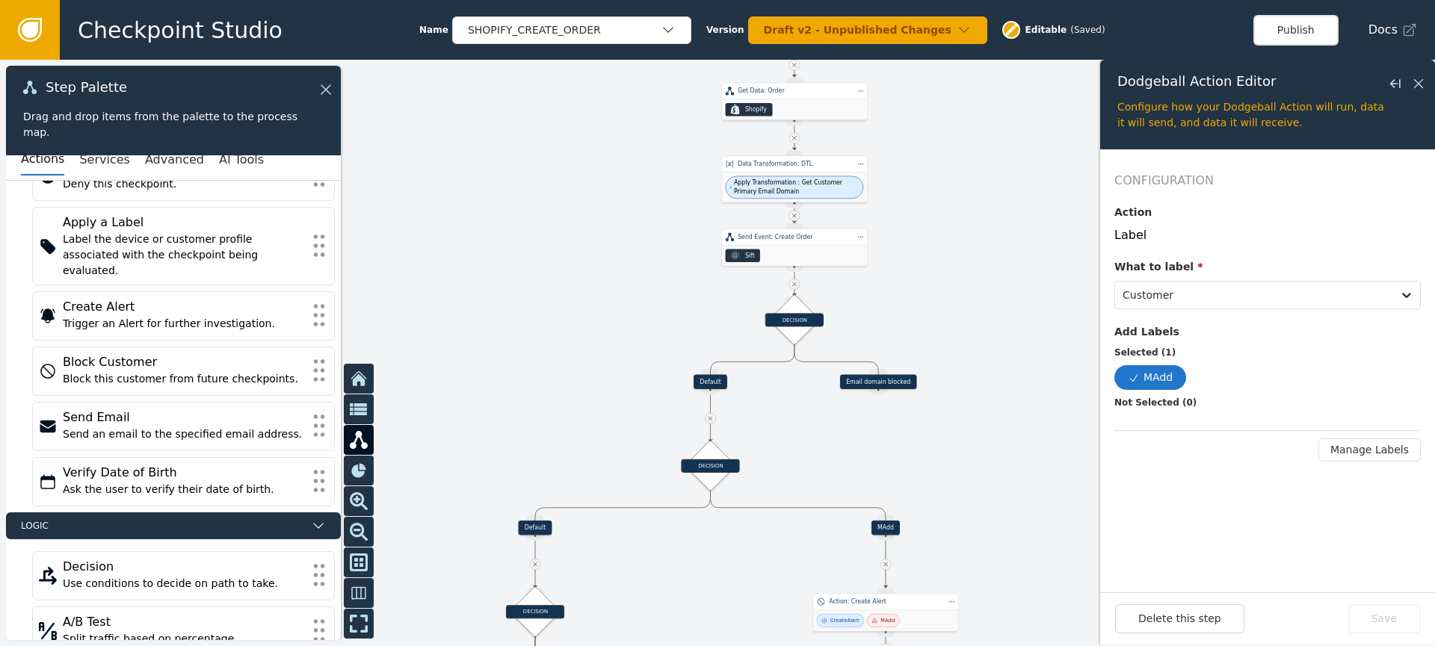
drag, startPoint x: 968, startPoint y: 256, endPoint x: 961, endPoint y: 259, distance: 7.8
click at [965, 258] on div at bounding box center [717, 353] width 1435 height 587
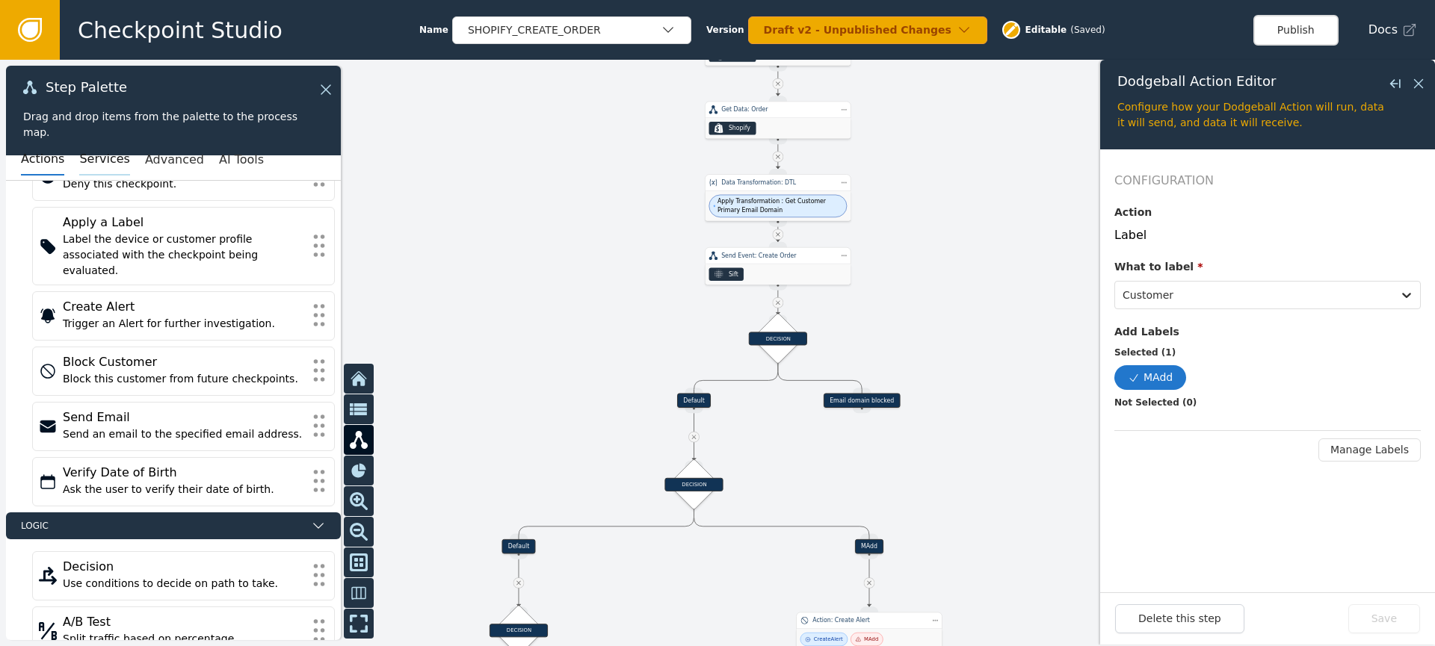
click at [102, 166] on button "Services" at bounding box center [104, 159] width 50 height 31
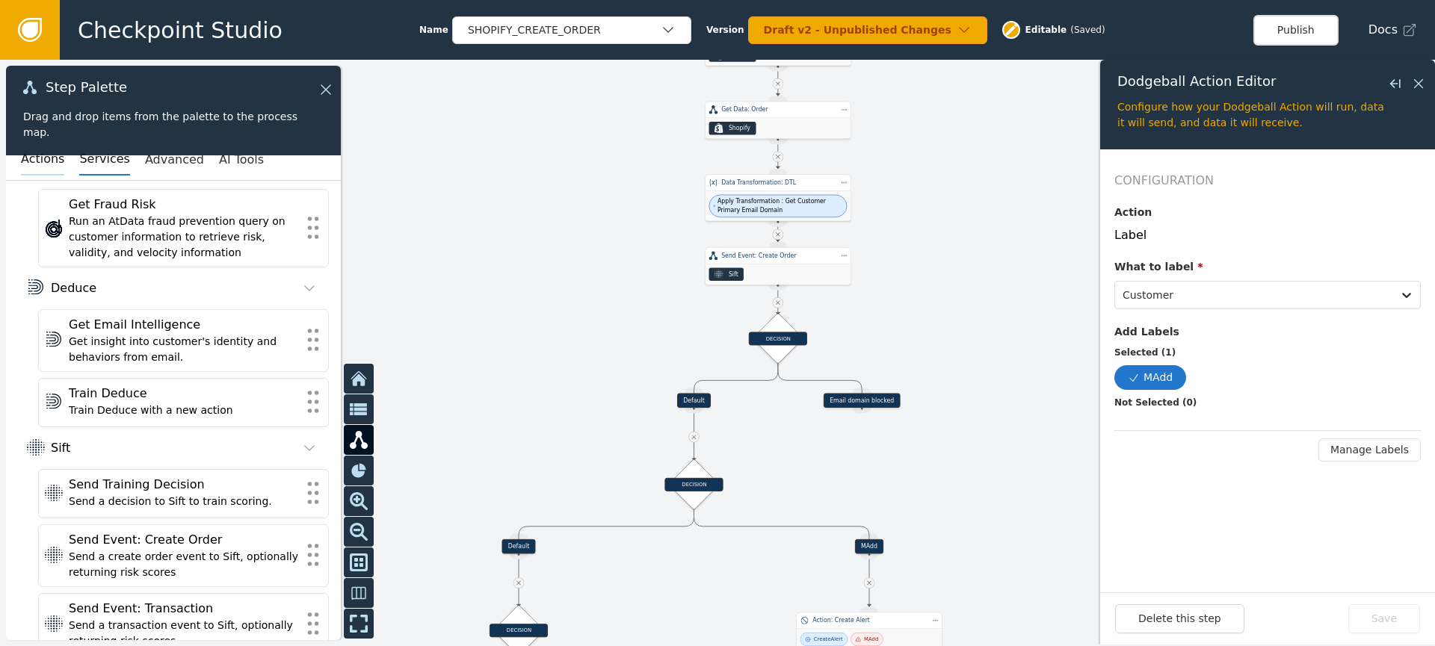
click at [43, 168] on button "Actions" at bounding box center [42, 159] width 43 height 31
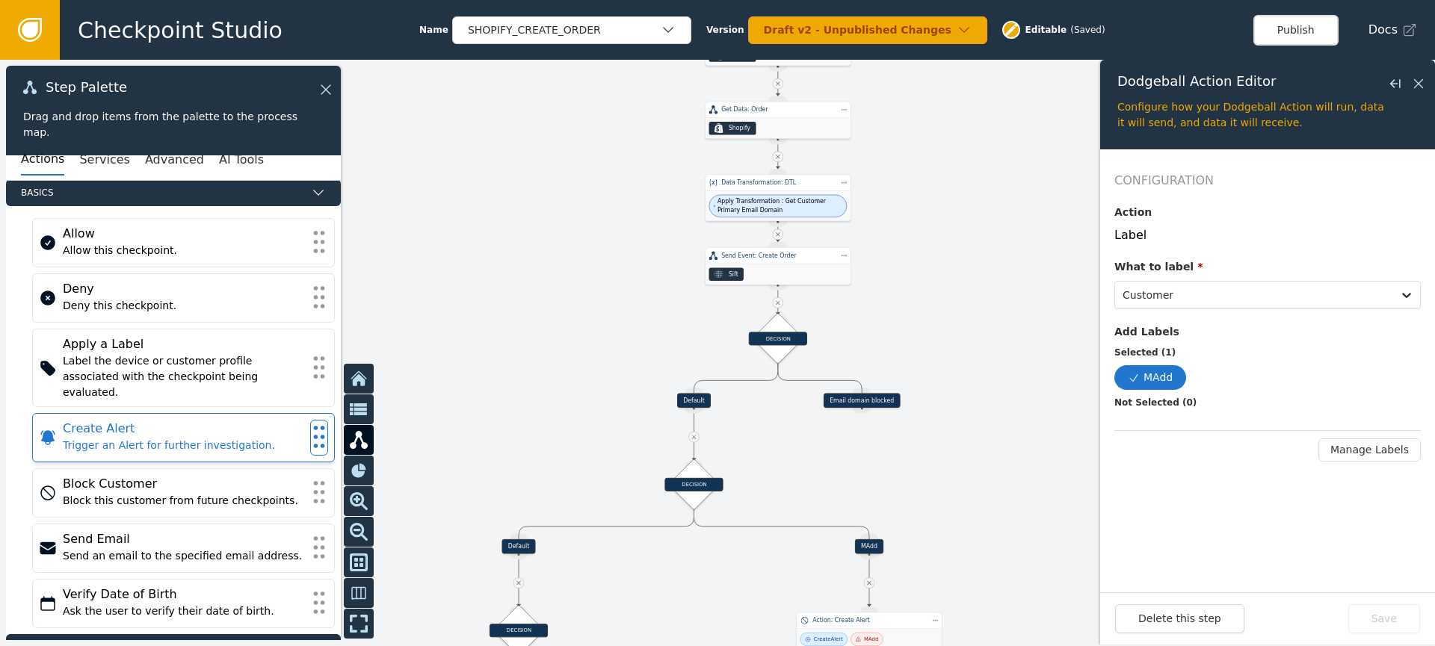
scroll to position [0, 0]
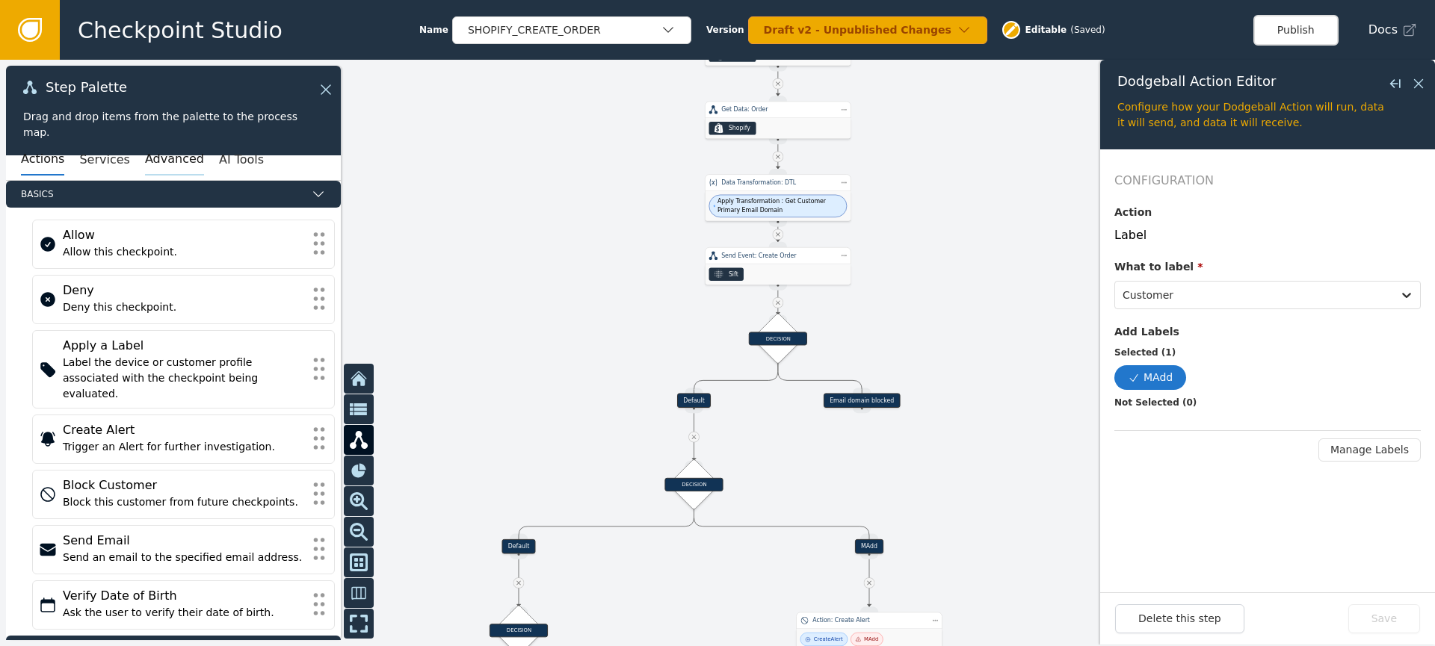
click at [172, 162] on button "Advanced" at bounding box center [174, 159] width 59 height 31
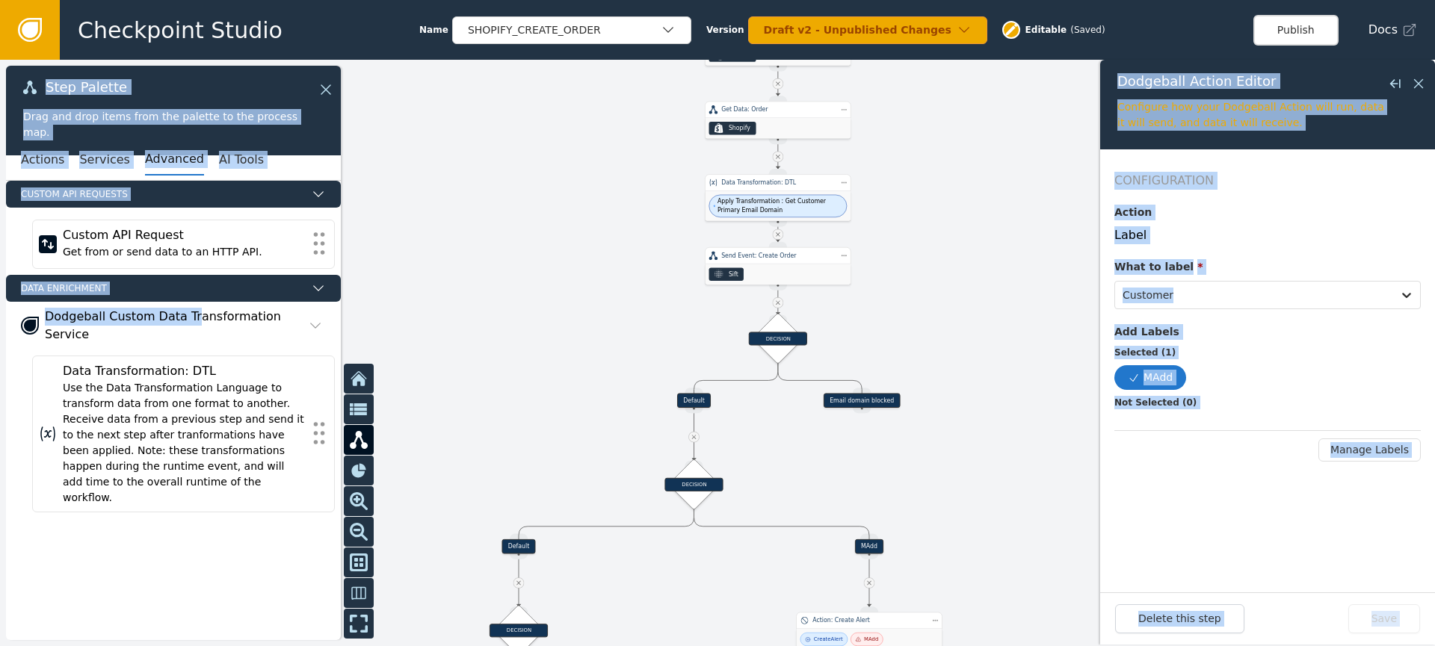
drag, startPoint x: 188, startPoint y: 318, endPoint x: 575, endPoint y: 263, distance: 390.9
click at [669, 252] on div "Target Handle for step Default Source Handle for step Target Handle for step MA…" at bounding box center [717, 353] width 1435 height 587
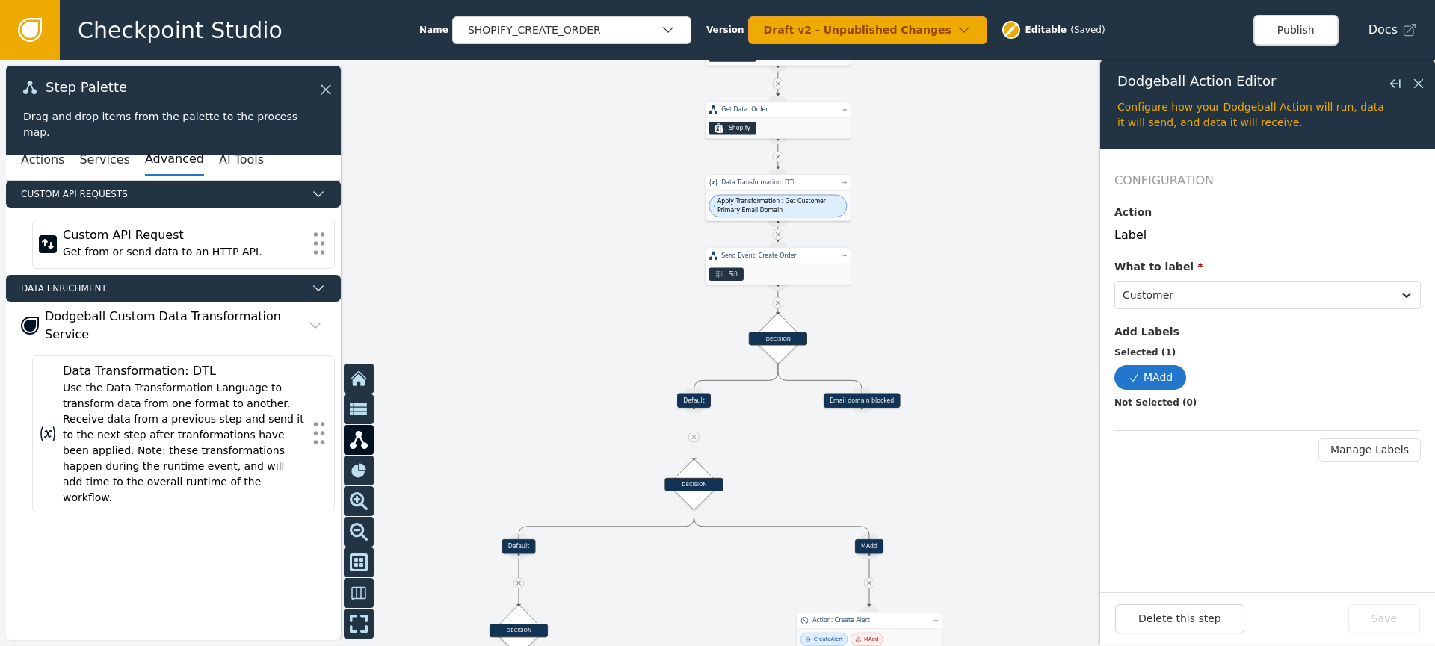
click at [308, 323] on icon at bounding box center [315, 325] width 15 height 15
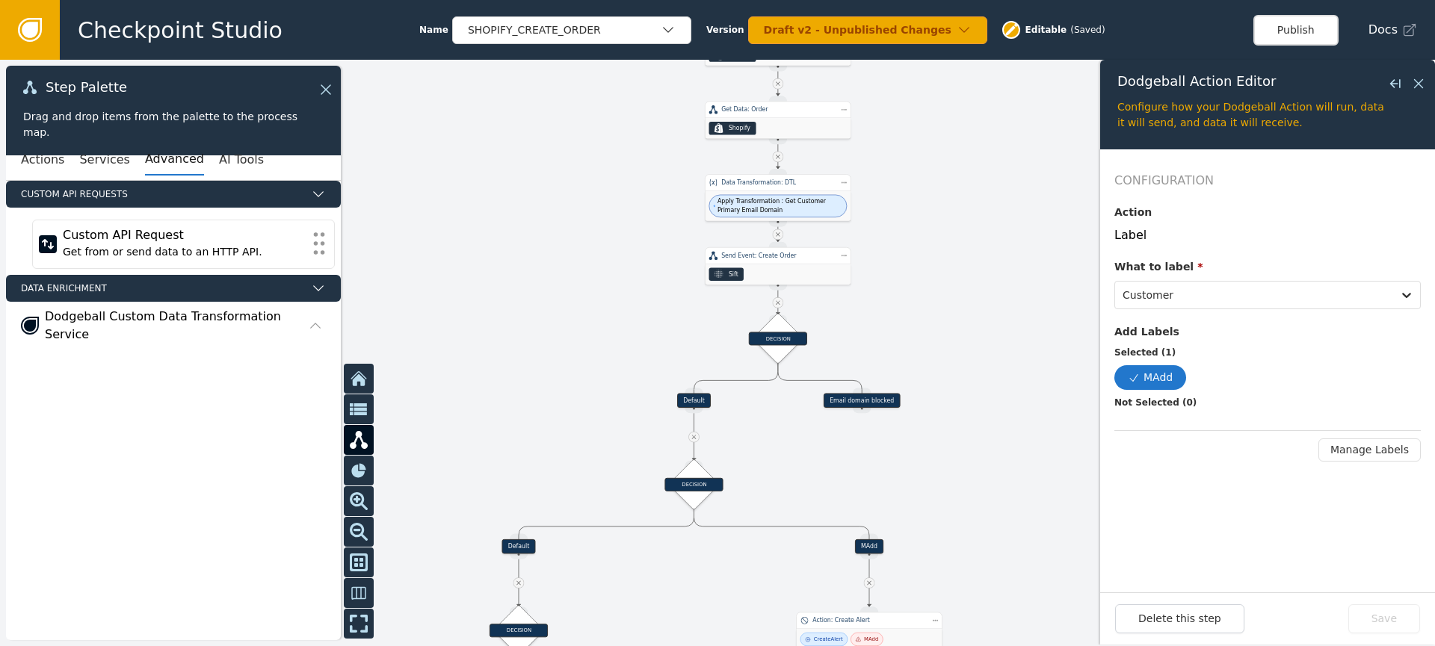
click at [310, 322] on icon at bounding box center [315, 325] width 15 height 15
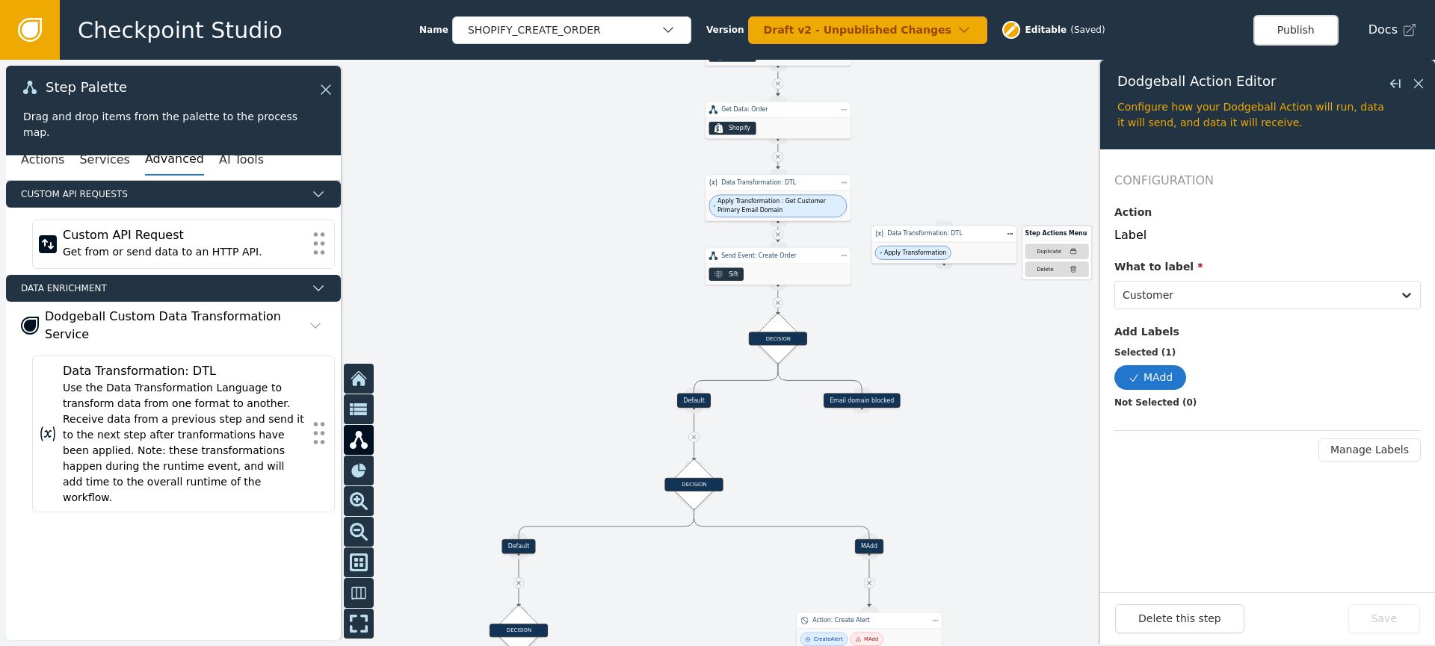
drag, startPoint x: 1008, startPoint y: 233, endPoint x: 1015, endPoint y: 238, distance: 8.5
click at [1009, 233] on div "Step Actions Menu Duplicate Delete" at bounding box center [1047, 254] width 87 height 51
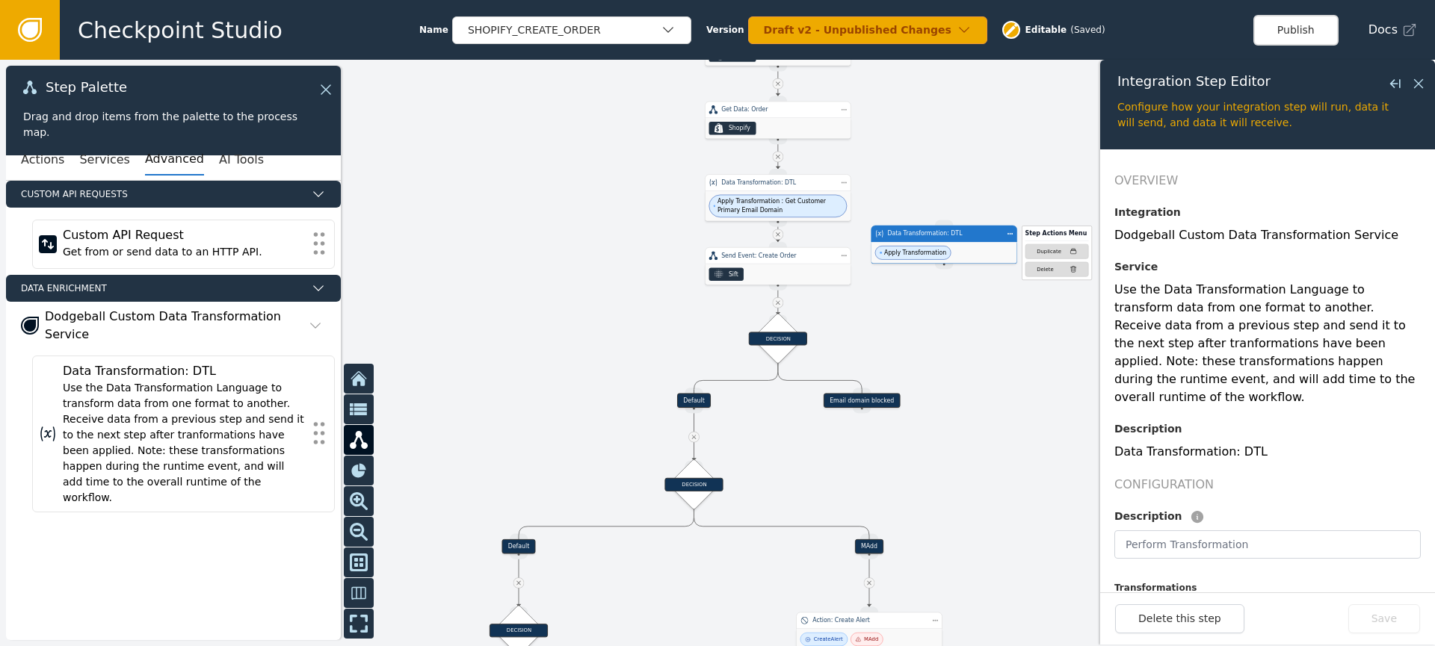
click at [1043, 267] on div "Delete" at bounding box center [1044, 268] width 16 height 7
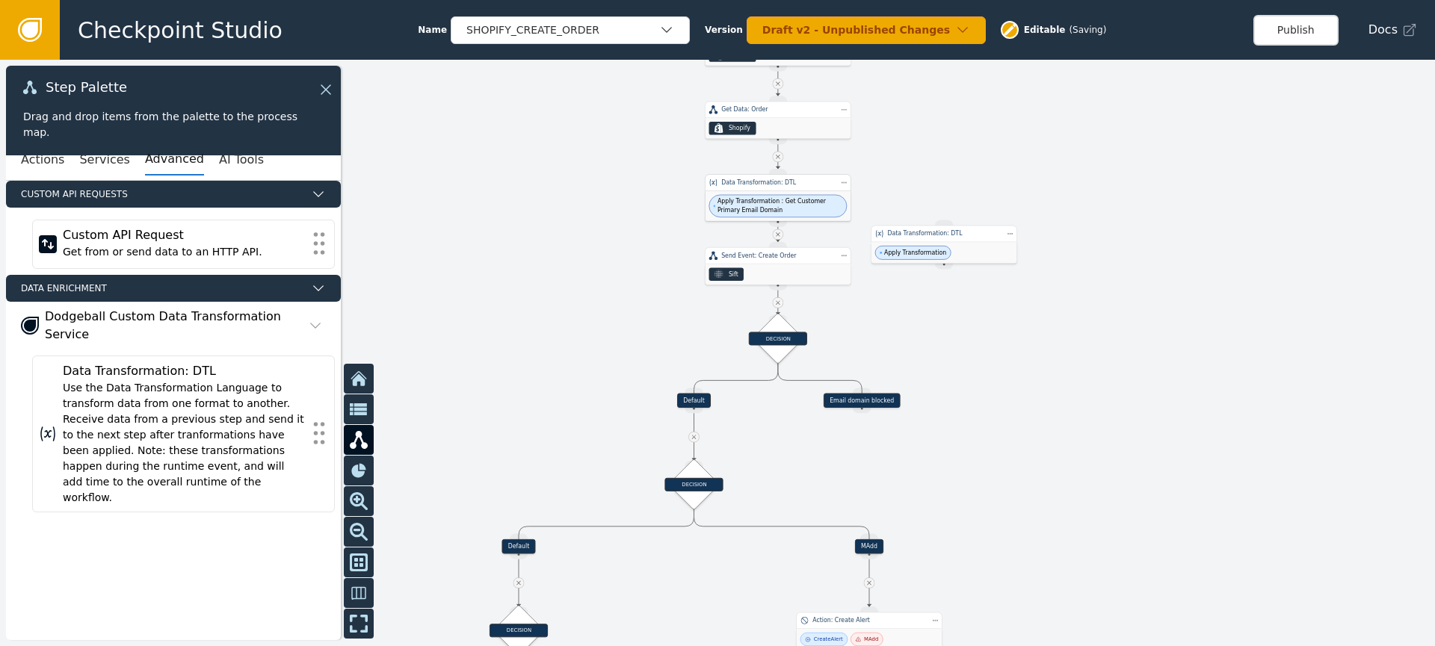
click at [792, 192] on div "Apply Transformation : Get Customer Primary Email Domain" at bounding box center [777, 206] width 145 height 30
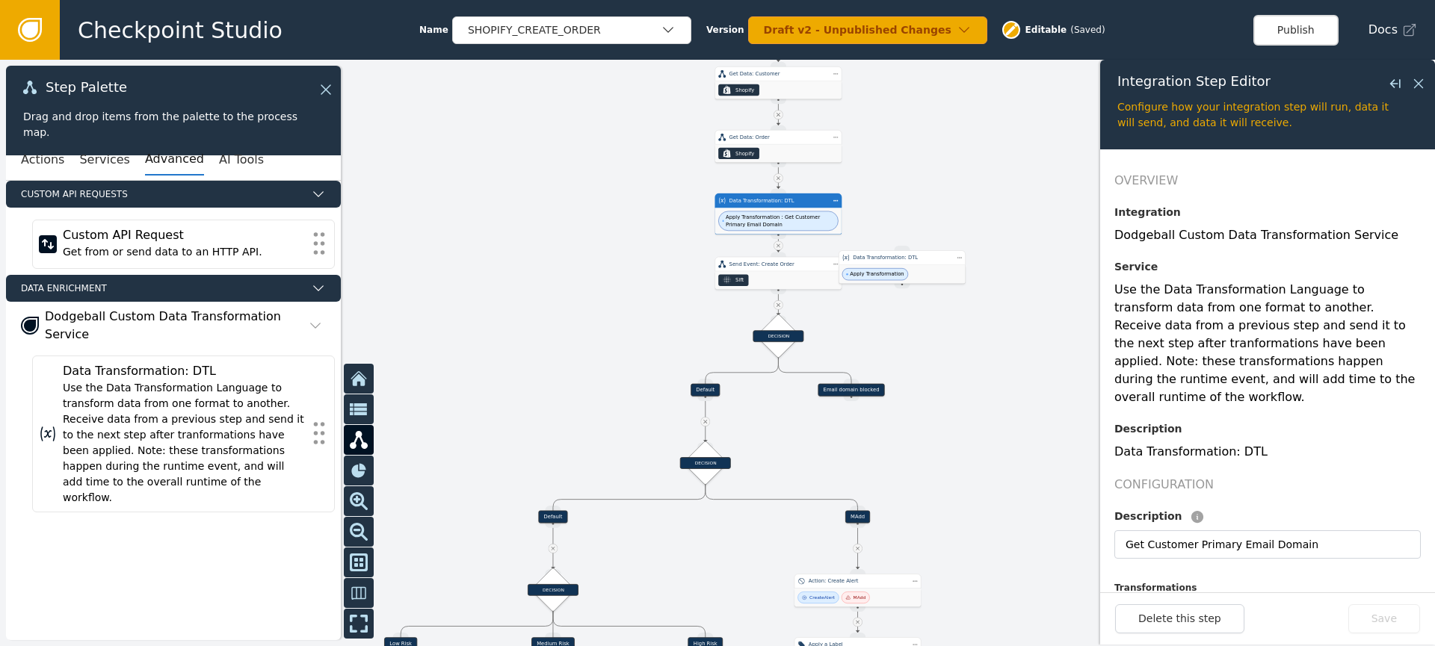
click at [779, 244] on circle at bounding box center [778, 242] width 6 height 6
drag, startPoint x: 777, startPoint y: 236, endPoint x: 903, endPoint y: 246, distance: 125.9
click at [903, 198] on div "Target Handle for step Default Source Handle for step Target Handle for step MA…" at bounding box center [704, 73] width 609 height 249
drag, startPoint x: 778, startPoint y: 235, endPoint x: 900, endPoint y: 253, distance: 123.7
click at [902, 198] on div "Target Handle for step Default Source Handle for step Target Handle for step MA…" at bounding box center [704, 73] width 609 height 249
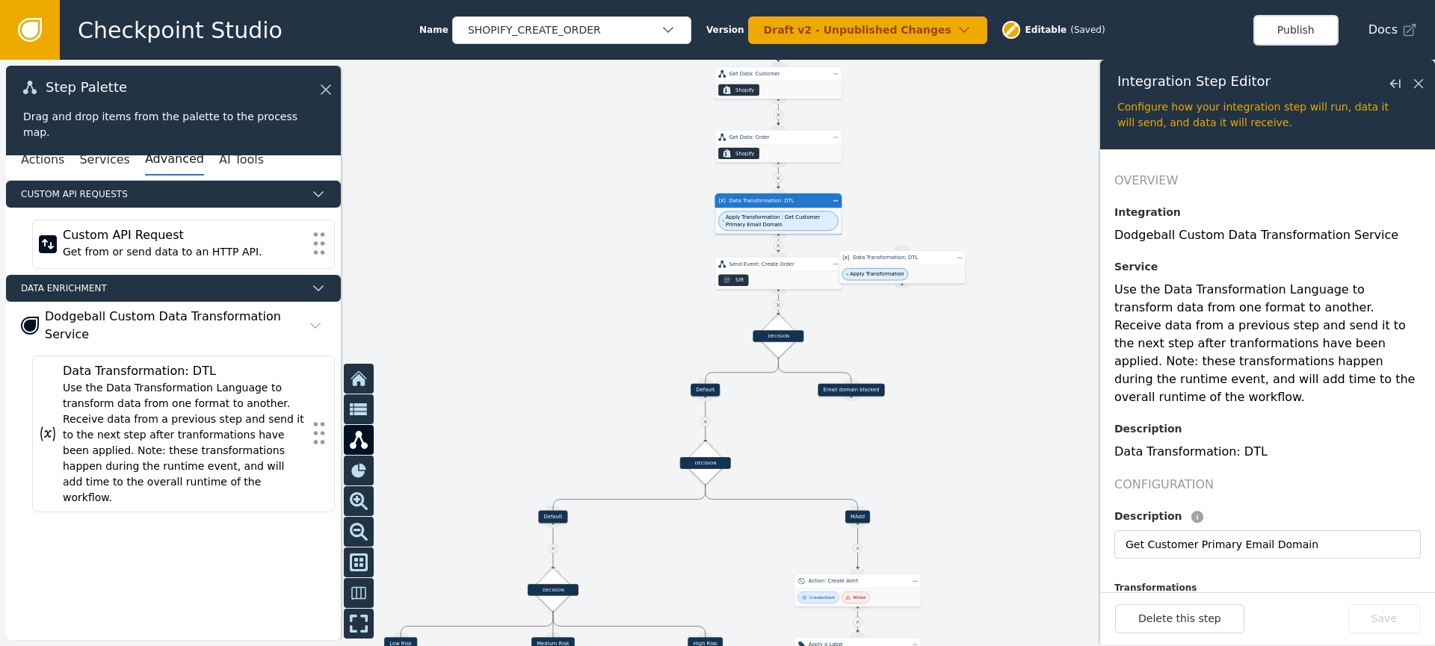
drag, startPoint x: 777, startPoint y: 234, endPoint x: 850, endPoint y: 247, distance: 74.5
click at [894, 198] on div "Target Handle for step Default Source Handle for step Target Handle for step MA…" at bounding box center [704, 73] width 609 height 249
click at [776, 246] on icon at bounding box center [778, 246] width 6 height 6
click at [776, 246] on circle at bounding box center [778, 249] width 6 height 6
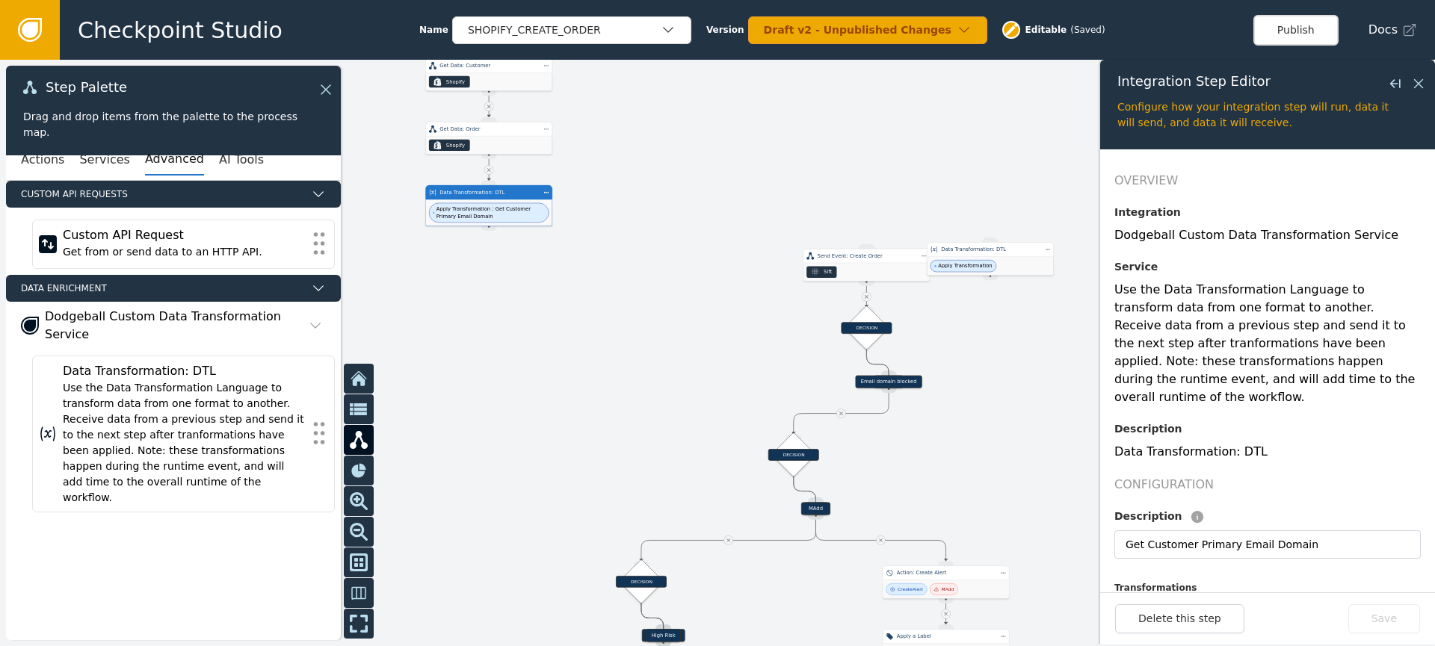
drag, startPoint x: 607, startPoint y: 243, endPoint x: 618, endPoint y: 240, distance: 11.6
click at [660, 238] on div at bounding box center [717, 353] width 1435 height 587
drag, startPoint x: 493, startPoint y: 229, endPoint x: 992, endPoint y: 238, distance: 498.5
click at [992, 189] on div "Target Handle for step Default Source Handle for step Target Handle for step MA…" at bounding box center [796, 64] width 609 height 249
drag, startPoint x: 491, startPoint y: 284, endPoint x: 866, endPoint y: 246, distance: 377.0
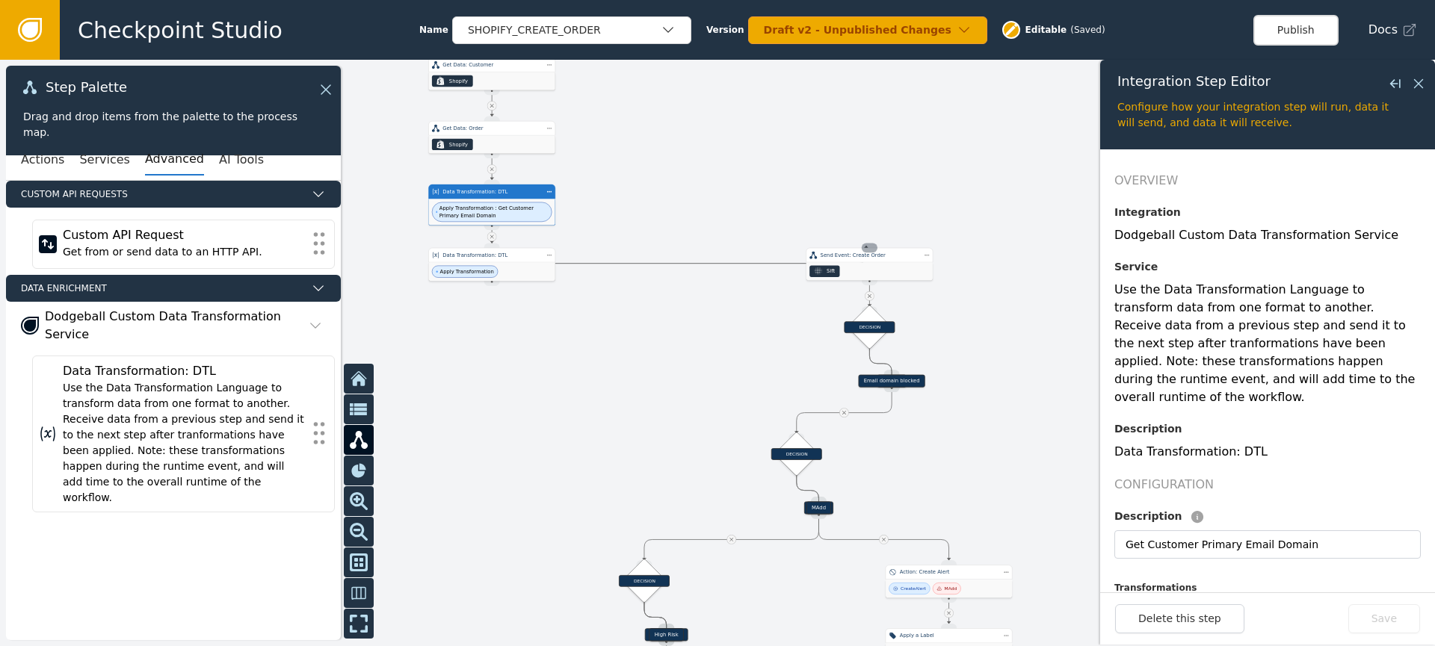
click at [866, 189] on div "Target Handle for step Default Source Handle for step Target Handle for step MA…" at bounding box center [796, 64] width 609 height 249
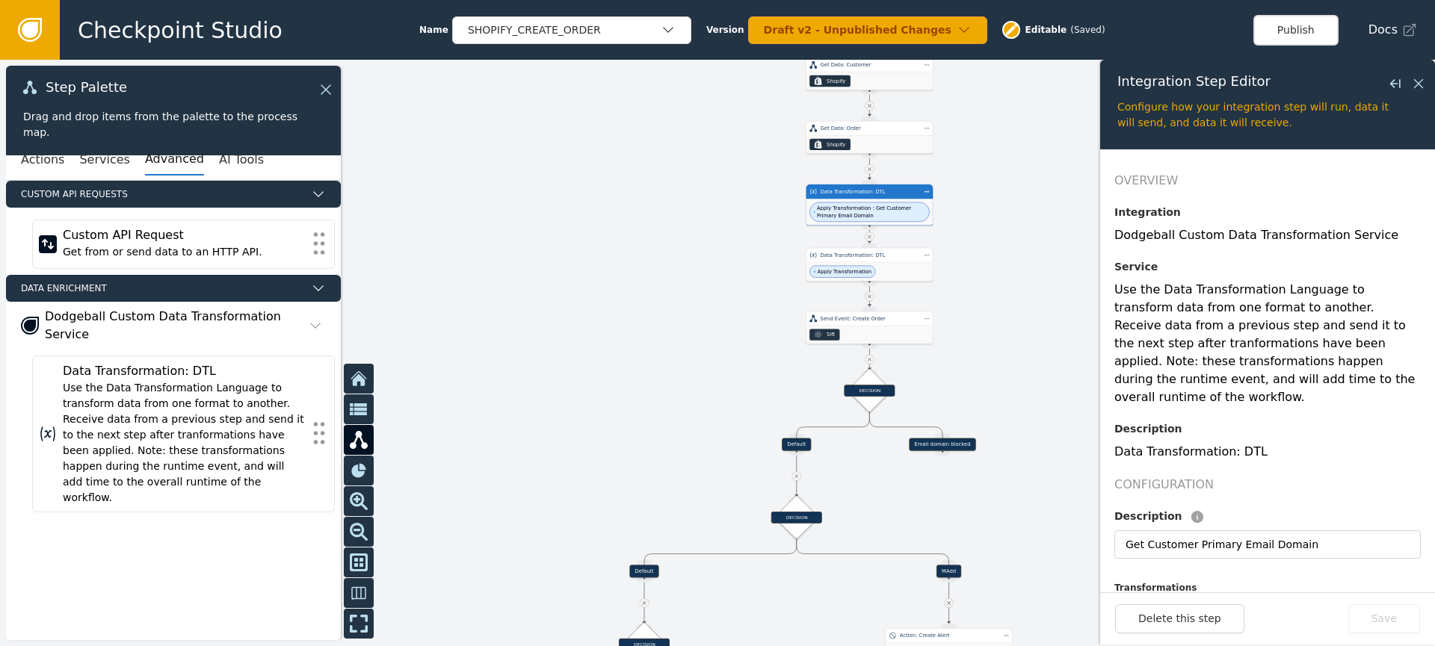
drag, startPoint x: 906, startPoint y: 271, endPoint x: 893, endPoint y: 282, distance: 17.5
click at [906, 271] on div "Apply Transformation" at bounding box center [869, 271] width 126 height 19
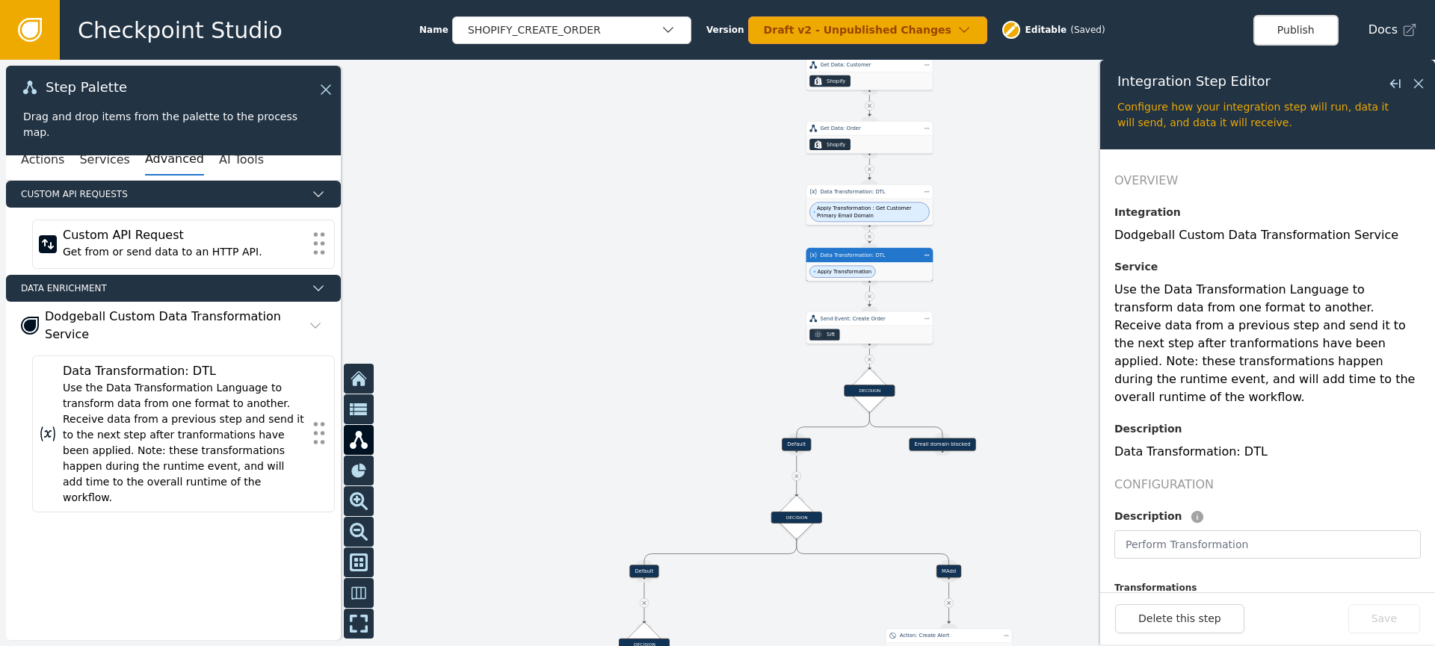
scroll to position [123, 0]
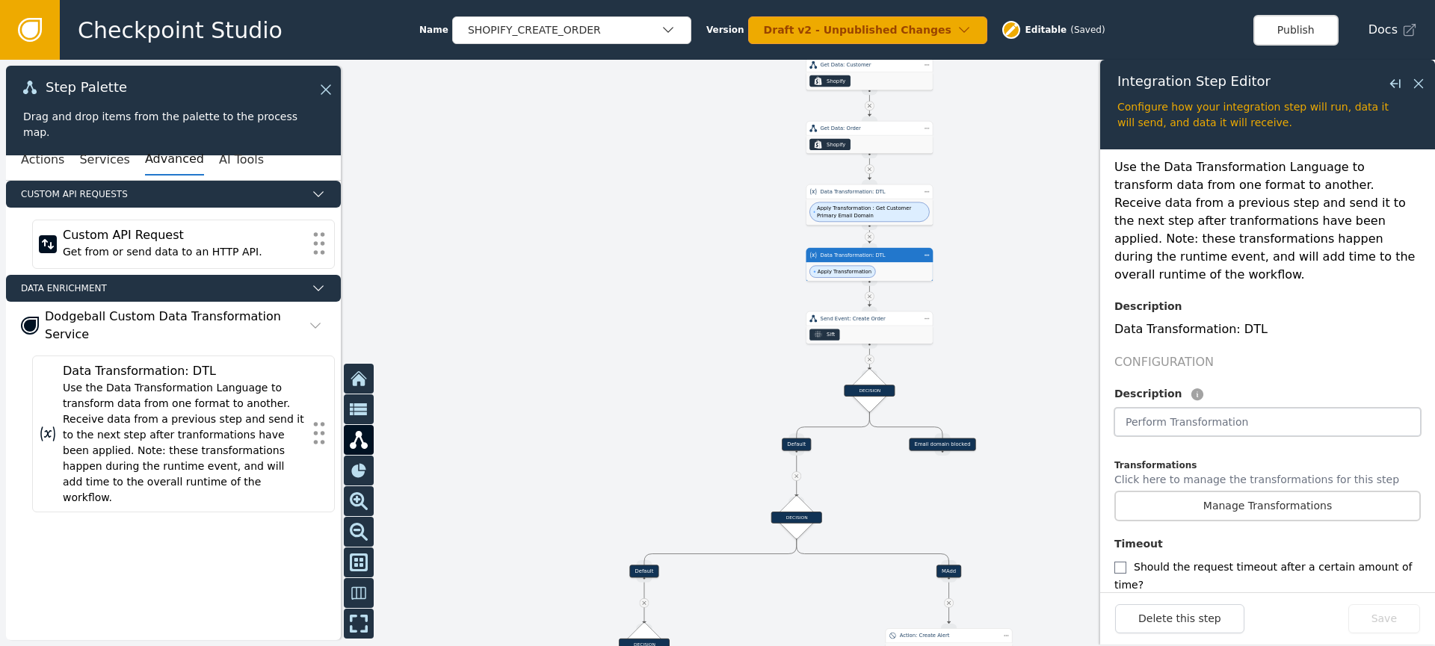
click at [1221, 411] on input "text" at bounding box center [1267, 422] width 306 height 28
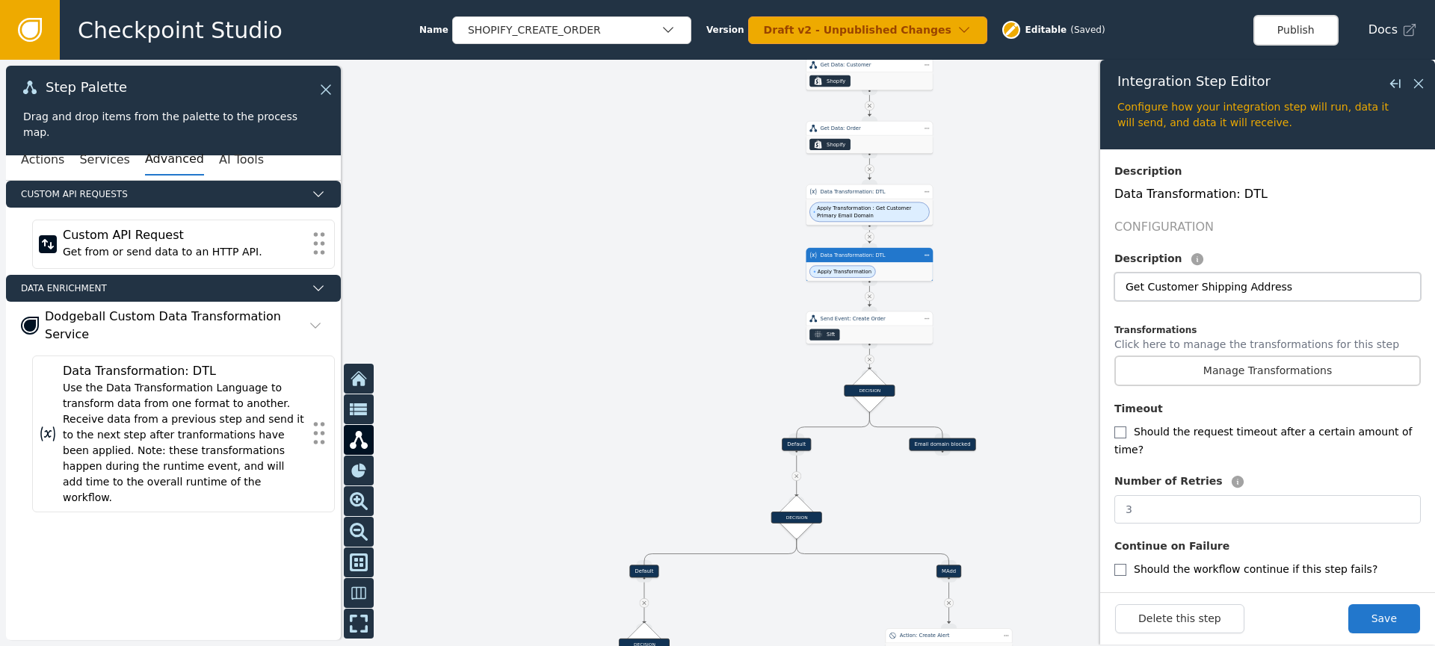
scroll to position [263, 0]
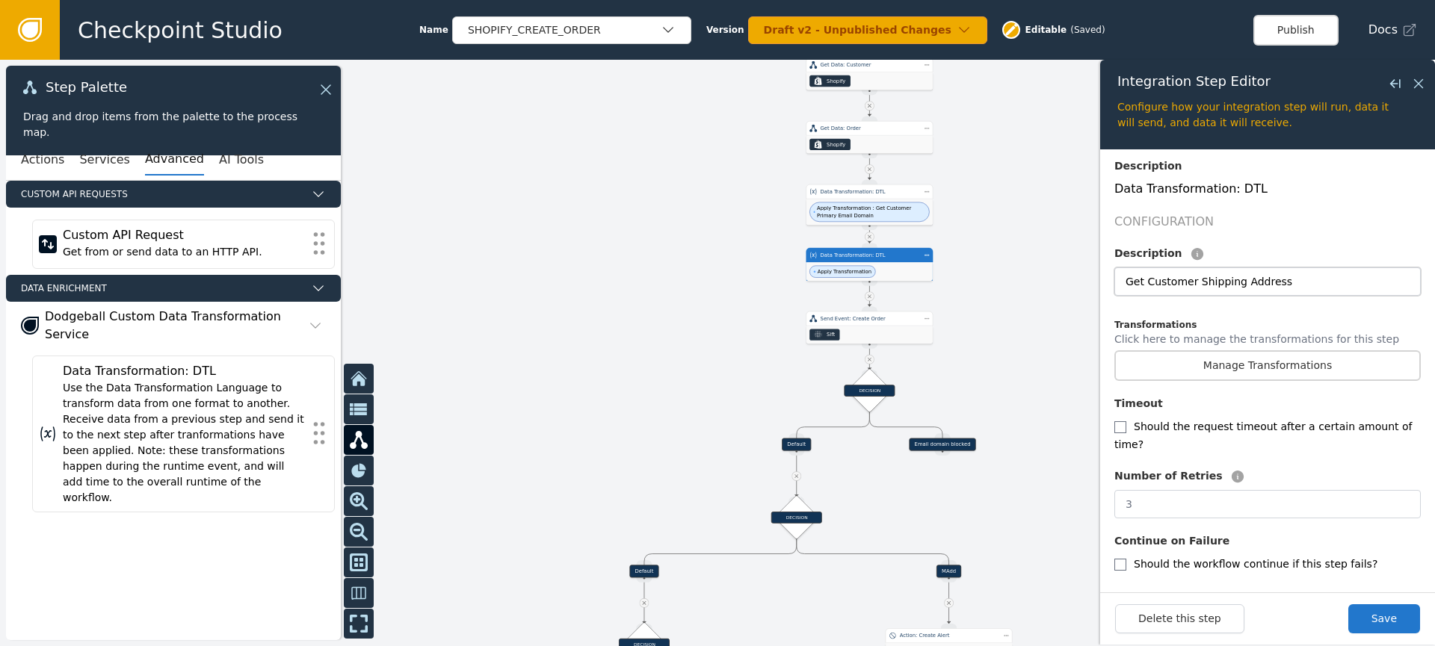
type input "Get Customer Shipping Address"
click at [1201, 421] on label "Should the request timeout after a certain amount of time?" at bounding box center [1262, 436] width 297 height 30
click at [1125, 421] on input "checkbox" at bounding box center [1120, 427] width 12 height 12
checkbox input "true"
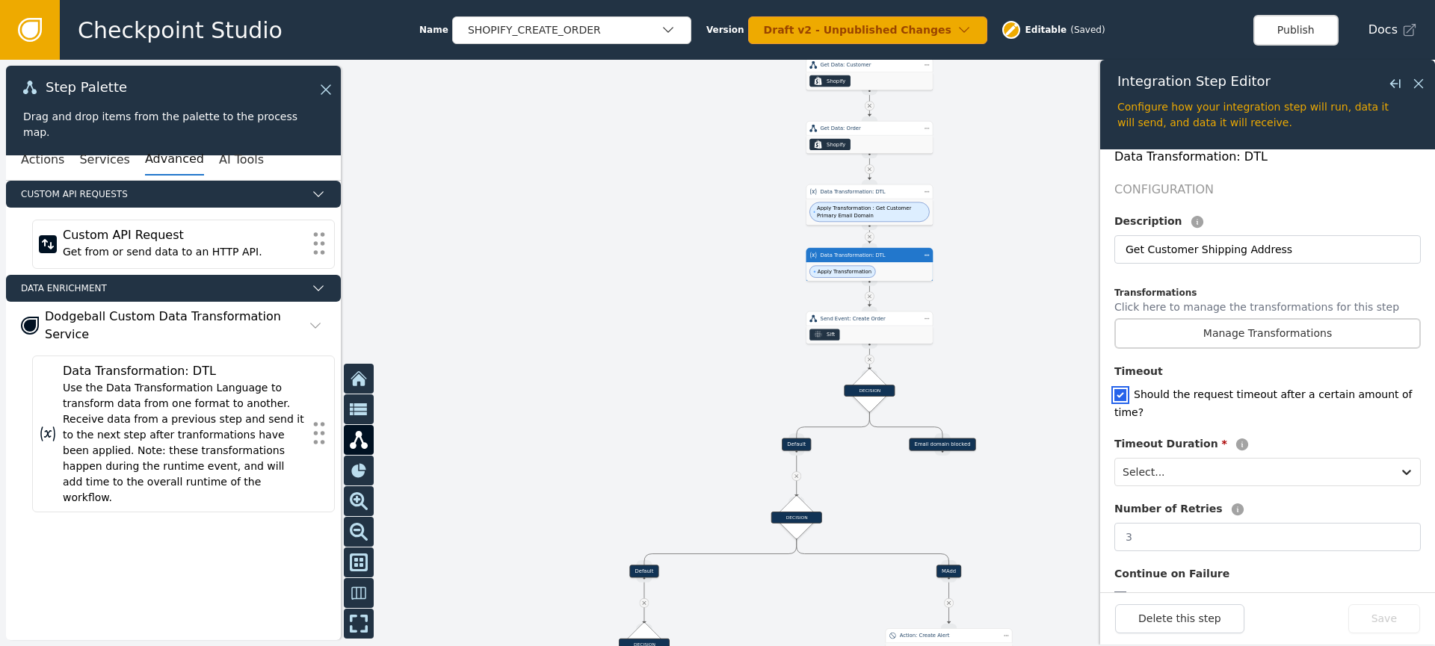
scroll to position [328, 0]
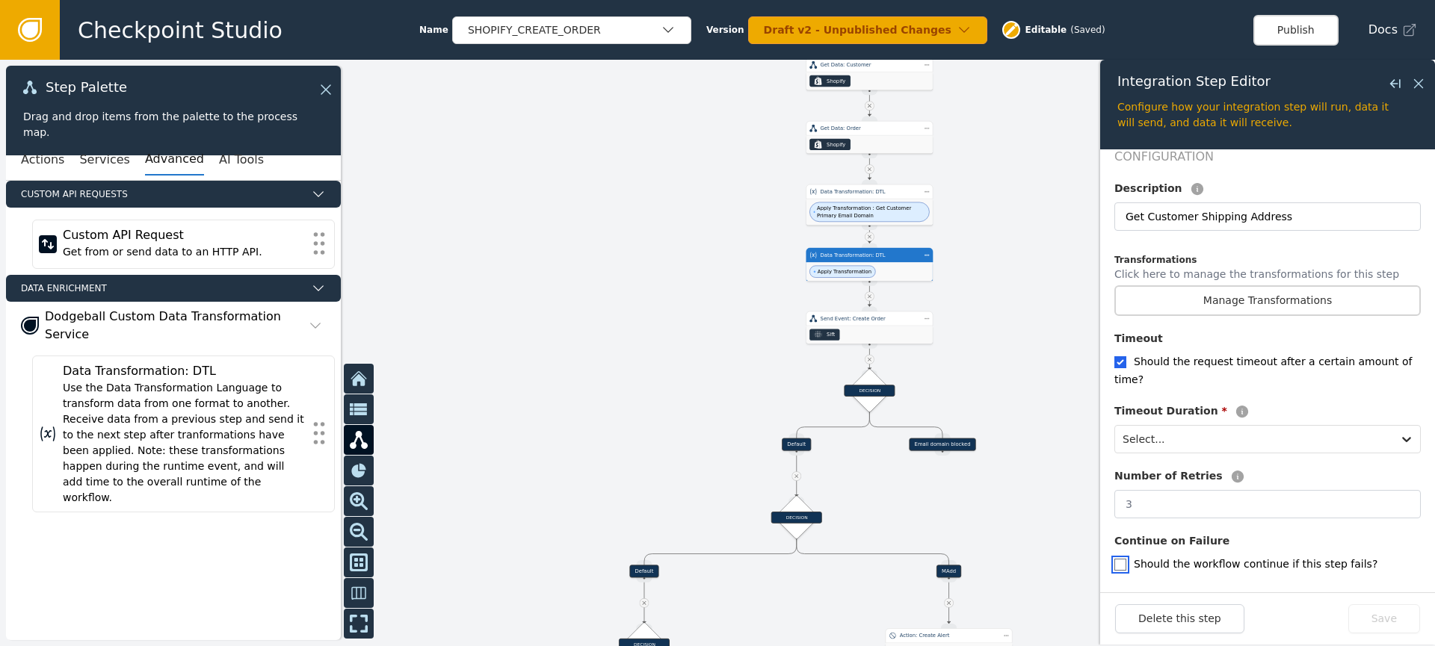
click at [1120, 559] on input "checkbox" at bounding box center [1120, 565] width 12 height 12
checkbox input "true"
drag, startPoint x: 1273, startPoint y: 298, endPoint x: 1283, endPoint y: 291, distance: 11.8
click at [1275, 297] on div "Overview Integration Dodgeball Custom Data Transformation Service Service Use t…" at bounding box center [1267, 227] width 306 height 767
click at [1291, 286] on button "Manage Transformations" at bounding box center [1267, 300] width 306 height 31
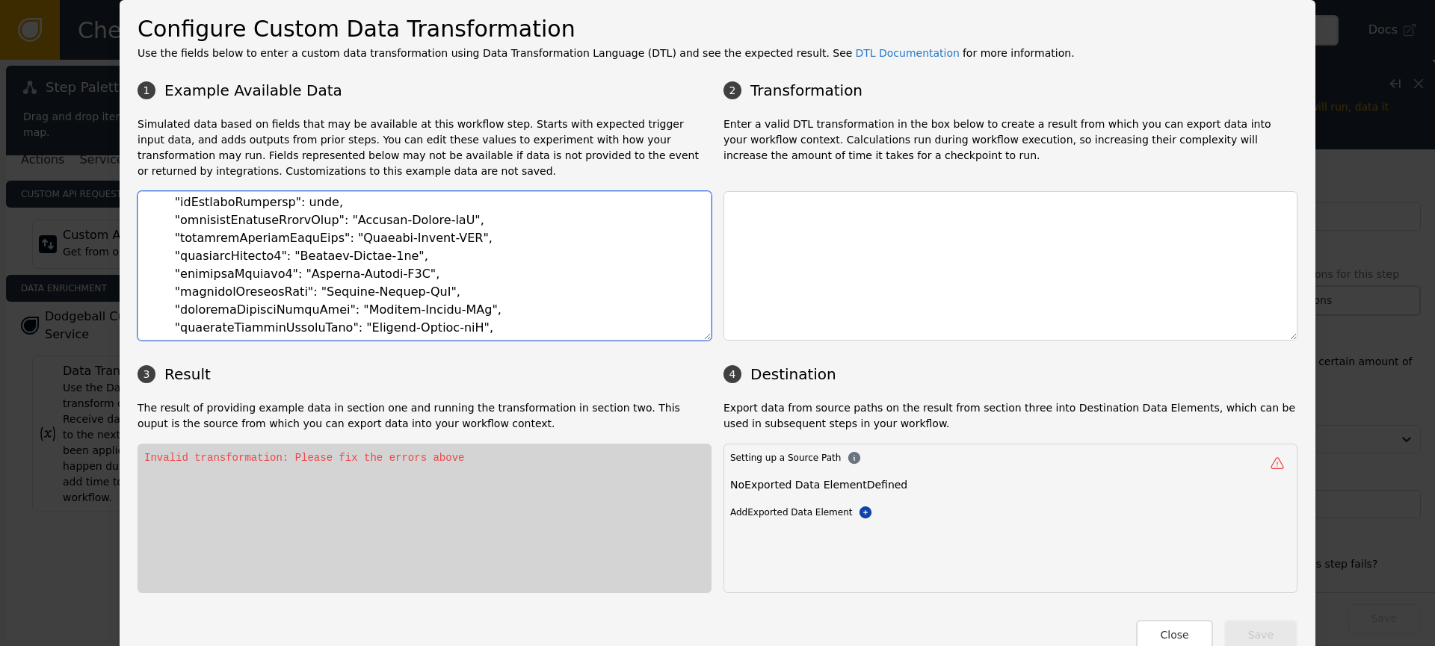
scroll to position [2211, 0]
drag, startPoint x: 164, startPoint y: 257, endPoint x: 461, endPoint y: 318, distance: 302.9
click at [461, 320] on textarea at bounding box center [424, 265] width 574 height 149
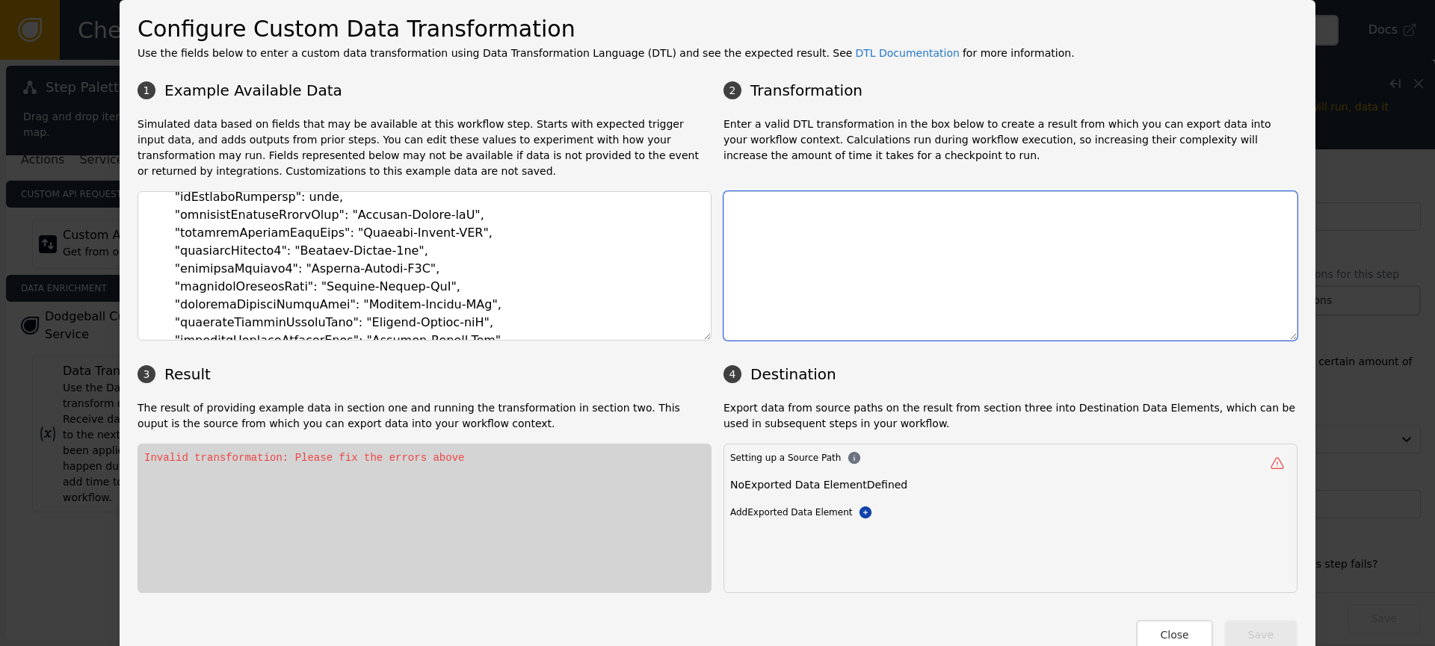
click at [800, 277] on textarea at bounding box center [1010, 265] width 574 height 149
paste textarea ""shippingAddress1": "Example-String-9bp", "shippingAddress2": "Example-String-K…"
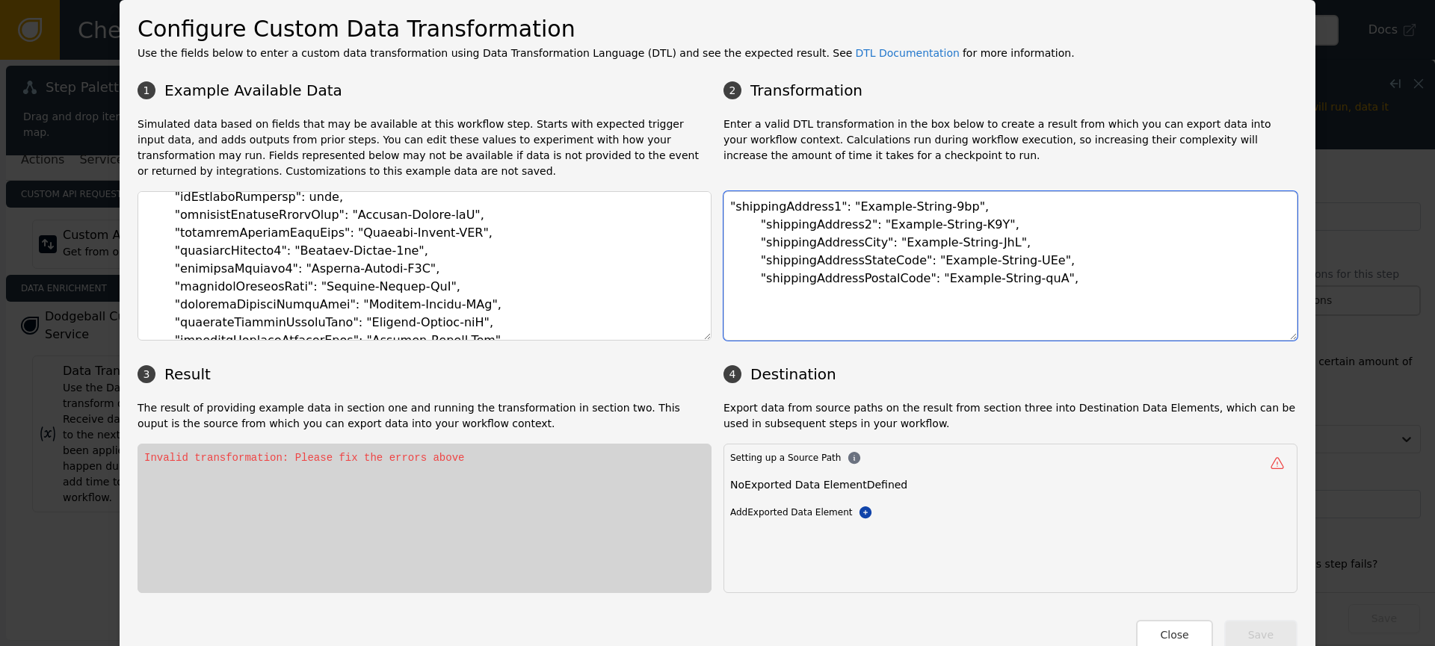
type textarea ""shippingAddress1": "Example-String-9bp", "shippingAddress2": "Example-String-K…"
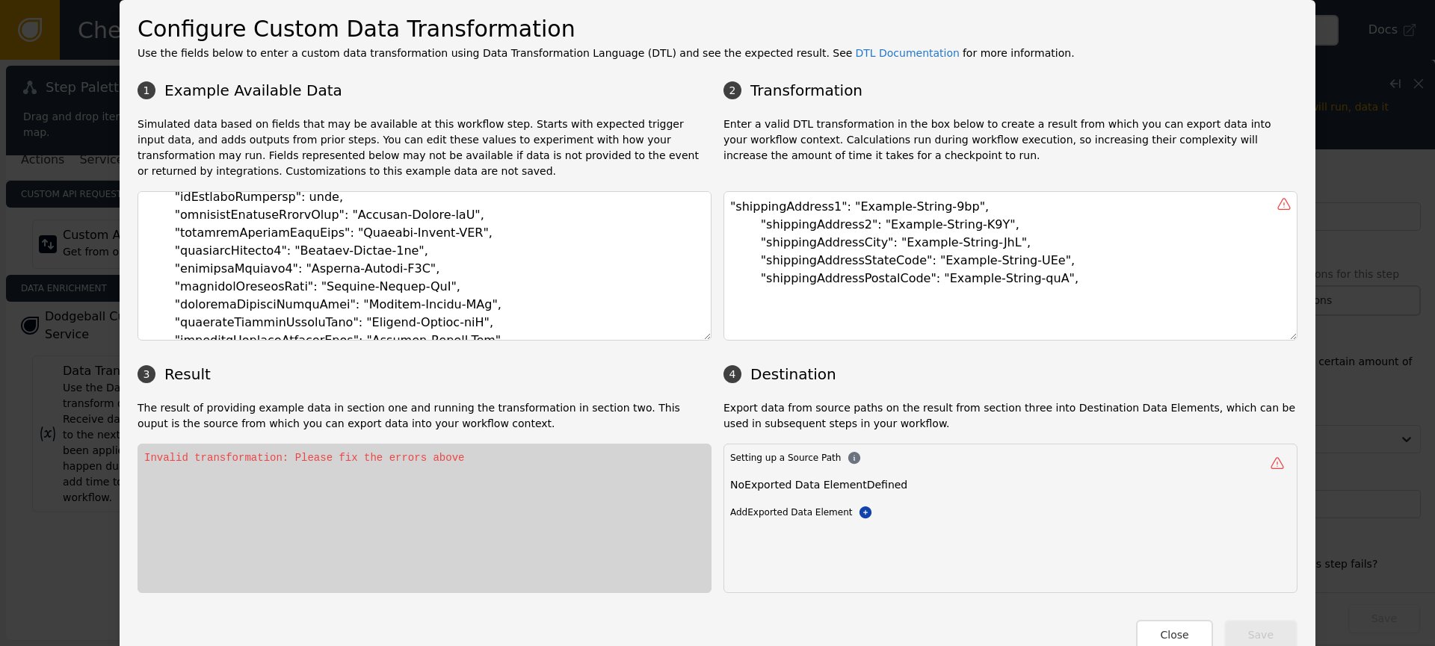
click at [704, 378] on h3 "3 Result" at bounding box center [424, 374] width 574 height 22
click at [855, 52] on link "DTL Documentation" at bounding box center [907, 53] width 105 height 12
